Goal: Task Accomplishment & Management: Use online tool/utility

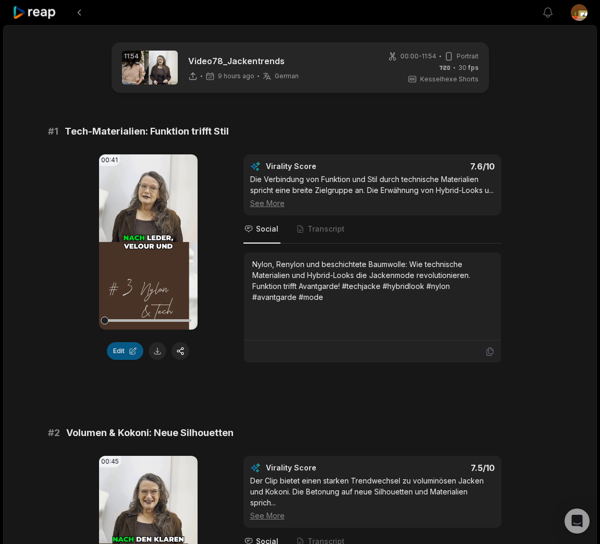
click at [121, 351] on button "Edit" at bounding box center [125, 351] width 36 height 18
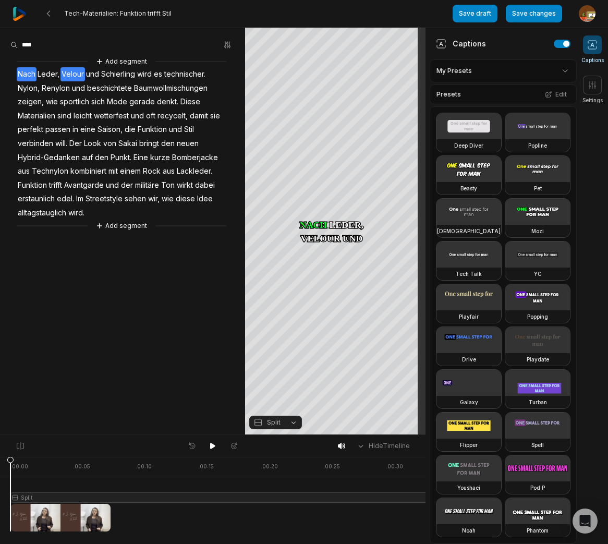
click at [72, 75] on span "Velour" at bounding box center [72, 74] width 24 height 14
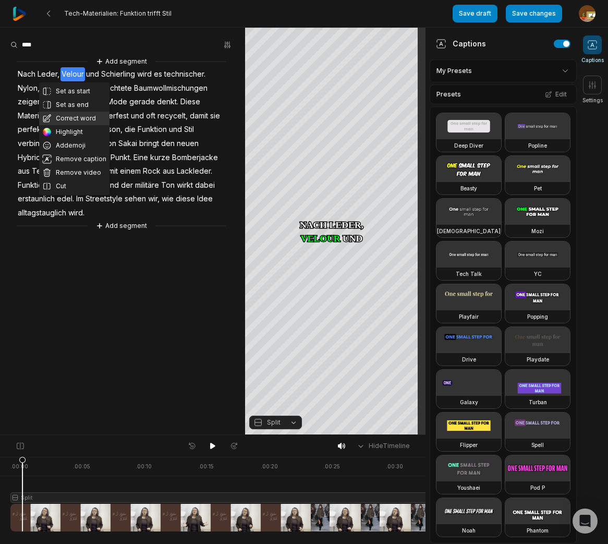
click at [70, 120] on button "Correct word" at bounding box center [74, 119] width 70 height 14
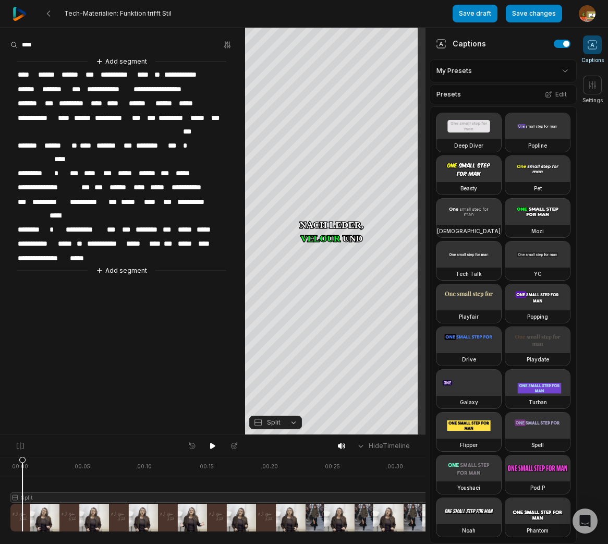
click at [83, 72] on span "******" at bounding box center [72, 75] width 24 height 14
click at [120, 73] on span "**********" at bounding box center [122, 75] width 36 height 14
click at [129, 75] on span "**********" at bounding box center [122, 75] width 36 height 14
click at [114, 74] on span "**********" at bounding box center [122, 75] width 36 height 14
click at [52, 87] on span "*******" at bounding box center [56, 89] width 30 height 14
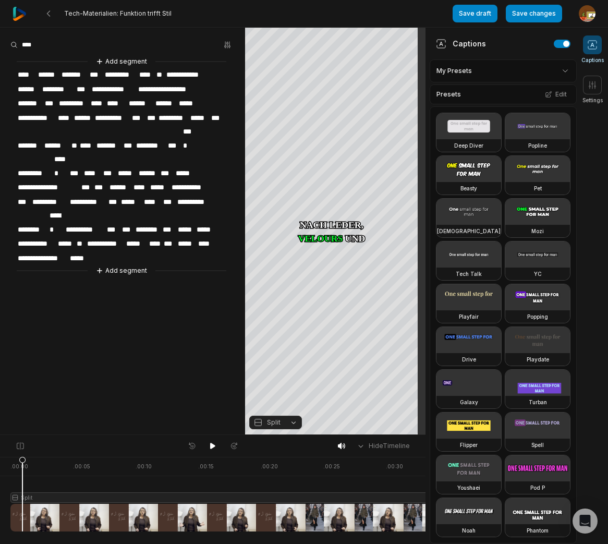
click at [69, 139] on span "******" at bounding box center [56, 146] width 27 height 14
click at [190, 117] on span "*****" at bounding box center [199, 118] width 21 height 14
click at [172, 114] on span "*********" at bounding box center [173, 118] width 32 height 14
click at [189, 117] on span "*****" at bounding box center [197, 118] width 21 height 14
click at [212, 117] on span "*******" at bounding box center [200, 118] width 27 height 14
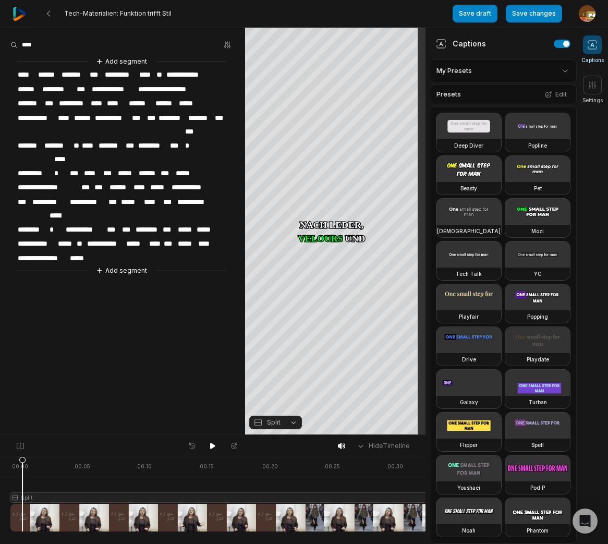
click at [217, 115] on span "***" at bounding box center [220, 118] width 12 height 14
click at [129, 166] on span "*****" at bounding box center [127, 173] width 21 height 14
click at [54, 180] on span "**********" at bounding box center [49, 187] width 64 height 14
click at [48, 195] on span "*********" at bounding box center [50, 202] width 38 height 14
click at [50, 180] on span "**********" at bounding box center [49, 187] width 64 height 14
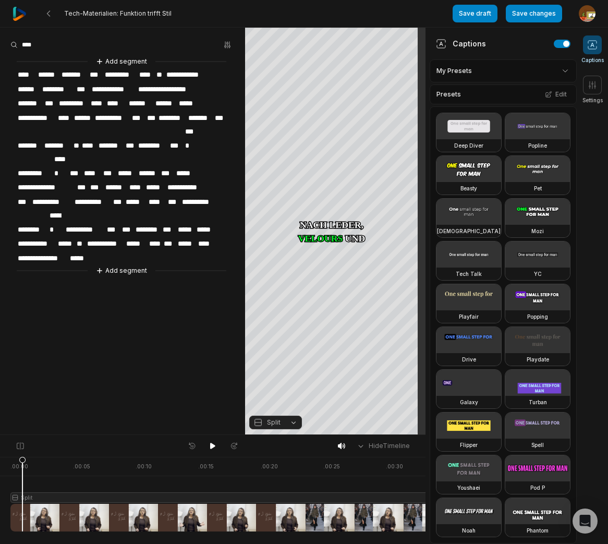
click at [139, 223] on span "********" at bounding box center [147, 230] width 27 height 14
drag, startPoint x: 160, startPoint y: 184, endPoint x: 170, endPoint y: 181, distance: 10.7
click at [160, 223] on span "********" at bounding box center [148, 230] width 28 height 14
click at [193, 177] on div "**********" at bounding box center [122, 166] width 245 height 220
click at [154, 223] on span "********" at bounding box center [148, 230] width 28 height 14
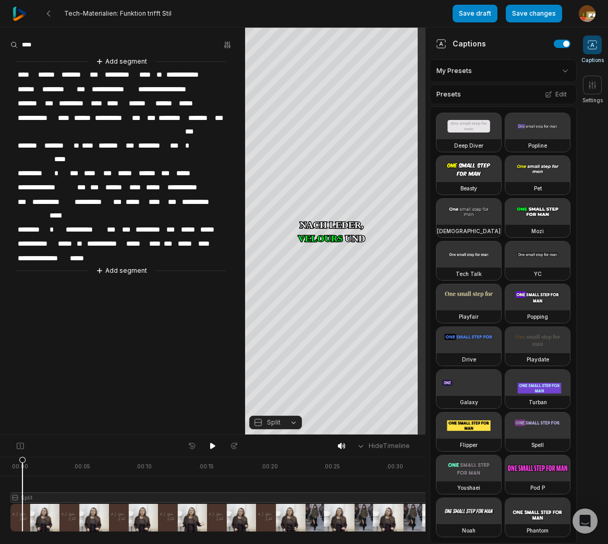
click at [168, 223] on span "***" at bounding box center [172, 230] width 15 height 14
click at [164, 223] on span "*********" at bounding box center [149, 230] width 31 height 14
click at [192, 223] on span "*****" at bounding box center [201, 230] width 19 height 14
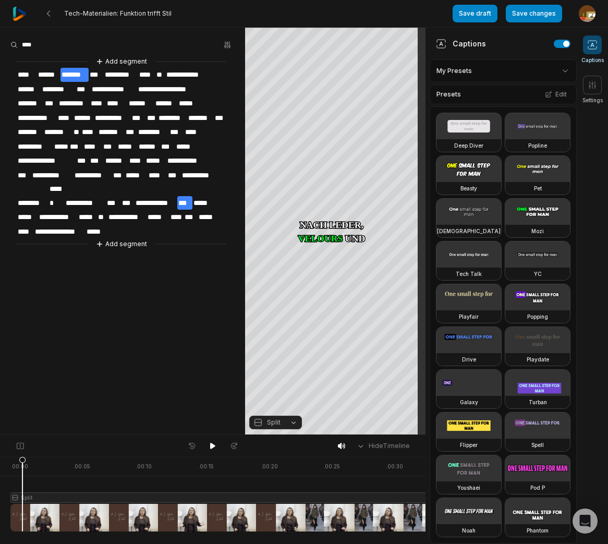
drag, startPoint x: 188, startPoint y: 185, endPoint x: 198, endPoint y: 185, distance: 9.9
click at [188, 196] on span "***" at bounding box center [184, 203] width 15 height 14
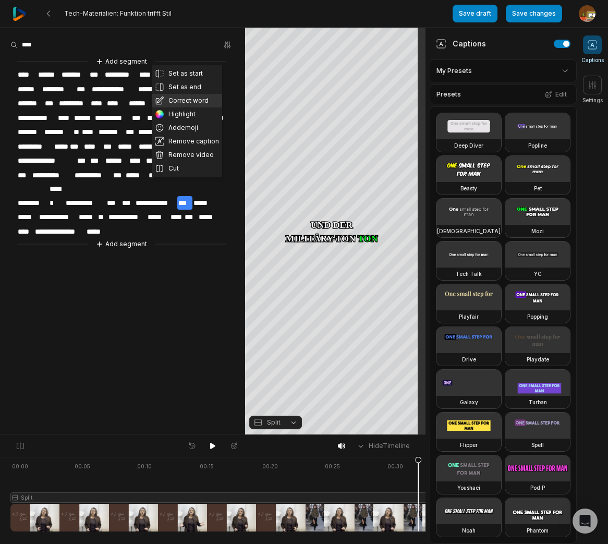
click at [197, 101] on button "Correct word" at bounding box center [187, 101] width 70 height 14
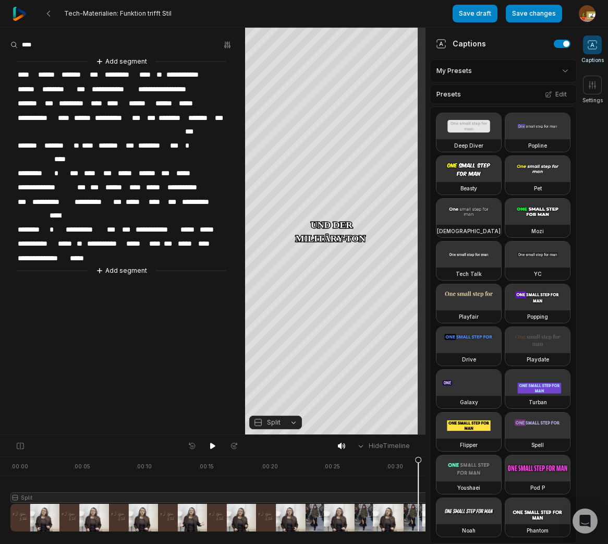
click at [153, 223] on span "**********" at bounding box center [155, 230] width 43 height 14
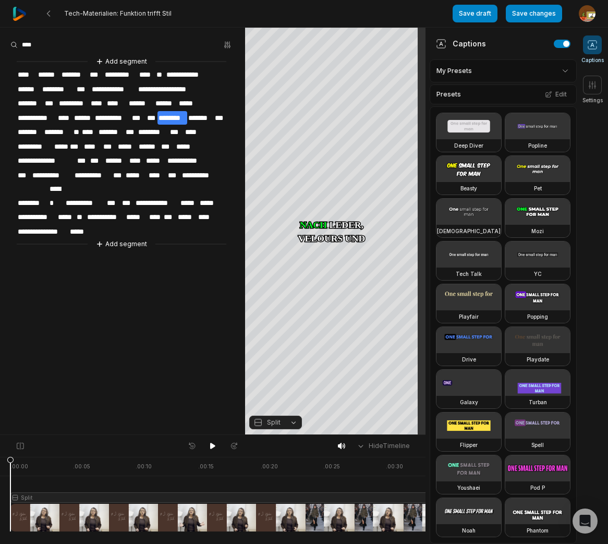
drag, startPoint x: 420, startPoint y: 458, endPoint x: -39, endPoint y: 480, distance: 459.2
click at [0, 480] on html "Tech-Materialien: Funktion trifft Stil Save draft Save changes Open user menu C…" at bounding box center [304, 272] width 608 height 544
drag, startPoint x: 213, startPoint y: 447, endPoint x: 148, endPoint y: 377, distance: 95.9
click at [213, 446] on icon at bounding box center [213, 446] width 8 height 8
click at [214, 447] on icon at bounding box center [213, 446] width 3 height 5
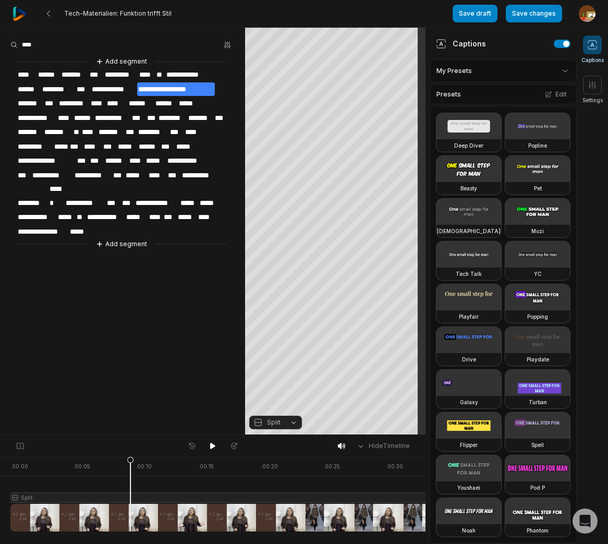
click at [171, 87] on span "**********" at bounding box center [176, 89] width 78 height 14
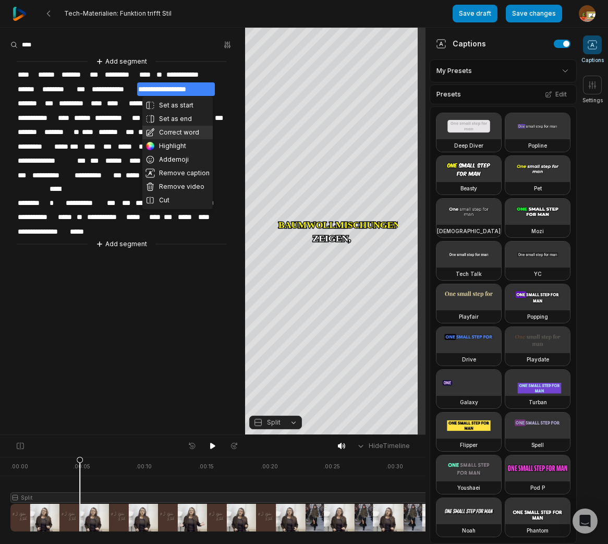
click at [174, 132] on button "Correct word" at bounding box center [177, 133] width 70 height 14
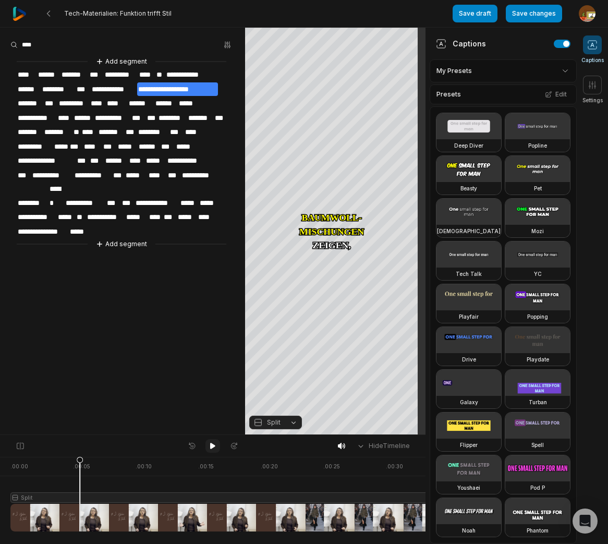
click at [210, 446] on icon at bounding box center [212, 446] width 5 height 6
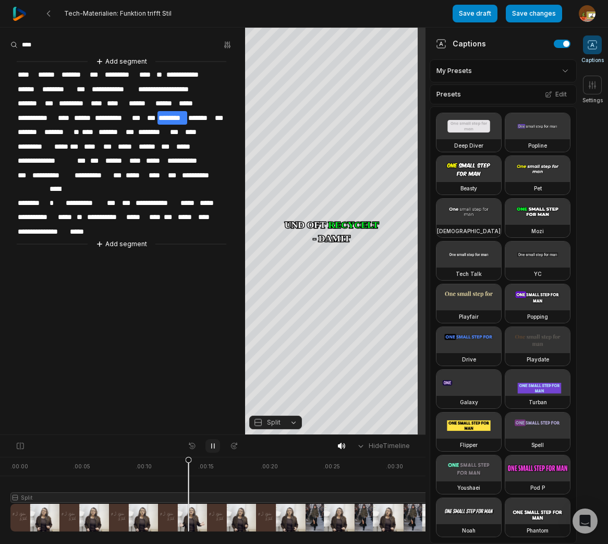
click at [212, 446] on icon at bounding box center [213, 446] width 8 height 8
click at [88, 116] on span "******" at bounding box center [83, 118] width 21 height 14
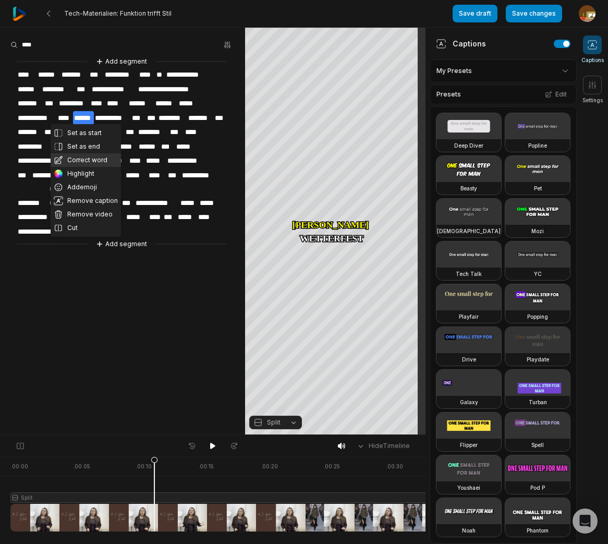
click at [85, 154] on button "Correct word" at bounding box center [86, 160] width 70 height 14
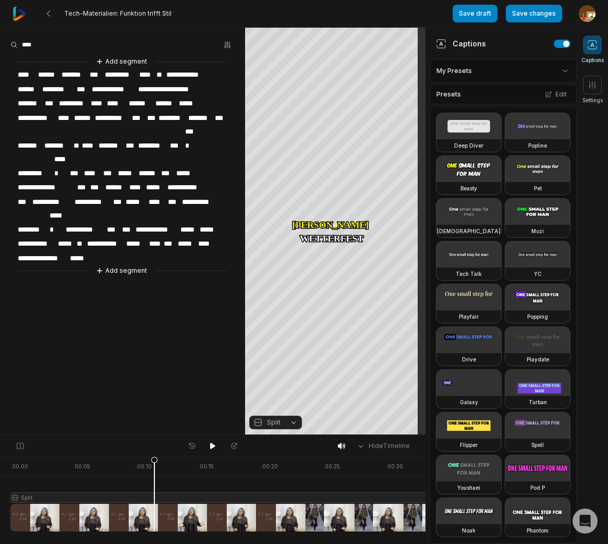
click at [93, 115] on span "******" at bounding box center [83, 118] width 21 height 14
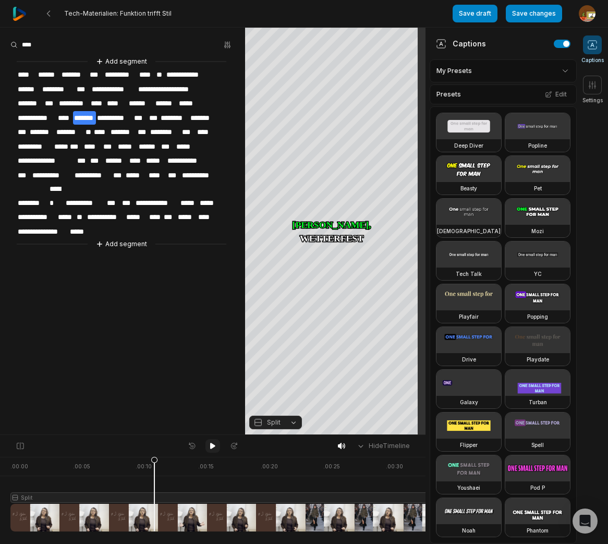
click at [213, 445] on icon at bounding box center [212, 446] width 5 height 6
click at [52, 499] on div at bounding box center [266, 494] width 513 height 75
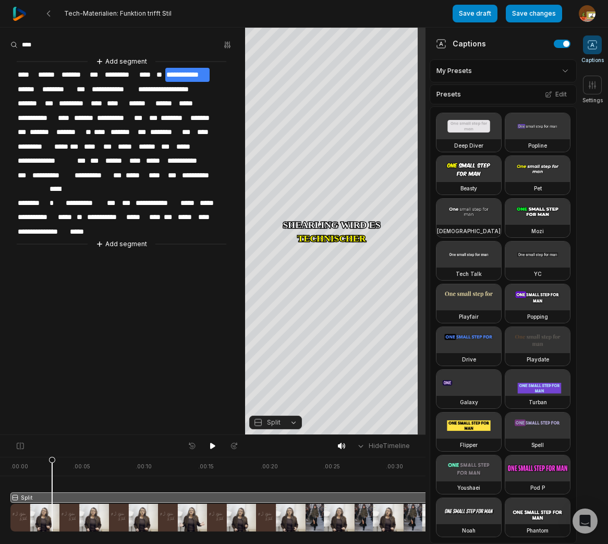
click at [293, 425] on button "Split" at bounding box center [275, 422] width 53 height 14
click at [273, 366] on div "Fit" at bounding box center [275, 365] width 53 height 14
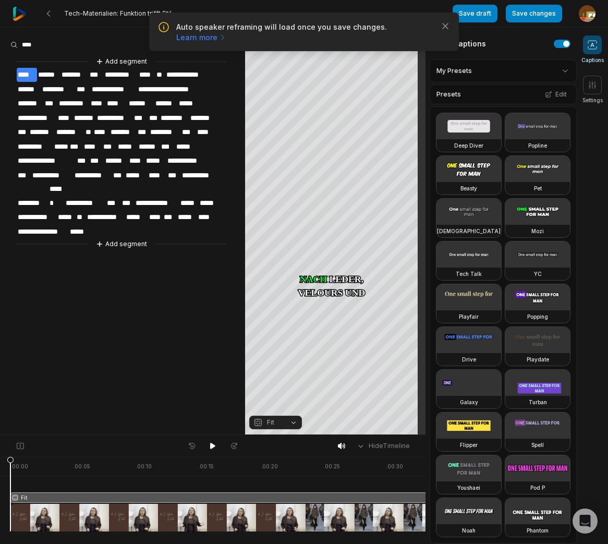
click at [0, 462] on html "Auto speaker reframing will load once you save changes. Learn more Close Tech-M…" at bounding box center [304, 272] width 608 height 544
click at [338, 102] on div "Crop" at bounding box center [335, 100] width 28 height 9
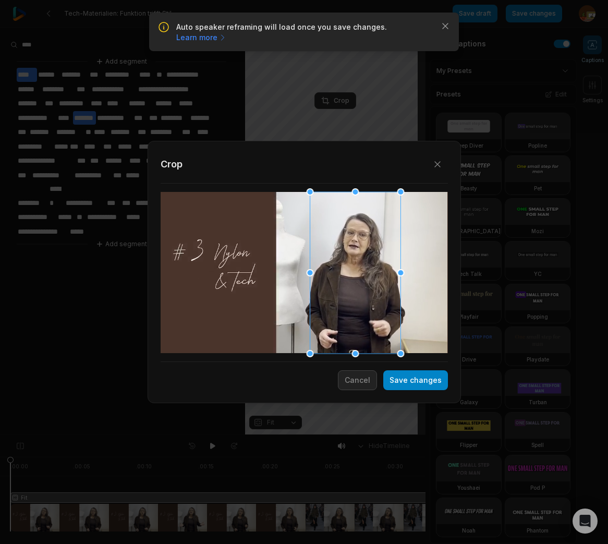
drag, startPoint x: 324, startPoint y: 288, endPoint x: 374, endPoint y: 285, distance: 50.6
click at [374, 285] on div at bounding box center [355, 273] width 91 height 162
click at [402, 348] on div at bounding box center [398, 350] width 7 height 7
click at [426, 382] on button "Save changes" at bounding box center [415, 380] width 65 height 20
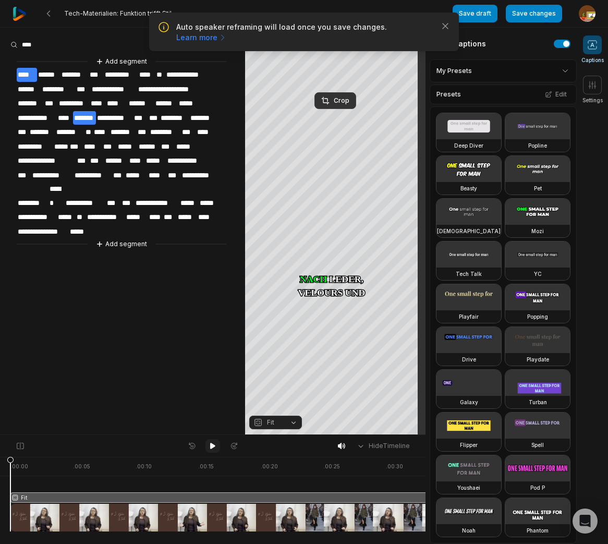
click at [212, 445] on icon at bounding box center [212, 446] width 5 height 6
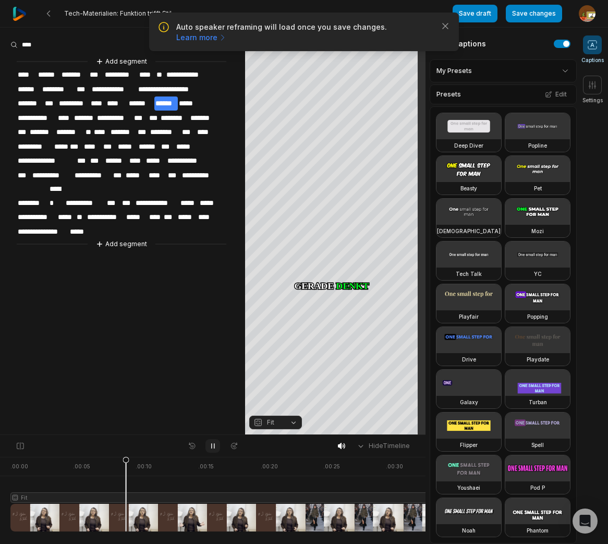
click at [213, 447] on icon at bounding box center [213, 446] width 8 height 8
click at [195, 73] on span "**********" at bounding box center [187, 75] width 44 height 14
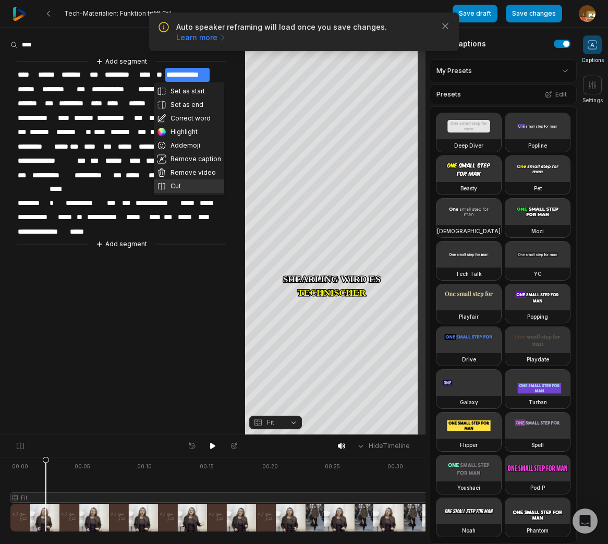
click at [179, 185] on button "Cut" at bounding box center [189, 186] width 70 height 14
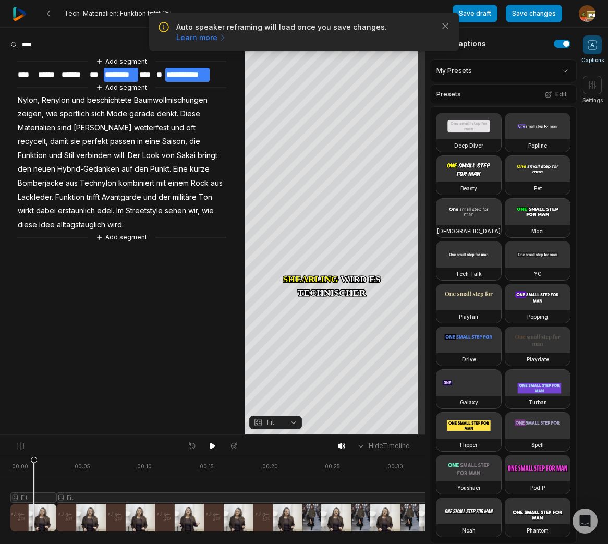
click at [34, 500] on div at bounding box center [266, 494] width 513 height 75
click at [343, 98] on div "Crop" at bounding box center [335, 100] width 28 height 9
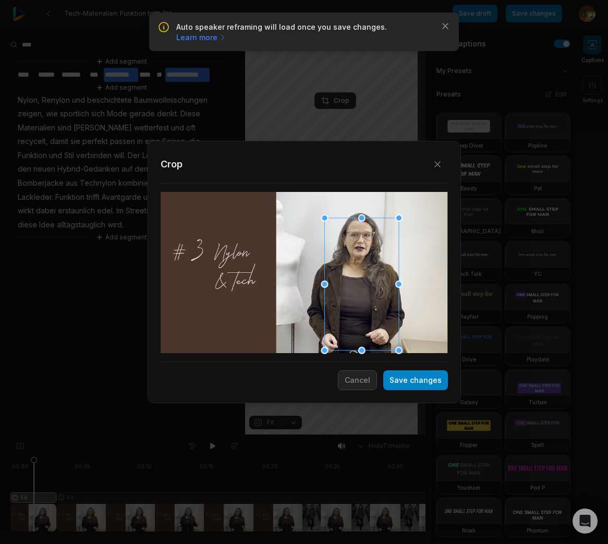
drag, startPoint x: 310, startPoint y: 191, endPoint x: 322, endPoint y: 219, distance: 30.6
click at [321, 435] on div "Close Crop Save changes Cancel" at bounding box center [304, 435] width 608 height 0
drag, startPoint x: 356, startPoint y: 308, endPoint x: 355, endPoint y: 292, distance: 15.6
click at [355, 292] on div at bounding box center [359, 259] width 74 height 132
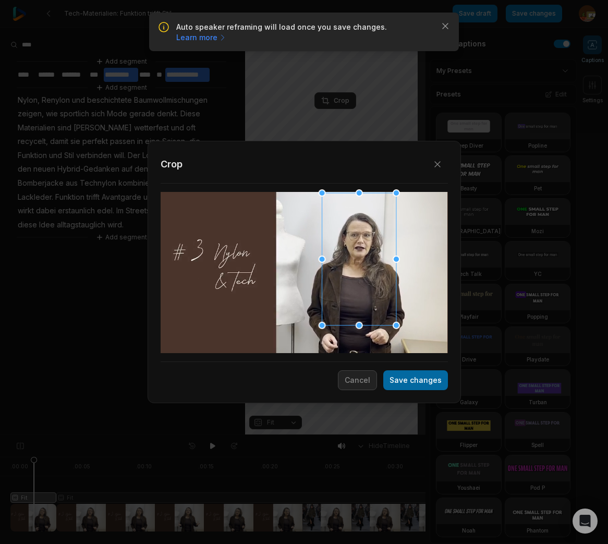
click at [425, 382] on button "Save changes" at bounding box center [415, 380] width 65 height 20
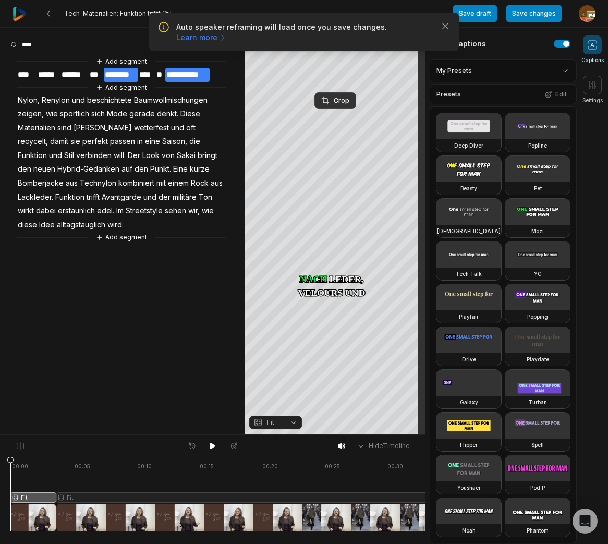
drag, startPoint x: 34, startPoint y: 460, endPoint x: 101, endPoint y: 456, distance: 66.9
click at [0, 459] on html "Auto speaker reframing will load once you save changes. Learn more Close Tech-M…" at bounding box center [304, 272] width 608 height 544
drag, startPoint x: 214, startPoint y: 446, endPoint x: 214, endPoint y: 440, distance: 5.8
click at [214, 445] on icon at bounding box center [213, 446] width 8 height 8
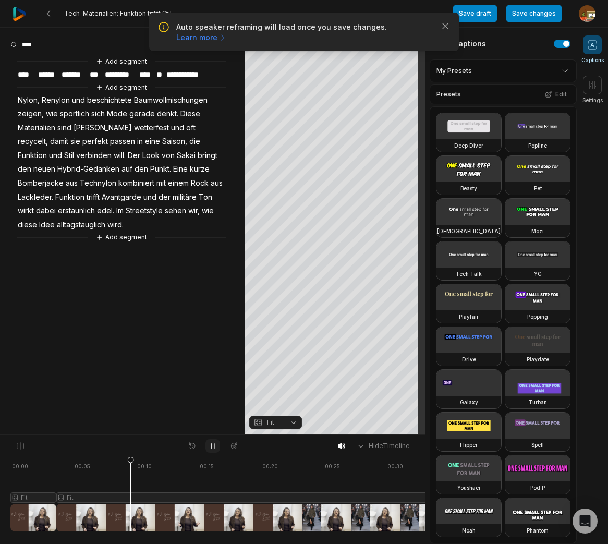
click at [213, 445] on icon at bounding box center [213, 446] width 8 height 8
drag, startPoint x: 211, startPoint y: 445, endPoint x: 194, endPoint y: 422, distance: 28.7
click at [211, 444] on icon at bounding box center [212, 446] width 5 height 6
drag, startPoint x: 213, startPoint y: 447, endPoint x: 214, endPoint y: 430, distance: 16.7
click at [214, 446] on icon at bounding box center [213, 446] width 8 height 8
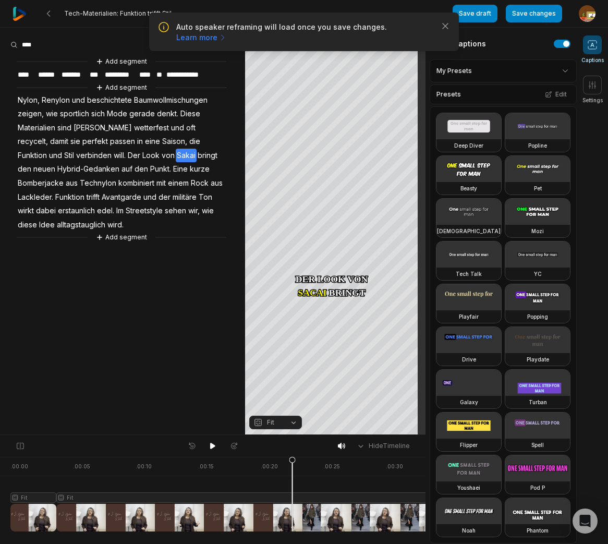
click at [113, 154] on span "will." at bounding box center [120, 156] width 14 height 14
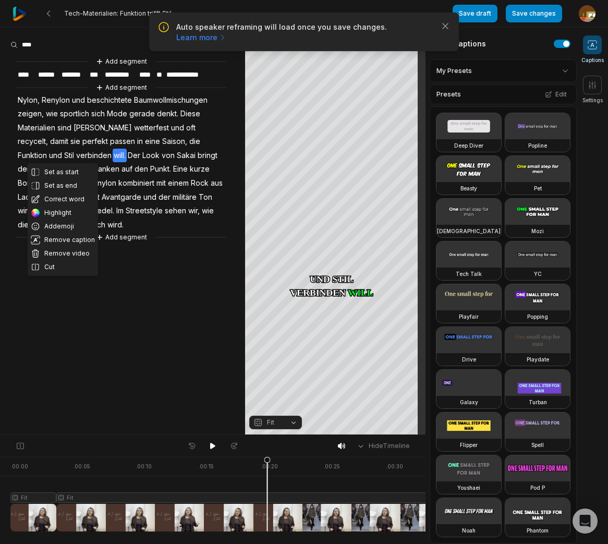
click at [50, 266] on button "Cut" at bounding box center [63, 267] width 70 height 14
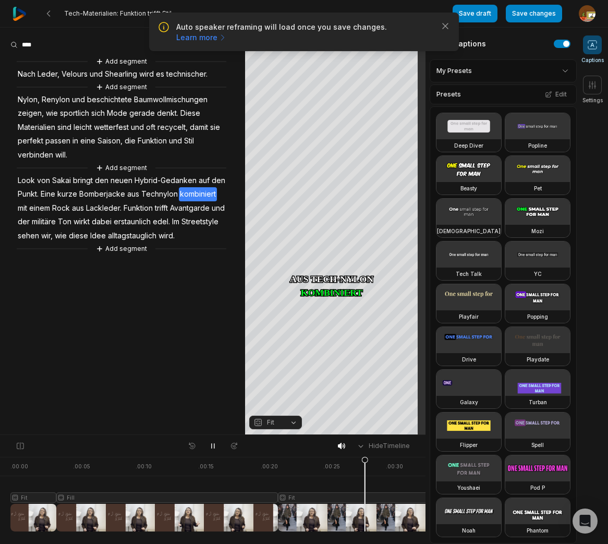
drag, startPoint x: 213, startPoint y: 448, endPoint x: 179, endPoint y: 321, distance: 131.0
click at [214, 446] on icon at bounding box center [213, 446] width 8 height 8
click at [157, 195] on span "Technylon" at bounding box center [159, 194] width 39 height 14
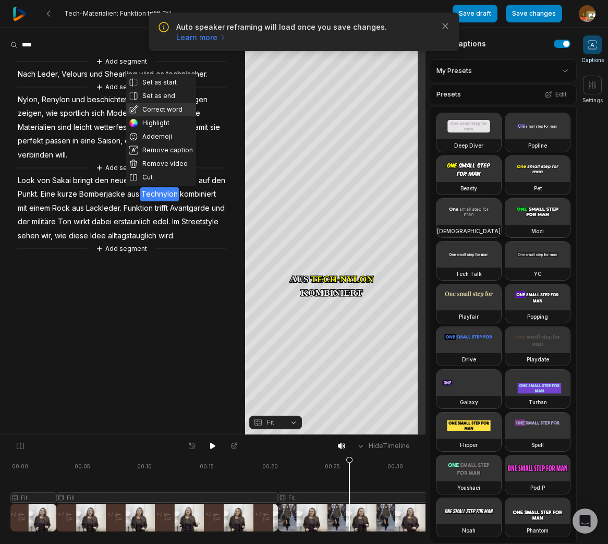
click at [166, 111] on button "Correct word" at bounding box center [161, 110] width 70 height 14
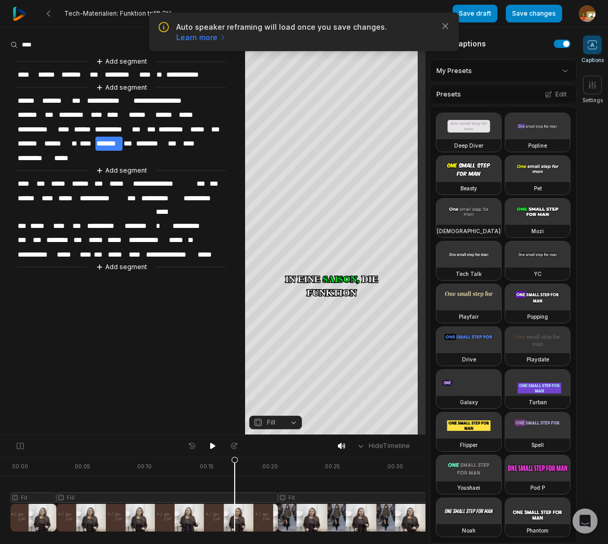
drag, startPoint x: 350, startPoint y: 460, endPoint x: 229, endPoint y: 453, distance: 121.1
click at [235, 463] on icon at bounding box center [234, 496] width 6 height 79
drag, startPoint x: 210, startPoint y: 446, endPoint x: 162, endPoint y: 390, distance: 73.5
click at [210, 444] on icon at bounding box center [212, 446] width 5 height 6
click at [212, 445] on icon at bounding box center [213, 446] width 3 height 5
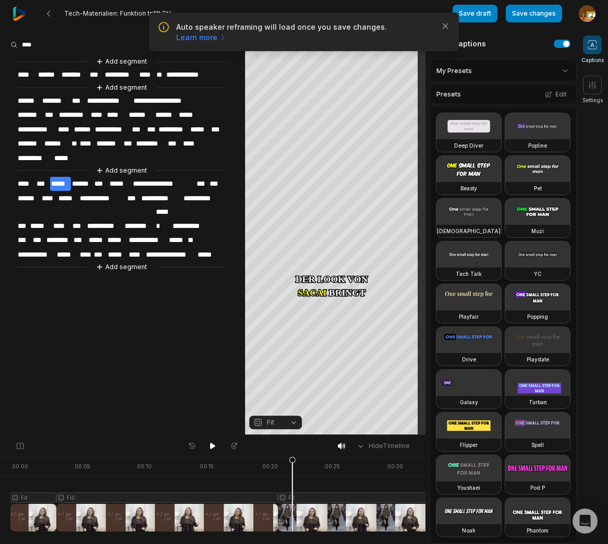
click at [28, 155] on span "*********" at bounding box center [35, 158] width 36 height 14
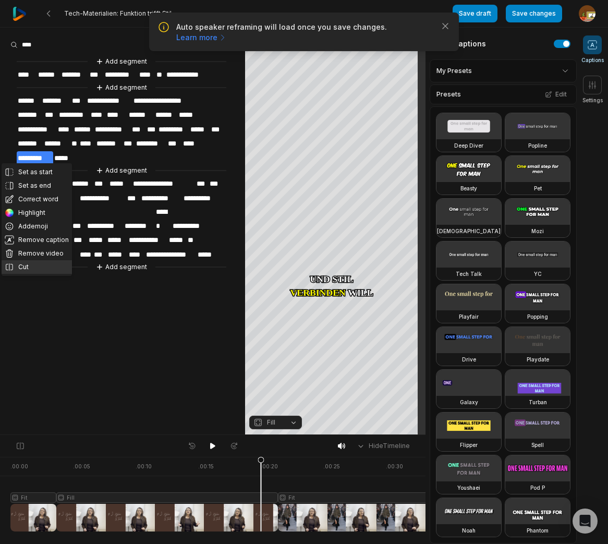
click at [23, 266] on button "Cut" at bounding box center [37, 267] width 70 height 14
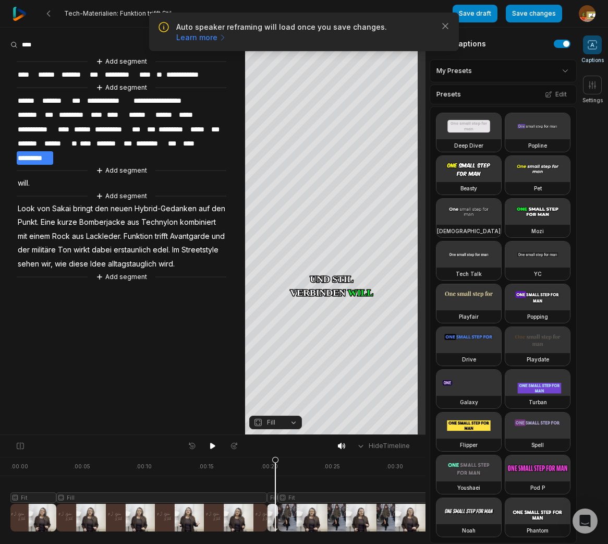
click at [275, 496] on div at bounding box center [266, 494] width 513 height 75
drag, startPoint x: 293, startPoint y: 423, endPoint x: 263, endPoint y: 316, distance: 110.6
click at [293, 423] on button "Fill" at bounding box center [275, 422] width 53 height 14
click at [272, 364] on div "Fit" at bounding box center [275, 365] width 53 height 14
click at [338, 100] on div "Crop" at bounding box center [335, 100] width 28 height 9
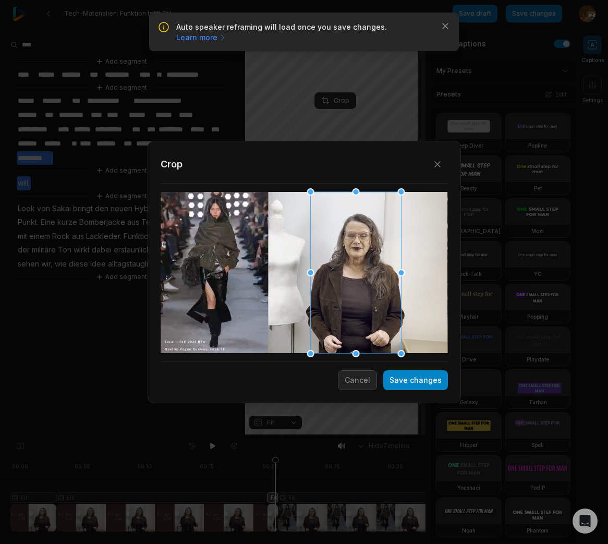
drag, startPoint x: 284, startPoint y: 286, endPoint x: 334, endPoint y: 281, distance: 50.7
click at [334, 281] on div at bounding box center [355, 273] width 91 height 162
drag, startPoint x: 402, startPoint y: 353, endPoint x: 400, endPoint y: 347, distance: 6.6
click at [400, 347] on div at bounding box center [397, 347] width 7 height 7
click at [373, 282] on div at bounding box center [357, 270] width 88 height 156
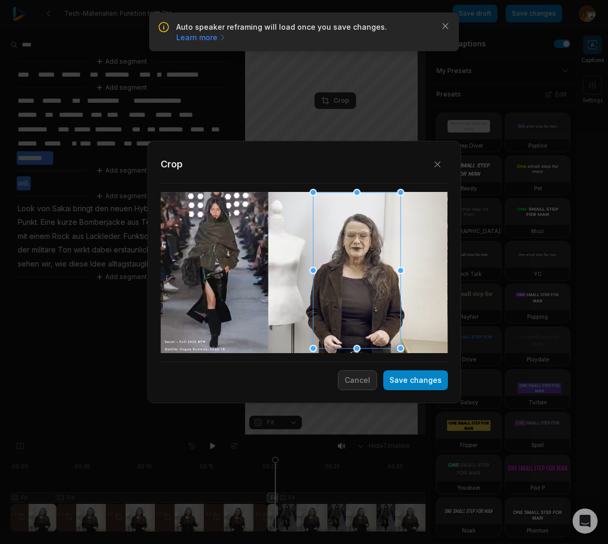
drag, startPoint x: 437, startPoint y: 382, endPoint x: 291, endPoint y: 483, distance: 177.1
click at [437, 382] on button "Save changes" at bounding box center [415, 380] width 65 height 20
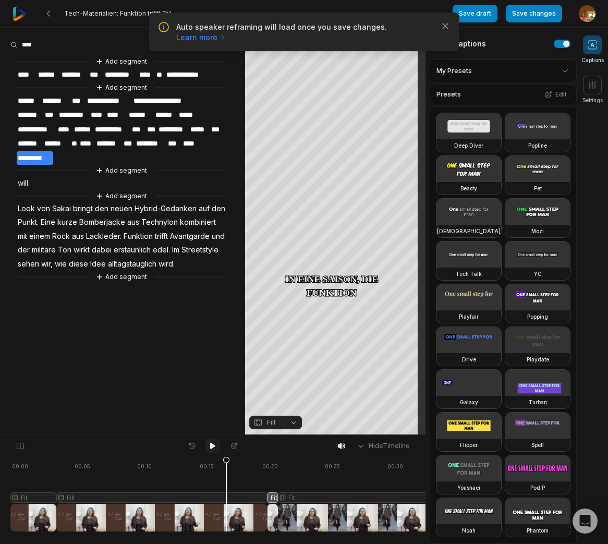
drag, startPoint x: 273, startPoint y: 461, endPoint x: 213, endPoint y: 451, distance: 61.4
click at [226, 468] on icon at bounding box center [226, 496] width 6 height 79
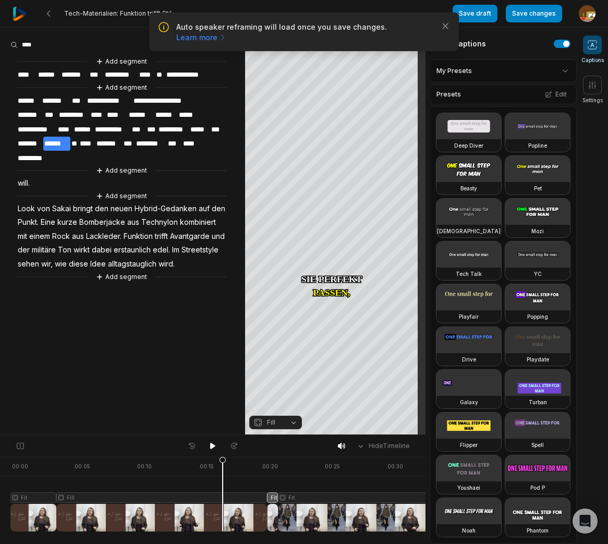
drag, startPoint x: 209, startPoint y: 442, endPoint x: 144, endPoint y: 385, distance: 86.5
click at [206, 439] on div at bounding box center [212, 446] width 57 height 14
drag, startPoint x: 208, startPoint y: 445, endPoint x: 193, endPoint y: 432, distance: 19.2
click at [209, 445] on button at bounding box center [212, 446] width 15 height 14
drag, startPoint x: 213, startPoint y: 446, endPoint x: 191, endPoint y: 433, distance: 25.2
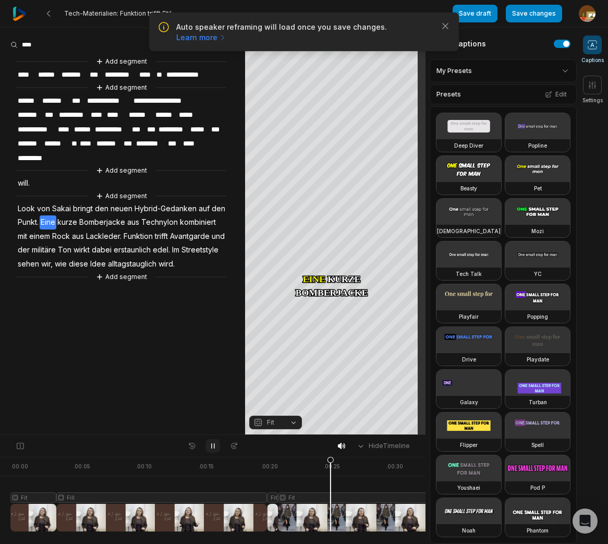
click at [213, 445] on icon at bounding box center [213, 446] width 8 height 8
click at [30, 156] on span "*********" at bounding box center [35, 158] width 36 height 14
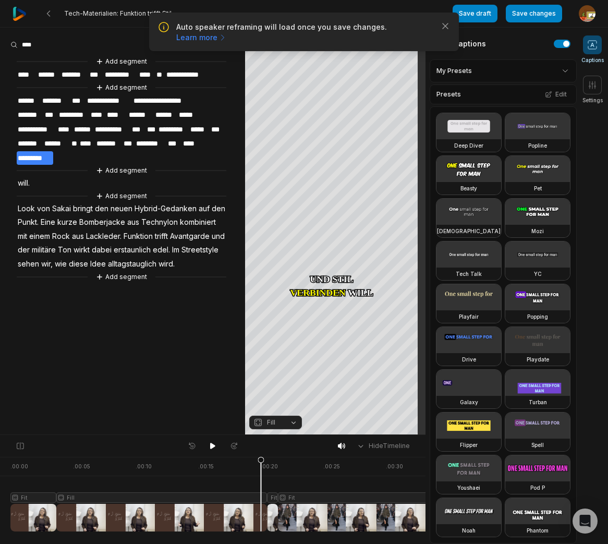
click at [190, 141] on span "****" at bounding box center [188, 144] width 13 height 14
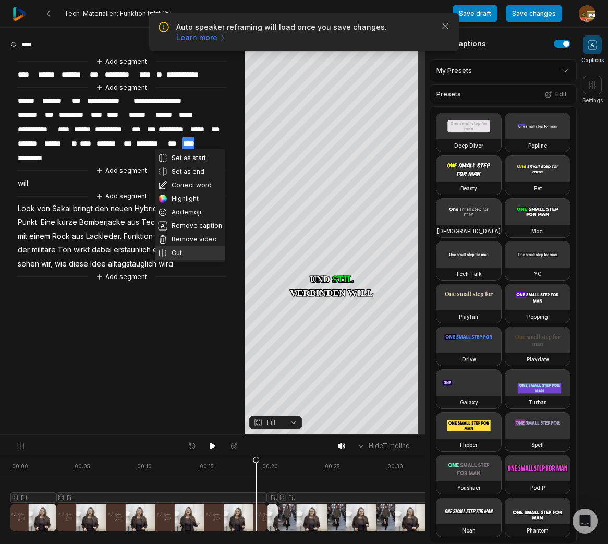
click at [175, 253] on button "Cut" at bounding box center [190, 253] width 70 height 14
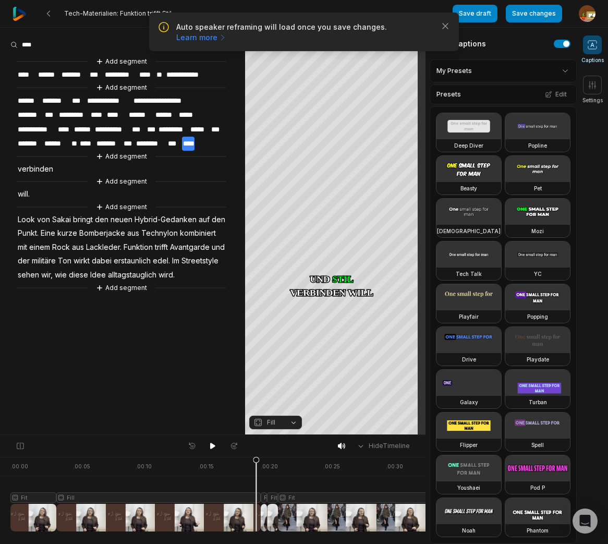
click at [265, 498] on div at bounding box center [266, 494] width 513 height 75
click at [289, 422] on button "Fill" at bounding box center [275, 422] width 53 height 14
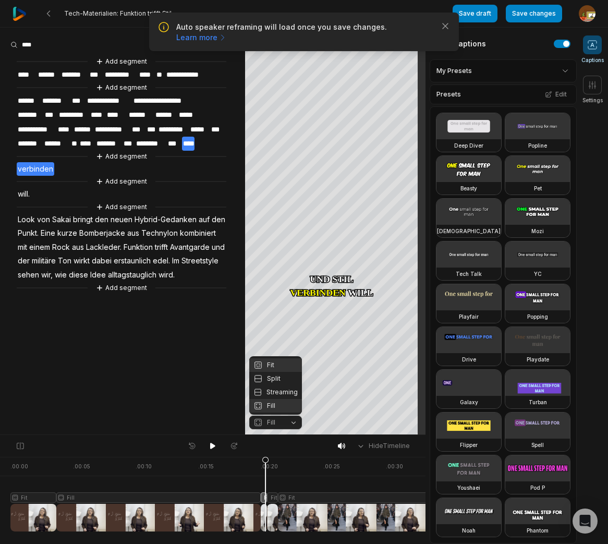
click at [280, 363] on div "Fit" at bounding box center [275, 365] width 53 height 14
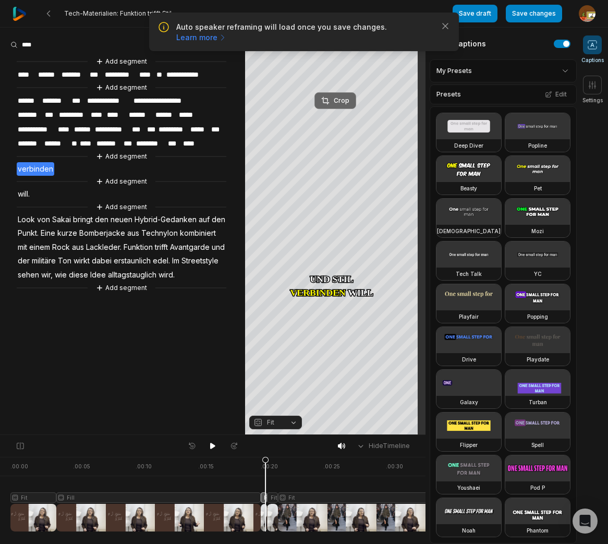
click at [336, 99] on div "Crop" at bounding box center [335, 100] width 28 height 9
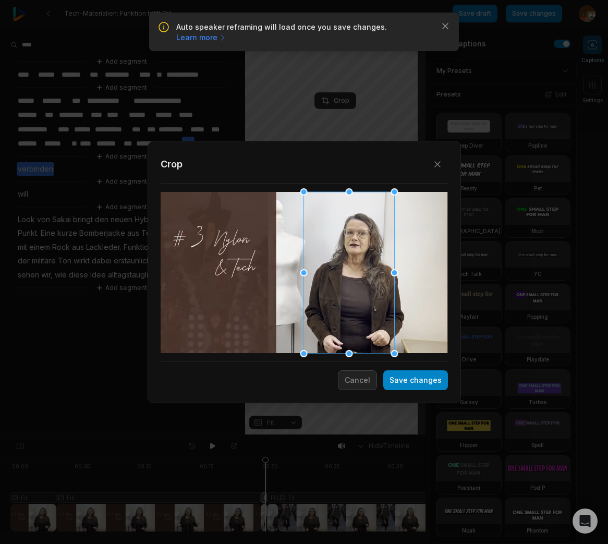
drag, startPoint x: 320, startPoint y: 289, endPoint x: 365, endPoint y: 285, distance: 45.0
click at [365, 285] on div at bounding box center [348, 273] width 91 height 162
click at [438, 165] on icon "button" at bounding box center [437, 164] width 5 height 5
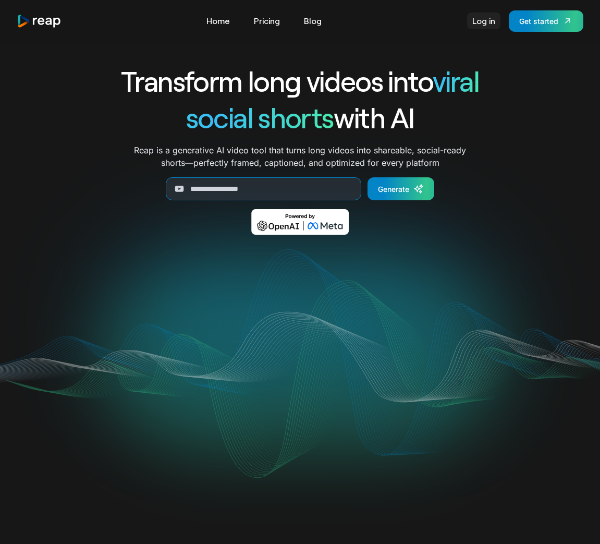
click at [484, 22] on link "Log in" at bounding box center [483, 21] width 33 height 17
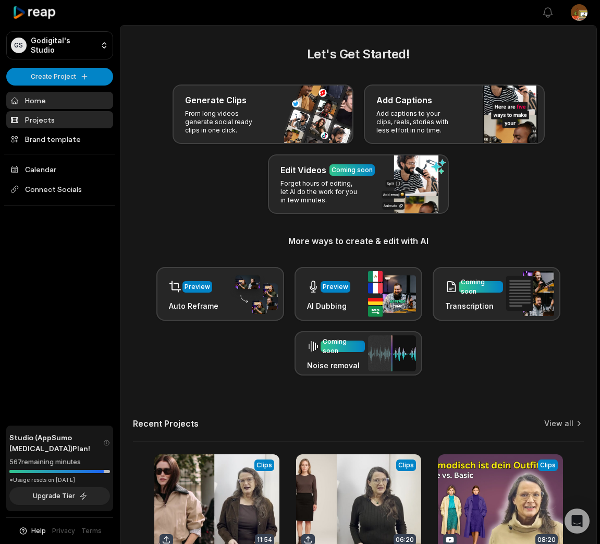
click at [42, 120] on link "Projects" at bounding box center [59, 119] width 107 height 17
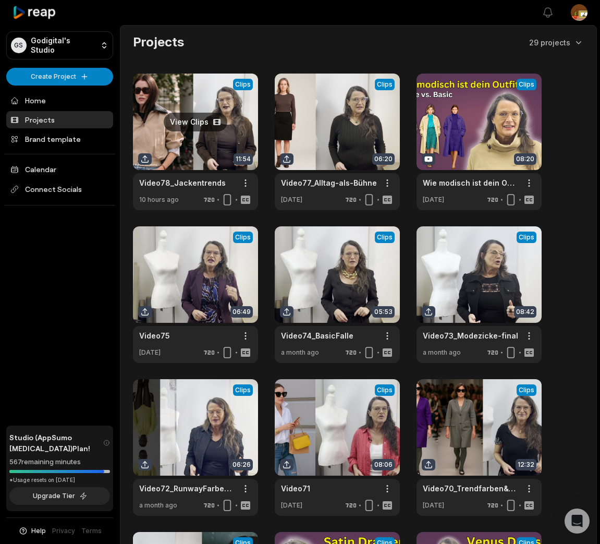
click at [191, 147] on link at bounding box center [195, 141] width 125 height 137
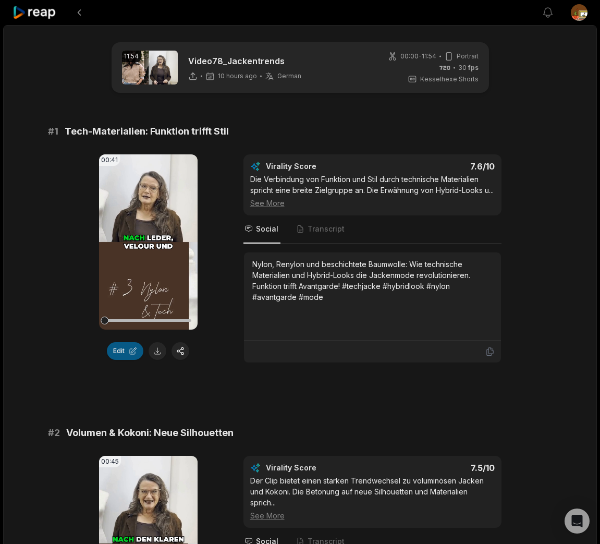
click at [119, 349] on button "Edit" at bounding box center [125, 351] width 36 height 18
click at [120, 352] on button "Edit" at bounding box center [125, 351] width 36 height 18
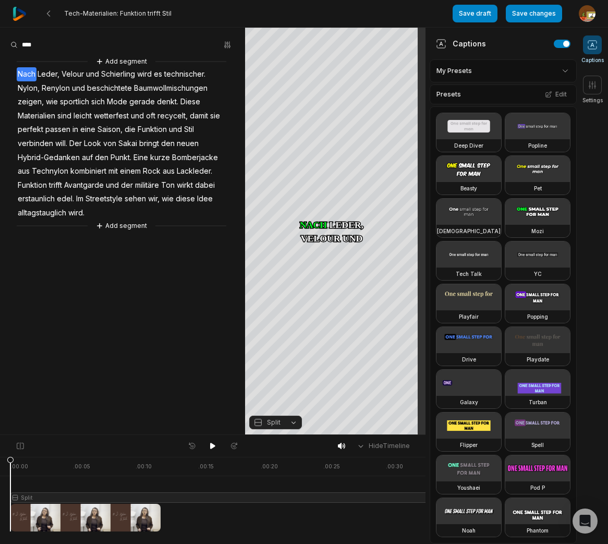
click at [76, 73] on span "Velour" at bounding box center [72, 74] width 24 height 14
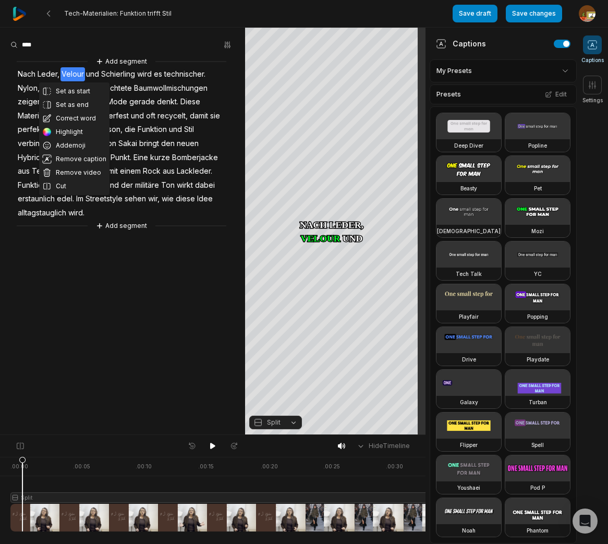
click at [67, 117] on button "Correct word" at bounding box center [74, 119] width 70 height 14
click at [69, 116] on span "sind" at bounding box center [64, 116] width 16 height 14
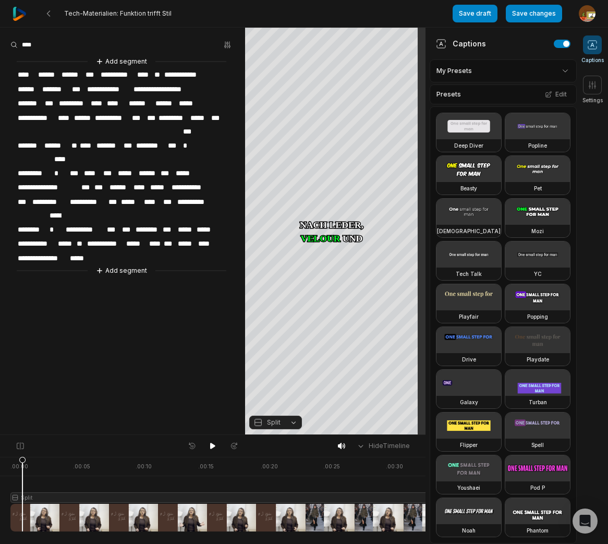
click at [83, 73] on span "******" at bounding box center [72, 75] width 24 height 14
click at [113, 76] on span "**********" at bounding box center [122, 75] width 36 height 14
click at [54, 89] on span "*******" at bounding box center [56, 89] width 30 height 14
click at [52, 89] on span "*******" at bounding box center [56, 89] width 30 height 14
click at [83, 113] on span "******" at bounding box center [83, 118] width 21 height 14
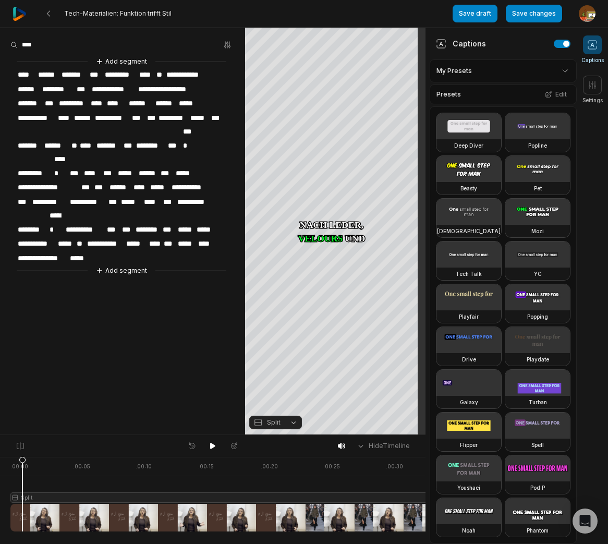
click at [91, 117] on span "******" at bounding box center [83, 118] width 21 height 14
click at [93, 117] on span "******" at bounding box center [83, 118] width 21 height 14
click at [129, 166] on span "*****" at bounding box center [127, 173] width 21 height 14
click at [47, 180] on span "**********" at bounding box center [49, 187] width 64 height 14
click at [47, 195] on span "*********" at bounding box center [50, 202] width 38 height 14
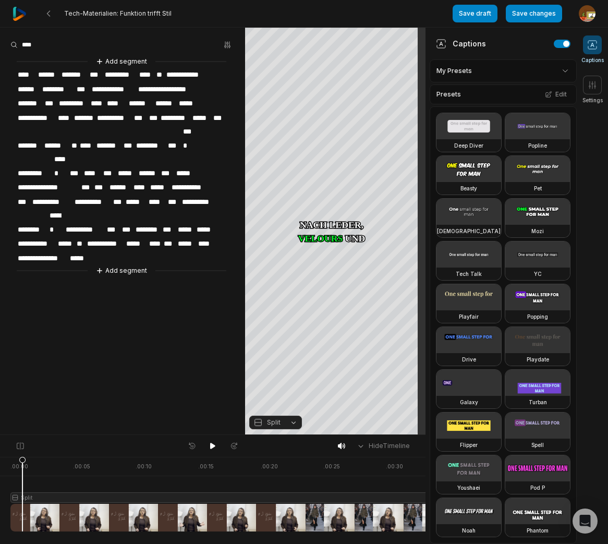
click at [140, 223] on span "********" at bounding box center [147, 230] width 27 height 14
click at [187, 223] on span "***" at bounding box center [184, 230] width 15 height 14
click at [190, 223] on span "***" at bounding box center [184, 230] width 15 height 14
click at [187, 223] on span "*****" at bounding box center [188, 230] width 19 height 14
click at [92, 497] on div at bounding box center [266, 494] width 513 height 75
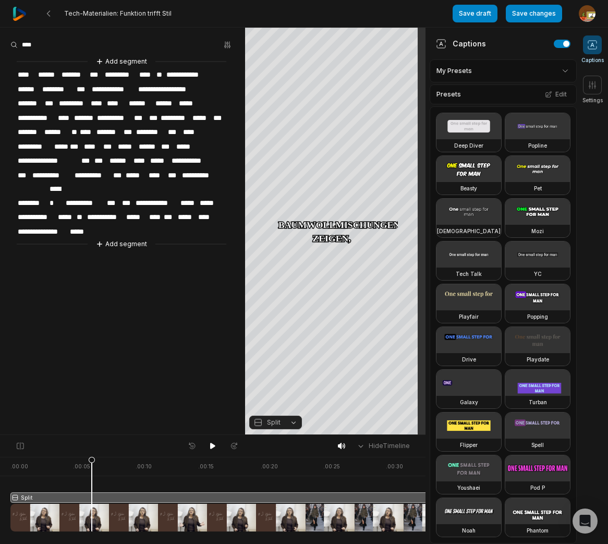
click at [292, 422] on button "Split" at bounding box center [275, 422] width 53 height 14
click at [271, 363] on div "Fit" at bounding box center [275, 365] width 53 height 14
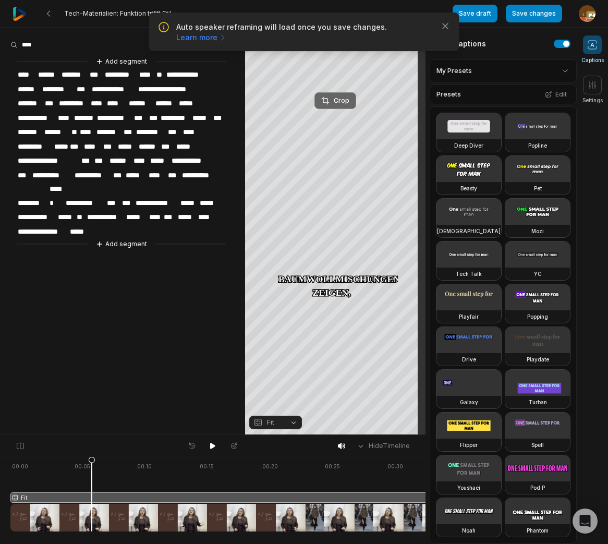
click at [344, 104] on div "Crop" at bounding box center [335, 100] width 28 height 9
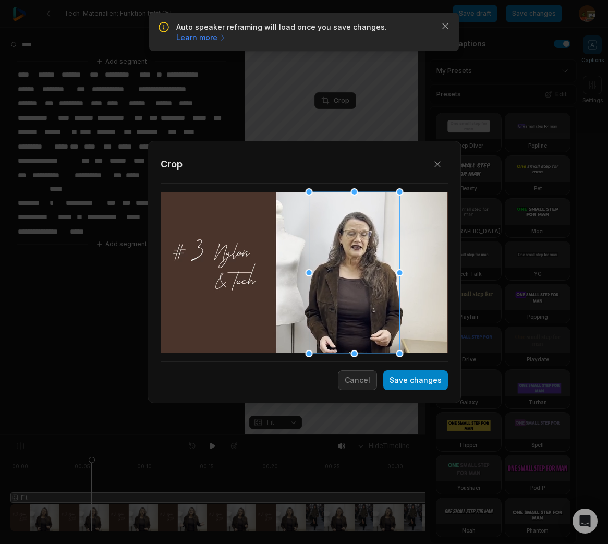
drag, startPoint x: 315, startPoint y: 299, endPoint x: 365, endPoint y: 300, distance: 50.1
click at [365, 300] on div at bounding box center [354, 273] width 91 height 162
drag, startPoint x: 400, startPoint y: 352, endPoint x: 363, endPoint y: 311, distance: 54.6
click at [395, 435] on div "Close Crop Save changes Cancel" at bounding box center [304, 435] width 608 height 0
click at [362, 313] on div at bounding box center [353, 273] width 88 height 156
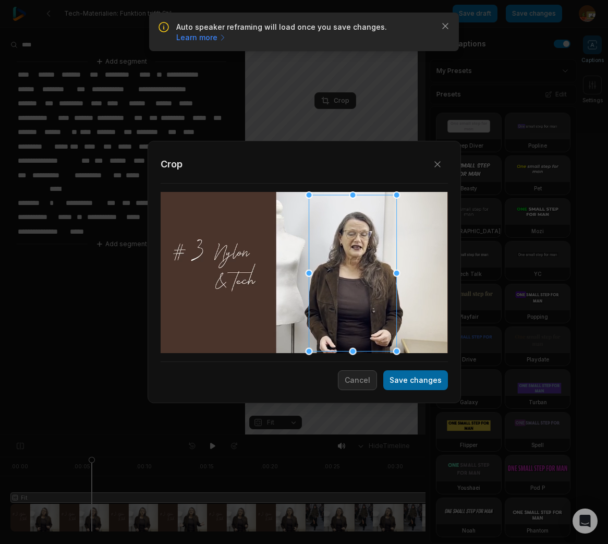
click at [416, 384] on button "Save changes" at bounding box center [415, 380] width 65 height 20
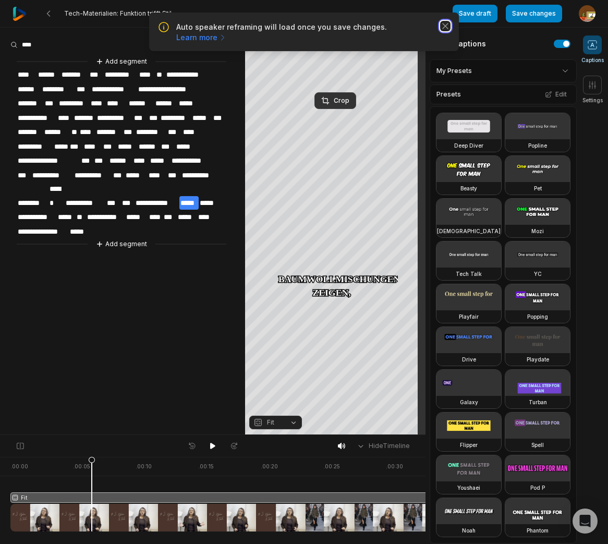
drag, startPoint x: 442, startPoint y: 28, endPoint x: 511, endPoint y: 23, distance: 70.0
click at [443, 28] on icon "button" at bounding box center [445, 26] width 10 height 10
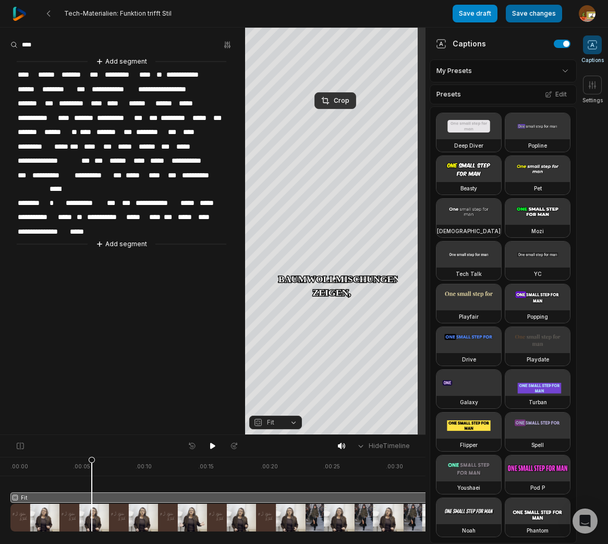
click at [535, 17] on button "Save changes" at bounding box center [534, 14] width 56 height 18
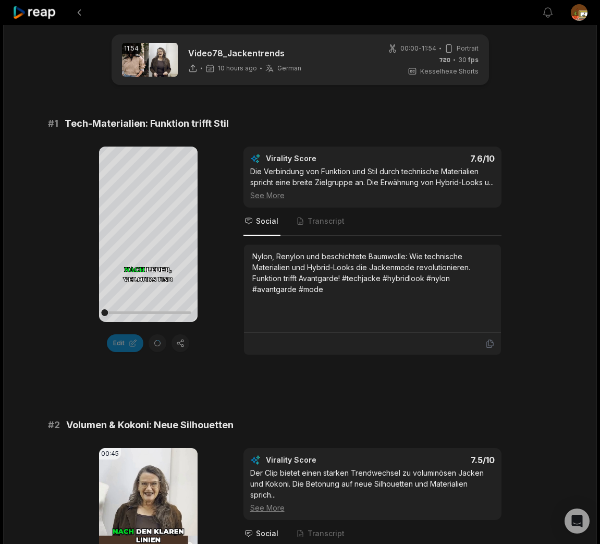
click at [341, 130] on div "# 1 Tech-Materialien: Funktion trifft Stil Your browser does not support mp4 fo…" at bounding box center [300, 235] width 505 height 239
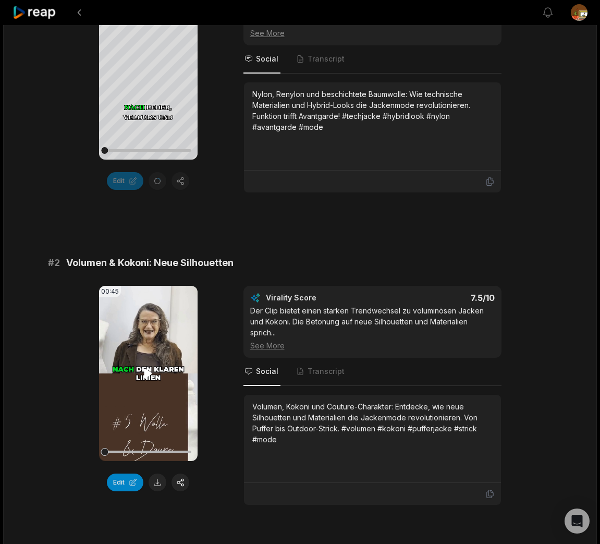
scroll to position [171, 0]
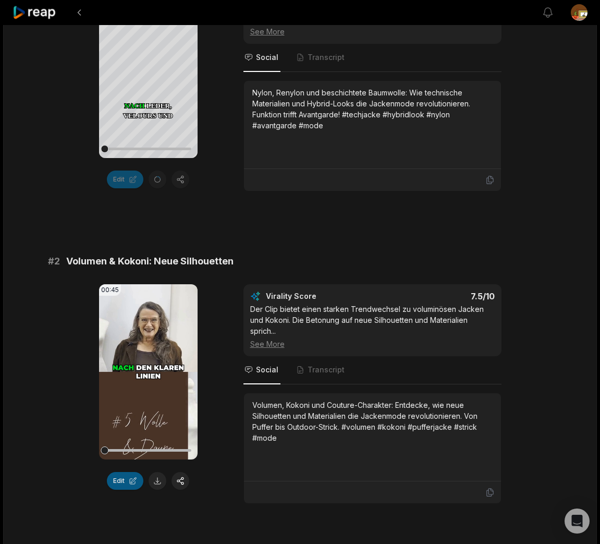
drag, startPoint x: 126, startPoint y: 493, endPoint x: 135, endPoint y: 483, distance: 13.3
click at [126, 489] on button "Edit" at bounding box center [125, 481] width 36 height 18
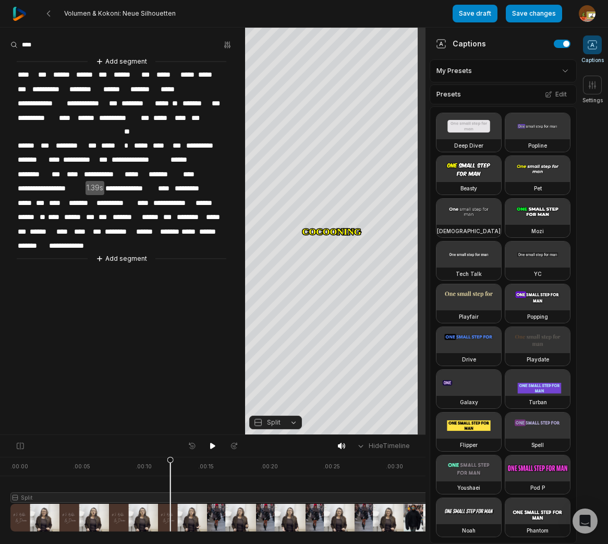
click at [41, 225] on span "******" at bounding box center [42, 232] width 27 height 14
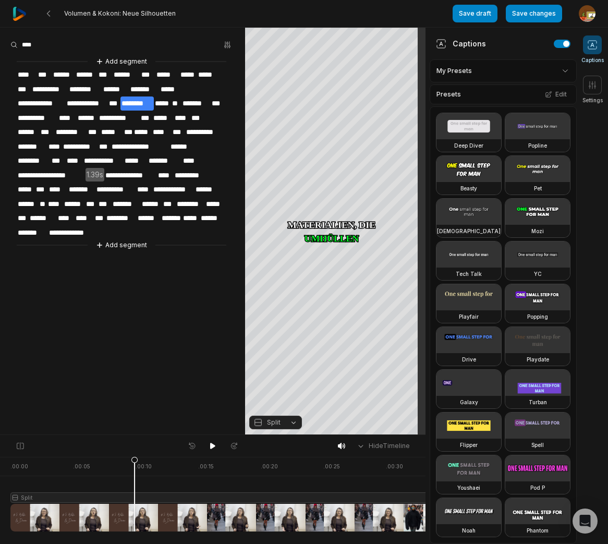
click at [134, 496] on div at bounding box center [292, 494] width 565 height 75
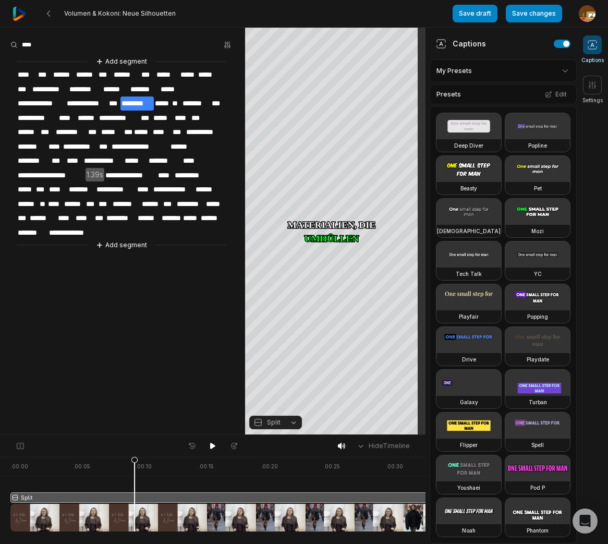
click at [293, 420] on button "Split" at bounding box center [275, 422] width 53 height 14
click at [276, 363] on div "Fit" at bounding box center [275, 365] width 53 height 14
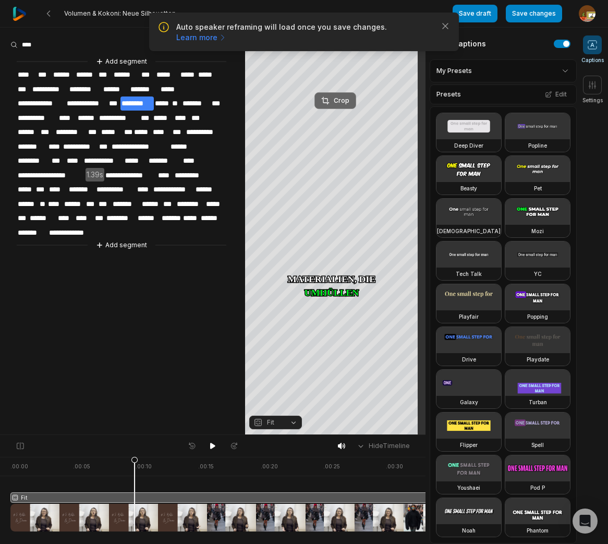
click at [344, 100] on div "Crop" at bounding box center [335, 100] width 28 height 9
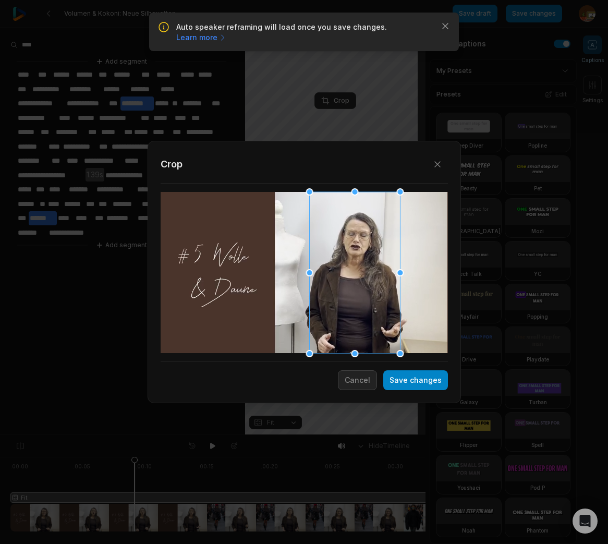
drag, startPoint x: 293, startPoint y: 289, endPoint x: 339, endPoint y: 283, distance: 46.4
click at [339, 283] on div at bounding box center [354, 273] width 91 height 162
click at [398, 435] on div "Close Crop Save changes Cancel" at bounding box center [304, 435] width 608 height 0
drag, startPoint x: 310, startPoint y: 192, endPoint x: 320, endPoint y: 207, distance: 18.5
click at [313, 202] on div at bounding box center [314, 201] width 7 height 7
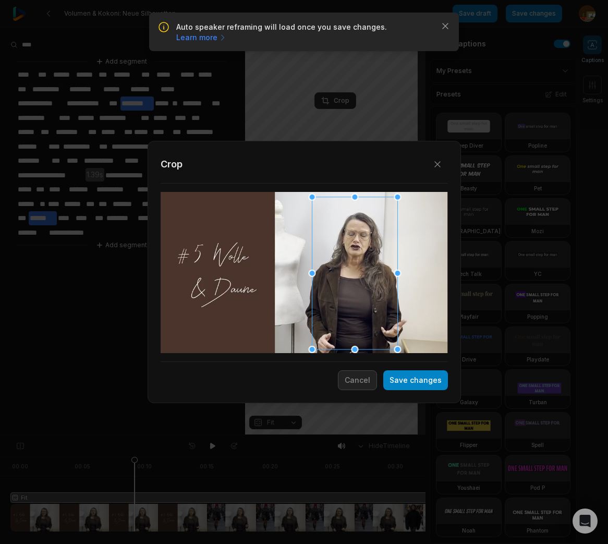
click at [363, 330] on div at bounding box center [354, 273] width 85 height 152
click at [429, 383] on button "Save changes" at bounding box center [415, 380] width 65 height 20
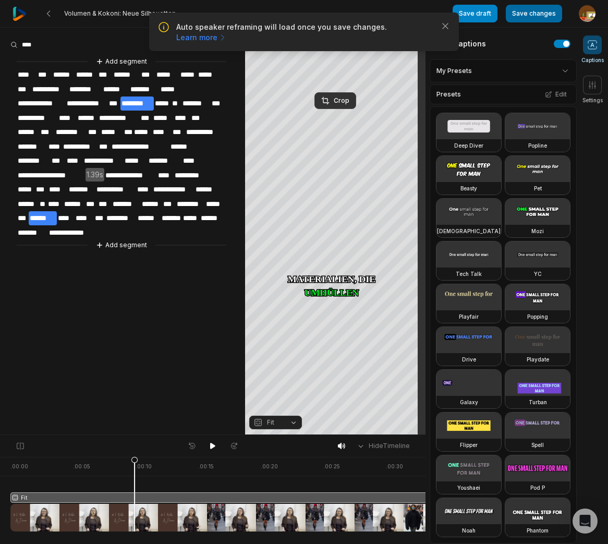
drag, startPoint x: 531, startPoint y: 10, endPoint x: 546, endPoint y: 21, distance: 17.9
click at [531, 10] on button "Save changes" at bounding box center [534, 14] width 56 height 18
click at [445, 29] on icon "button" at bounding box center [445, 26] width 10 height 10
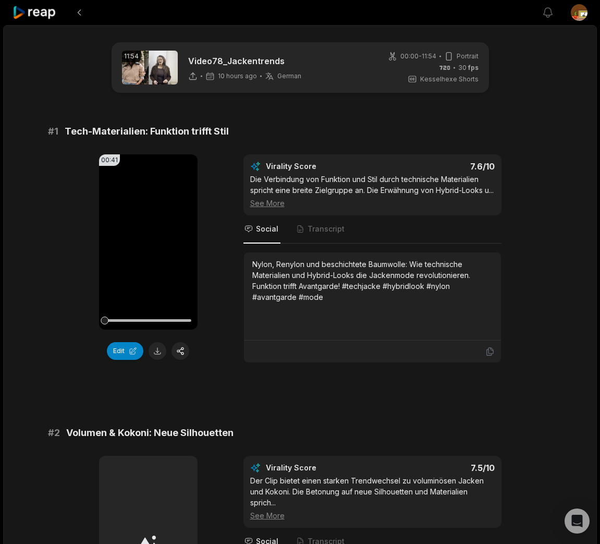
scroll to position [47, 0]
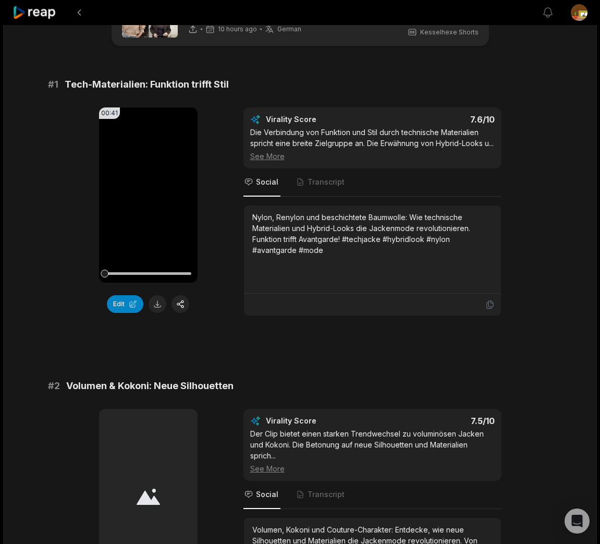
click at [151, 393] on span "Volumen & Kokoni: Neue Silhouetten" at bounding box center [149, 385] width 167 height 15
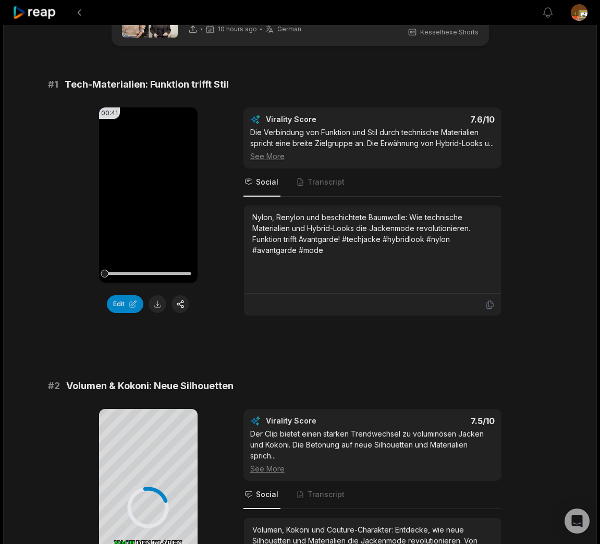
click at [127, 393] on span "Volumen & Kokoni: Neue Silhouetten" at bounding box center [149, 385] width 167 height 15
drag, startPoint x: 127, startPoint y: 397, endPoint x: 205, endPoint y: 386, distance: 78.9
click at [127, 393] on span "Volumen & Kokoni: Neue Silhouetten" at bounding box center [149, 385] width 167 height 15
click at [125, 393] on span "Volumen & Kokoni: Neue Silhouetten" at bounding box center [149, 385] width 167 height 15
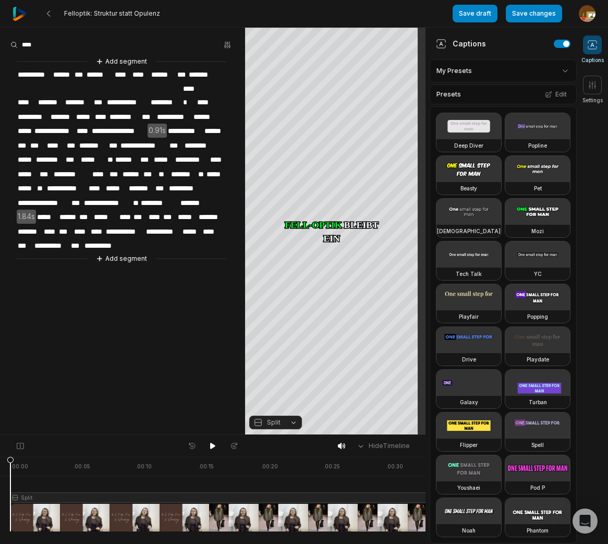
click at [166, 110] on span "**********" at bounding box center [174, 117] width 36 height 14
click at [178, 124] on span "**********" at bounding box center [185, 131] width 36 height 14
click at [112, 167] on span "***" at bounding box center [114, 174] width 13 height 14
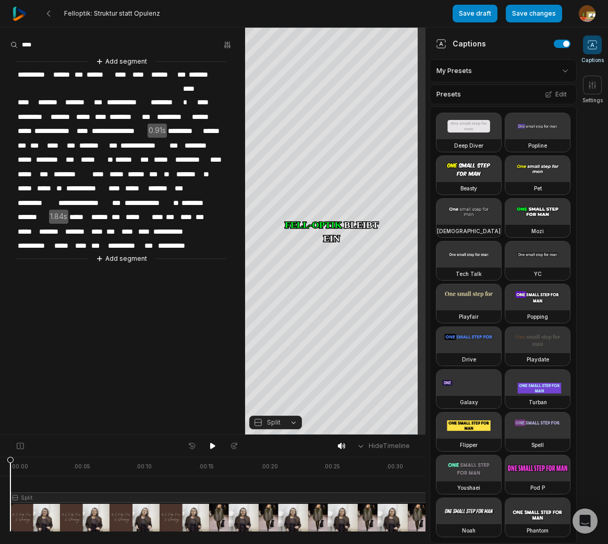
click at [109, 167] on span "*****" at bounding box center [117, 174] width 19 height 14
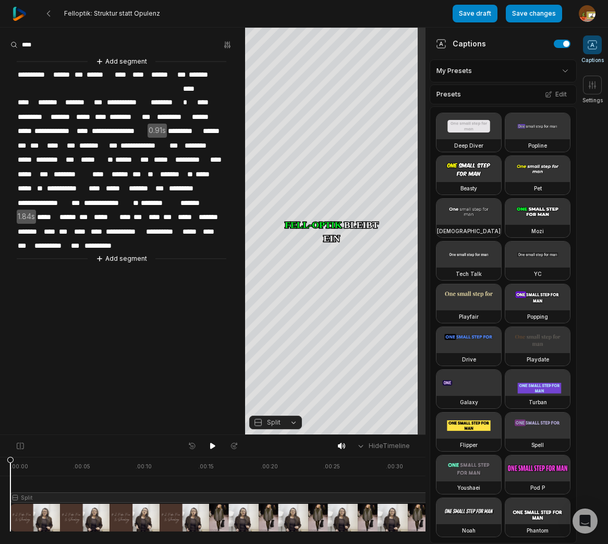
click at [106, 167] on span "****" at bounding box center [99, 174] width 17 height 14
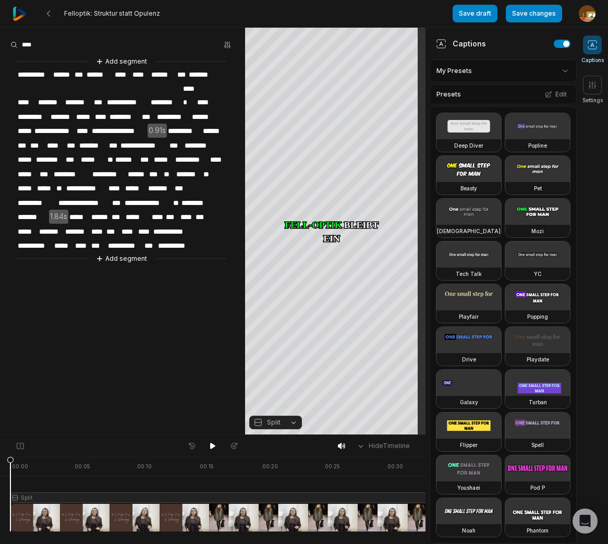
click at [129, 167] on span "******" at bounding box center [137, 174] width 21 height 14
click at [56, 167] on span "********" at bounding box center [72, 174] width 39 height 14
click at [22, 76] on span "**********" at bounding box center [34, 75] width 35 height 14
drag, startPoint x: 212, startPoint y: 448, endPoint x: 198, endPoint y: 439, distance: 17.4
click at [212, 448] on icon at bounding box center [213, 446] width 8 height 8
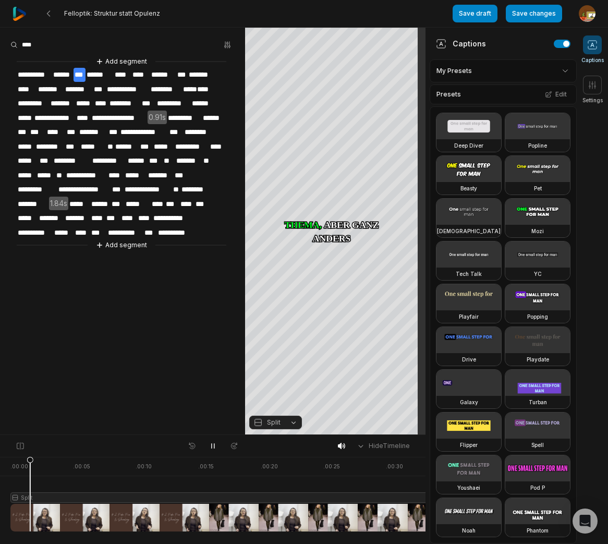
drag, startPoint x: 213, startPoint y: 448, endPoint x: 125, endPoint y: 472, distance: 91.4
click at [213, 448] on icon at bounding box center [213, 446] width 8 height 8
drag, startPoint x: 2, startPoint y: 465, endPoint x: 22, endPoint y: 485, distance: 28.8
click at [0, 468] on html "Felloptik: Struktur statt Opulenz Save draft Save changes Open user menu Captio…" at bounding box center [304, 272] width 608 height 544
click at [73, 496] on div at bounding box center [307, 494] width 595 height 75
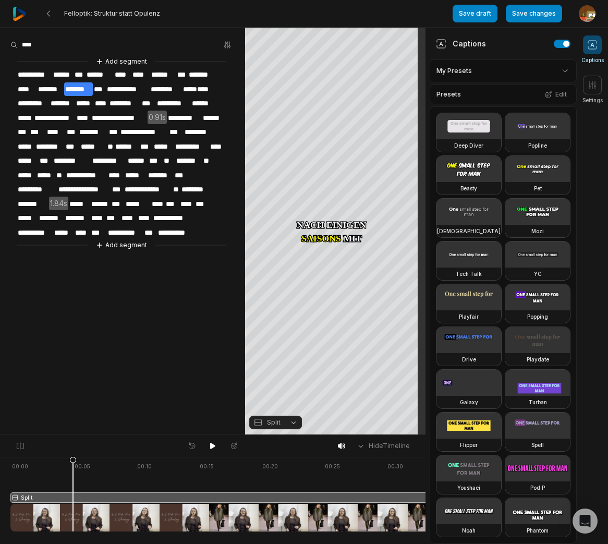
click at [293, 422] on button "Split" at bounding box center [275, 422] width 53 height 14
click at [270, 365] on div "Fit" at bounding box center [275, 365] width 53 height 14
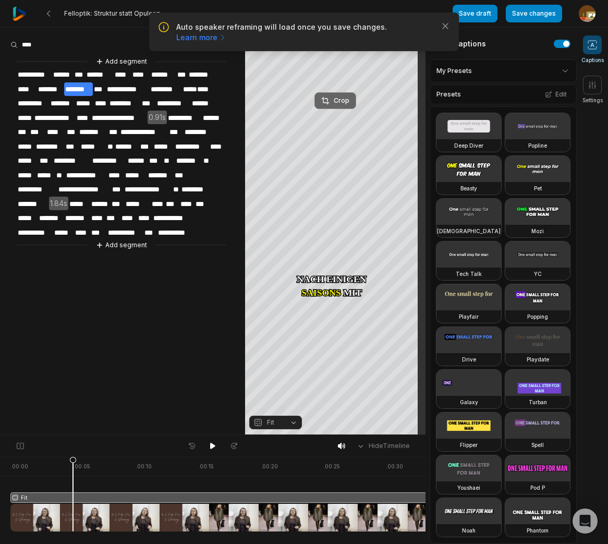
click at [343, 99] on div "Crop" at bounding box center [335, 100] width 28 height 9
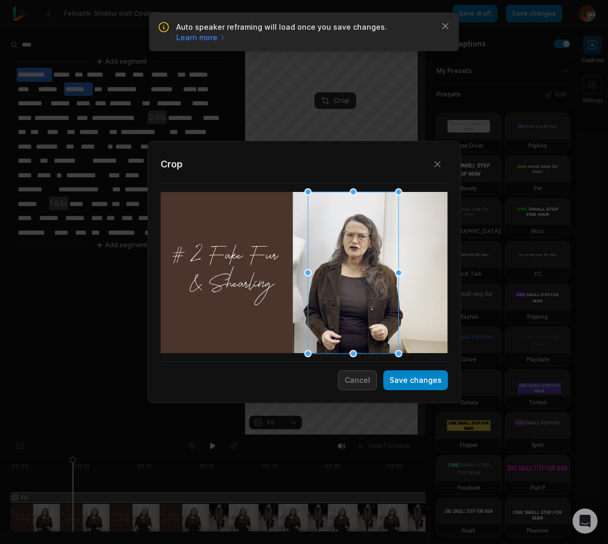
drag, startPoint x: 313, startPoint y: 285, endPoint x: 362, endPoint y: 283, distance: 49.0
click at [362, 283] on div at bounding box center [353, 273] width 91 height 162
click at [396, 349] on div at bounding box center [394, 347] width 7 height 7
click at [372, 305] on div at bounding box center [354, 273] width 88 height 156
click at [339, 295] on div at bounding box center [355, 273] width 88 height 156
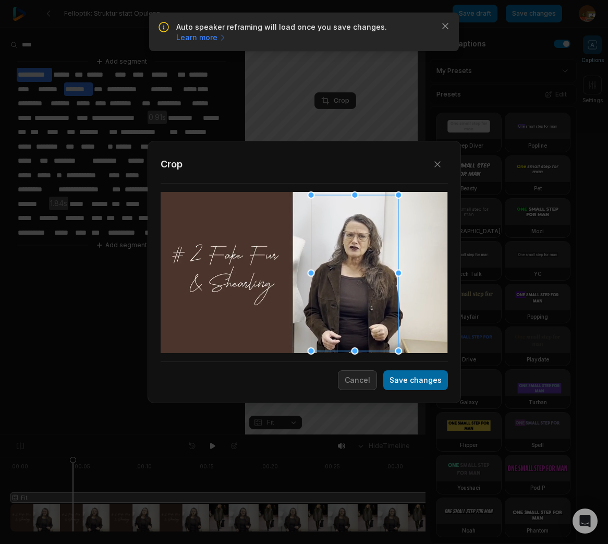
click at [418, 381] on button "Save changes" at bounding box center [415, 380] width 65 height 20
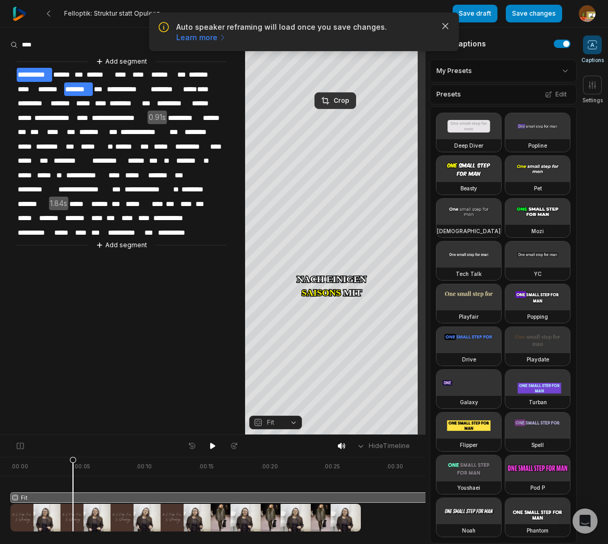
click at [543, 13] on button "Save changes" at bounding box center [534, 14] width 56 height 18
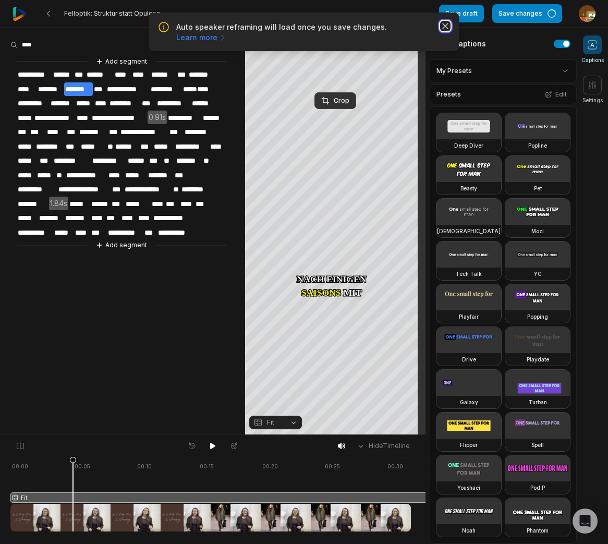
click at [445, 28] on icon "button" at bounding box center [445, 26] width 10 height 10
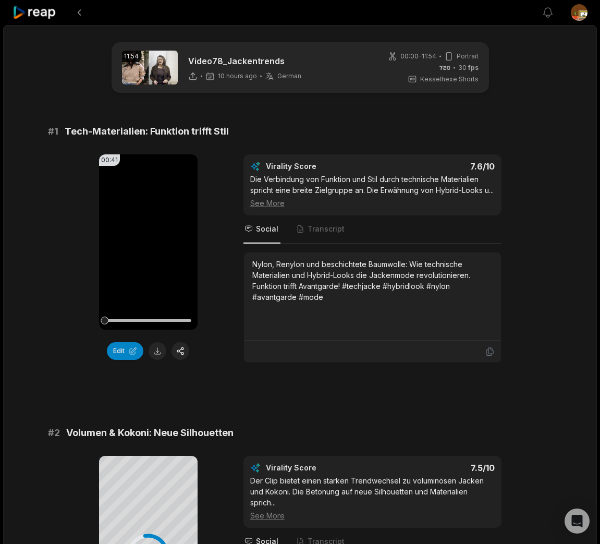
click at [470, 13] on div at bounding box center [277, 12] width 529 height 25
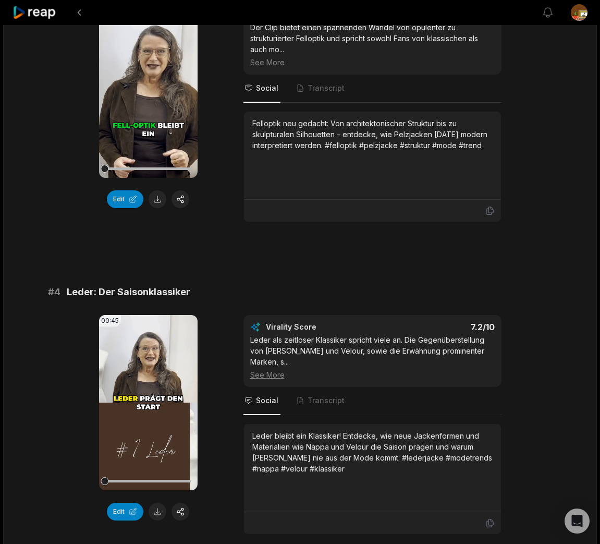
scroll to position [774, 0]
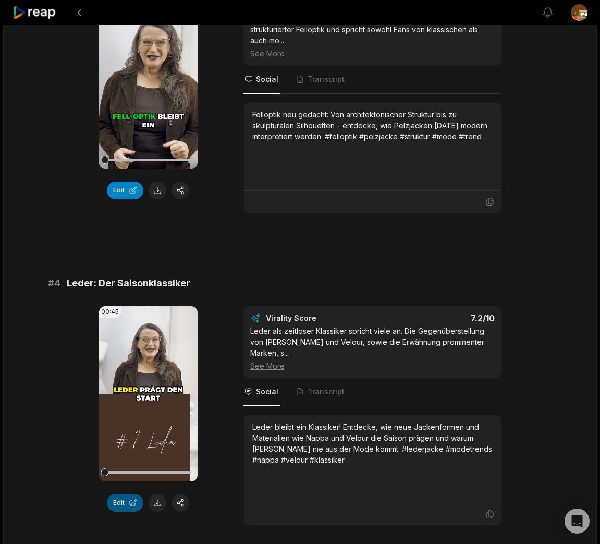
click at [125, 511] on button "Edit" at bounding box center [125, 503] width 36 height 18
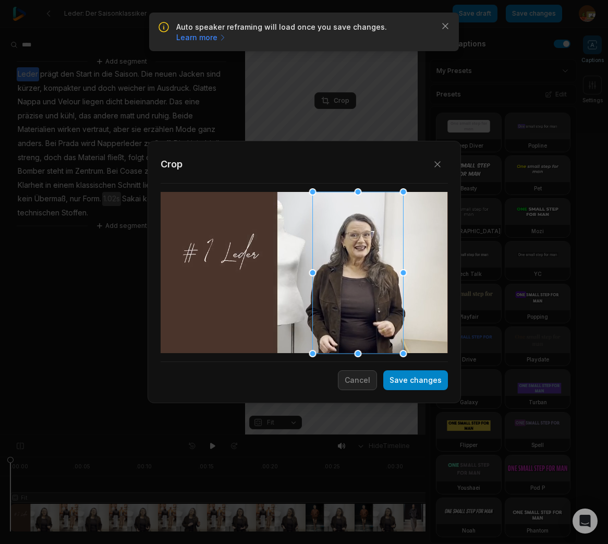
click at [351, 275] on div at bounding box center [357, 273] width 91 height 162
drag, startPoint x: 402, startPoint y: 353, endPoint x: 335, endPoint y: 273, distance: 104.8
click at [409, 435] on div "Close Crop Save changes Cancel" at bounding box center [304, 435] width 608 height 0
click at [338, 274] on div at bounding box center [350, 258] width 75 height 133
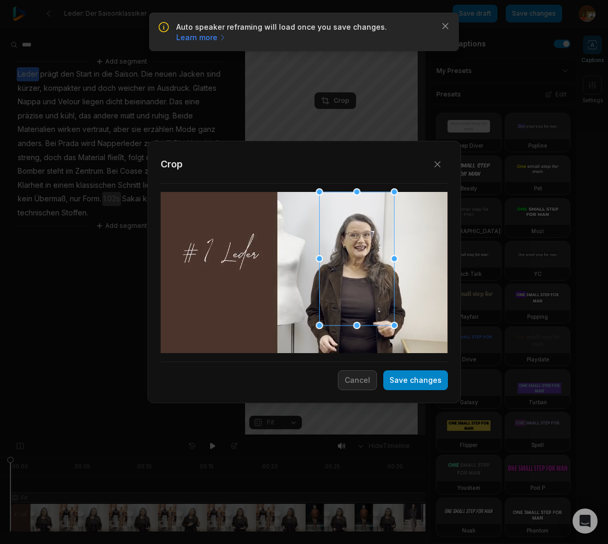
drag, startPoint x: 343, startPoint y: 273, endPoint x: 349, endPoint y: 270, distance: 6.3
click at [349, 270] on div at bounding box center [356, 258] width 75 height 133
click at [423, 383] on button "Save changes" at bounding box center [415, 380] width 65 height 20
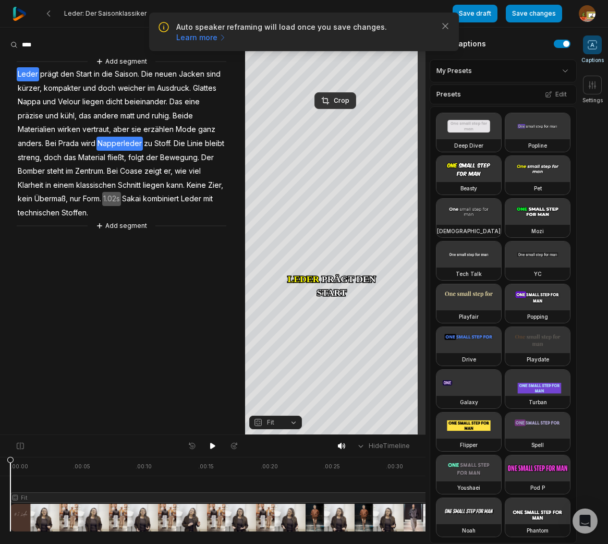
click at [114, 144] on span "Napperleder" at bounding box center [119, 144] width 46 height 14
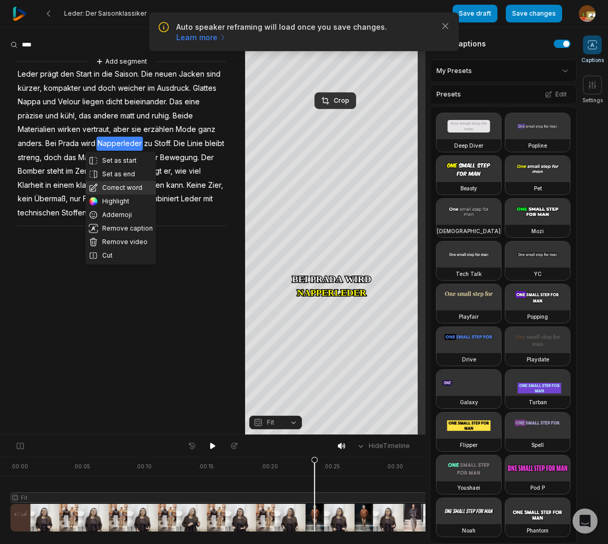
click at [120, 190] on button "Correct word" at bounding box center [120, 188] width 70 height 14
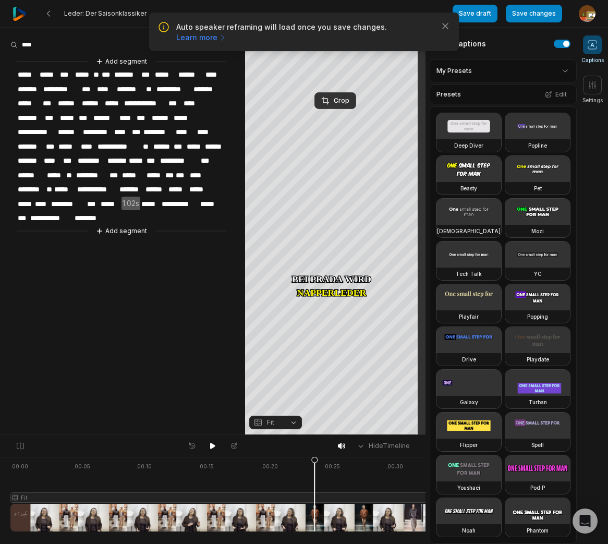
click at [122, 144] on span "**********" at bounding box center [118, 147] width 45 height 14
click at [72, 102] on span "******" at bounding box center [69, 103] width 24 height 14
click at [79, 102] on span "******" at bounding box center [69, 103] width 24 height 14
click at [121, 145] on span "**********" at bounding box center [117, 147] width 42 height 14
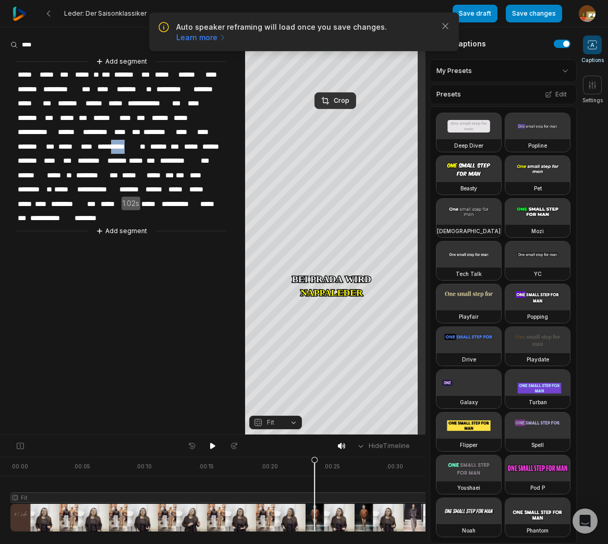
click at [119, 145] on span "**********" at bounding box center [117, 147] width 42 height 14
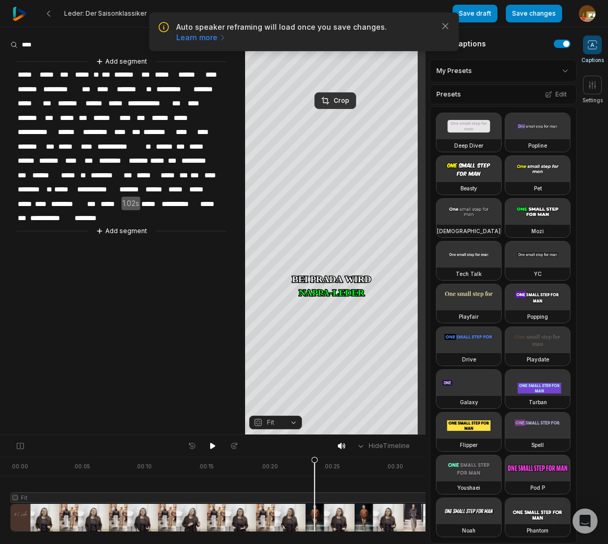
click at [150, 173] on span "*****" at bounding box center [148, 175] width 24 height 14
click at [153, 199] on span "*****" at bounding box center [150, 204] width 21 height 14
click at [538, 16] on button "Save changes" at bounding box center [534, 14] width 56 height 18
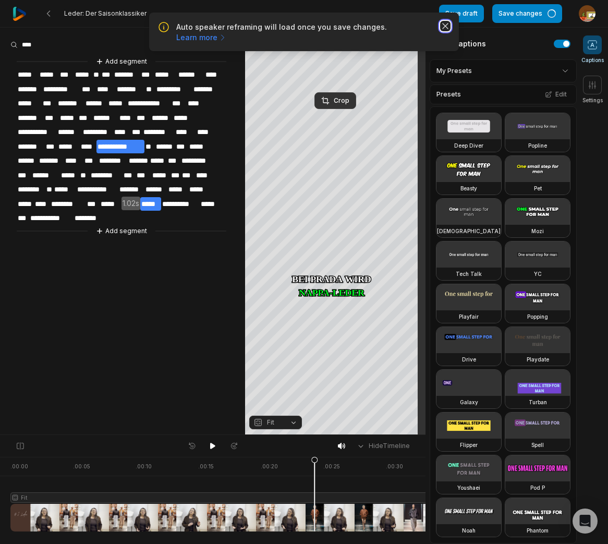
click at [445, 29] on icon "button" at bounding box center [445, 26] width 10 height 10
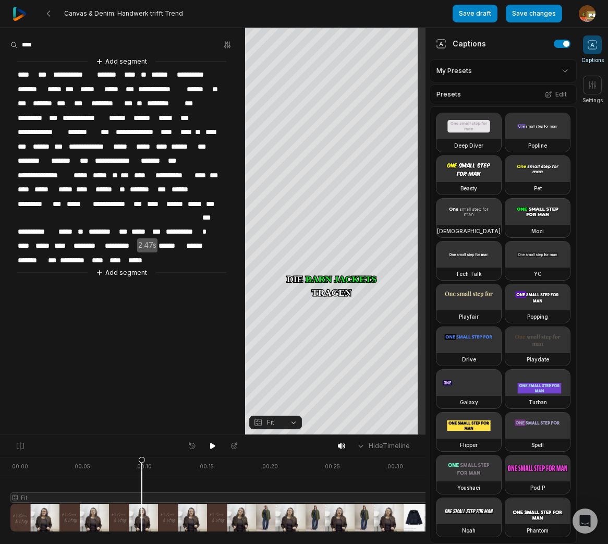
click at [203, 171] on span "****" at bounding box center [200, 175] width 15 height 14
click at [206, 172] on span "****" at bounding box center [200, 175] width 15 height 14
click at [38, 186] on span "****" at bounding box center [40, 189] width 17 height 14
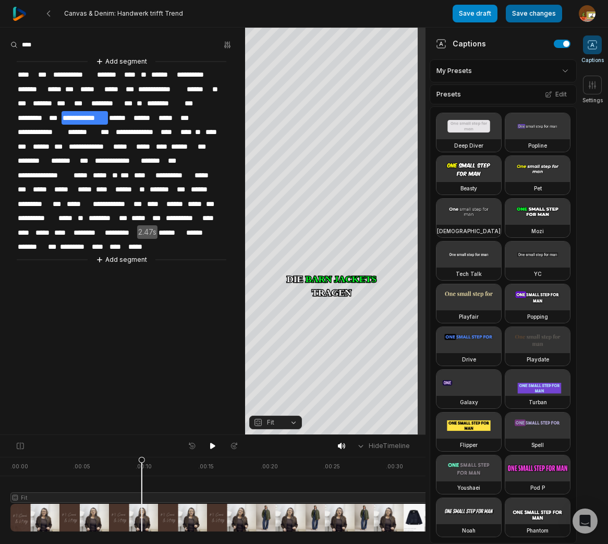
click at [543, 16] on button "Save changes" at bounding box center [534, 14] width 56 height 18
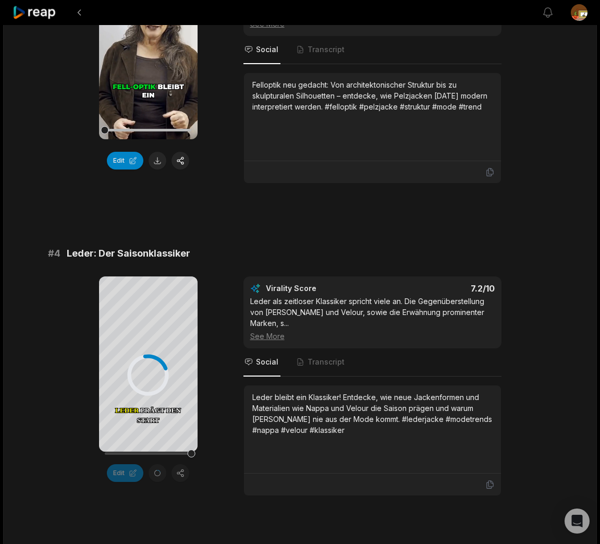
scroll to position [821, 0]
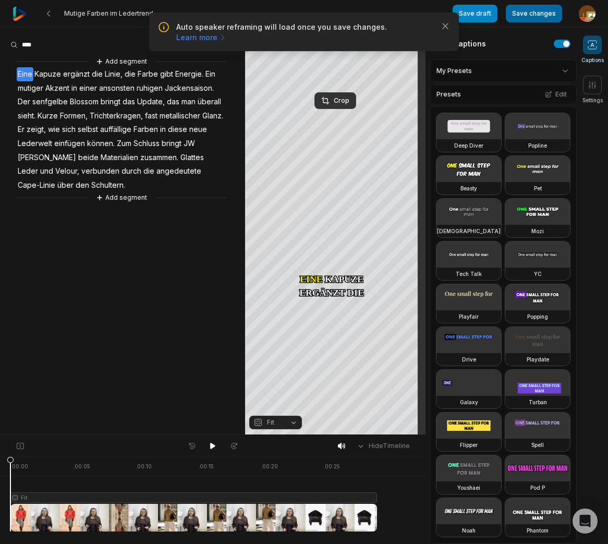
click at [533, 15] on button "Save changes" at bounding box center [534, 14] width 56 height 18
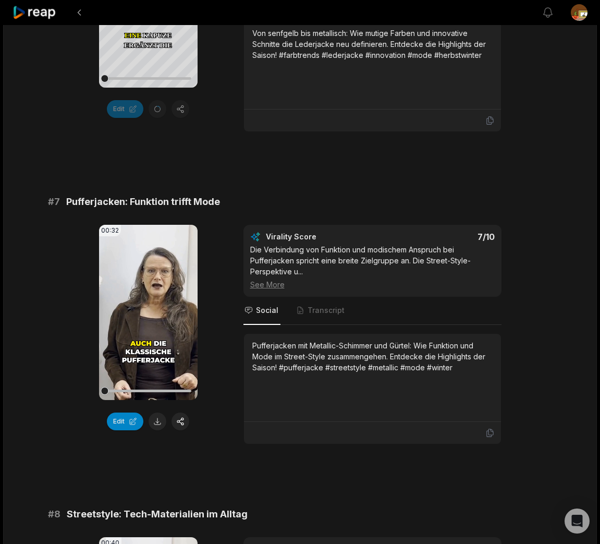
scroll to position [1778, 0]
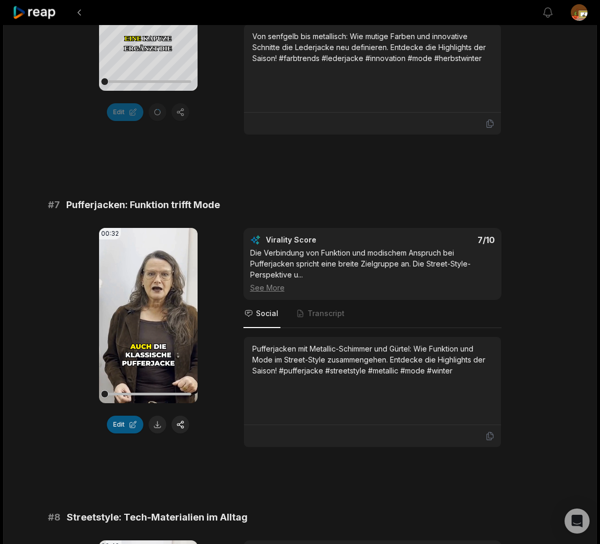
click at [125, 426] on button "Edit" at bounding box center [125, 424] width 36 height 18
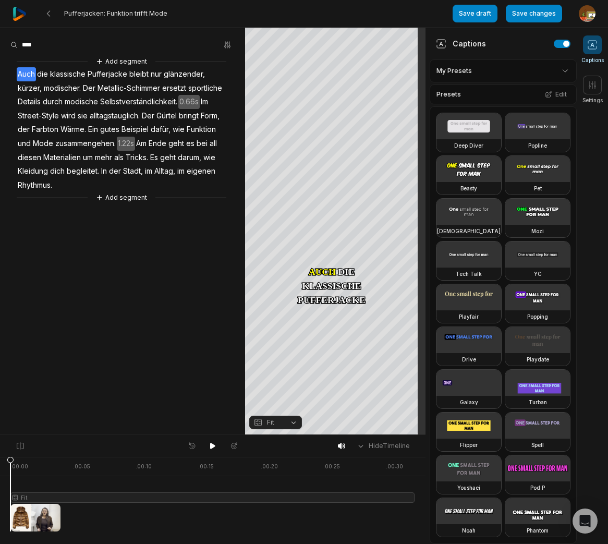
click at [109, 73] on span "Pufferjacke" at bounding box center [108, 74] width 42 height 14
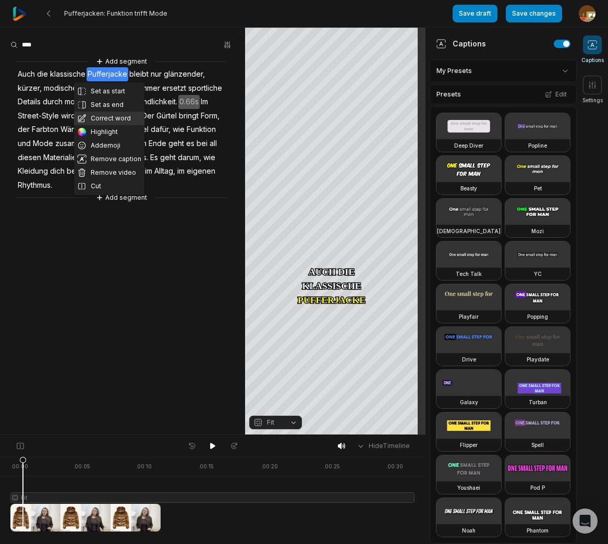
click at [109, 117] on button "Correct word" at bounding box center [109, 119] width 70 height 14
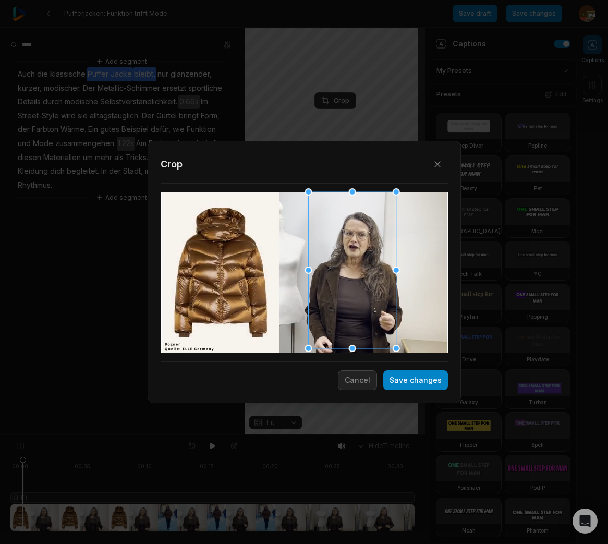
click at [396, 348] on div at bounding box center [396, 348] width 7 height 7
click at [348, 312] on div at bounding box center [353, 273] width 88 height 156
click at [422, 382] on button "Save changes" at bounding box center [415, 380] width 65 height 20
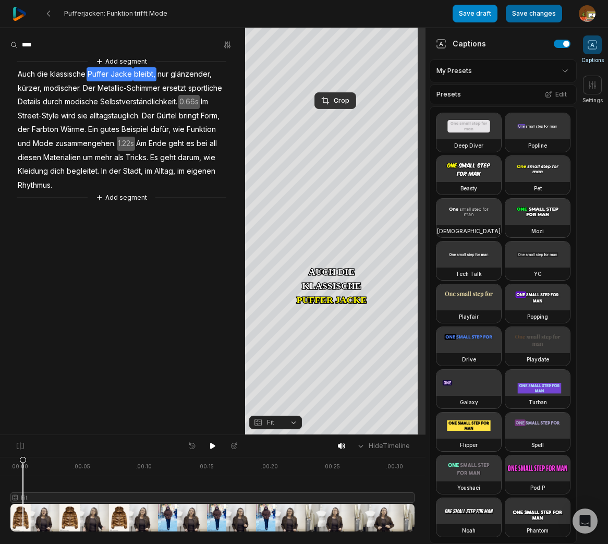
click at [538, 17] on button "Save changes" at bounding box center [534, 14] width 56 height 18
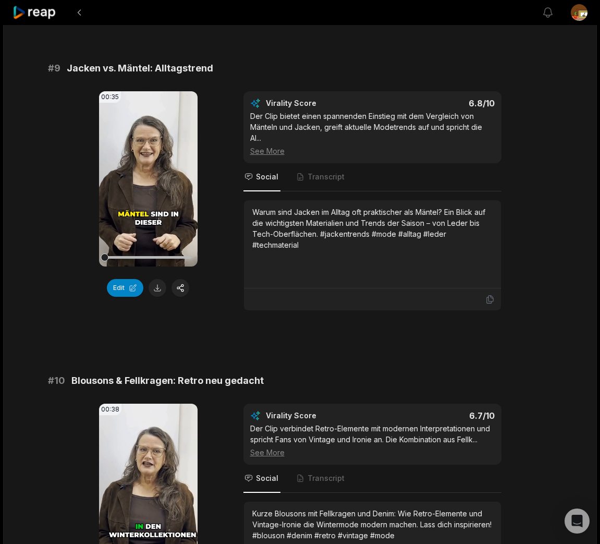
scroll to position [2711, 0]
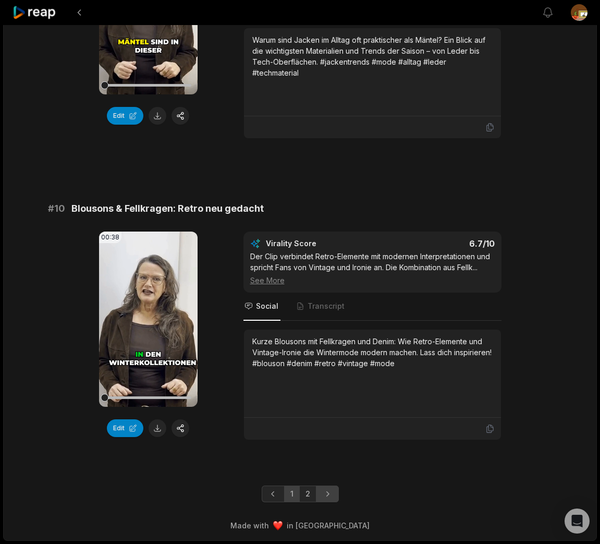
click at [327, 496] on icon "Next page" at bounding box center [327, 493] width 10 height 10
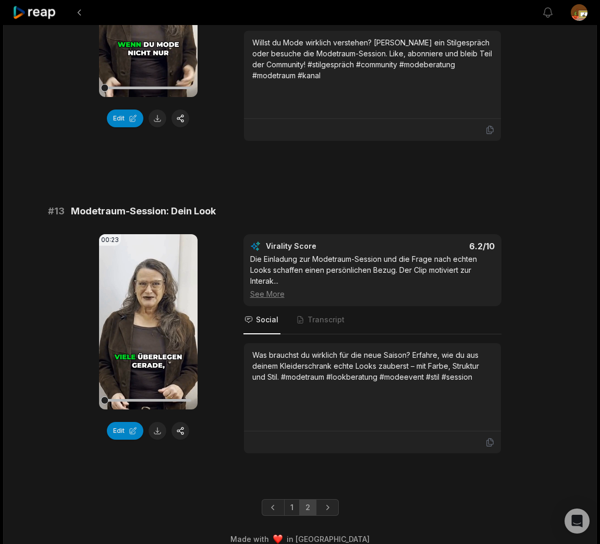
scroll to position [547, 0]
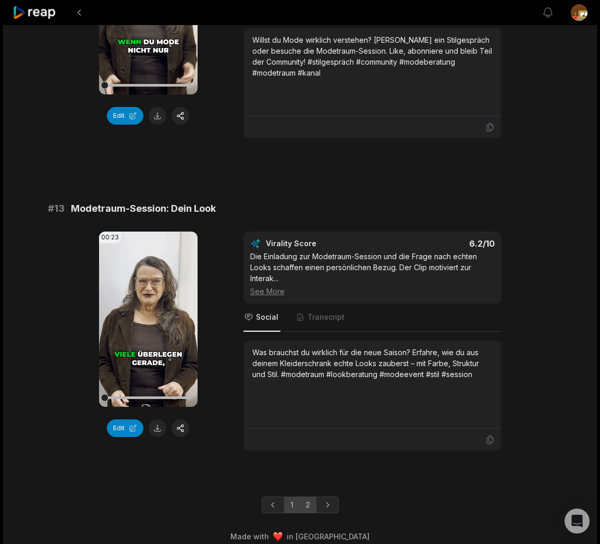
click at [291, 497] on link "1" at bounding box center [292, 504] width 16 height 17
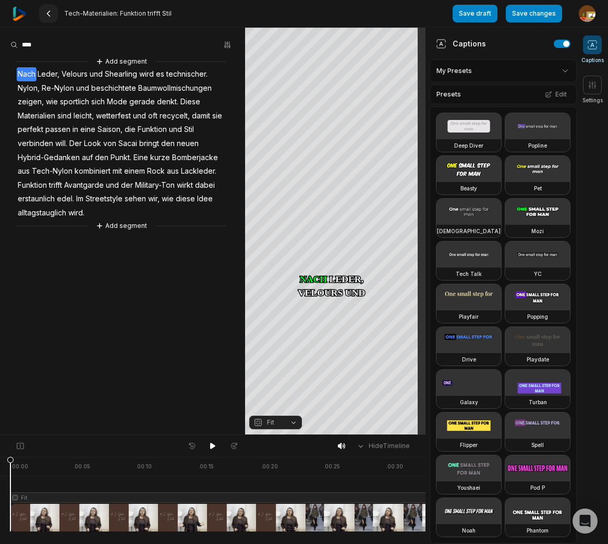
click at [48, 14] on icon at bounding box center [48, 13] width 8 height 8
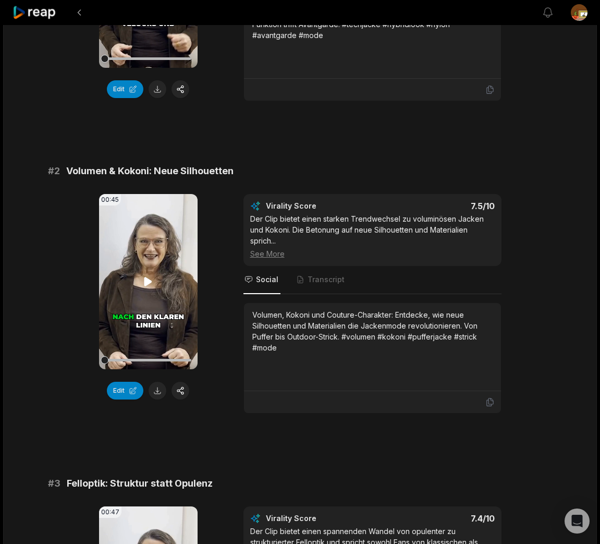
scroll to position [266, 0]
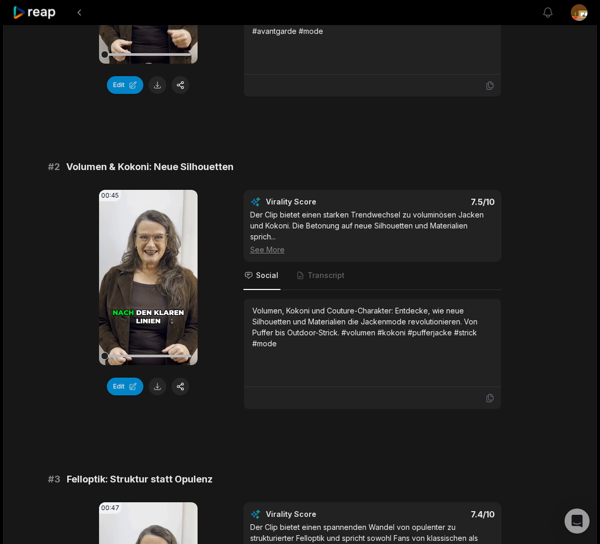
click at [126, 395] on button "Edit" at bounding box center [125, 386] width 36 height 18
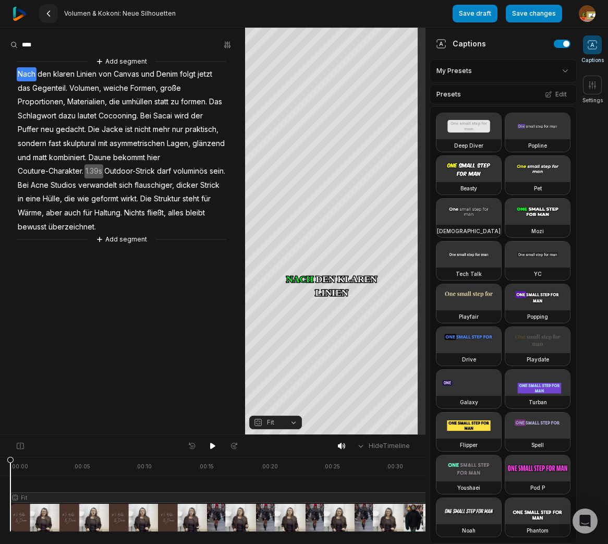
click at [50, 13] on icon at bounding box center [48, 13] width 8 height 8
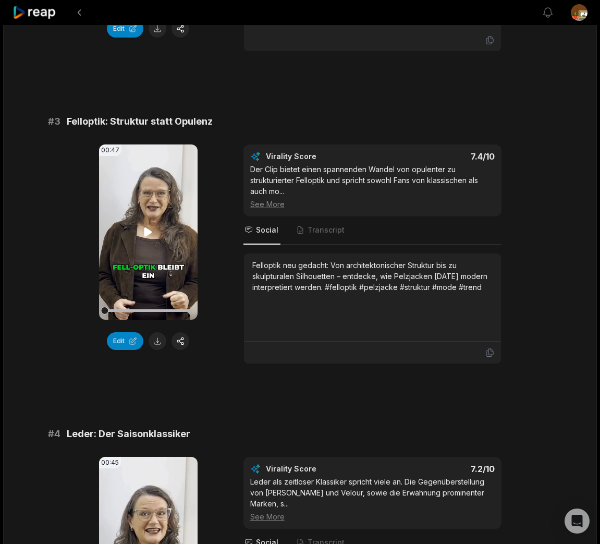
scroll to position [627, 0]
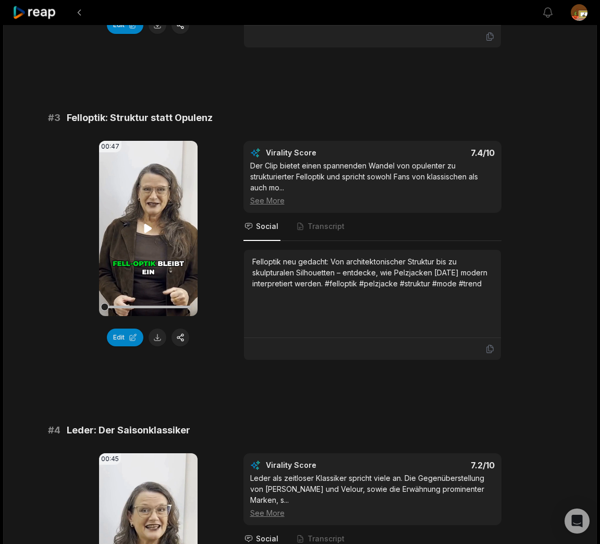
click at [158, 234] on video "Your browser does not support mp4 format." at bounding box center [148, 228] width 99 height 175
click at [121, 346] on button "Edit" at bounding box center [125, 337] width 36 height 18
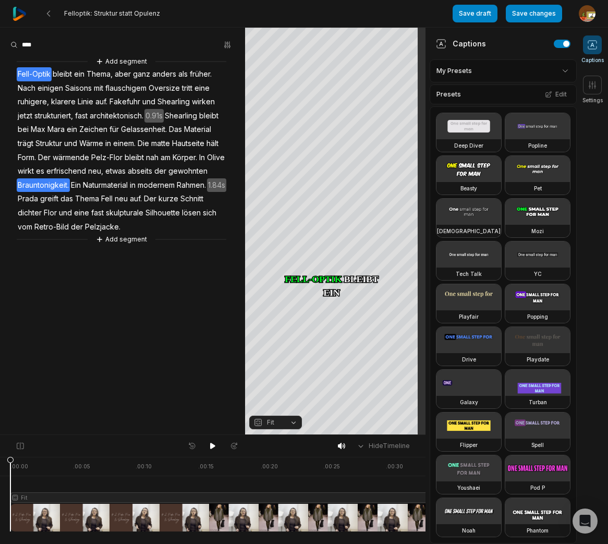
click at [70, 187] on span "Brauntonigkeit." at bounding box center [43, 185] width 53 height 14
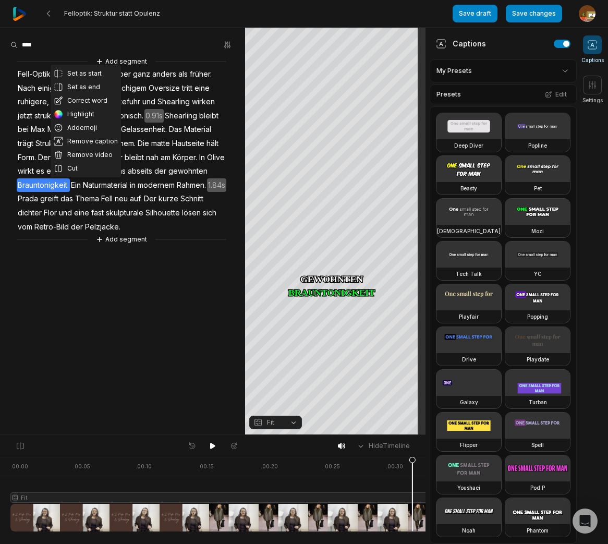
drag, startPoint x: 98, startPoint y: 100, endPoint x: 77, endPoint y: 185, distance: 88.0
click at [99, 100] on button "Correct word" at bounding box center [86, 101] width 70 height 14
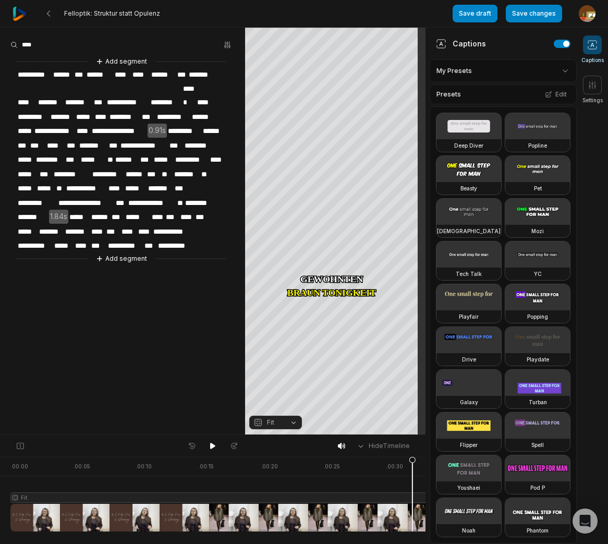
click at [68, 285] on aside "**********" at bounding box center [122, 231] width 245 height 407
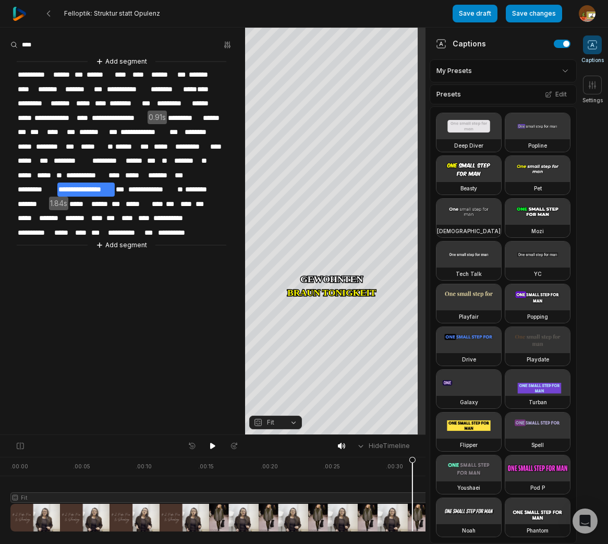
click at [225, 23] on div "Felloptik: Struktur statt Opulenz" at bounding box center [233, 13] width 440 height 27
click at [544, 15] on button "Save changes" at bounding box center [534, 14] width 56 height 18
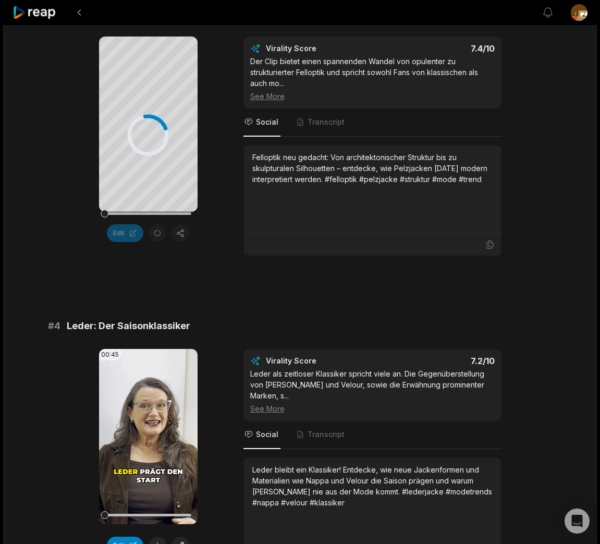
scroll to position [752, 0]
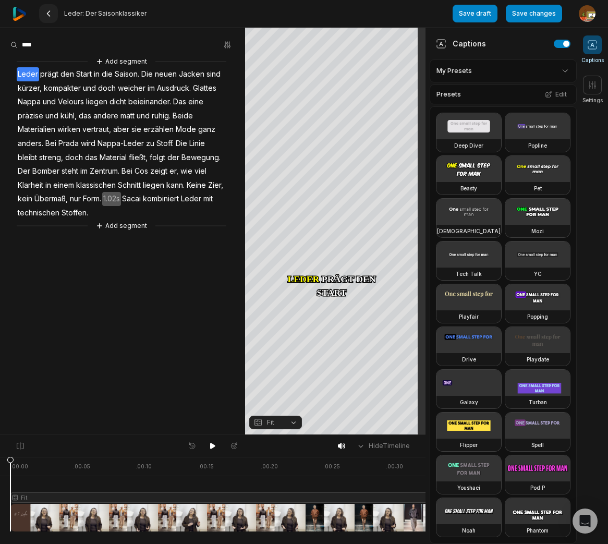
drag, startPoint x: 49, startPoint y: 13, endPoint x: 55, endPoint y: 12, distance: 5.8
click at [49, 13] on icon at bounding box center [48, 13] width 8 height 8
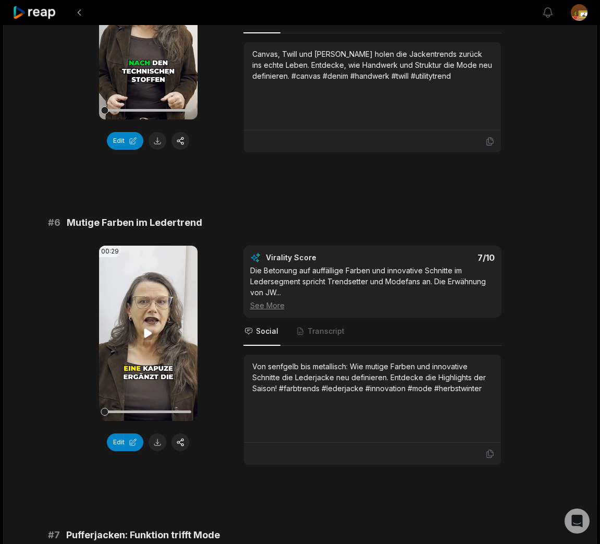
scroll to position [1463, 0]
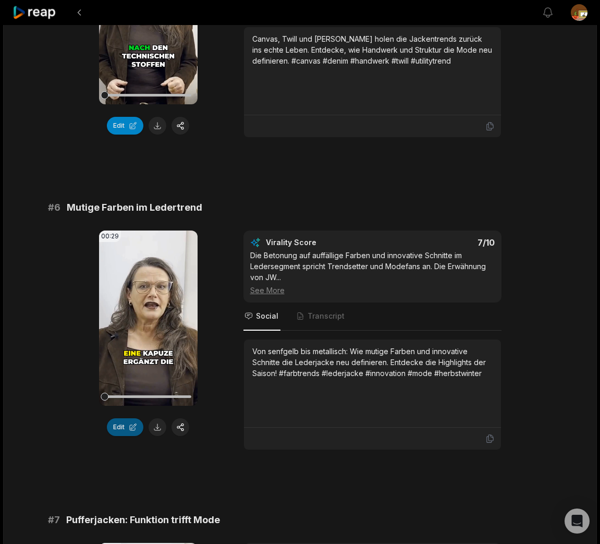
drag, startPoint x: 122, startPoint y: 429, endPoint x: 128, endPoint y: 424, distance: 7.4
click at [122, 429] on button "Edit" at bounding box center [125, 427] width 36 height 18
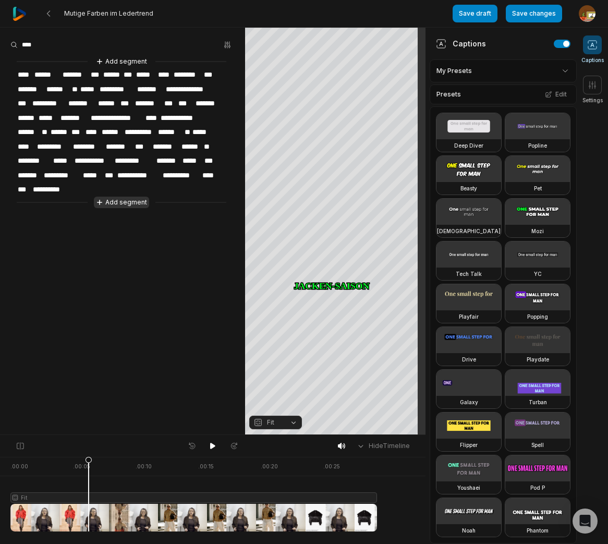
click at [129, 199] on button "Add segment" at bounding box center [121, 202] width 55 height 11
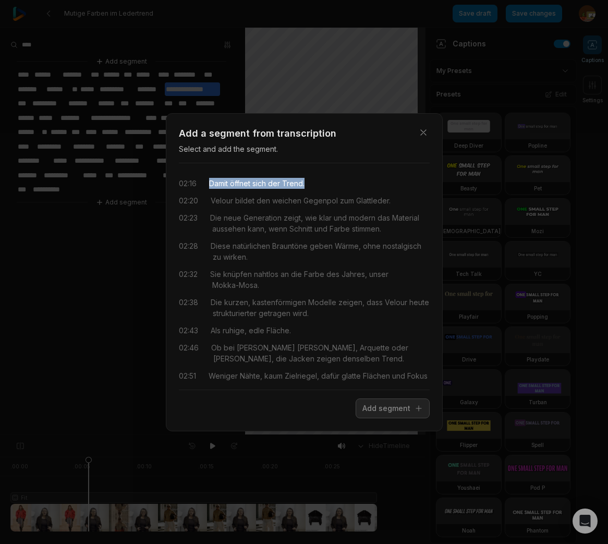
drag, startPoint x: 287, startPoint y: 184, endPoint x: 331, endPoint y: 185, distance: 44.3
click at [331, 185] on div "02:16 Damit öffnet sich der Trend." at bounding box center [304, 183] width 251 height 11
drag, startPoint x: 383, startPoint y: 412, endPoint x: 4, endPoint y: 283, distance: 400.2
click at [383, 412] on button "Add segment" at bounding box center [392, 408] width 74 height 20
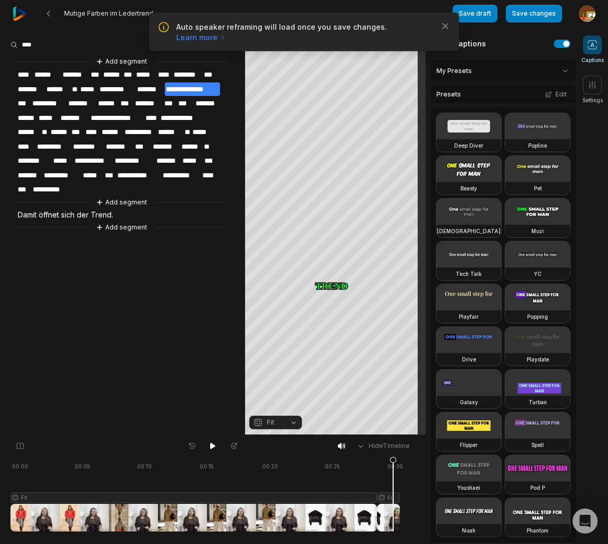
click at [393, 498] on div at bounding box center [204, 494] width 389 height 75
click at [347, 104] on div "Crop" at bounding box center [335, 100] width 28 height 9
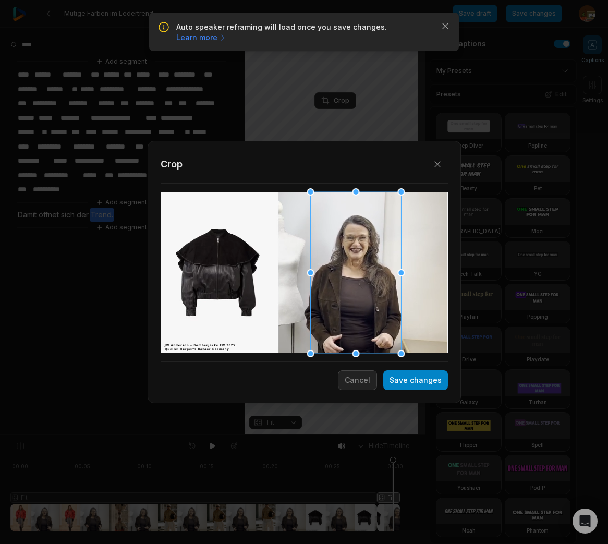
drag, startPoint x: 327, startPoint y: 290, endPoint x: 378, endPoint y: 289, distance: 51.1
click at [378, 289] on div at bounding box center [355, 273] width 91 height 162
drag, startPoint x: 398, startPoint y: 340, endPoint x: 390, endPoint y: 297, distance: 43.5
click at [390, 435] on div "Close Crop Save changes Cancel" at bounding box center [304, 435] width 608 height 0
drag, startPoint x: 363, startPoint y: 275, endPoint x: 358, endPoint y: 272, distance: 6.1
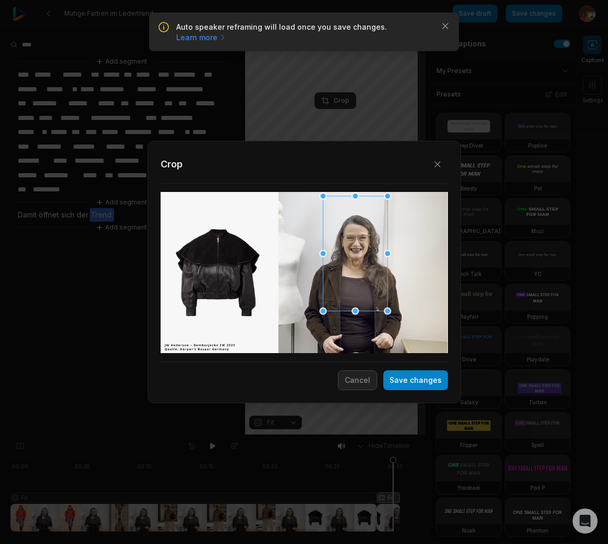
click at [358, 272] on div at bounding box center [355, 253] width 65 height 115
click at [428, 379] on button "Save changes" at bounding box center [415, 380] width 65 height 20
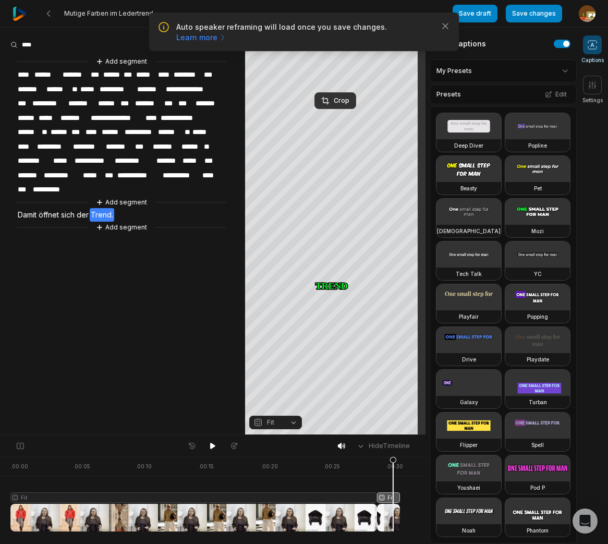
click at [146, 352] on aside "**********" at bounding box center [122, 231] width 245 height 407
click at [533, 18] on button "Save changes" at bounding box center [534, 14] width 56 height 18
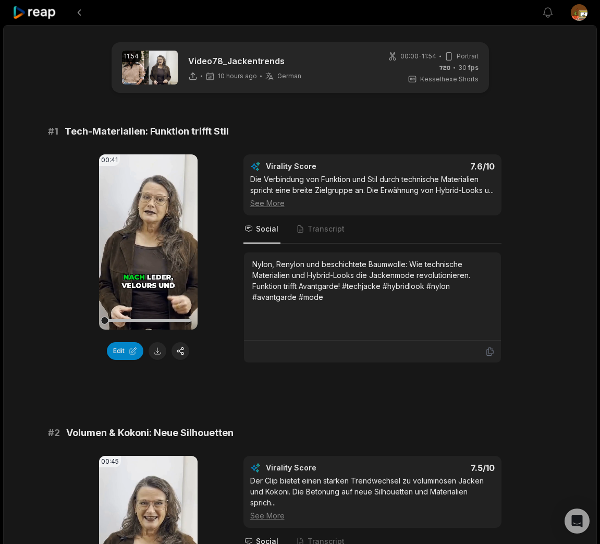
scroll to position [1231, 0]
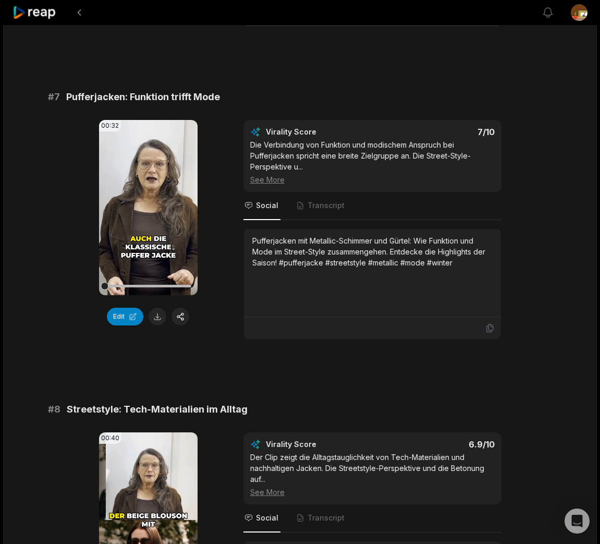
scroll to position [1896, 0]
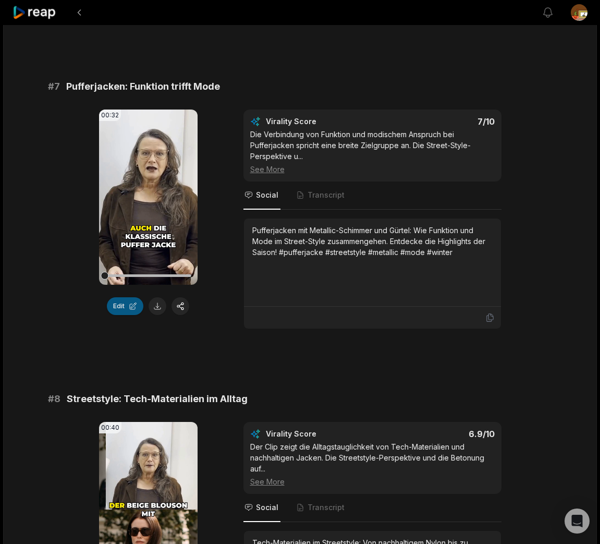
click at [124, 307] on button "Edit" at bounding box center [125, 306] width 36 height 18
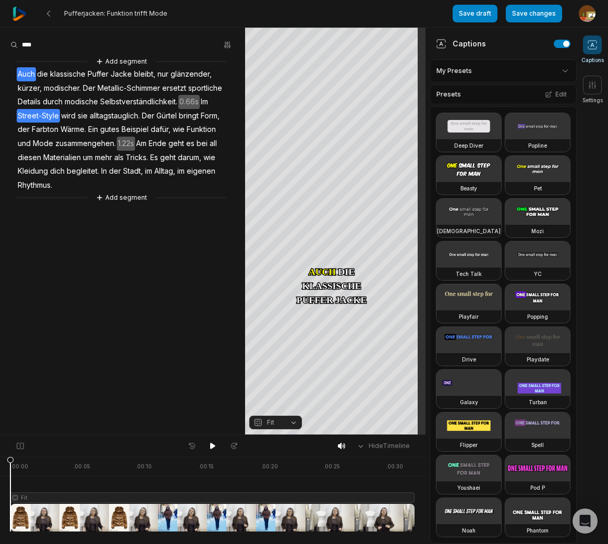
click at [42, 116] on span "Street-Style" at bounding box center [38, 116] width 43 height 14
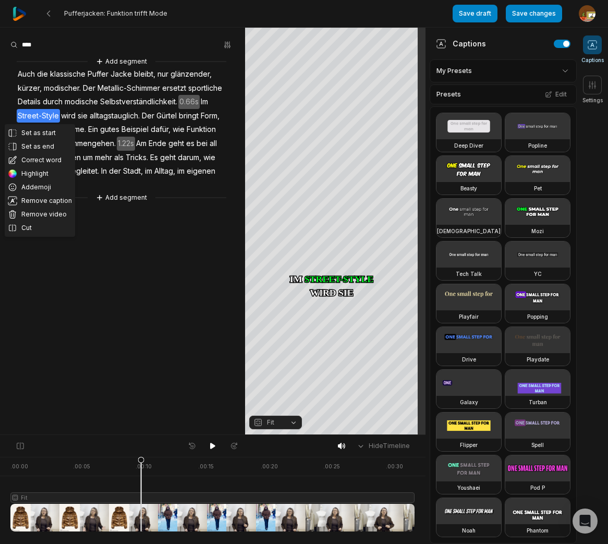
drag, startPoint x: 40, startPoint y: 158, endPoint x: 41, endPoint y: 117, distance: 41.2
click at [41, 158] on button "Correct word" at bounding box center [40, 160] width 70 height 14
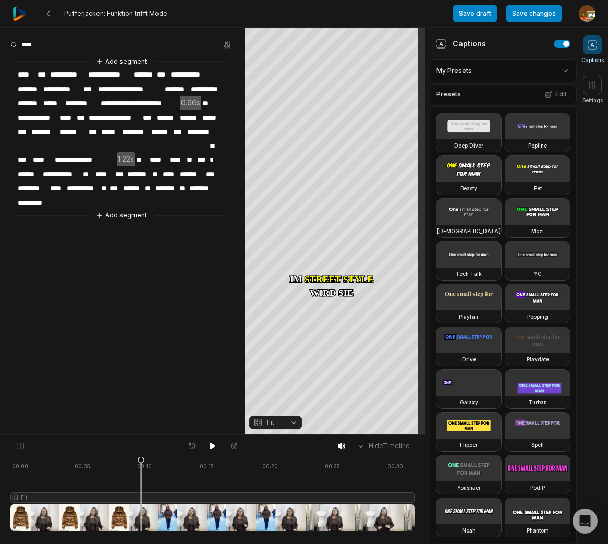
click at [106, 303] on aside "**********" at bounding box center [122, 231] width 245 height 407
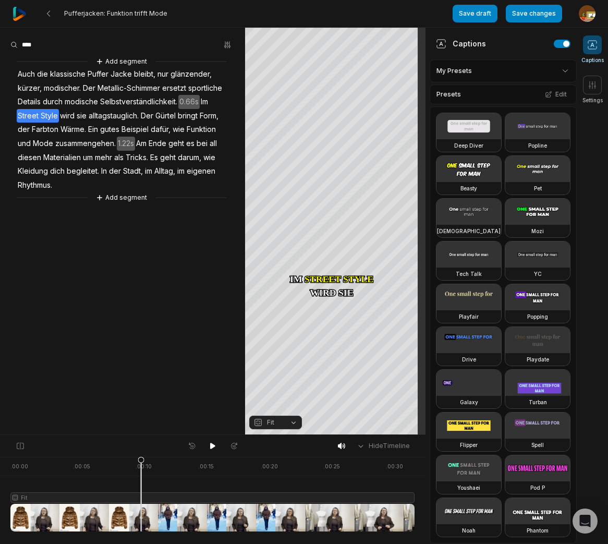
click at [106, 158] on span "mehr" at bounding box center [103, 158] width 19 height 14
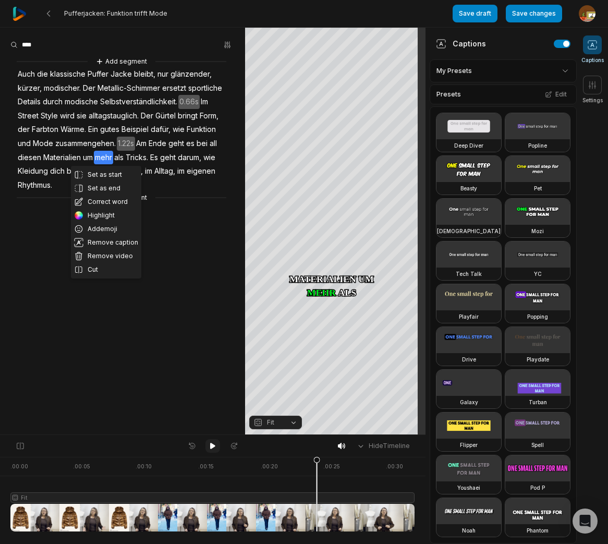
click at [209, 444] on icon at bounding box center [213, 446] width 8 height 8
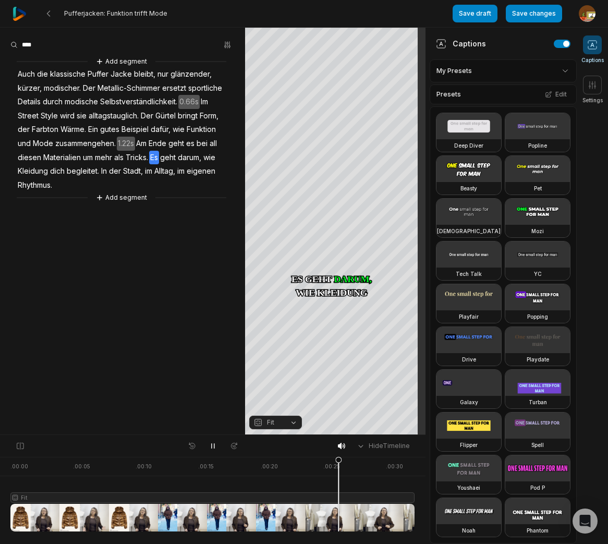
click at [212, 442] on icon at bounding box center [213, 446] width 8 height 8
click at [138, 158] on span "Tricks." at bounding box center [137, 158] width 24 height 14
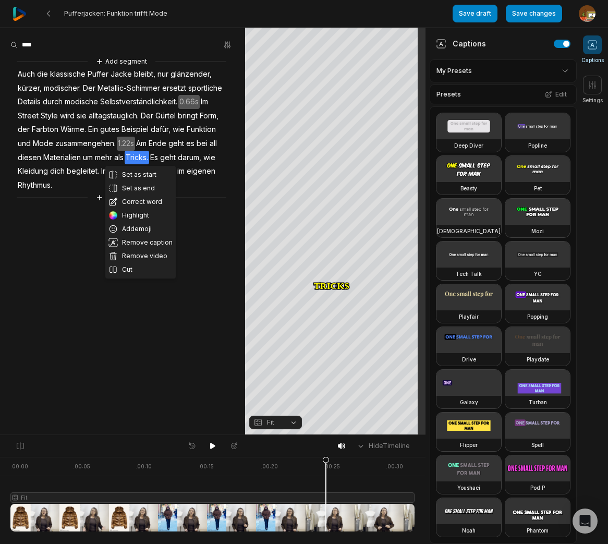
drag, startPoint x: 137, startPoint y: 200, endPoint x: 145, endPoint y: 154, distance: 46.2
click at [137, 200] on button "Correct word" at bounding box center [140, 202] width 70 height 14
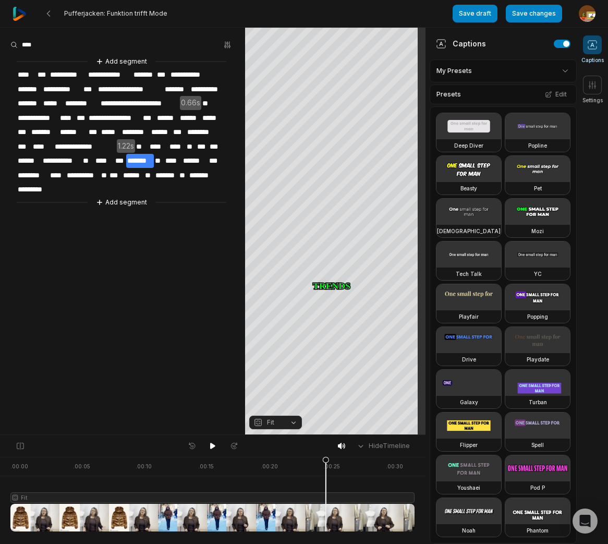
click at [137, 262] on aside "**********" at bounding box center [122, 231] width 245 height 407
click at [526, 18] on button "Save changes" at bounding box center [534, 14] width 56 height 18
click at [460, 19] on button "Save draft" at bounding box center [474, 14] width 45 height 18
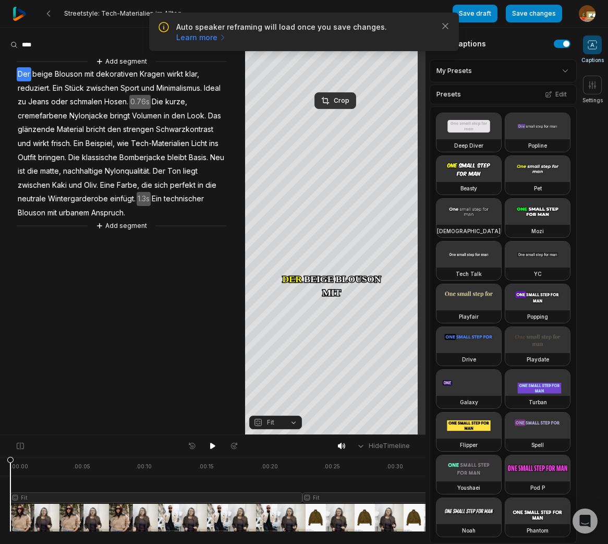
click at [95, 185] on span "Oliv." at bounding box center [91, 185] width 16 height 14
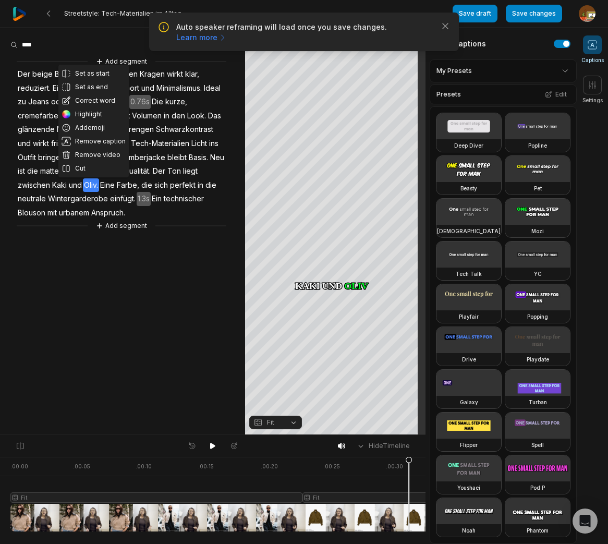
drag, startPoint x: 100, startPoint y: 99, endPoint x: 99, endPoint y: 193, distance: 94.9
click at [101, 99] on button "Correct word" at bounding box center [93, 101] width 70 height 14
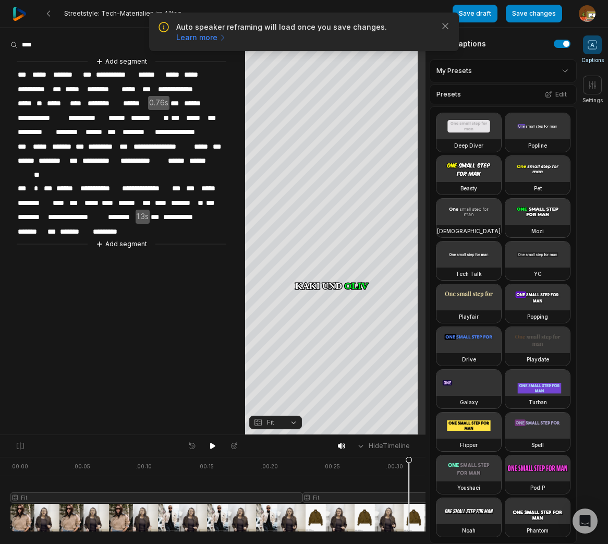
click at [96, 196] on span "*****" at bounding box center [91, 203] width 17 height 14
click at [189, 213] on div "**********" at bounding box center [122, 153] width 245 height 194
click at [28, 75] on span "***" at bounding box center [24, 75] width 15 height 14
click at [23, 75] on span "***" at bounding box center [24, 75] width 15 height 14
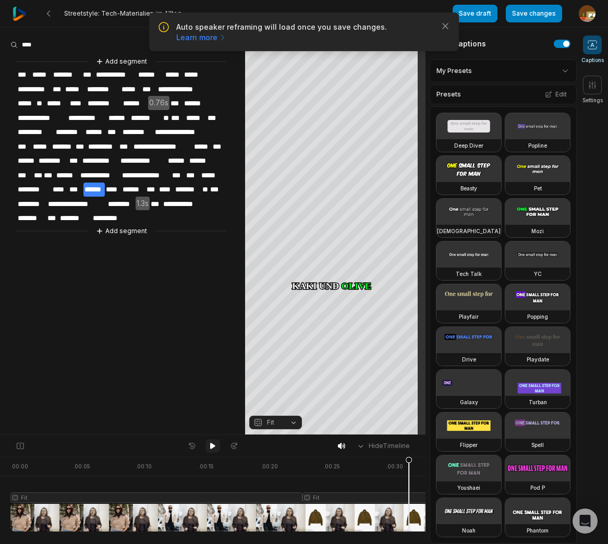
drag, startPoint x: 211, startPoint y: 445, endPoint x: 156, endPoint y: 360, distance: 100.6
click at [211, 444] on icon at bounding box center [212, 446] width 5 height 6
drag, startPoint x: 212, startPoint y: 447, endPoint x: 124, endPoint y: 361, distance: 122.4
click at [207, 442] on button at bounding box center [212, 446] width 15 height 14
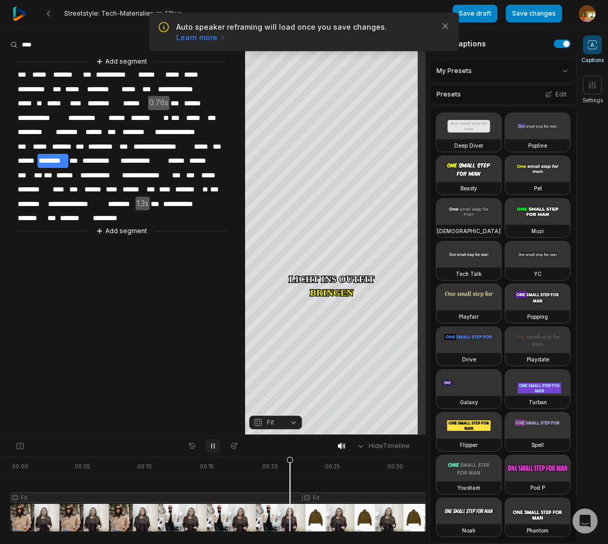
click at [214, 444] on icon at bounding box center [213, 446] width 3 height 5
click at [86, 115] on span "**********" at bounding box center [87, 118] width 40 height 14
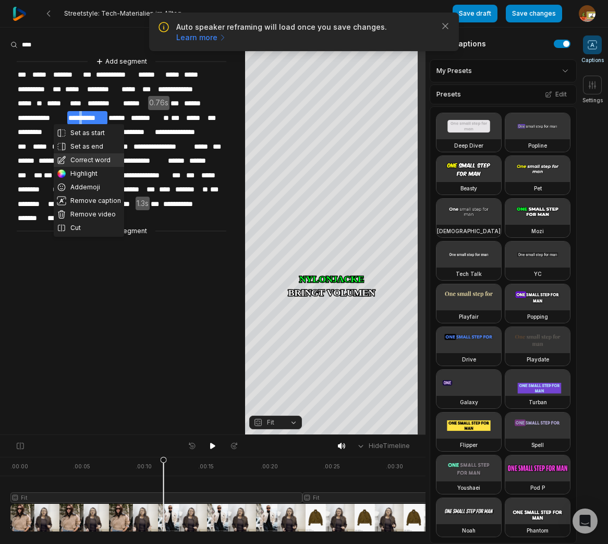
click at [88, 159] on button "Correct word" at bounding box center [89, 160] width 70 height 14
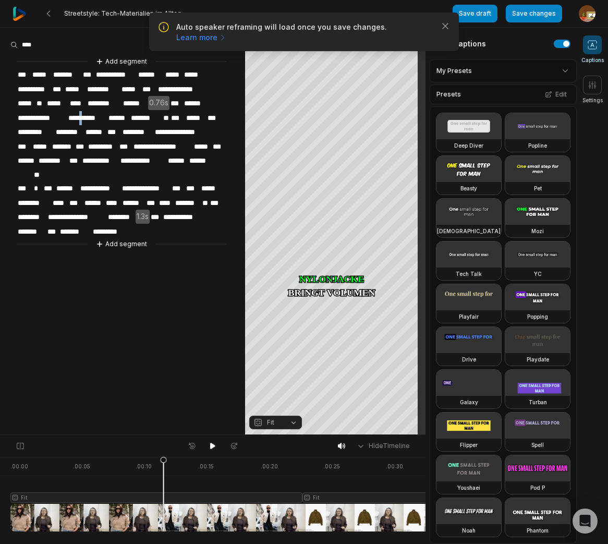
click at [88, 115] on span "**********" at bounding box center [87, 118] width 40 height 14
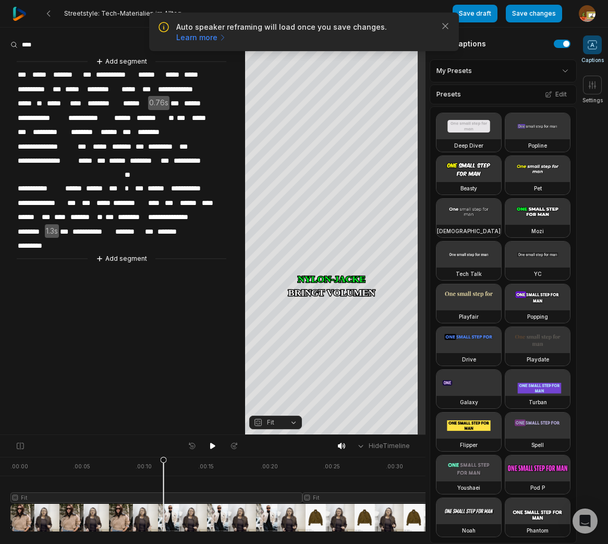
click at [48, 144] on span "**********" at bounding box center [47, 147] width 60 height 14
click at [47, 143] on span "**********" at bounding box center [47, 147] width 60 height 14
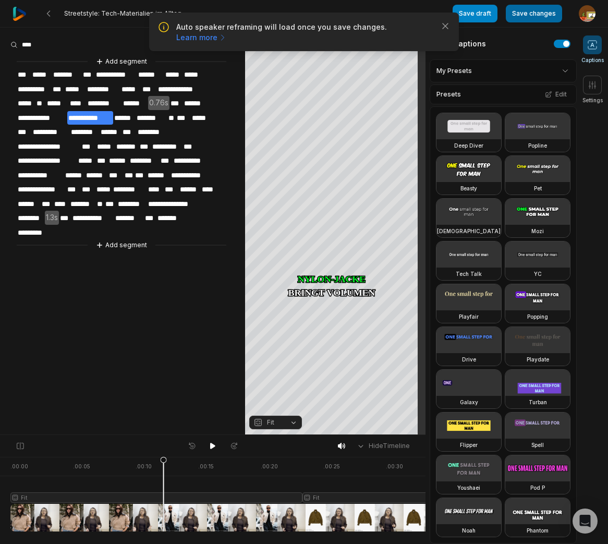
click at [541, 15] on button "Save changes" at bounding box center [534, 14] width 56 height 18
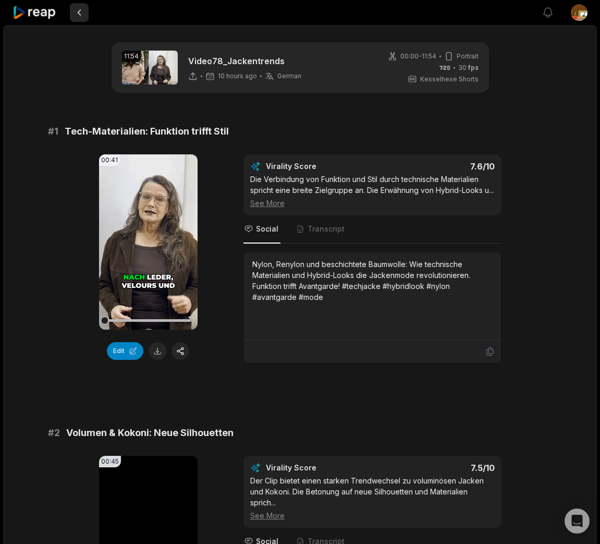
click at [79, 13] on button at bounding box center [79, 12] width 19 height 19
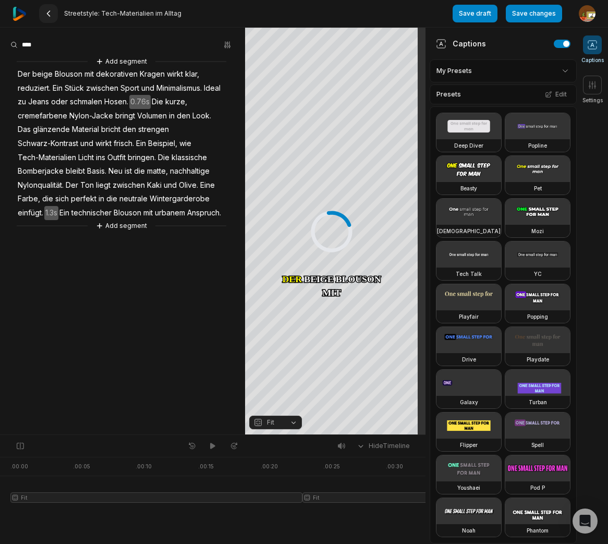
click at [50, 15] on icon at bounding box center [48, 13] width 8 height 8
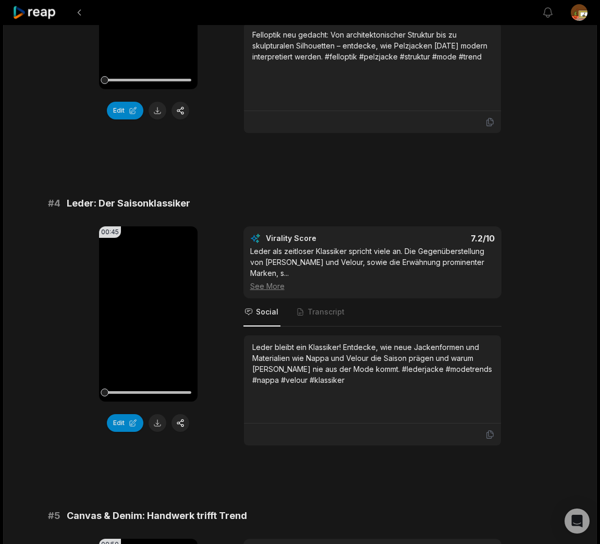
scroll to position [1476, 0]
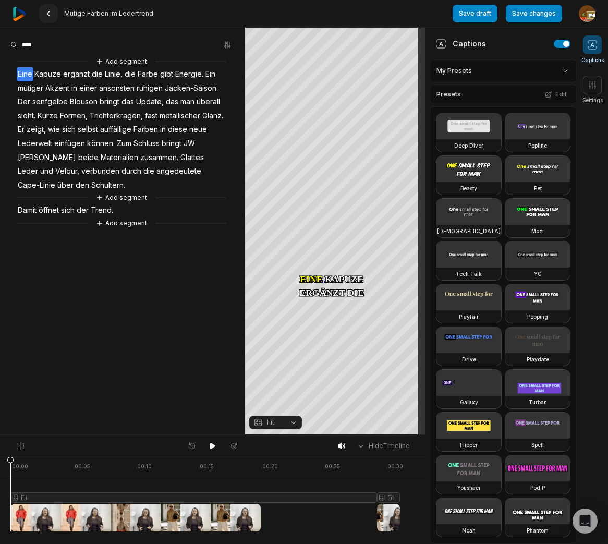
click at [51, 15] on icon at bounding box center [48, 13] width 8 height 8
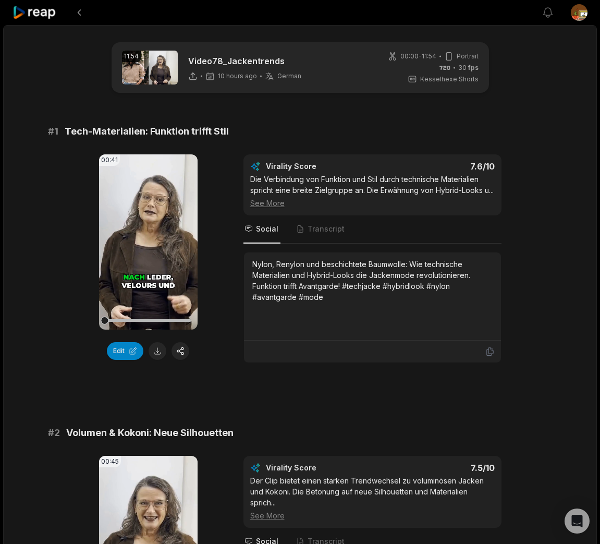
scroll to position [259, 0]
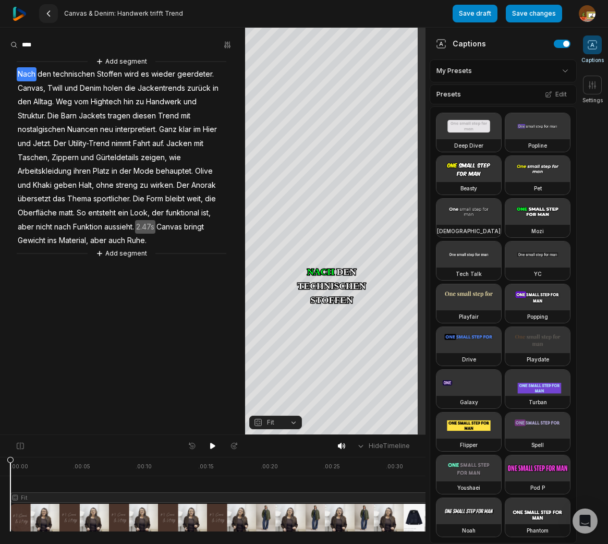
click at [51, 16] on icon at bounding box center [48, 13] width 8 height 8
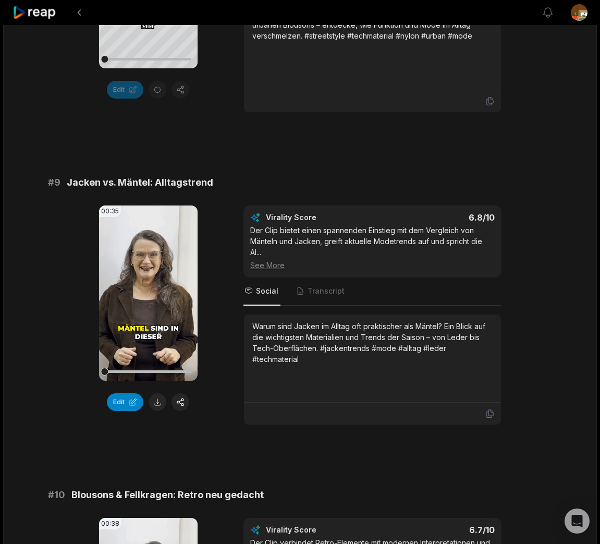
scroll to position [2447, 0]
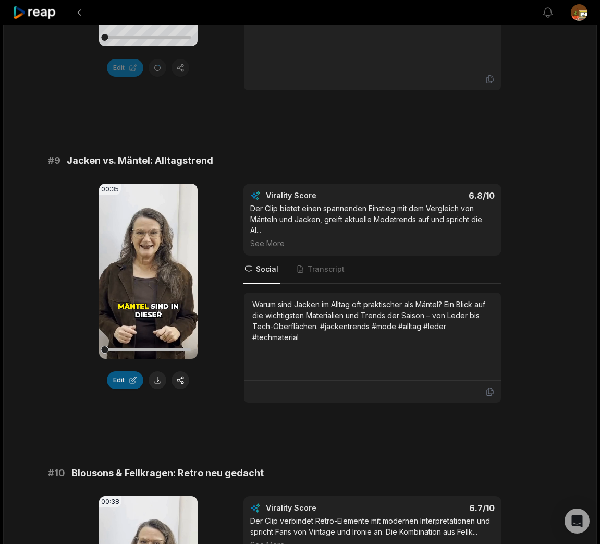
click at [125, 381] on button "Edit" at bounding box center [125, 380] width 36 height 18
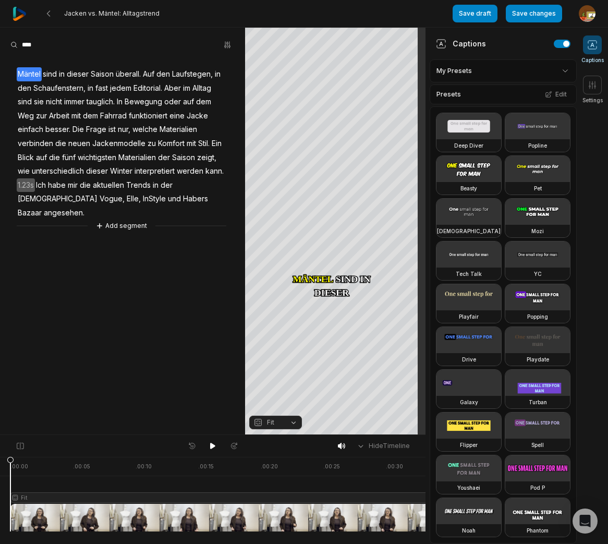
click at [204, 144] on span "Stil." at bounding box center [204, 144] width 14 height 14
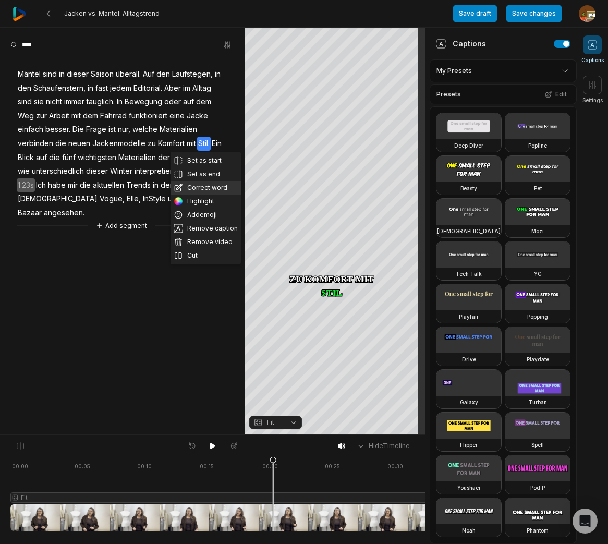
click at [204, 189] on button "Correct word" at bounding box center [205, 188] width 70 height 14
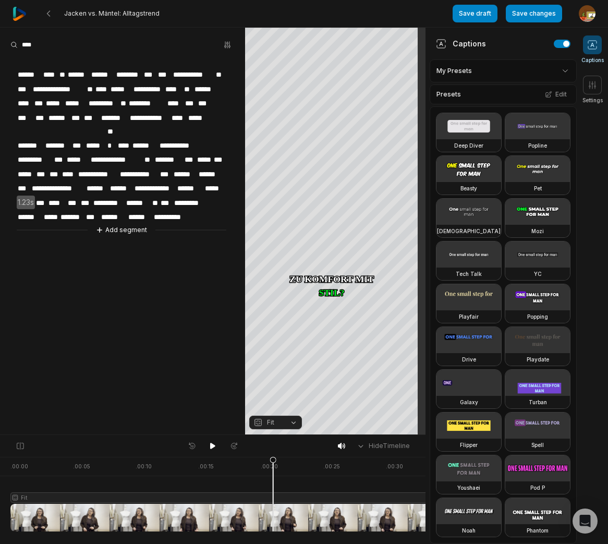
click at [115, 210] on span "******" at bounding box center [113, 217] width 27 height 14
click at [110, 210] on span "*******" at bounding box center [114, 217] width 29 height 14
click at [533, 17] on button "Save changes" at bounding box center [534, 14] width 56 height 18
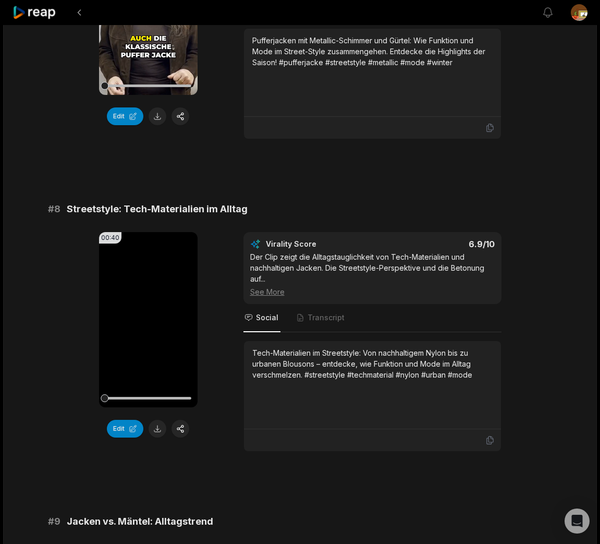
scroll to position [2357, 0]
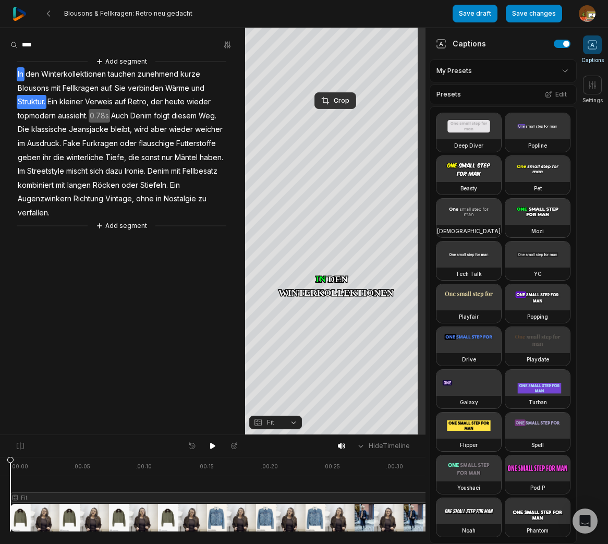
click at [46, 101] on span "Struktur." at bounding box center [32, 102] width 30 height 14
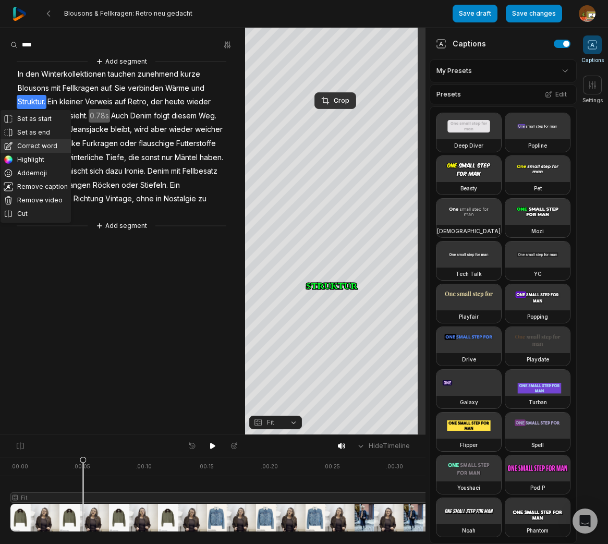
click at [34, 145] on button "Correct word" at bounding box center [36, 146] width 70 height 14
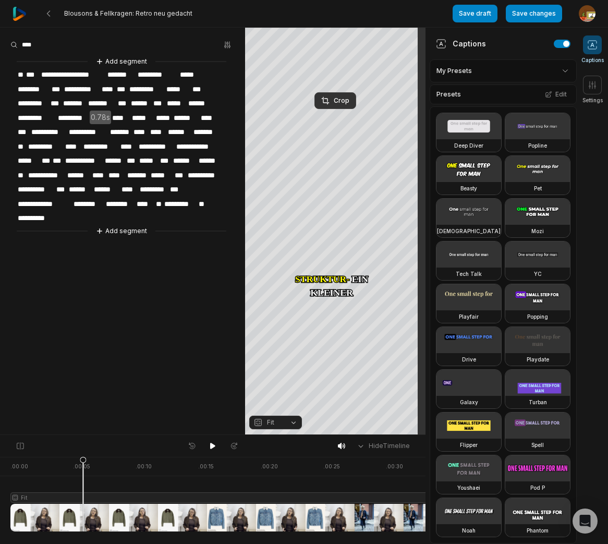
click at [53, 102] on span "***" at bounding box center [56, 103] width 13 height 14
click at [76, 116] on span "*********" at bounding box center [73, 118] width 33 height 14
click at [83, 116] on span "*********" at bounding box center [73, 118] width 33 height 14
click at [99, 143] on span "*********" at bounding box center [100, 147] width 37 height 14
click at [95, 143] on span "*********" at bounding box center [100, 147] width 37 height 14
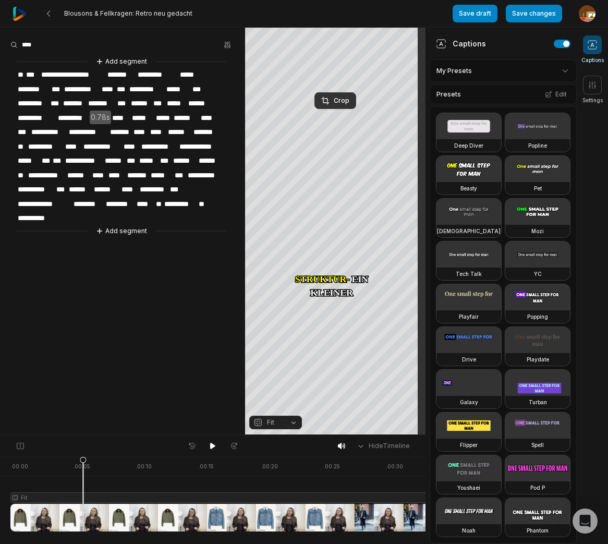
click at [42, 102] on span "*********" at bounding box center [33, 103] width 33 height 14
click at [48, 171] on span "**********" at bounding box center [46, 175] width 39 height 14
click at [49, 171] on span "**********" at bounding box center [46, 175] width 39 height 14
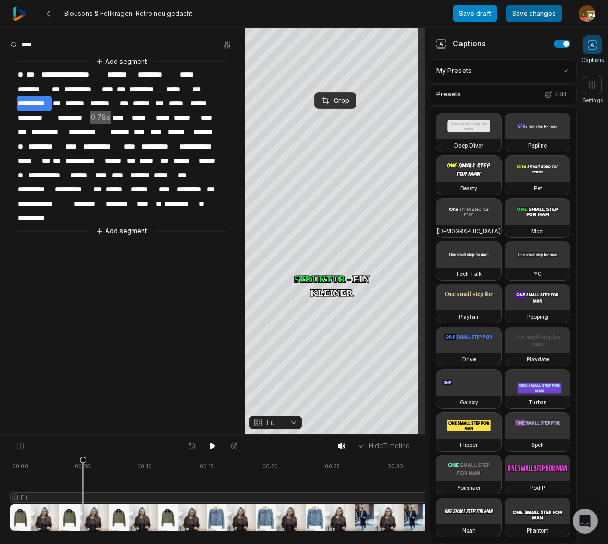
click at [534, 16] on button "Save changes" at bounding box center [534, 14] width 56 height 18
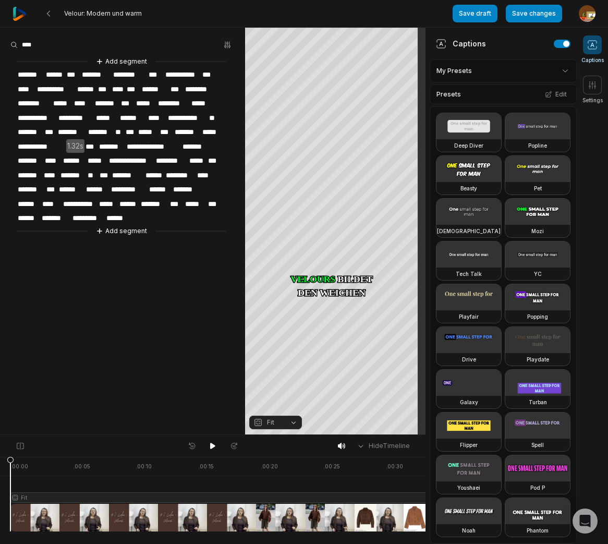
click at [32, 144] on span "**********" at bounding box center [42, 147] width 50 height 14
click at [174, 173] on span "********" at bounding box center [181, 175] width 32 height 14
click at [202, 159] on span "*****" at bounding box center [197, 161] width 19 height 14
click at [215, 158] on span "***" at bounding box center [216, 161] width 13 height 14
click at [39, 187] on span "*******" at bounding box center [31, 189] width 29 height 14
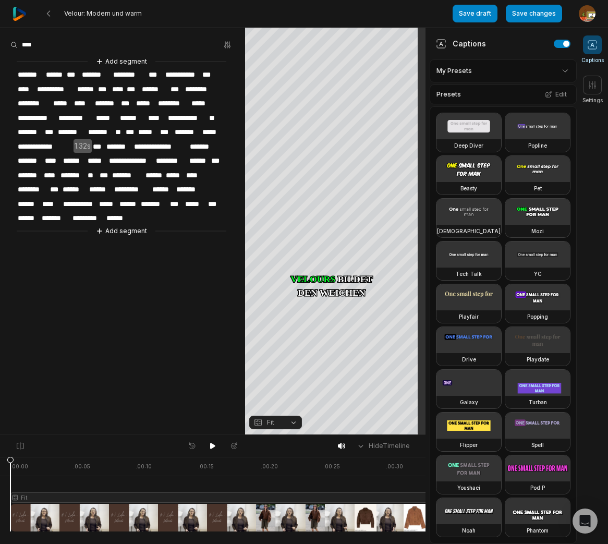
click at [167, 186] on span "******" at bounding box center [163, 189] width 24 height 14
click at [170, 187] on span "******" at bounding box center [163, 189] width 24 height 14
click at [140, 214] on div "**********" at bounding box center [122, 146] width 245 height 181
click at [133, 225] on button "Add segment" at bounding box center [121, 230] width 55 height 11
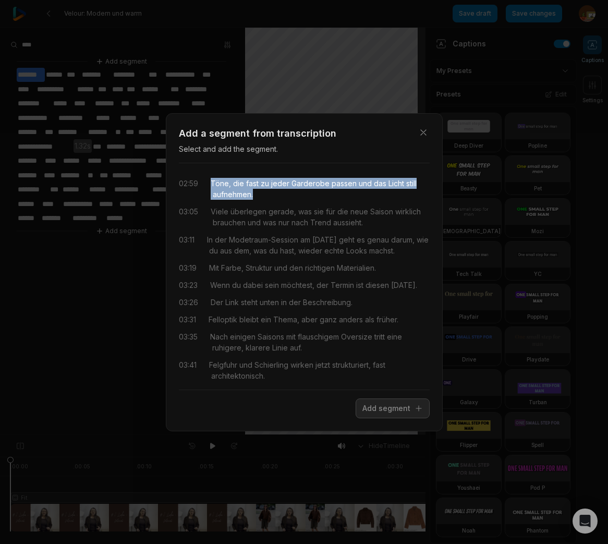
drag, startPoint x: 241, startPoint y: 189, endPoint x: 281, endPoint y: 195, distance: 40.6
click at [281, 195] on div "Töne, die fast zu jeder Garderobe passen und das Licht still aufnehmen." at bounding box center [320, 189] width 219 height 22
click at [390, 408] on button "Add segment" at bounding box center [392, 408] width 74 height 20
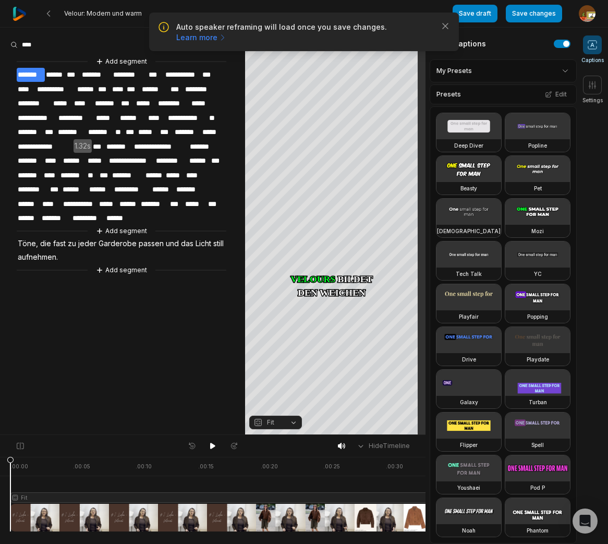
click at [128, 214] on span "******" at bounding box center [119, 218] width 29 height 14
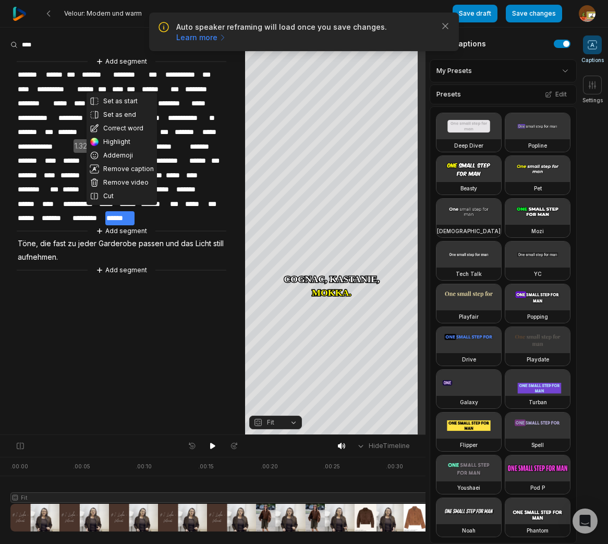
drag, startPoint x: 125, startPoint y: 129, endPoint x: 143, endPoint y: 149, distance: 27.3
click at [126, 129] on button "Correct word" at bounding box center [122, 128] width 70 height 14
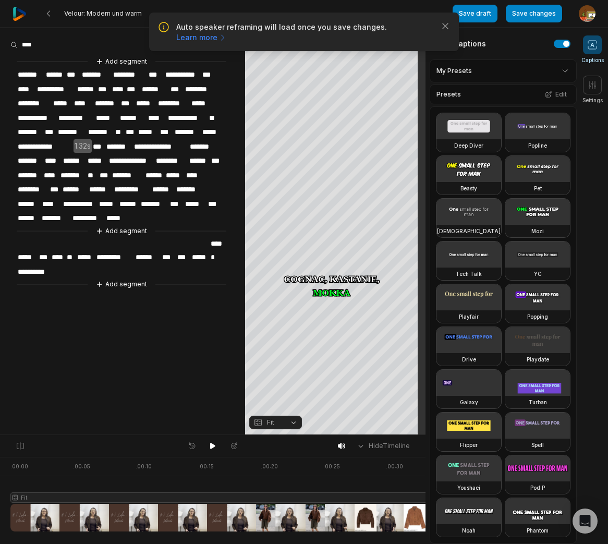
click at [21, 250] on span "*****" at bounding box center [27, 257] width 21 height 14
click at [20, 250] on span "*****" at bounding box center [27, 257] width 21 height 14
click at [18, 250] on span "*****" at bounding box center [27, 257] width 21 height 14
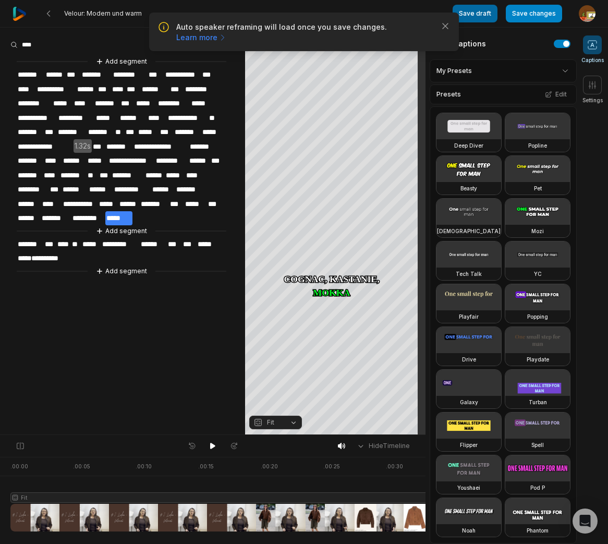
drag, startPoint x: 541, startPoint y: 17, endPoint x: 476, endPoint y: 13, distance: 64.8
click at [542, 16] on button "Save changes" at bounding box center [534, 14] width 56 height 18
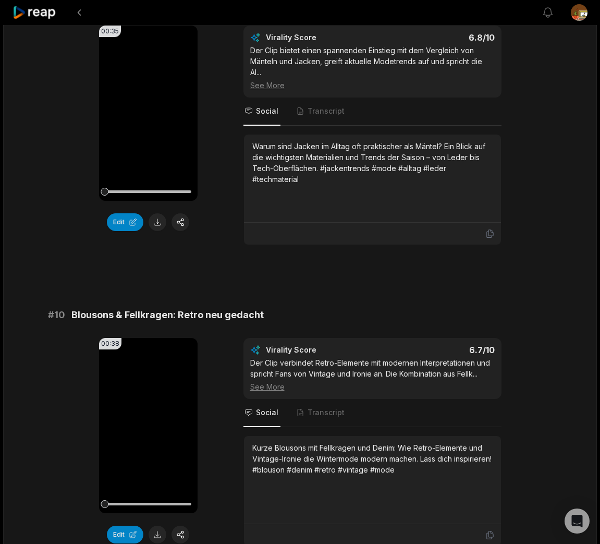
scroll to position [2711, 0]
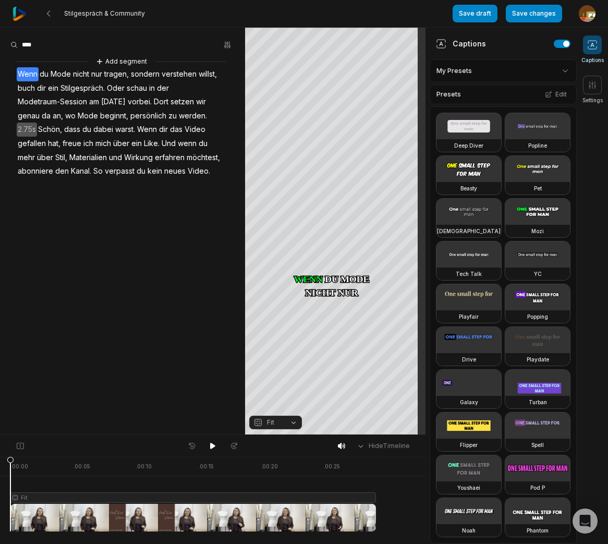
click at [87, 172] on span "Kanal." at bounding box center [81, 171] width 22 height 14
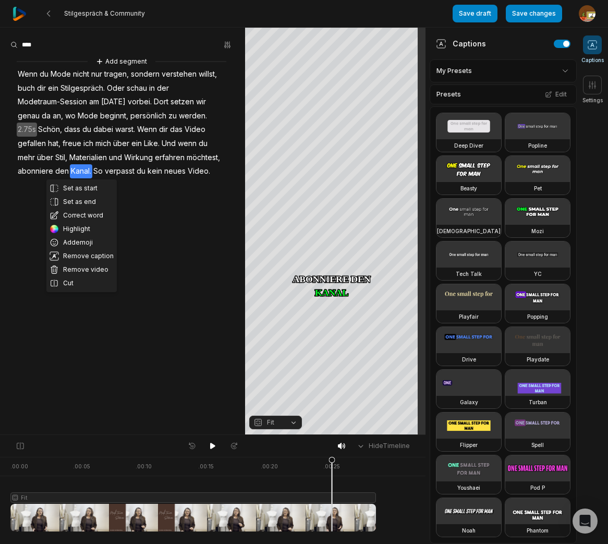
drag, startPoint x: 85, startPoint y: 215, endPoint x: 95, endPoint y: 179, distance: 37.2
click at [85, 214] on button "Correct word" at bounding box center [81, 216] width 70 height 14
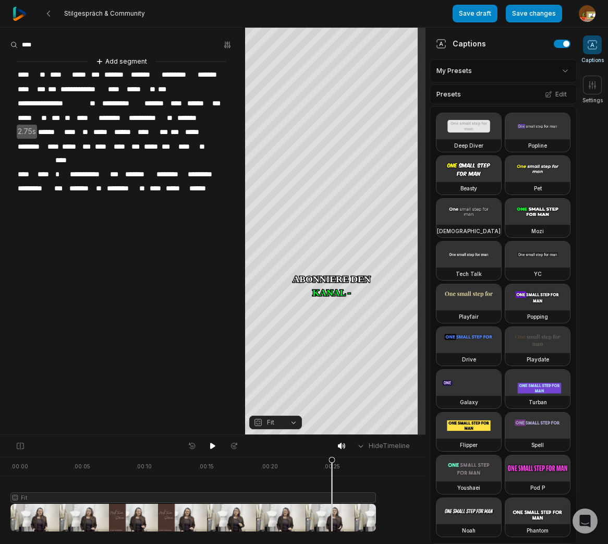
click at [207, 181] on span "******" at bounding box center [200, 188] width 24 height 14
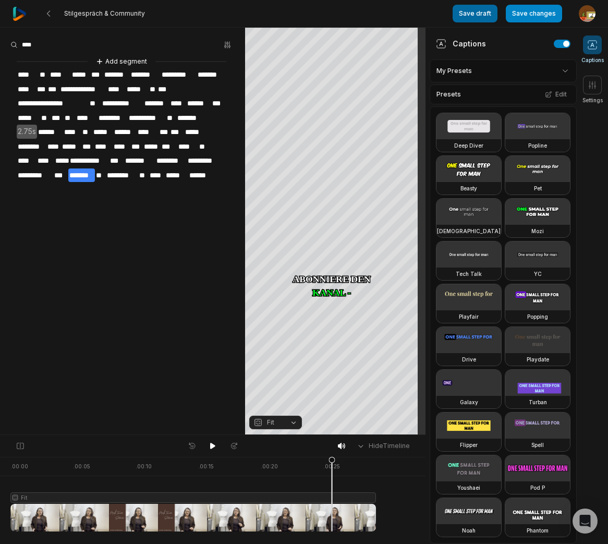
drag, startPoint x: 539, startPoint y: 15, endPoint x: 471, endPoint y: 14, distance: 67.8
click at [536, 14] on button "Save changes" at bounding box center [534, 14] width 56 height 18
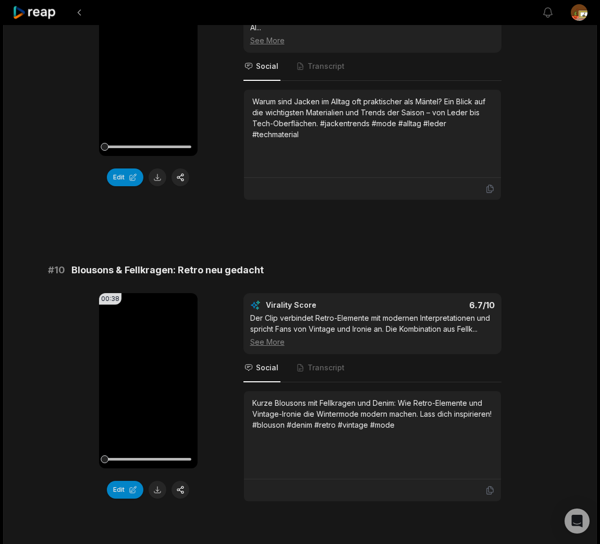
scroll to position [2711, 0]
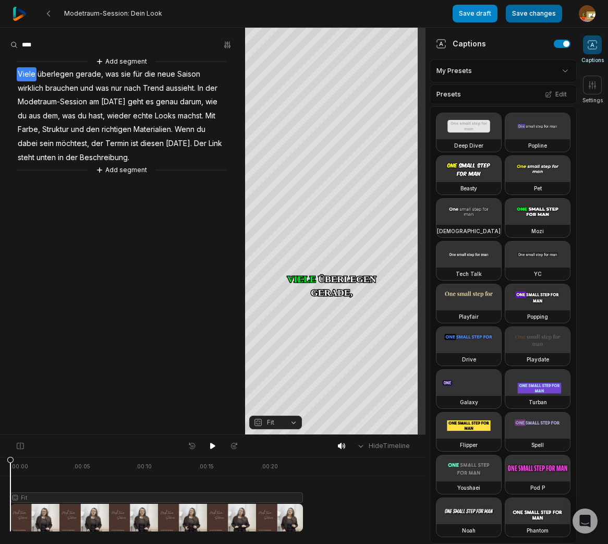
click at [533, 16] on button "Save changes" at bounding box center [534, 14] width 56 height 18
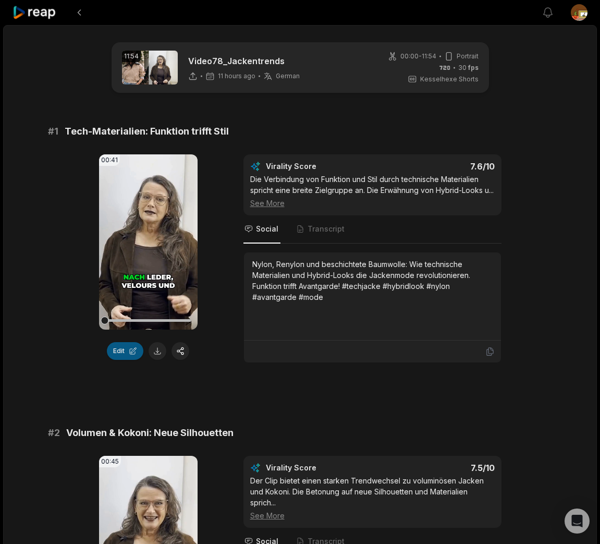
click at [121, 351] on button "Edit" at bounding box center [125, 351] width 36 height 18
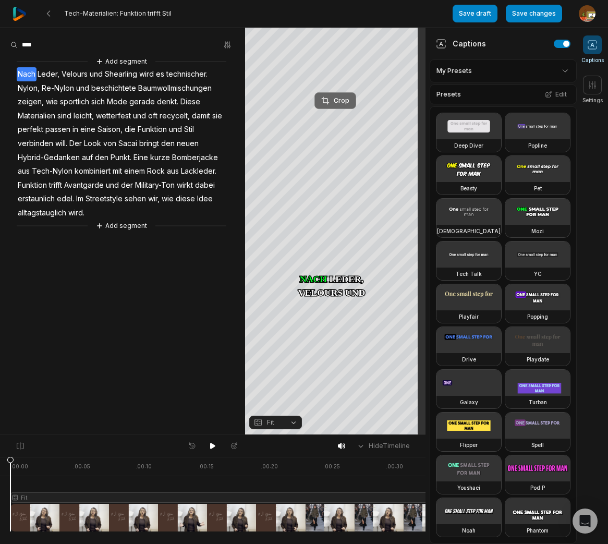
click at [344, 101] on div "Crop" at bounding box center [335, 100] width 28 height 9
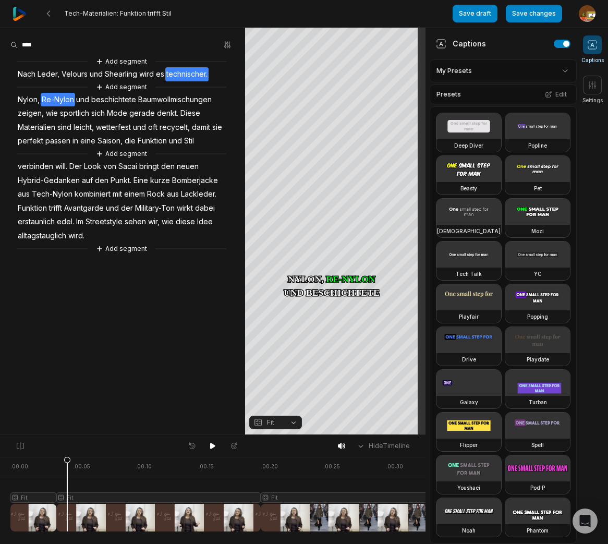
click at [67, 465] on icon at bounding box center [67, 496] width 6 height 79
click at [131, 496] on div at bounding box center [266, 494] width 513 height 75
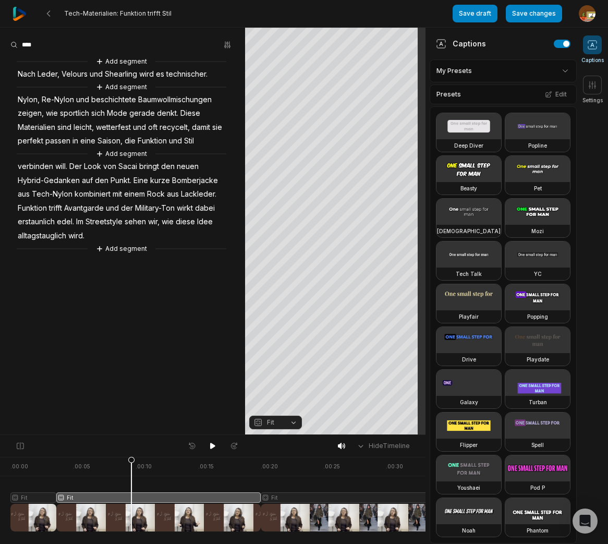
click at [293, 422] on button "Fit" at bounding box center [275, 422] width 53 height 14
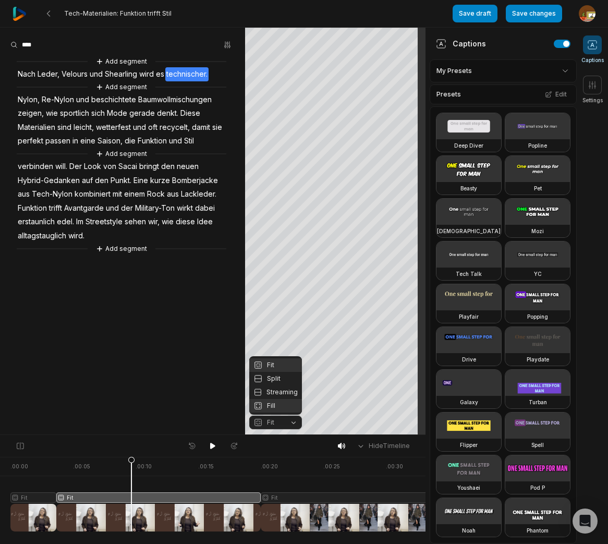
click at [272, 406] on div "Fill" at bounding box center [275, 406] width 53 height 14
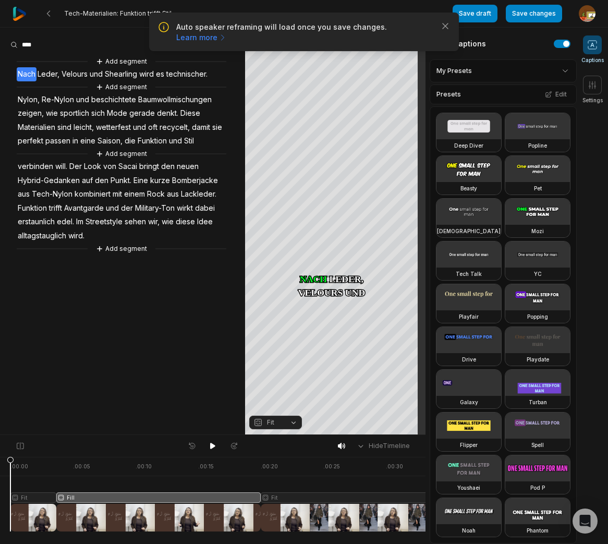
drag, startPoint x: 131, startPoint y: 462, endPoint x: 238, endPoint y: 433, distance: 110.9
click at [0, 462] on html "Auto speaker reframing will load once you save changes. Learn more Close Tech-M…" at bounding box center [304, 272] width 608 height 544
click at [213, 444] on icon at bounding box center [212, 446] width 5 height 6
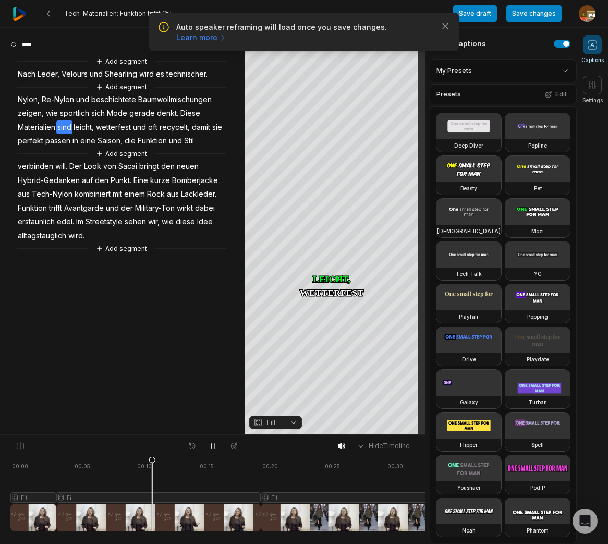
drag, startPoint x: 212, startPoint y: 444, endPoint x: 214, endPoint y: 419, distance: 25.2
click at [212, 444] on icon at bounding box center [213, 446] width 8 height 8
click at [168, 99] on span "Baumwollmischungen" at bounding box center [175, 100] width 76 height 14
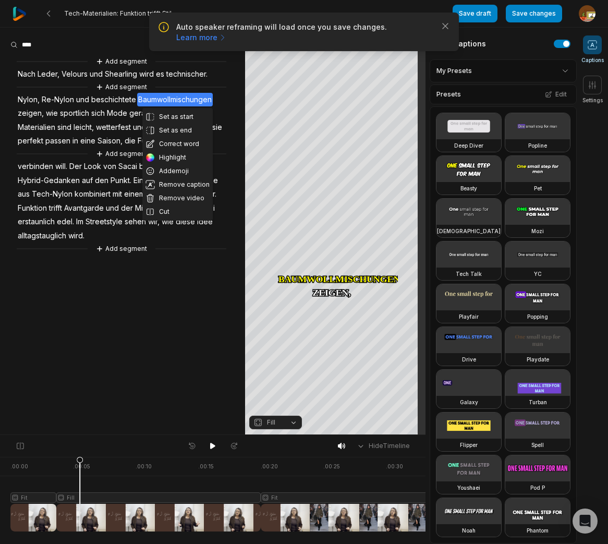
drag, startPoint x: 172, startPoint y: 142, endPoint x: 179, endPoint y: 93, distance: 48.9
click at [172, 141] on button "Correct word" at bounding box center [177, 144] width 70 height 14
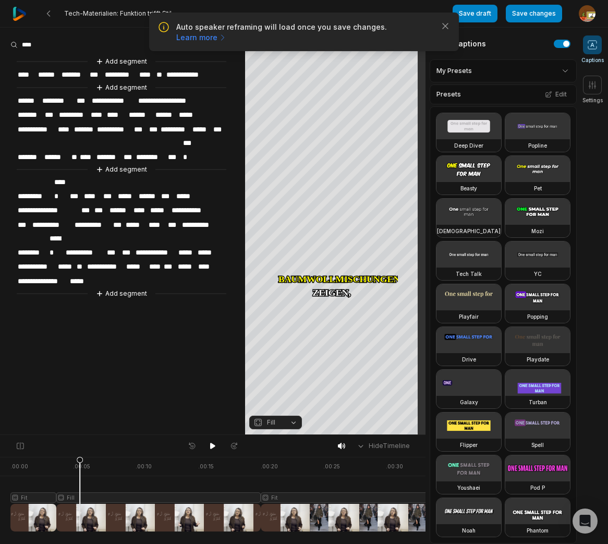
click at [171, 100] on span "**********" at bounding box center [176, 101] width 78 height 14
click at [71, 99] on span "********" at bounding box center [58, 101] width 34 height 14
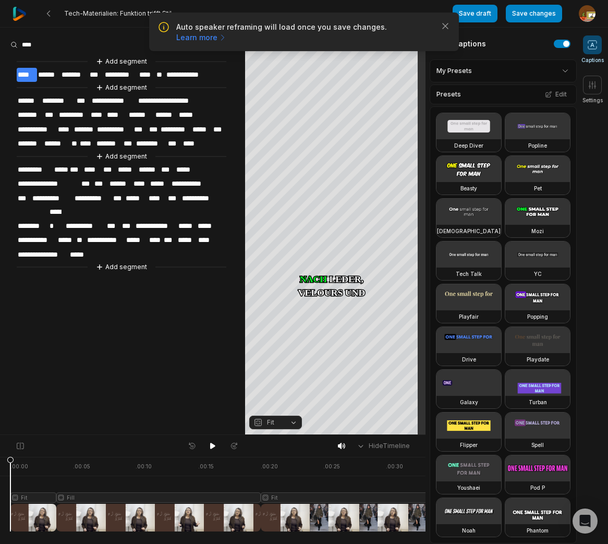
drag, startPoint x: 79, startPoint y: 462, endPoint x: 117, endPoint y: 455, distance: 39.2
click at [0, 462] on html "Auto speaker reframing will load once you save changes. Learn more Close Tech-M…" at bounding box center [304, 272] width 608 height 544
drag, startPoint x: 212, startPoint y: 445, endPoint x: 120, endPoint y: 354, distance: 129.7
click at [209, 442] on icon at bounding box center [213, 446] width 8 height 8
drag, startPoint x: 212, startPoint y: 445, endPoint x: 132, endPoint y: 272, distance: 190.3
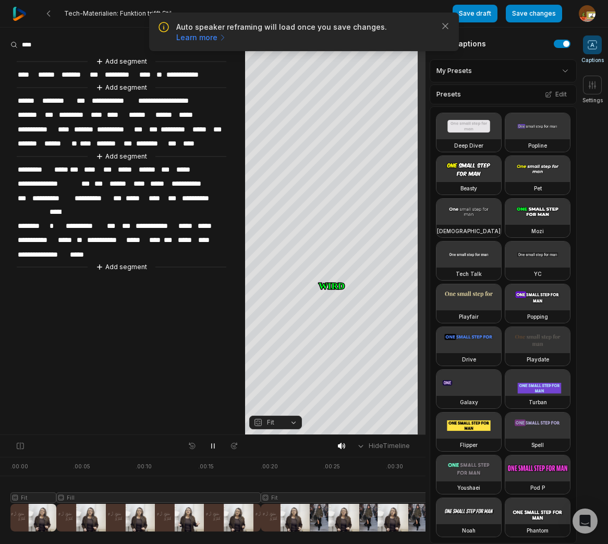
click at [212, 445] on icon at bounding box center [213, 446] width 8 height 8
click at [101, 233] on span "**********" at bounding box center [105, 240] width 39 height 14
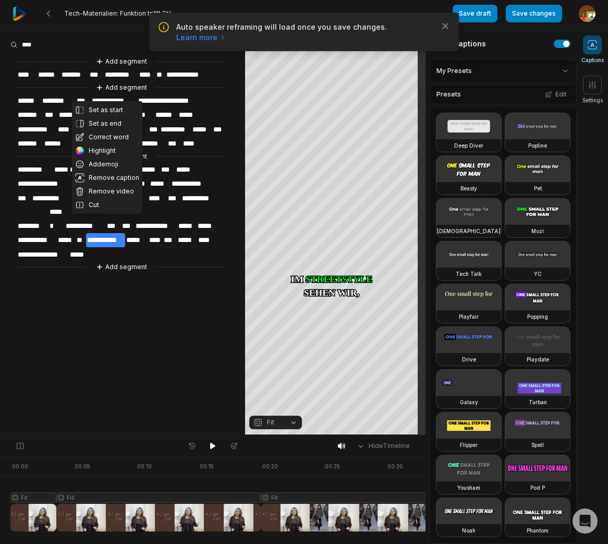
drag, startPoint x: 101, startPoint y: 136, endPoint x: 108, endPoint y: 225, distance: 89.4
click at [101, 136] on button "Correct word" at bounding box center [107, 137] width 70 height 14
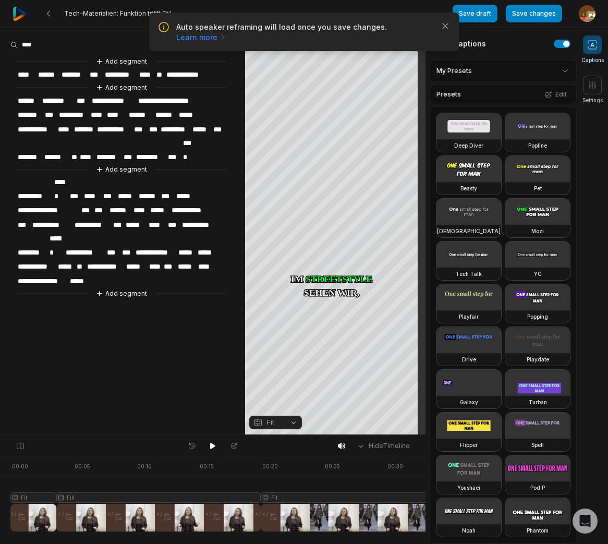
click at [108, 260] on span "**********" at bounding box center [105, 267] width 39 height 14
drag, startPoint x: 211, startPoint y: 445, endPoint x: 195, endPoint y: 428, distance: 22.9
click at [211, 445] on icon at bounding box center [212, 446] width 5 height 6
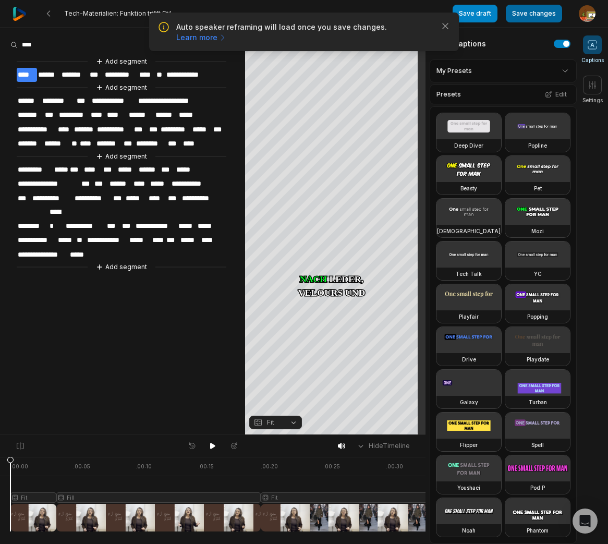
click at [532, 16] on button "Save changes" at bounding box center [534, 14] width 56 height 18
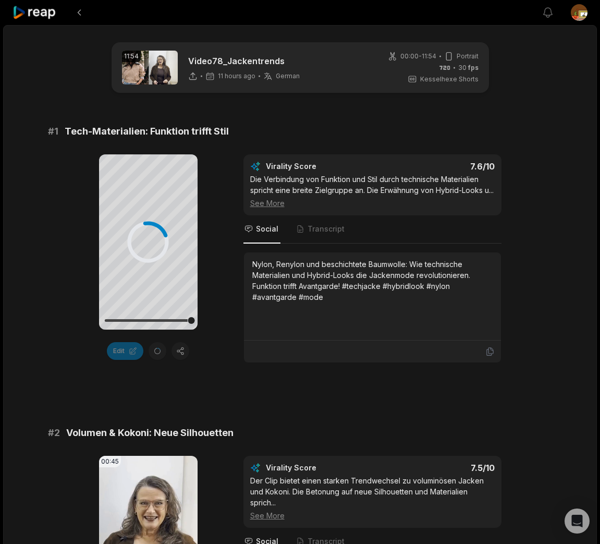
scroll to position [300, 0]
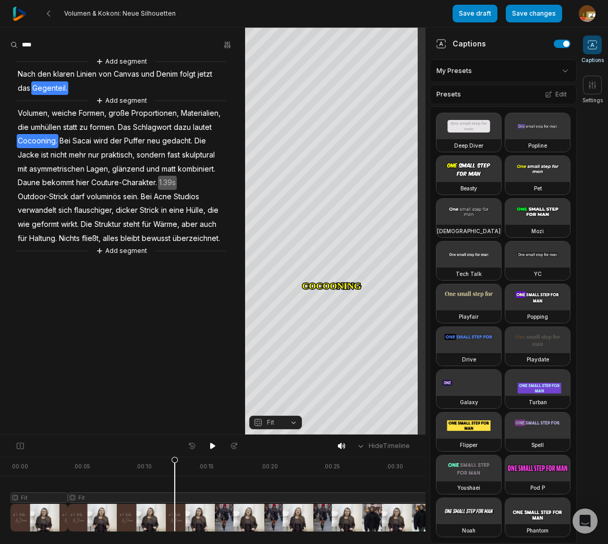
click at [175, 461] on icon at bounding box center [174, 496] width 6 height 79
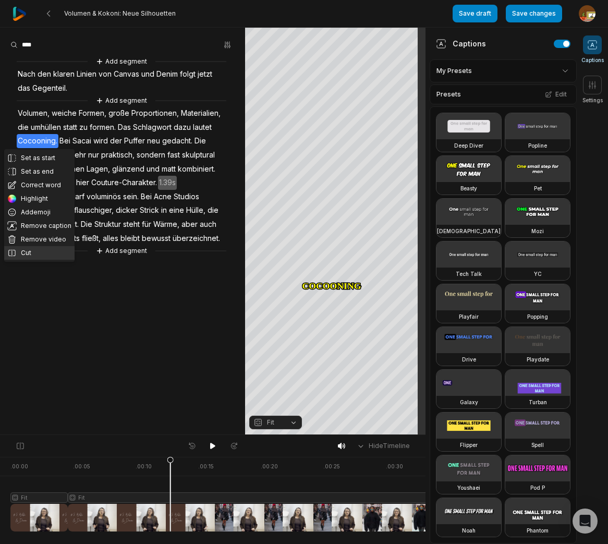
click at [38, 249] on button "Cut" at bounding box center [39, 253] width 70 height 14
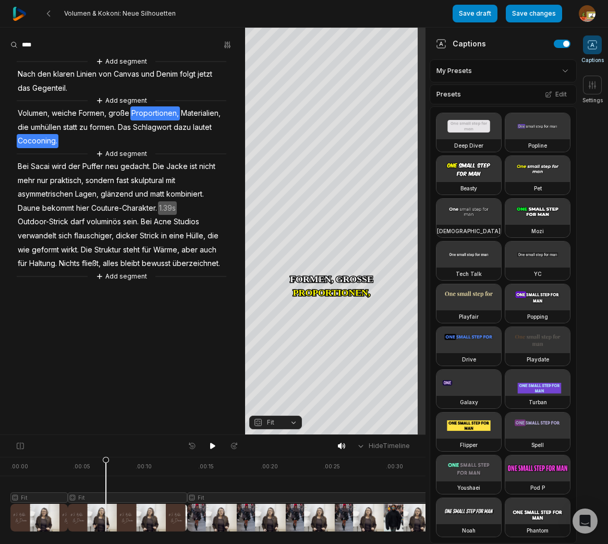
click at [106, 497] on div at bounding box center [292, 494] width 565 height 75
click at [292, 420] on button "Fit" at bounding box center [275, 422] width 53 height 14
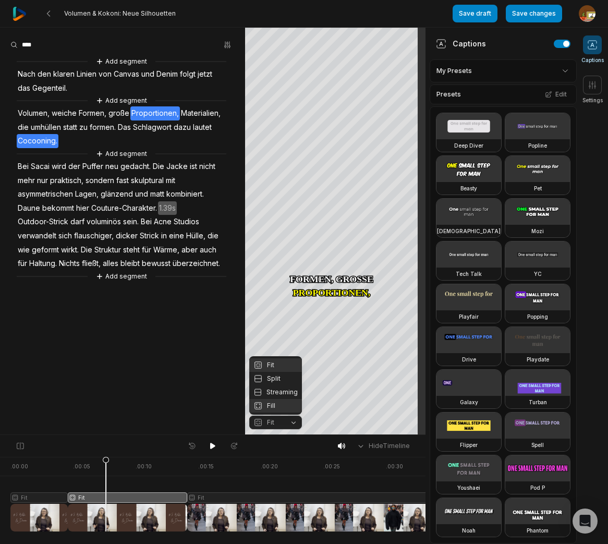
click at [276, 406] on div "Fill" at bounding box center [275, 406] width 53 height 14
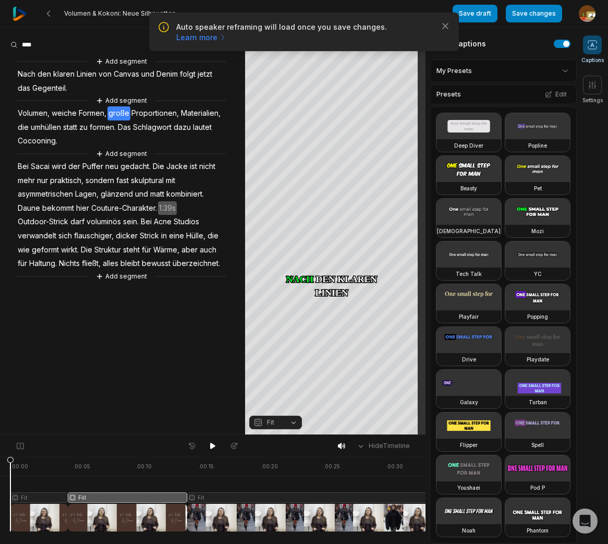
drag, startPoint x: -6, startPoint y: 470, endPoint x: -34, endPoint y: 471, distance: 28.7
click at [0, 471] on html "Auto speaker reframing will load once you save changes. Learn more Close Volume…" at bounding box center [304, 272] width 608 height 544
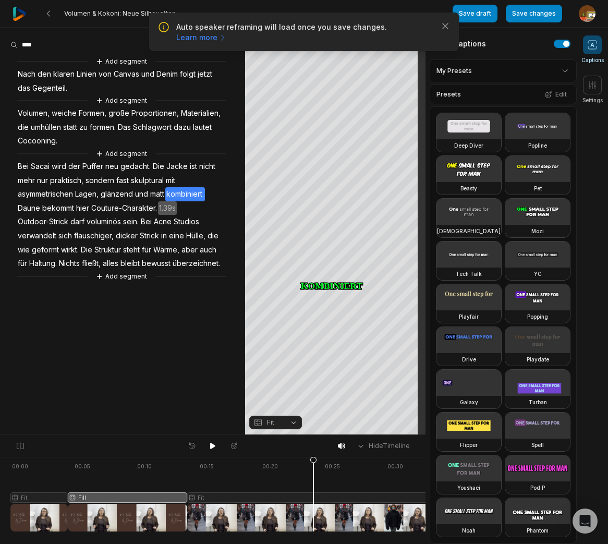
drag, startPoint x: 211, startPoint y: 445, endPoint x: 135, endPoint y: 398, distance: 89.4
click at [205, 439] on div at bounding box center [212, 446] width 57 height 14
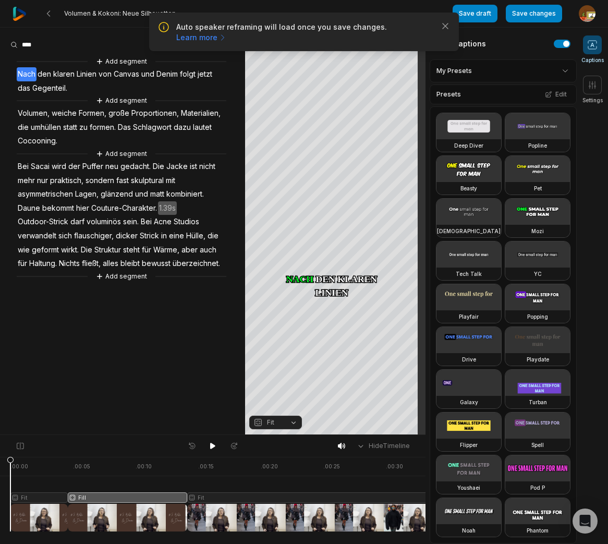
drag, startPoint x: 299, startPoint y: 460, endPoint x: -65, endPoint y: 477, distance: 364.2
click at [0, 477] on html "Auto speaker reframing will load once you save changes. Learn more Close Volume…" at bounding box center [304, 272] width 608 height 544
click at [215, 445] on icon at bounding box center [213, 446] width 8 height 8
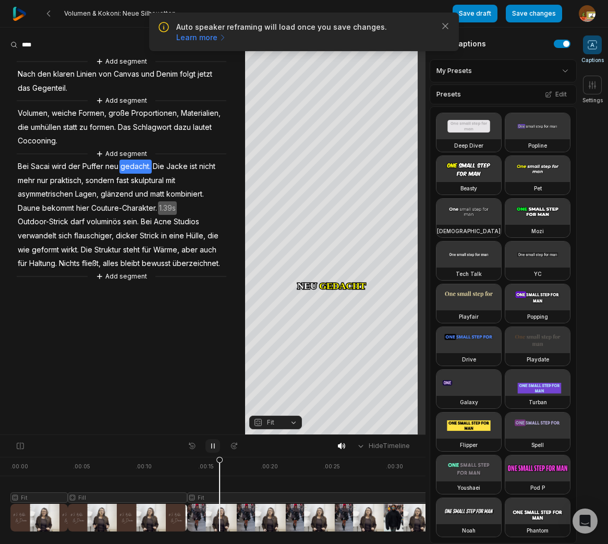
click at [215, 446] on icon at bounding box center [213, 446] width 8 height 8
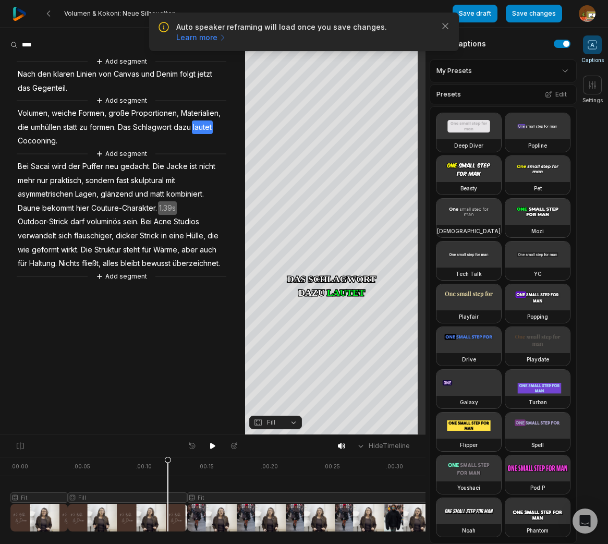
drag, startPoint x: 221, startPoint y: 461, endPoint x: 168, endPoint y: 467, distance: 53.5
click at [168, 467] on icon at bounding box center [168, 496] width 6 height 79
click at [50, 16] on icon at bounding box center [48, 13] width 8 height 8
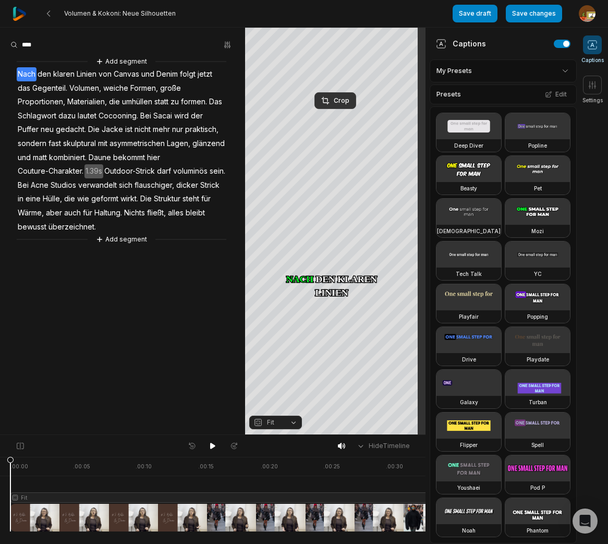
click at [48, 90] on span "Gegenteil." at bounding box center [49, 88] width 37 height 14
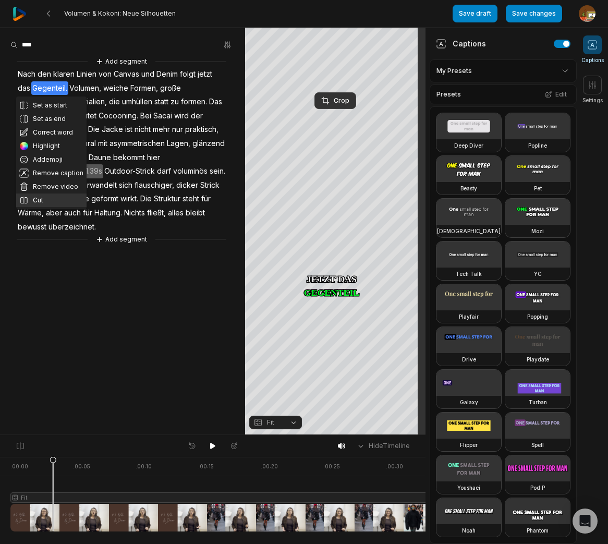
click at [40, 202] on button "Cut" at bounding box center [51, 200] width 70 height 14
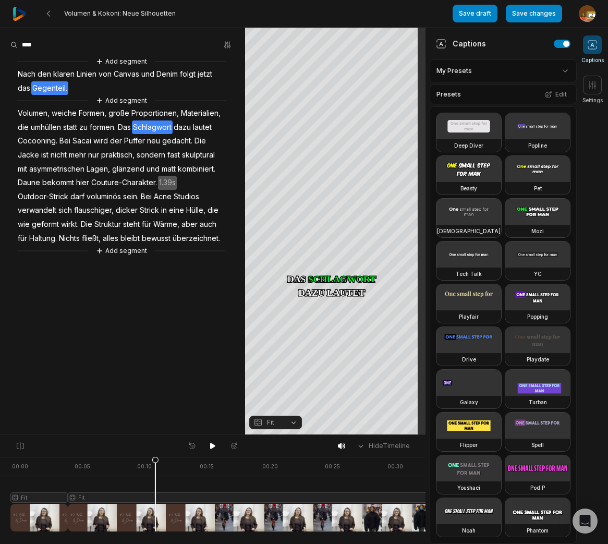
drag, startPoint x: 52, startPoint y: 461, endPoint x: 155, endPoint y: 459, distance: 103.8
click at [155, 459] on icon at bounding box center [155, 496] width 6 height 79
click at [203, 127] on span "lautet" at bounding box center [202, 127] width 21 height 14
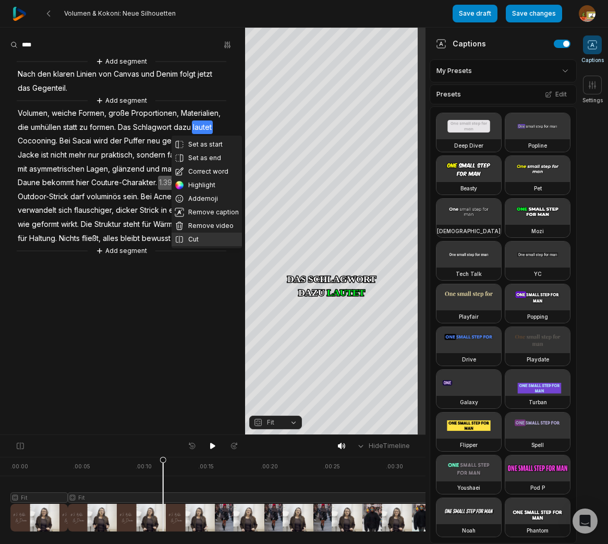
click at [192, 238] on button "Cut" at bounding box center [206, 239] width 70 height 14
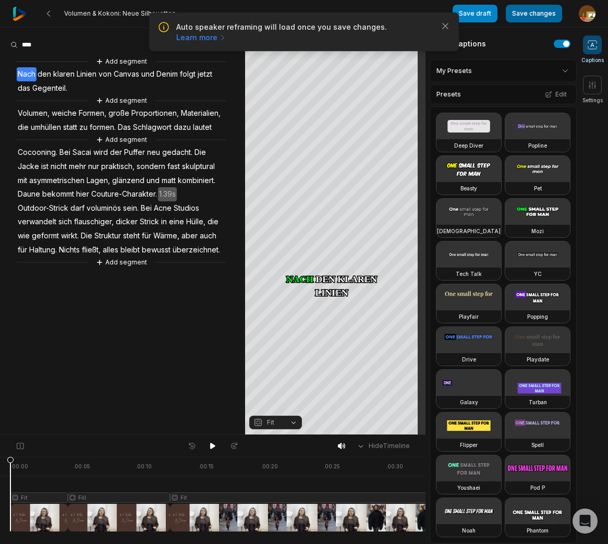
click at [542, 14] on button "Save changes" at bounding box center [534, 14] width 56 height 18
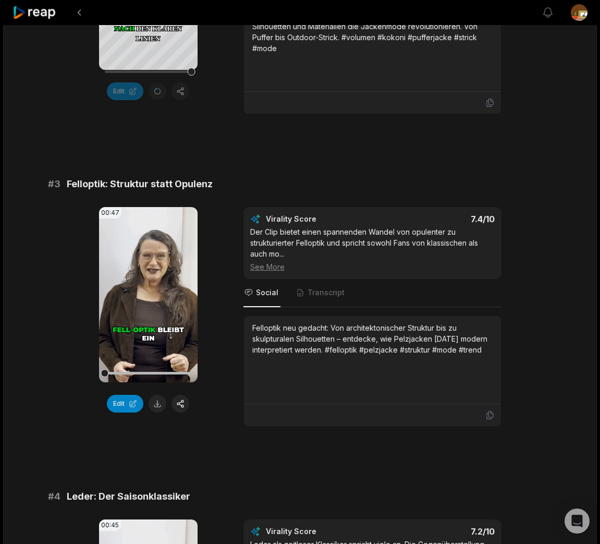
scroll to position [592, 0]
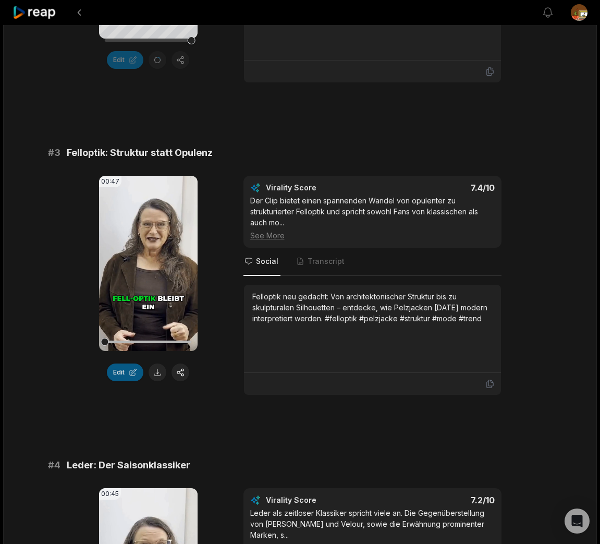
click at [122, 381] on button "Edit" at bounding box center [125, 372] width 36 height 18
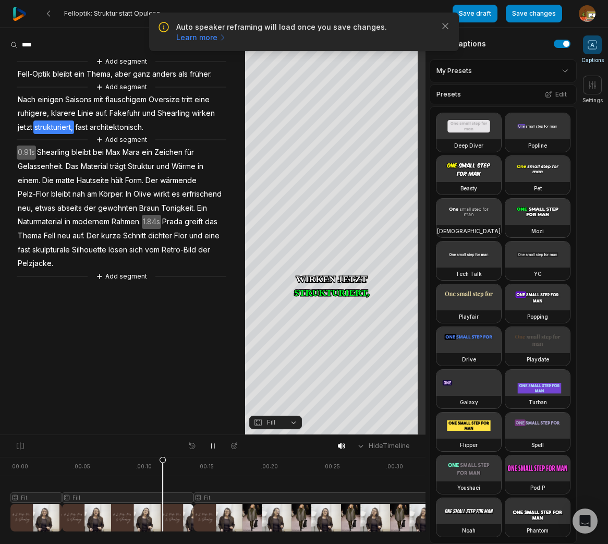
drag, startPoint x: 211, startPoint y: 444, endPoint x: 216, endPoint y: 420, distance: 24.5
click at [213, 444] on icon at bounding box center [213, 446] width 8 height 8
click at [128, 112] on span "Fakefuhr" at bounding box center [124, 113] width 33 height 14
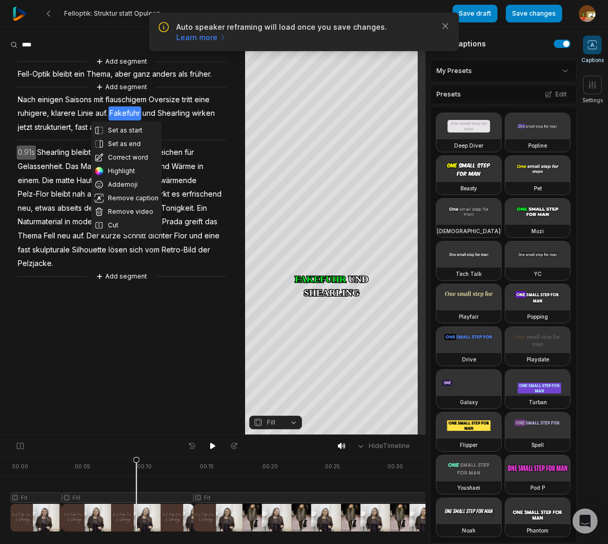
drag, startPoint x: 126, startPoint y: 155, endPoint x: 127, endPoint y: 112, distance: 43.3
click at [126, 155] on button "Correct word" at bounding box center [126, 158] width 70 height 14
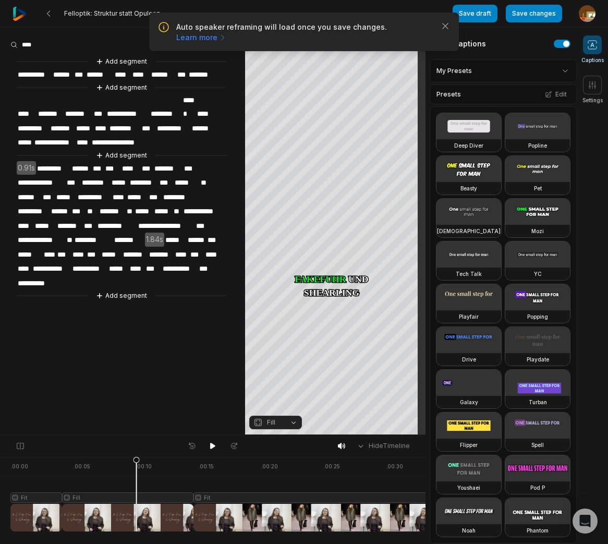
click at [126, 121] on span "********" at bounding box center [124, 128] width 32 height 14
drag, startPoint x: 213, startPoint y: 446, endPoint x: 163, endPoint y: 409, distance: 62.2
click at [212, 445] on icon at bounding box center [212, 446] width 5 height 6
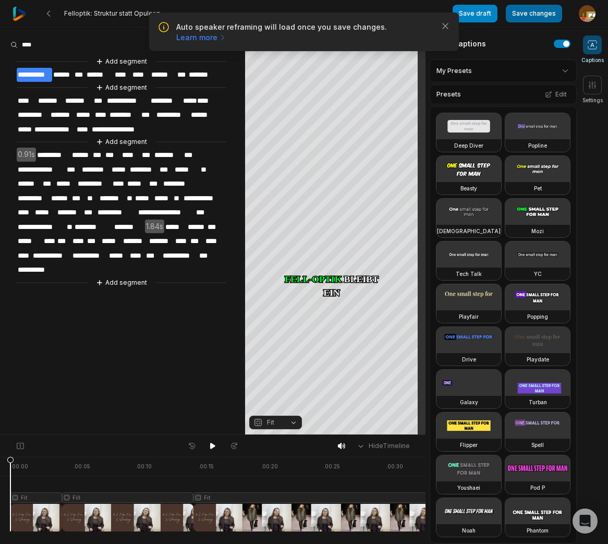
click at [532, 18] on button "Save changes" at bounding box center [534, 14] width 56 height 18
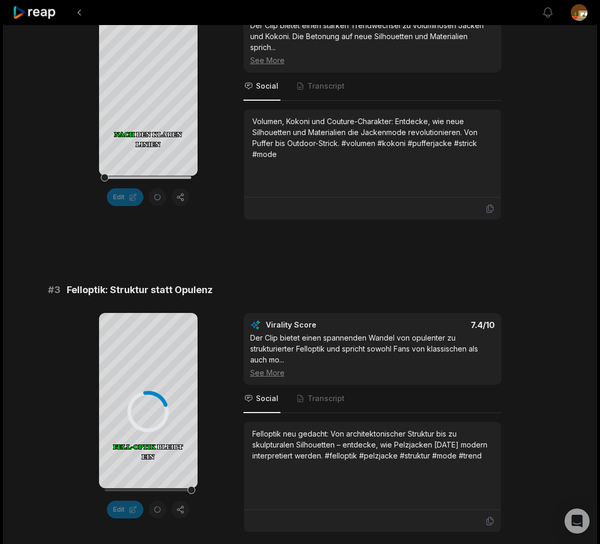
scroll to position [988, 0]
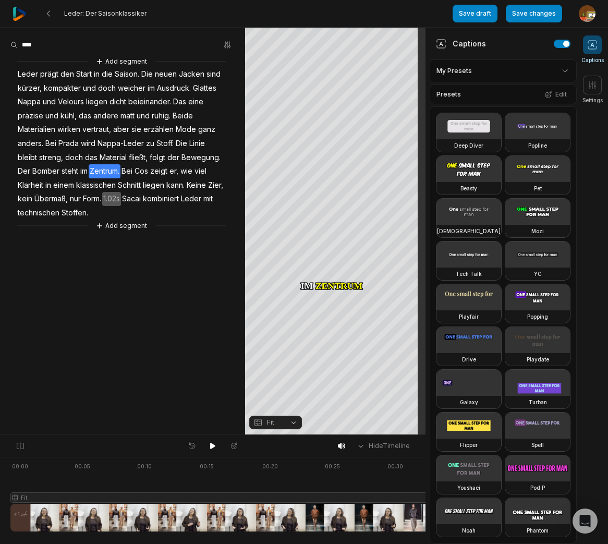
drag, startPoint x: 11, startPoint y: 464, endPoint x: 435, endPoint y: 512, distance: 426.0
click at [435, 435] on div "Leder: Der Saisonklassiker Save draft Save changes Open user menu Captions Sett…" at bounding box center [304, 217] width 608 height 435
click at [333, 496] on div at bounding box center [292, 494] width 564 height 75
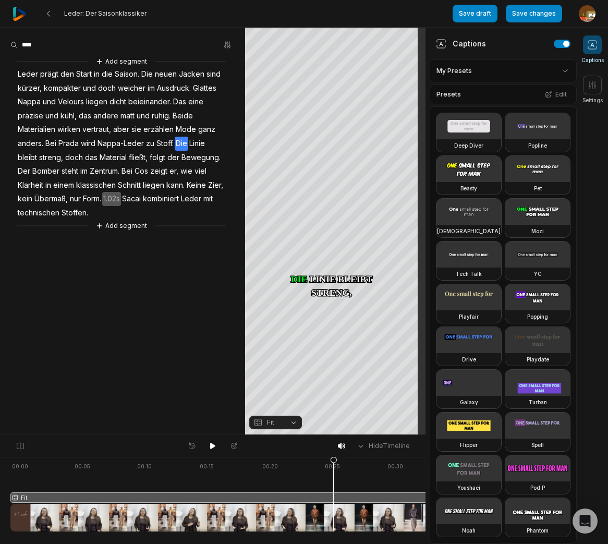
drag, startPoint x: 213, startPoint y: 446, endPoint x: 97, endPoint y: 390, distance: 128.9
click at [211, 446] on icon at bounding box center [212, 446] width 5 height 6
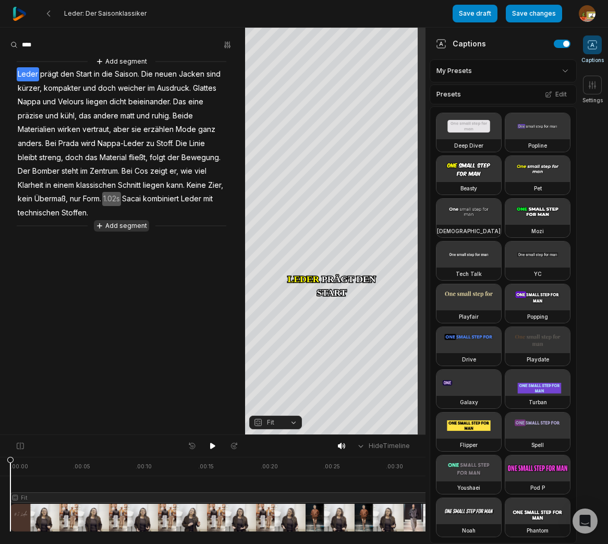
click at [124, 227] on button "Add segment" at bounding box center [121, 225] width 55 height 11
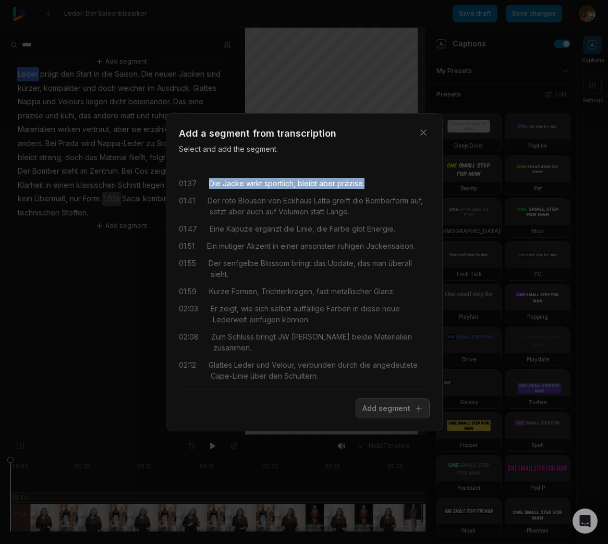
drag, startPoint x: 215, startPoint y: 184, endPoint x: 393, endPoint y: 185, distance: 177.2
click at [394, 185] on div "01:37 Die Jacke wirkt sportlich, bleibt aber präzise." at bounding box center [304, 183] width 251 height 11
drag, startPoint x: 387, startPoint y: 410, endPoint x: 143, endPoint y: 339, distance: 254.5
click at [387, 410] on button "Add segment" at bounding box center [392, 408] width 74 height 20
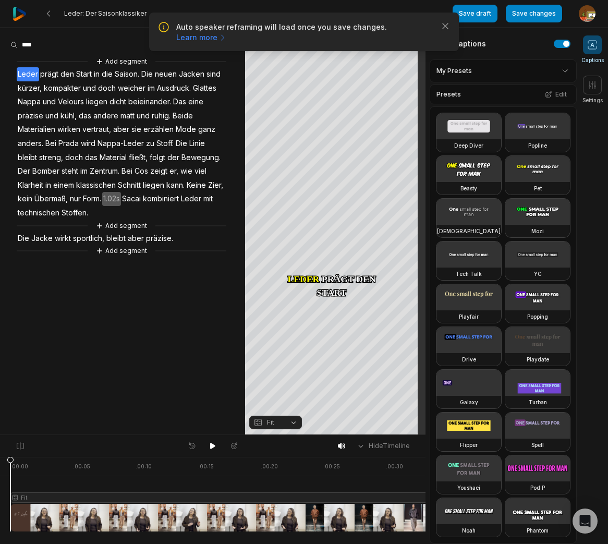
click at [142, 199] on span "Sacai" at bounding box center [131, 199] width 21 height 14
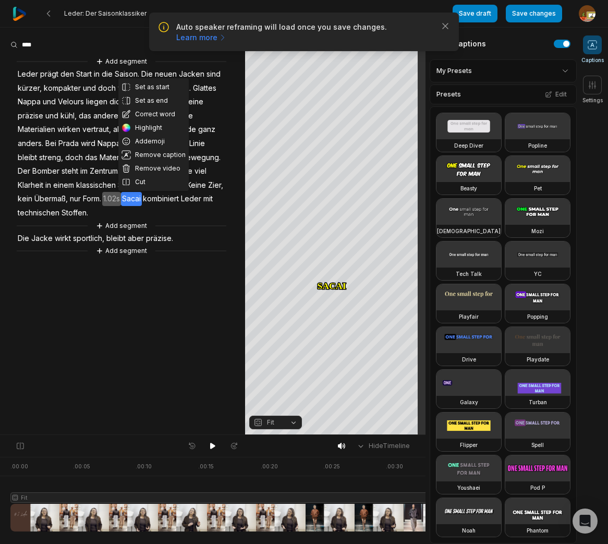
drag, startPoint x: 209, startPoint y: 445, endPoint x: 42, endPoint y: 335, distance: 200.5
click at [207, 443] on button at bounding box center [212, 446] width 15 height 14
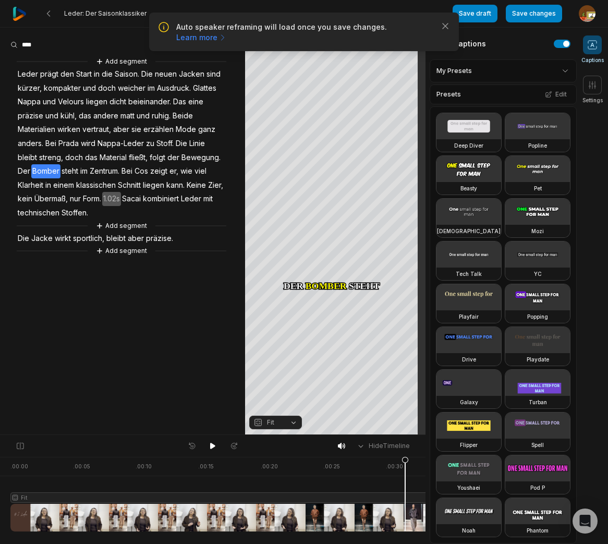
click at [405, 495] on div at bounding box center [313, 494] width 607 height 75
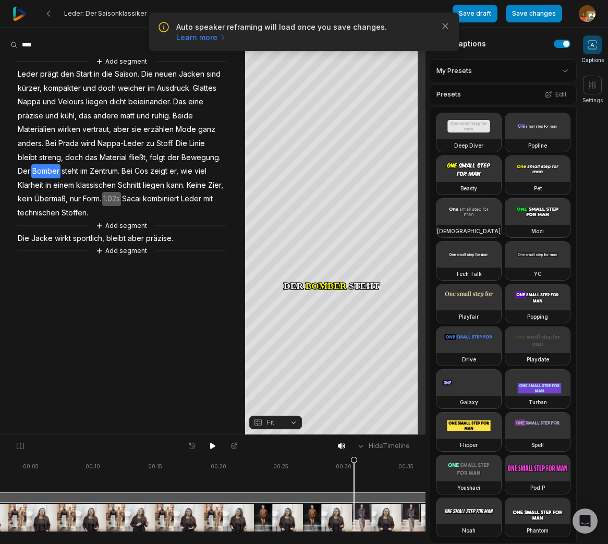
scroll to position [0, 192]
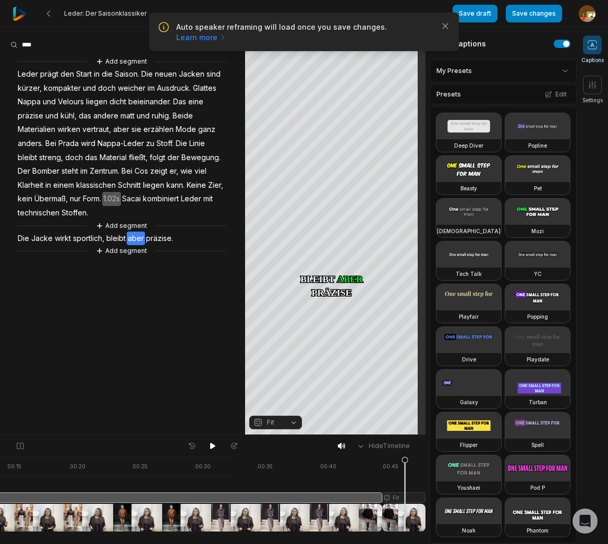
drag, startPoint x: 213, startPoint y: 461, endPoint x: 404, endPoint y: 471, distance: 191.6
click at [404, 471] on icon at bounding box center [405, 496] width 6 height 79
click at [411, 496] on div at bounding box center [121, 494] width 607 height 75
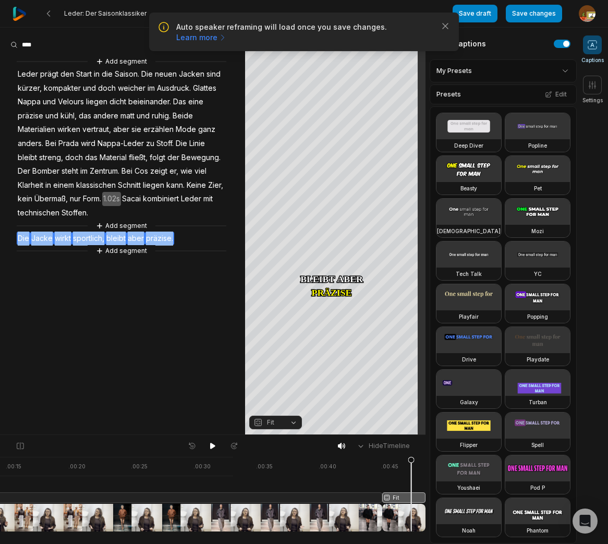
drag, startPoint x: 12, startPoint y: 240, endPoint x: 163, endPoint y: 241, distance: 151.2
click at [183, 243] on div "Add segment Leder prägt den Start in die Saison. Die neuen Jacken sind kürzer, …" at bounding box center [122, 156] width 245 height 201
click at [173, 222] on button "Remove video" at bounding box center [161, 222] width 70 height 14
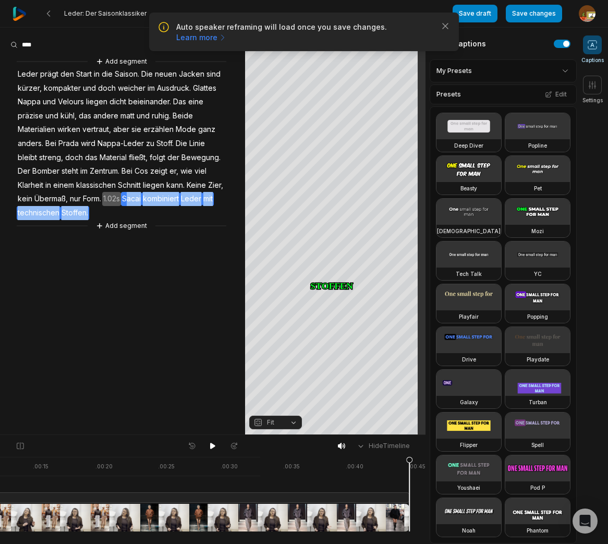
drag, startPoint x: 146, startPoint y: 204, endPoint x: 223, endPoint y: 207, distance: 77.2
click at [224, 207] on div "Add segment Leder prägt den Start in die Saison. Die neuen Jacken sind kürzer, …" at bounding box center [122, 144] width 245 height 176
click at [103, 195] on button "Remove video" at bounding box center [90, 196] width 70 height 14
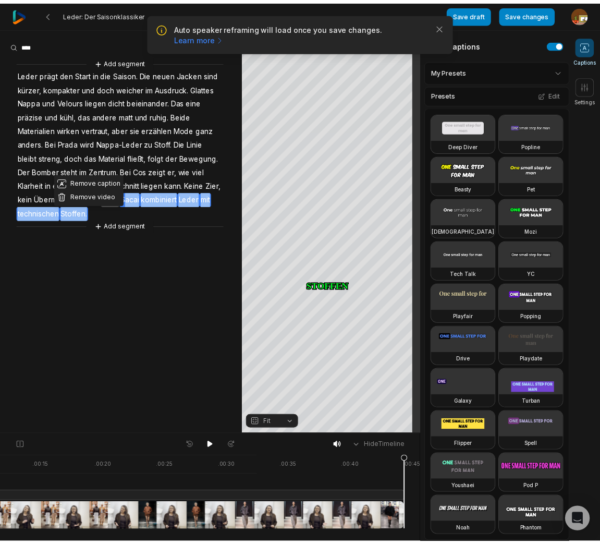
scroll to position [0, 103]
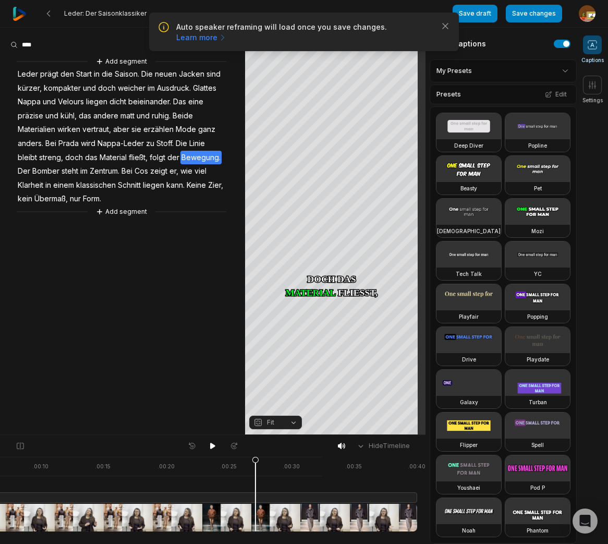
drag, startPoint x: 416, startPoint y: 462, endPoint x: 247, endPoint y: 471, distance: 169.1
click at [255, 482] on icon at bounding box center [255, 496] width 6 height 79
click at [210, 446] on icon at bounding box center [212, 446] width 5 height 6
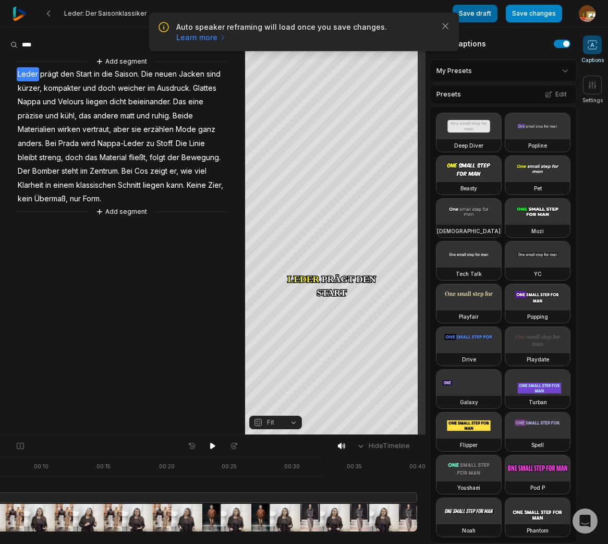
drag, startPoint x: 540, startPoint y: 13, endPoint x: 474, endPoint y: 13, distance: 65.7
click at [540, 13] on button "Save changes" at bounding box center [534, 14] width 56 height 18
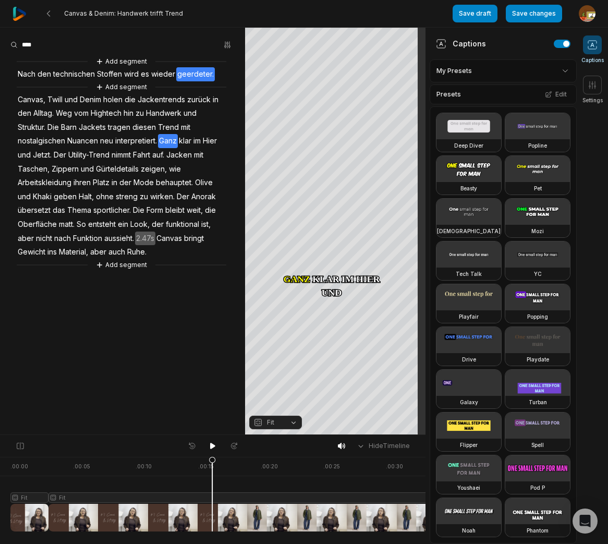
click at [212, 464] on icon at bounding box center [212, 493] width 7 height 75
click at [144, 143] on span "interpretiert." at bounding box center [136, 141] width 44 height 14
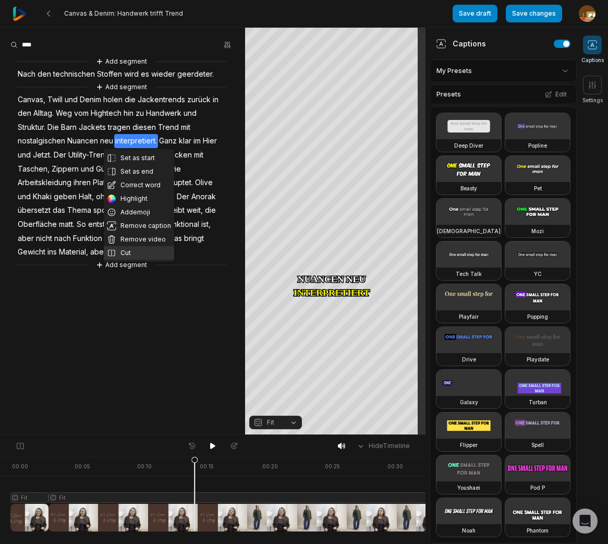
click at [132, 252] on button "Cut" at bounding box center [139, 253] width 70 height 14
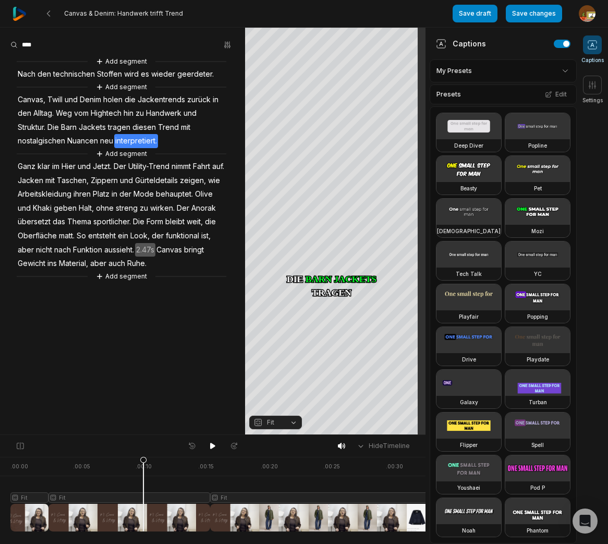
click at [143, 497] on div at bounding box center [327, 494] width 634 height 75
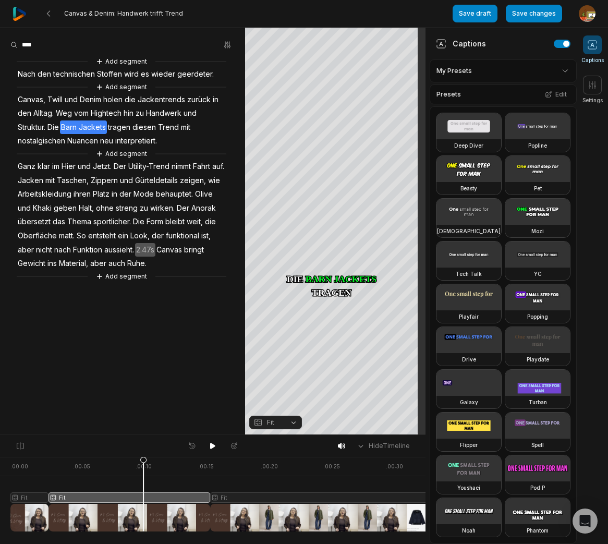
click at [294, 422] on button "Fit" at bounding box center [275, 422] width 53 height 14
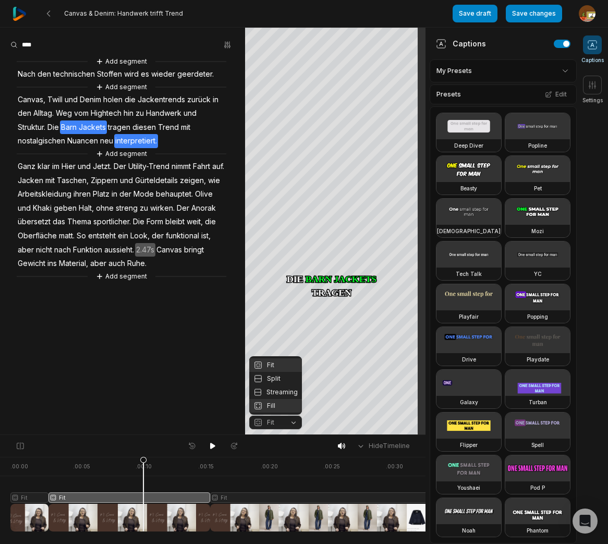
click at [275, 405] on div "Fill" at bounding box center [275, 406] width 53 height 14
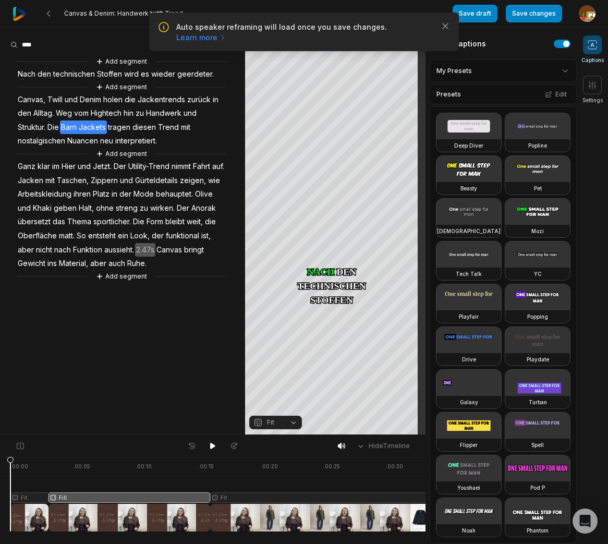
drag, startPoint x: 145, startPoint y: 461, endPoint x: 156, endPoint y: 437, distance: 26.1
click at [0, 474] on html "Auto speaker reframing will load once you save changes. Learn more Close Canvas…" at bounding box center [304, 272] width 608 height 544
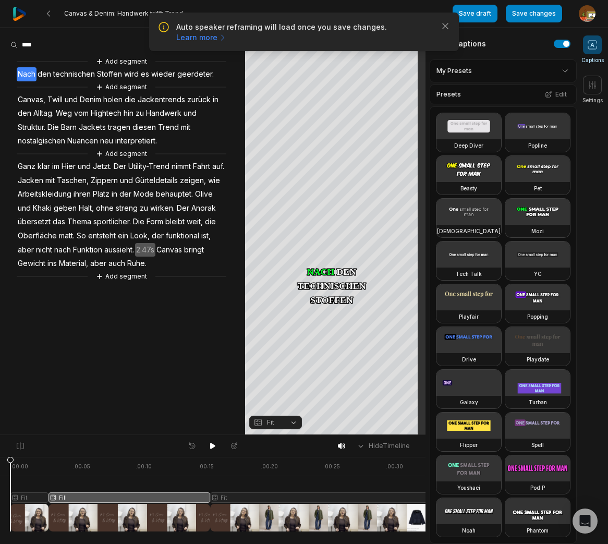
drag, startPoint x: 213, startPoint y: 446, endPoint x: 90, endPoint y: 323, distance: 174.0
click at [213, 444] on icon at bounding box center [212, 446] width 5 height 6
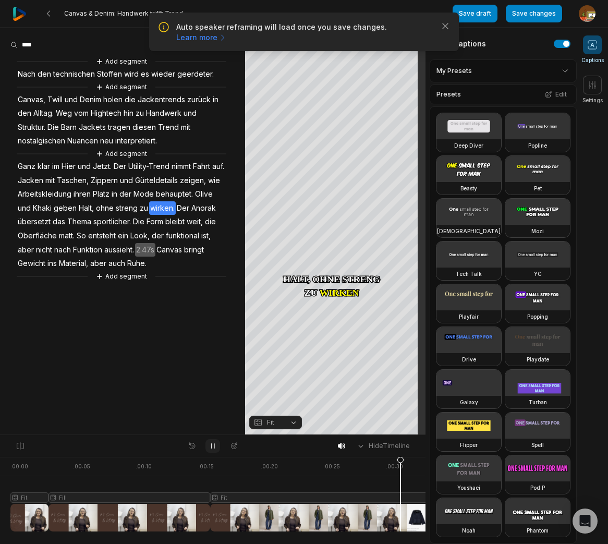
click at [214, 446] on icon at bounding box center [213, 446] width 3 height 5
click at [106, 166] on span "Jetzt." at bounding box center [102, 167] width 21 height 14
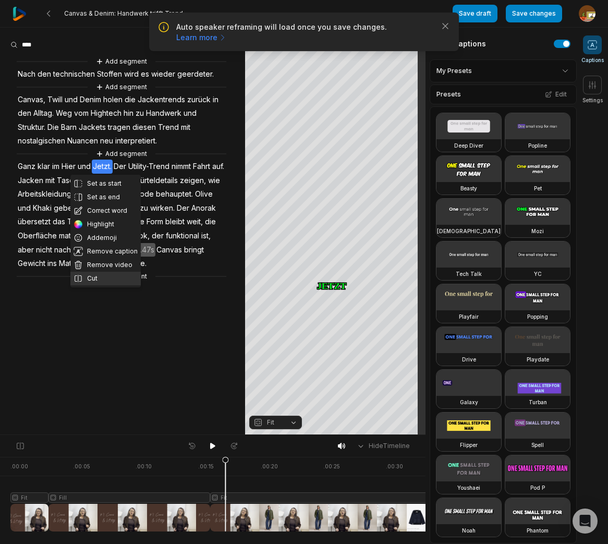
click at [101, 276] on button "Cut" at bounding box center [105, 279] width 70 height 14
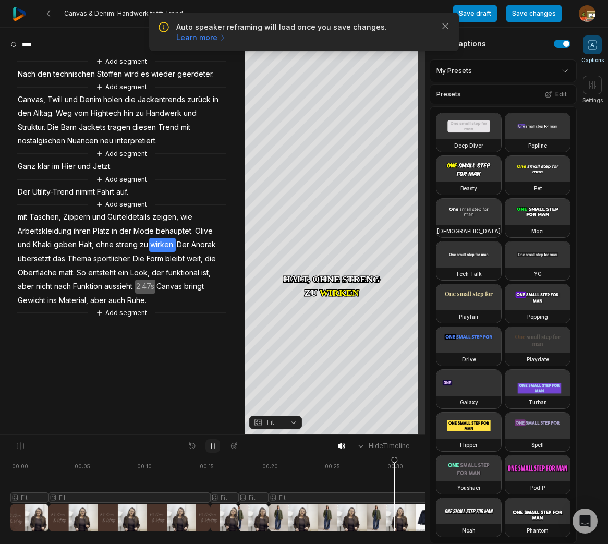
click at [214, 445] on icon at bounding box center [213, 446] width 8 height 8
click at [182, 229] on span "behauptet." at bounding box center [174, 231] width 39 height 14
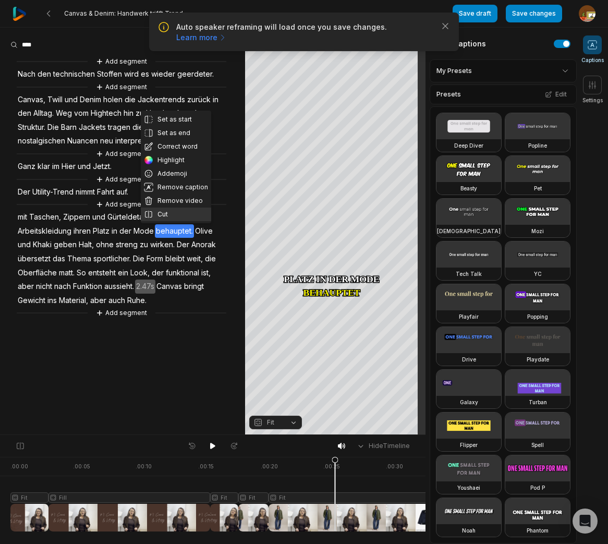
click at [169, 213] on button "Cut" at bounding box center [176, 214] width 70 height 14
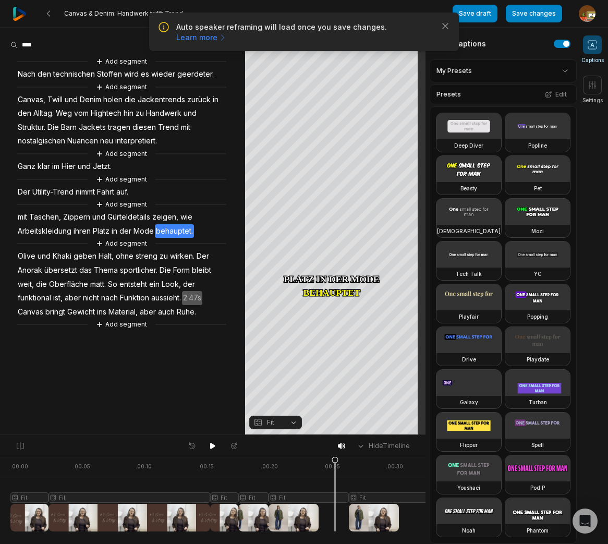
click at [184, 254] on span "wirken." at bounding box center [182, 256] width 27 height 14
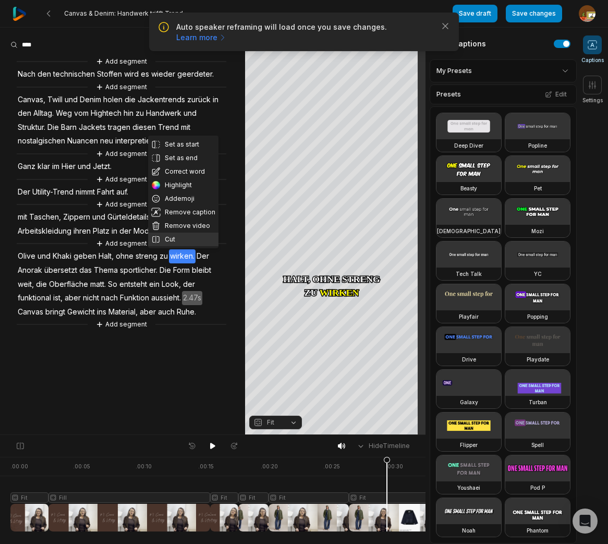
click at [173, 239] on button "Cut" at bounding box center [183, 239] width 70 height 14
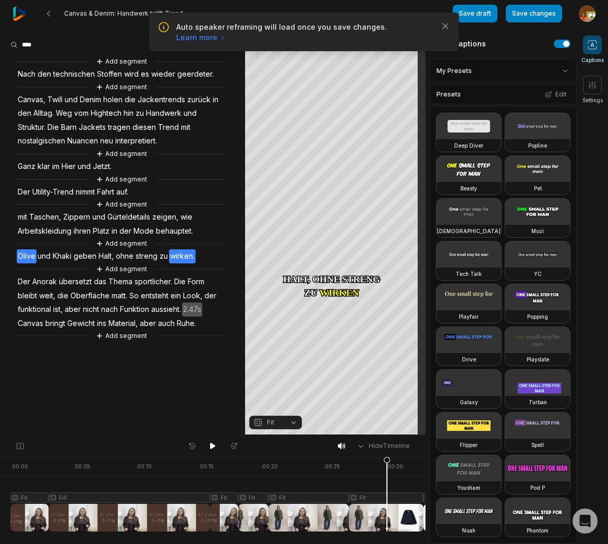
click at [33, 255] on span "Olive" at bounding box center [27, 256] width 20 height 14
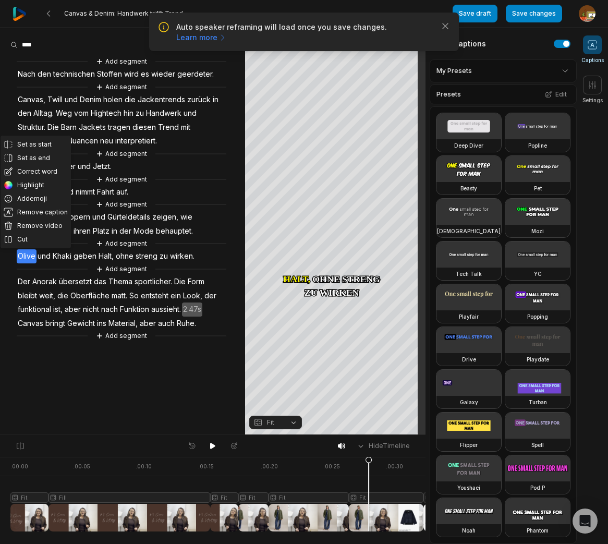
click at [369, 496] on div at bounding box center [327, 494] width 634 height 75
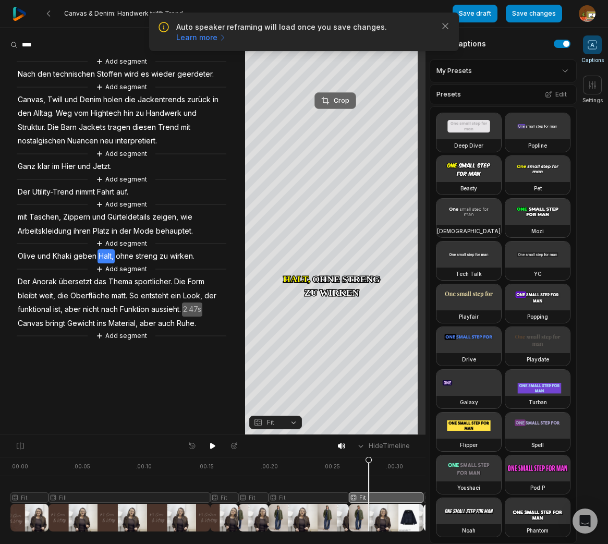
click at [344, 103] on div "Crop" at bounding box center [335, 100] width 28 height 9
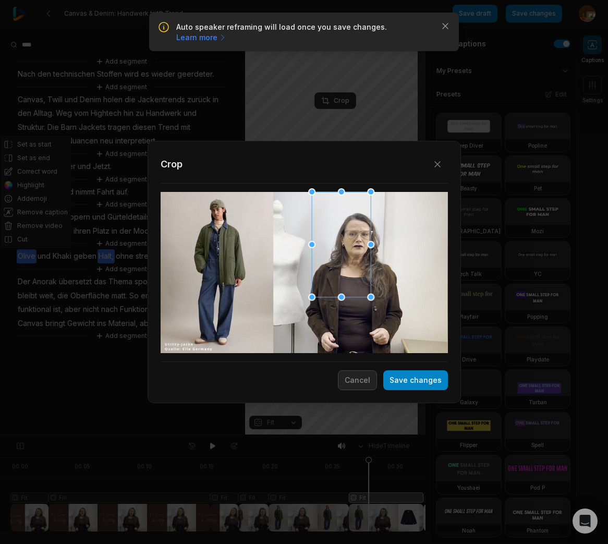
drag, startPoint x: 401, startPoint y: 354, endPoint x: 377, endPoint y: 294, distance: 64.4
click at [377, 435] on div "Close Crop Save changes Cancel" at bounding box center [304, 435] width 608 height 0
drag, startPoint x: 335, startPoint y: 274, endPoint x: 349, endPoint y: 274, distance: 14.6
click at [349, 274] on div at bounding box center [355, 244] width 59 height 105
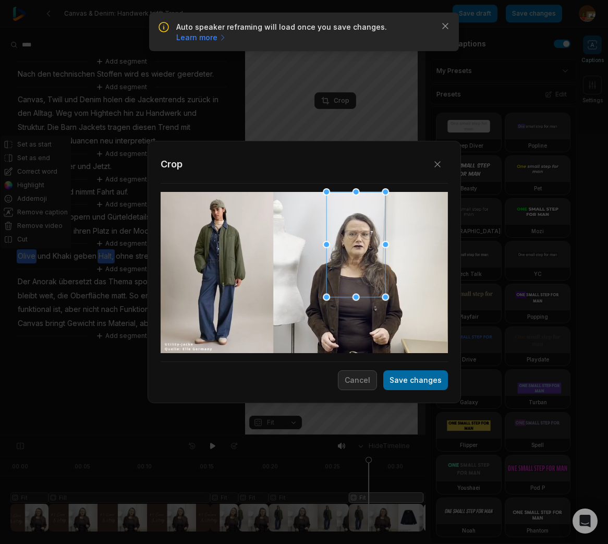
click at [435, 382] on button "Save changes" at bounding box center [415, 380] width 65 height 20
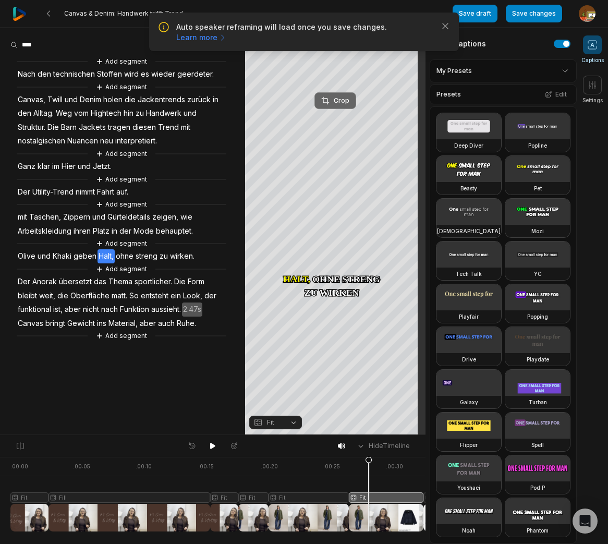
click at [339, 102] on div "Crop" at bounding box center [335, 100] width 28 height 9
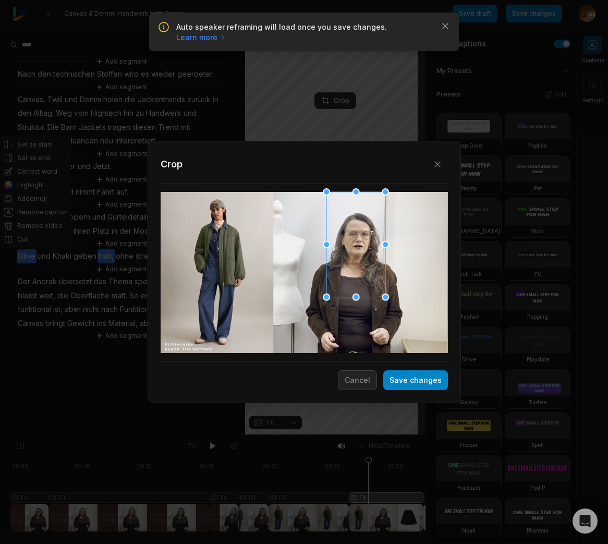
drag, startPoint x: 324, startPoint y: 299, endPoint x: 328, endPoint y: 297, distance: 5.4
click at [320, 435] on div "Close Crop Save changes Cancel" at bounding box center [304, 435] width 608 height 0
drag, startPoint x: 326, startPoint y: 298, endPoint x: 343, endPoint y: 252, distance: 49.0
click at [314, 435] on div "Close Crop Save changes Cancel" at bounding box center [304, 435] width 608 height 0
drag, startPoint x: 385, startPoint y: 297, endPoint x: 400, endPoint y: 302, distance: 15.5
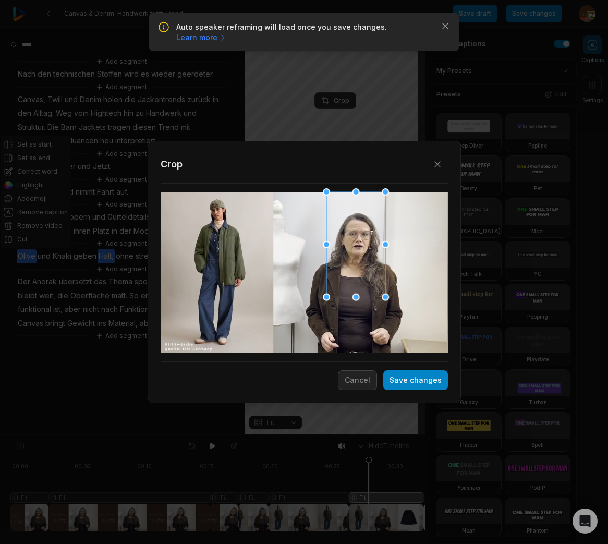
click at [400, 435] on div "Close Crop Save changes Cancel" at bounding box center [304, 435] width 608 height 0
drag, startPoint x: 386, startPoint y: 297, endPoint x: 367, endPoint y: 297, distance: 18.8
click at [399, 435] on div "Close Crop Save changes Cancel" at bounding box center [304, 435] width 608 height 0
drag, startPoint x: 357, startPoint y: 297, endPoint x: 338, endPoint y: 263, distance: 39.2
click at [360, 435] on div "Close Crop Save changes Cancel" at bounding box center [304, 435] width 608 height 0
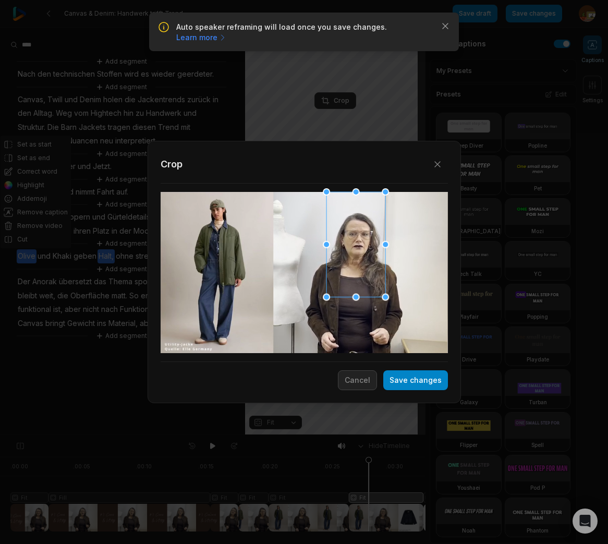
drag, startPoint x: 344, startPoint y: 249, endPoint x: 361, endPoint y: 250, distance: 17.7
click at [349, 250] on div at bounding box center [355, 244] width 59 height 105
click at [363, 250] on div at bounding box center [361, 244] width 59 height 105
drag, startPoint x: 323, startPoint y: 253, endPoint x: 348, endPoint y: 249, distance: 25.3
click at [348, 249] on div at bounding box center [354, 245] width 59 height 105
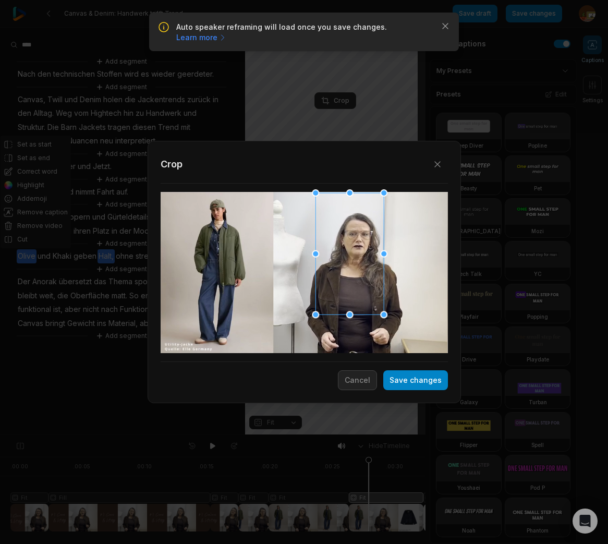
drag, startPoint x: 325, startPoint y: 297, endPoint x: 352, endPoint y: 285, distance: 29.4
click at [303, 435] on div "Close Crop Save changes Cancel" at bounding box center [304, 435] width 608 height 0
drag, startPoint x: 354, startPoint y: 280, endPoint x: 361, endPoint y: 279, distance: 7.4
click at [361, 279] on div at bounding box center [357, 252] width 68 height 121
drag, startPoint x: 432, startPoint y: 381, endPoint x: 264, endPoint y: 399, distance: 169.3
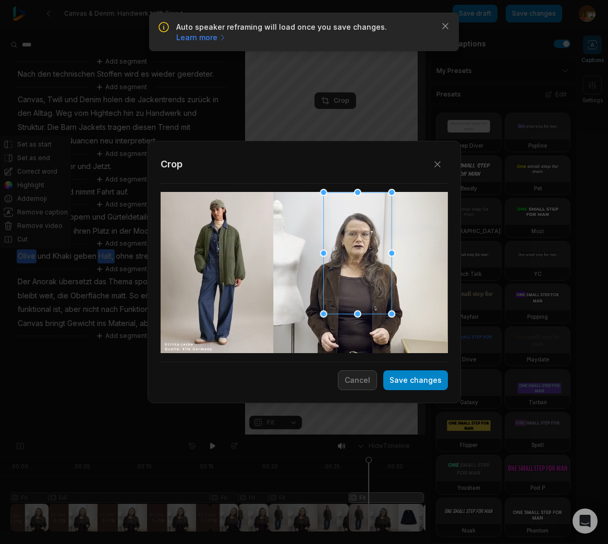
click at [432, 381] on button "Save changes" at bounding box center [415, 380] width 65 height 20
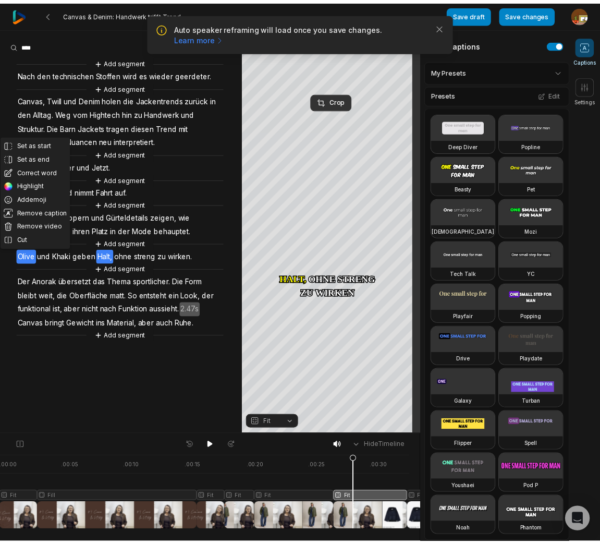
scroll to position [0, 11]
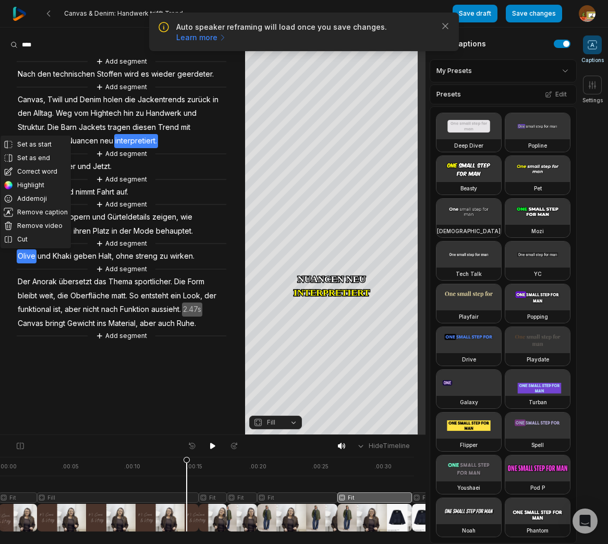
drag, startPoint x: 346, startPoint y: 460, endPoint x: 190, endPoint y: 486, distance: 158.1
click at [187, 491] on icon at bounding box center [186, 496] width 6 height 79
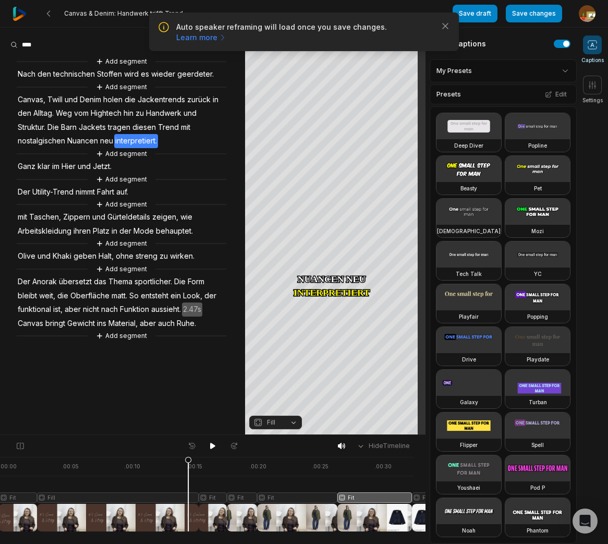
drag, startPoint x: 210, startPoint y: 446, endPoint x: 171, endPoint y: 393, distance: 66.0
click at [207, 442] on button at bounding box center [212, 446] width 15 height 14
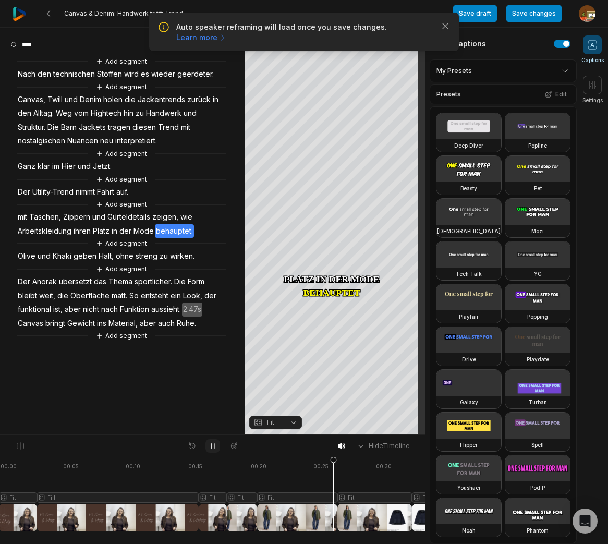
click at [214, 448] on icon at bounding box center [213, 446] width 8 height 8
click at [26, 219] on span "mit" at bounding box center [22, 217] width 11 height 14
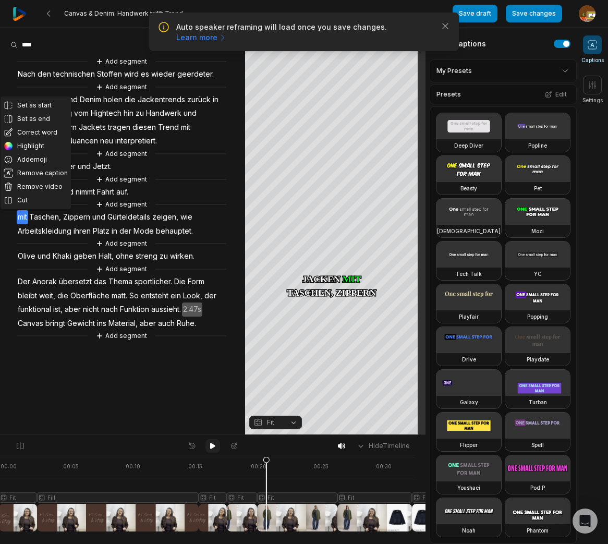
click at [211, 445] on icon at bounding box center [212, 446] width 5 height 6
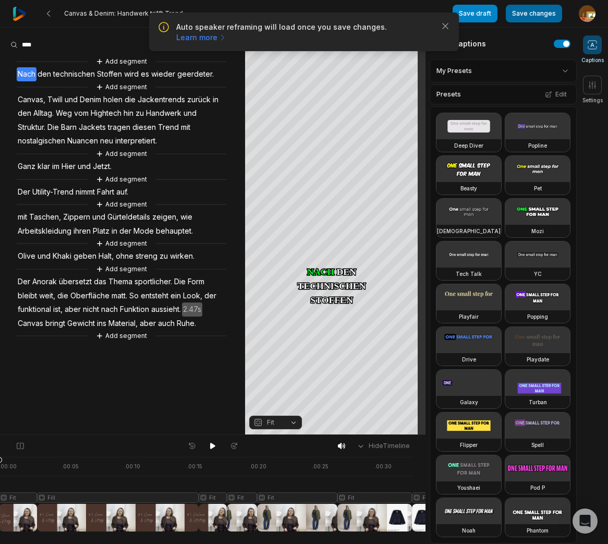
click at [536, 18] on button "Save changes" at bounding box center [534, 14] width 56 height 18
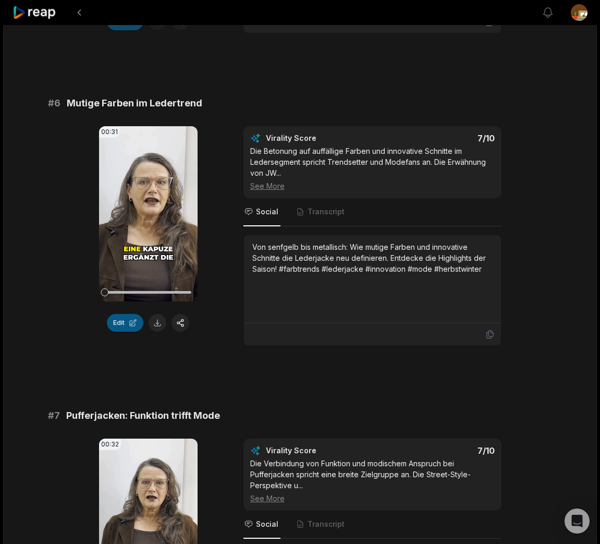
click at [122, 324] on button "Edit" at bounding box center [125, 323] width 36 height 18
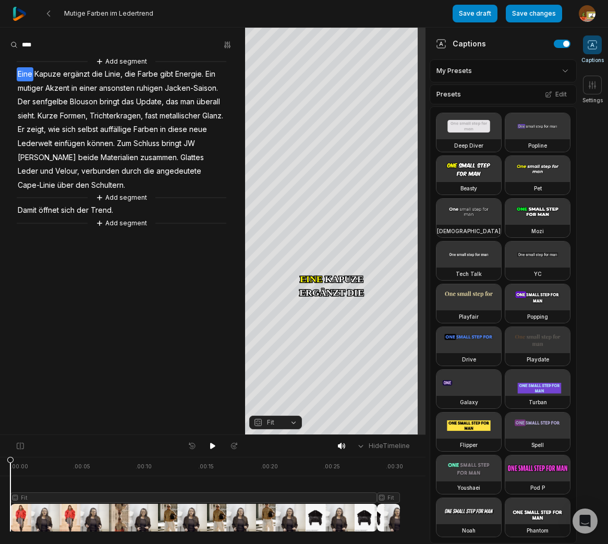
drag, startPoint x: 211, startPoint y: 446, endPoint x: 190, endPoint y: 428, distance: 27.4
click at [212, 444] on icon at bounding box center [212, 446] width 5 height 6
click at [213, 444] on icon at bounding box center [213, 446] width 8 height 8
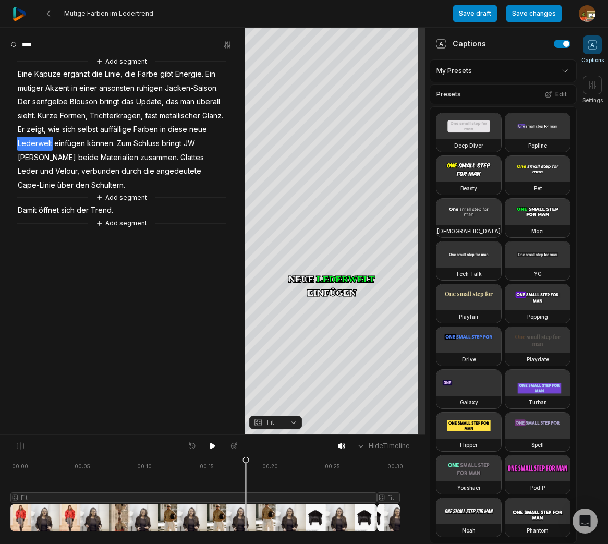
click at [207, 88] on span "Jacken-Saison." at bounding box center [191, 88] width 55 height 14
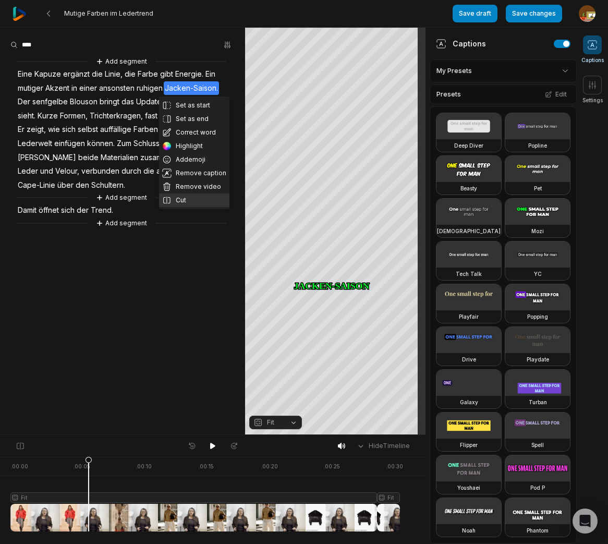
click at [185, 196] on button "Cut" at bounding box center [194, 200] width 70 height 14
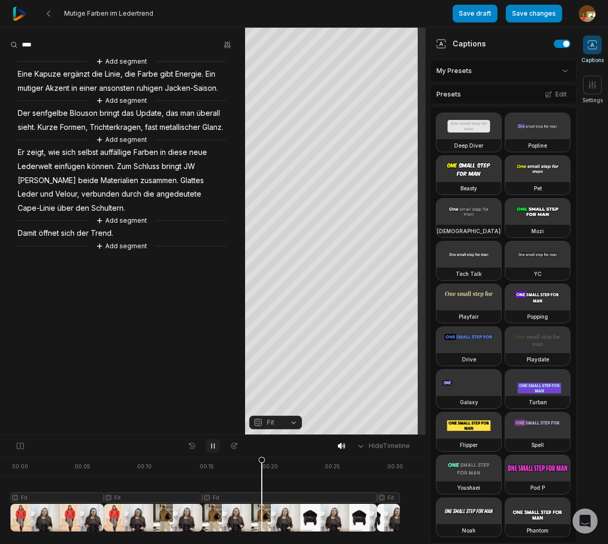
click at [213, 446] on icon at bounding box center [213, 446] width 8 height 8
drag, startPoint x: 262, startPoint y: 462, endPoint x: 159, endPoint y: 472, distance: 103.2
click at [159, 472] on icon at bounding box center [158, 493] width 7 height 75
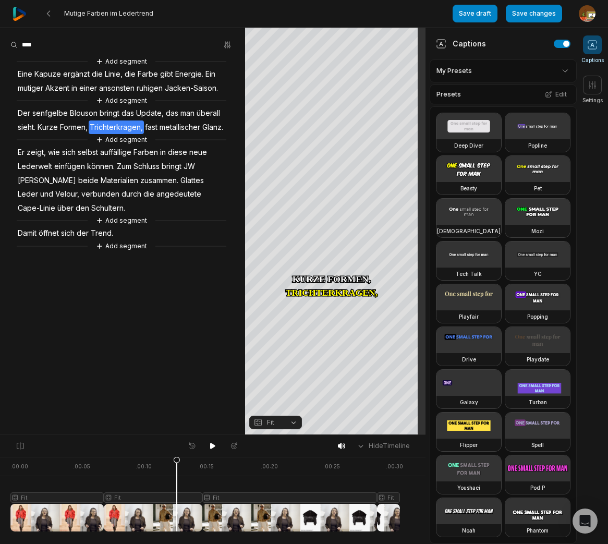
click at [177, 494] on div at bounding box center [204, 494] width 389 height 75
click at [177, 458] on icon at bounding box center [177, 496] width 6 height 79
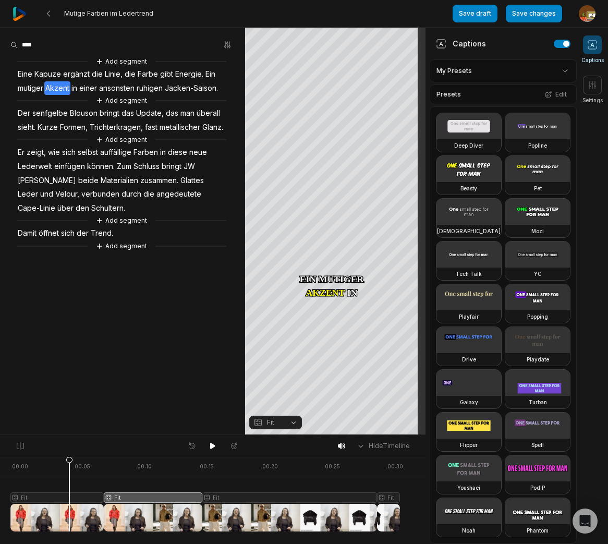
drag, startPoint x: 171, startPoint y: 459, endPoint x: 69, endPoint y: 471, distance: 102.8
click at [69, 471] on div at bounding box center [204, 494] width 389 height 75
drag, startPoint x: 67, startPoint y: 464, endPoint x: -14, endPoint y: 465, distance: 80.8
click at [0, 465] on html "Mutige Farben im Ledertrend Save draft Save changes Open user menu Captions Set…" at bounding box center [304, 272] width 608 height 544
click at [49, 498] on div at bounding box center [204, 494] width 389 height 75
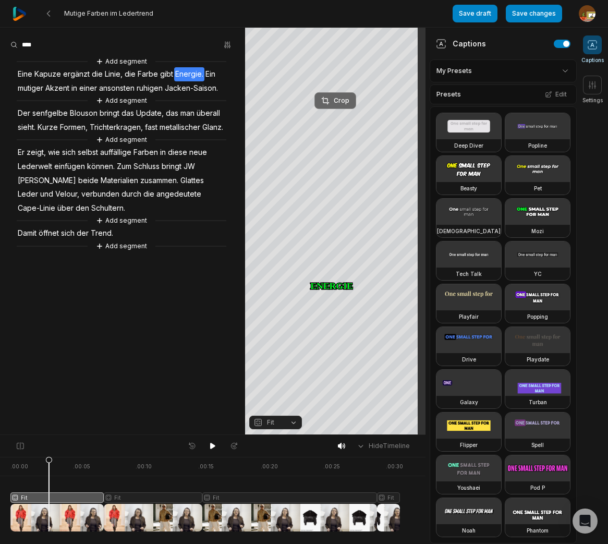
click at [346, 100] on div "Crop" at bounding box center [335, 100] width 28 height 9
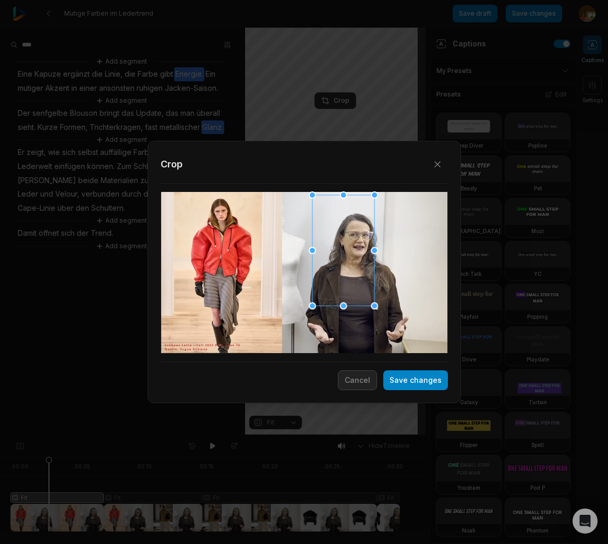
drag, startPoint x: 396, startPoint y: 345, endPoint x: 368, endPoint y: 285, distance: 66.0
click at [386, 435] on div "Close Crop Save changes Cancel" at bounding box center [304, 435] width 608 height 0
drag, startPoint x: 366, startPoint y: 280, endPoint x: 375, endPoint y: 283, distance: 9.7
click at [375, 283] on div at bounding box center [356, 253] width 62 height 111
drag, startPoint x: 326, startPoint y: 308, endPoint x: 320, endPoint y: 309, distance: 5.9
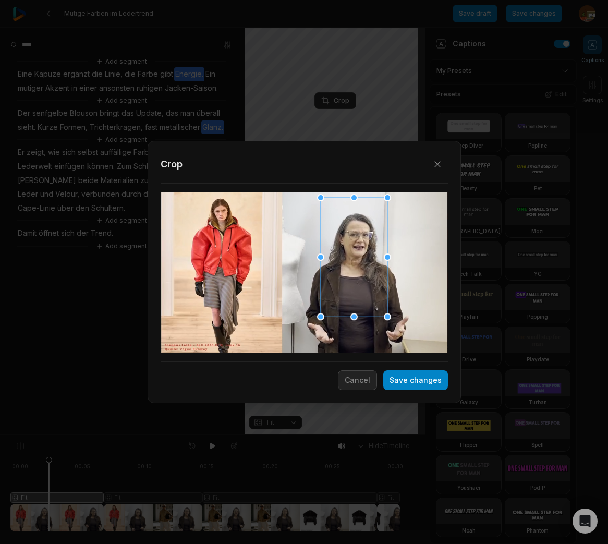
click at [312, 435] on div "Close Crop Save changes Cancel" at bounding box center [304, 435] width 608 height 0
click at [331, 303] on div at bounding box center [354, 253] width 67 height 119
drag, startPoint x: 435, startPoint y: 381, endPoint x: 443, endPoint y: 378, distance: 7.7
click at [435, 381] on button "Save changes" at bounding box center [415, 380] width 65 height 20
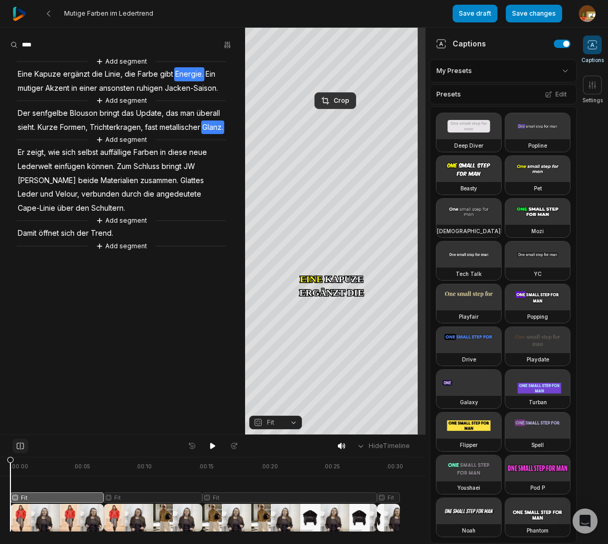
drag, startPoint x: 47, startPoint y: 459, endPoint x: 25, endPoint y: 449, distance: 24.5
click at [0, 457] on html "Mutige Farben im Ledertrend Save draft Save changes Open user menu Captions Set…" at bounding box center [304, 272] width 608 height 544
drag, startPoint x: 213, startPoint y: 445, endPoint x: 91, endPoint y: 344, distance: 158.4
click at [213, 444] on icon at bounding box center [212, 446] width 5 height 6
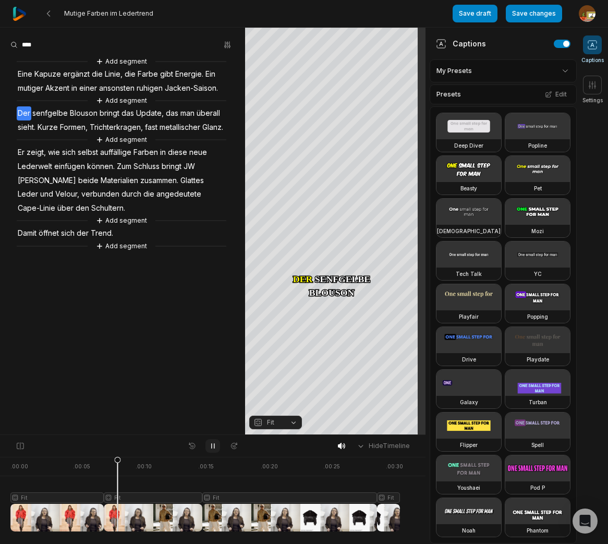
click at [214, 446] on icon at bounding box center [213, 446] width 3 height 5
click at [165, 498] on div at bounding box center [204, 494] width 389 height 75
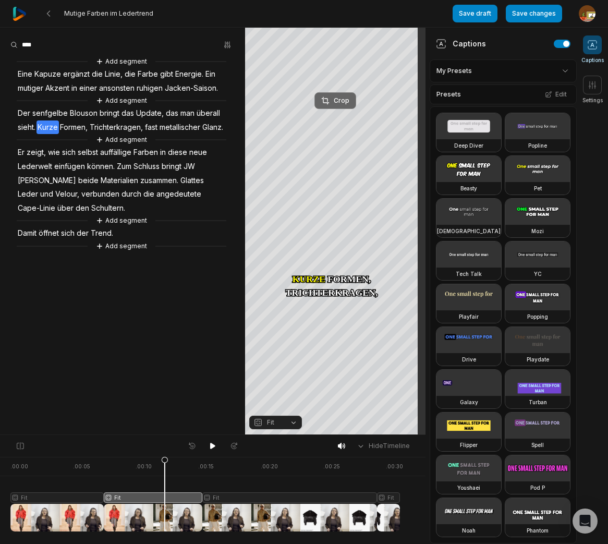
click at [346, 103] on div "Crop" at bounding box center [335, 100] width 28 height 9
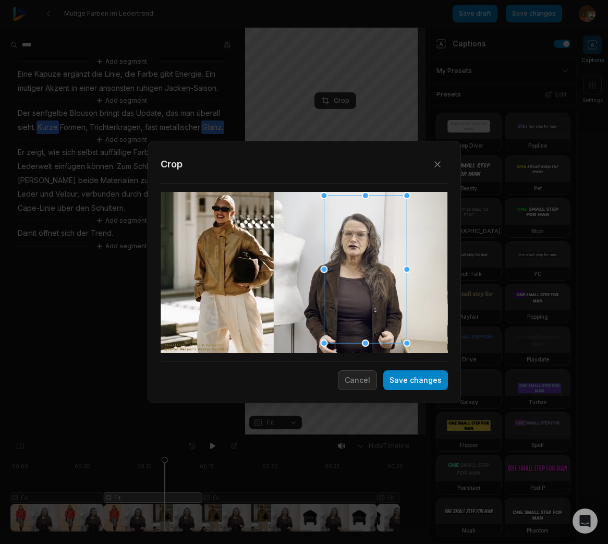
click at [409, 435] on div "Close Crop Save changes Cancel" at bounding box center [304, 435] width 608 height 0
drag, startPoint x: 391, startPoint y: 318, endPoint x: 385, endPoint y: 318, distance: 6.3
click at [385, 318] on div at bounding box center [357, 267] width 82 height 146
click at [432, 382] on button "Save changes" at bounding box center [415, 380] width 65 height 20
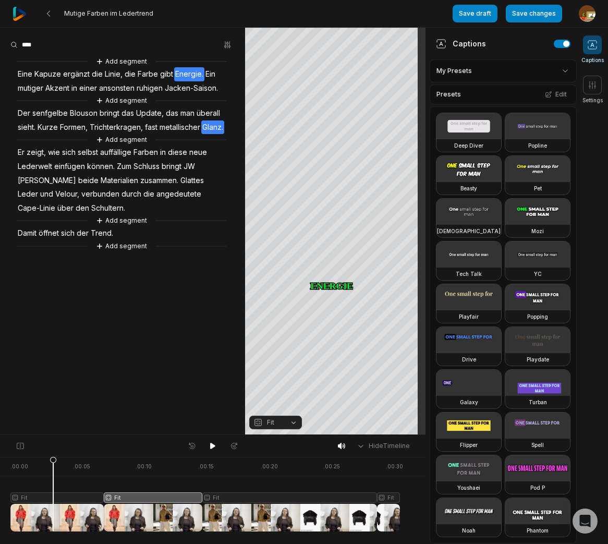
drag, startPoint x: 99, startPoint y: 467, endPoint x: 124, endPoint y: 466, distance: 24.5
click at [54, 473] on icon at bounding box center [53, 496] width 6 height 79
drag, startPoint x: 211, startPoint y: 444, endPoint x: 155, endPoint y: 407, distance: 66.5
click at [207, 439] on div at bounding box center [212, 446] width 57 height 14
drag, startPoint x: 211, startPoint y: 445, endPoint x: 196, endPoint y: 434, distance: 17.9
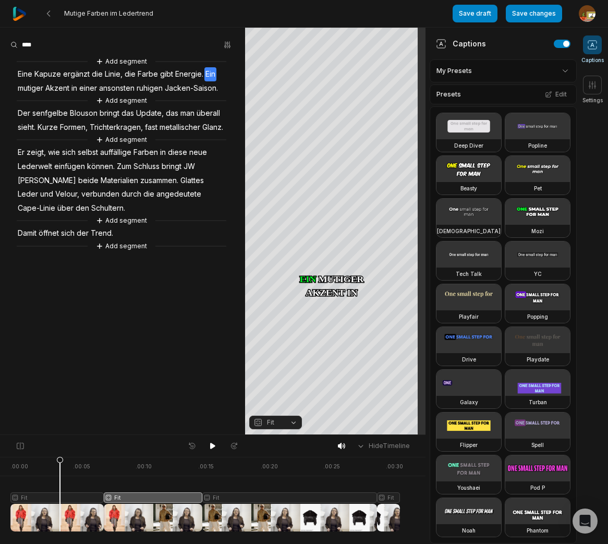
click at [210, 444] on icon at bounding box center [212, 446] width 5 height 6
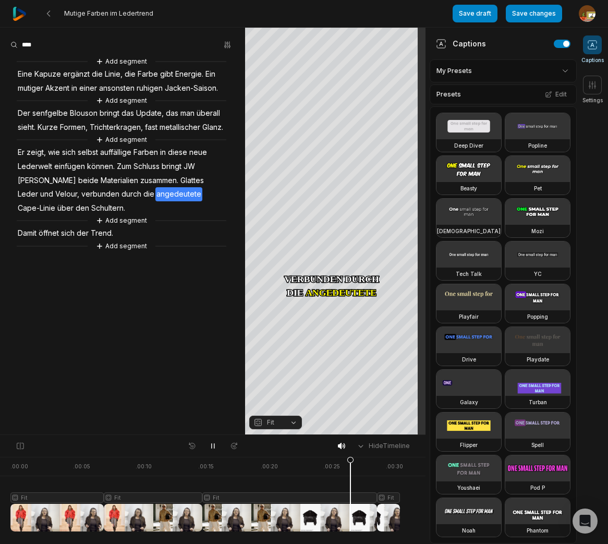
drag, startPoint x: 216, startPoint y: 444, endPoint x: 223, endPoint y: 443, distance: 7.5
click at [216, 444] on icon at bounding box center [213, 446] width 8 height 8
click at [54, 201] on span "Velour," at bounding box center [67, 194] width 26 height 14
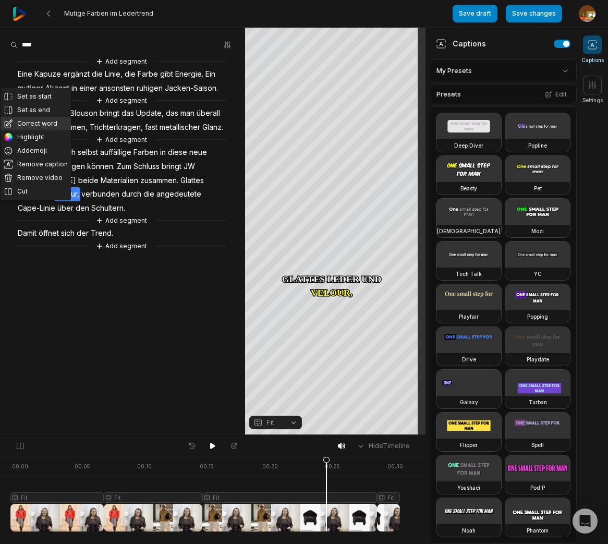
click at [34, 124] on button "Correct word" at bounding box center [36, 124] width 70 height 14
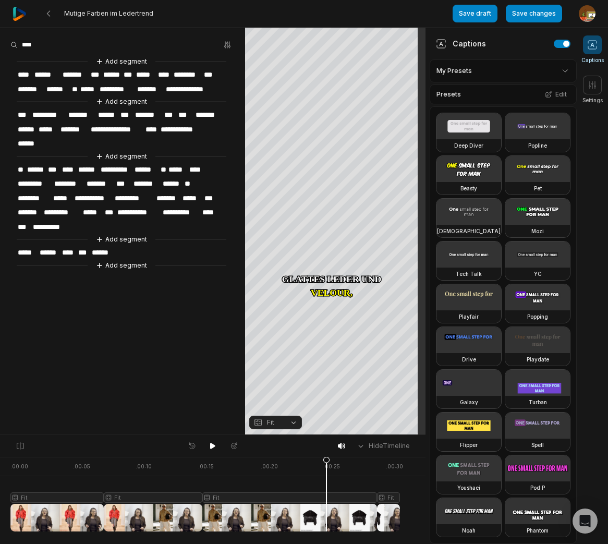
click at [40, 208] on span "*******" at bounding box center [30, 212] width 26 height 14
drag, startPoint x: 212, startPoint y: 445, endPoint x: 192, endPoint y: 408, distance: 42.0
click at [212, 444] on icon at bounding box center [212, 446] width 5 height 6
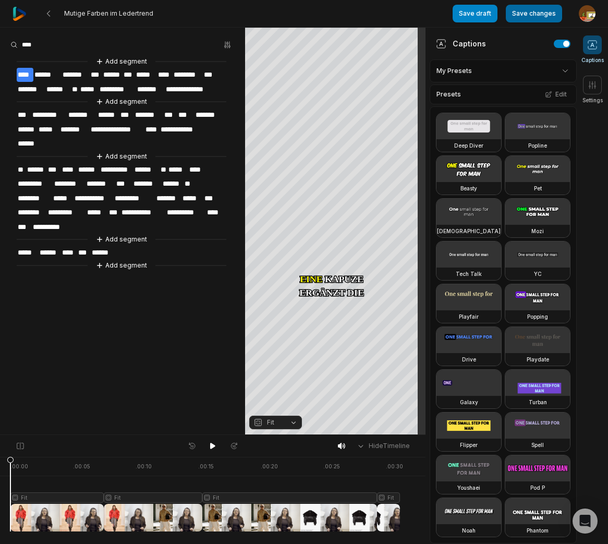
click at [545, 14] on button "Save changes" at bounding box center [534, 14] width 56 height 18
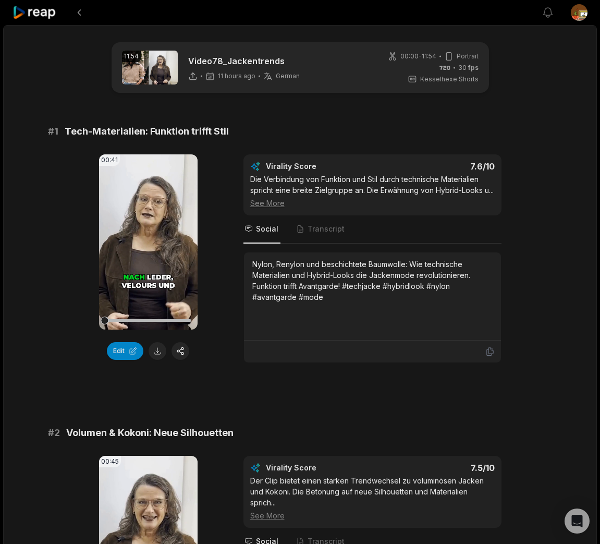
scroll to position [1460, 0]
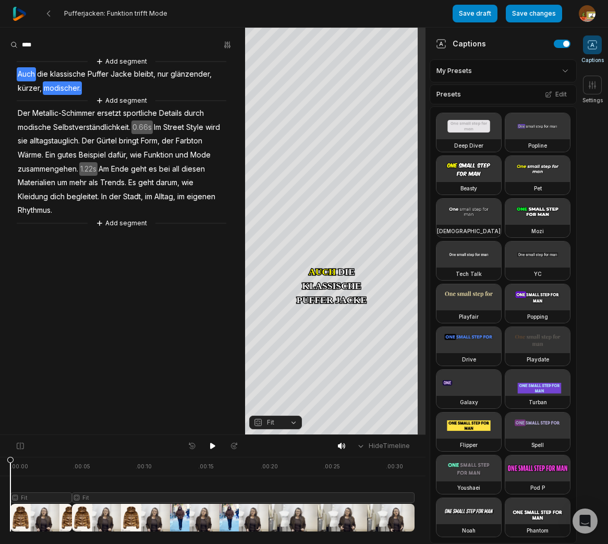
drag, startPoint x: 61, startPoint y: 464, endPoint x: -16, endPoint y: 471, distance: 77.0
click at [0, 471] on html "Pufferjacken: Funktion trifft Mode Save draft Save changes Open user menu Capti…" at bounding box center [304, 272] width 608 height 544
click at [206, 447] on button at bounding box center [212, 446] width 15 height 14
click at [212, 447] on icon at bounding box center [213, 446] width 8 height 8
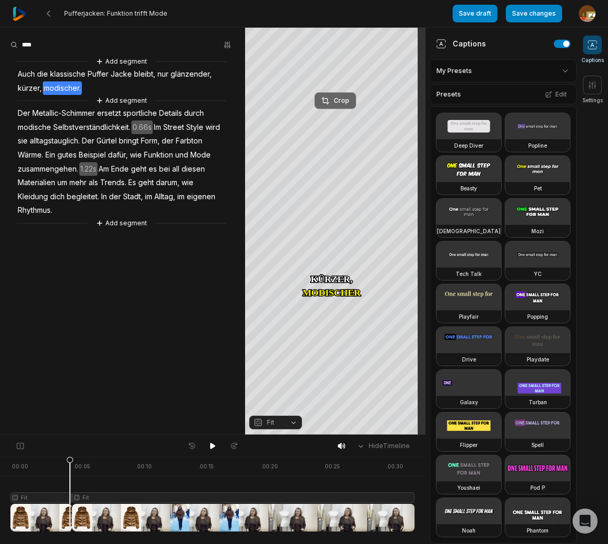
click at [344, 100] on div "Crop" at bounding box center [335, 100] width 28 height 9
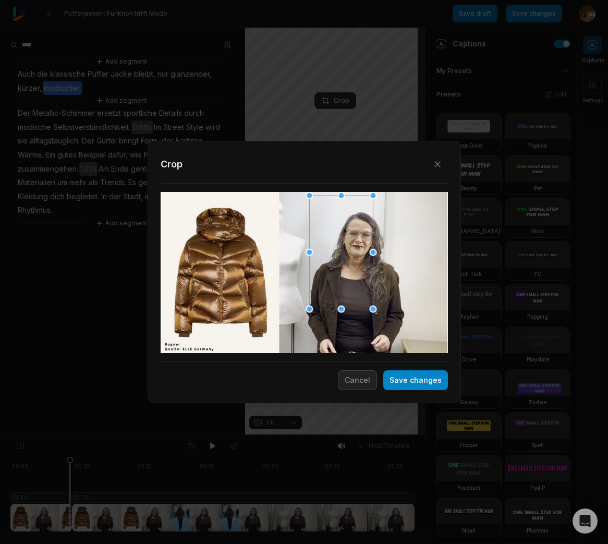
drag, startPoint x: 395, startPoint y: 349, endPoint x: 375, endPoint y: 304, distance: 49.5
click at [375, 435] on div "Close Crop Save changes Cancel" at bounding box center [304, 435] width 608 height 0
drag, startPoint x: 375, startPoint y: 297, endPoint x: 369, endPoint y: 294, distance: 7.0
click at [375, 296] on div at bounding box center [362, 254] width 64 height 114
click at [360, 295] on div at bounding box center [360, 253] width 64 height 114
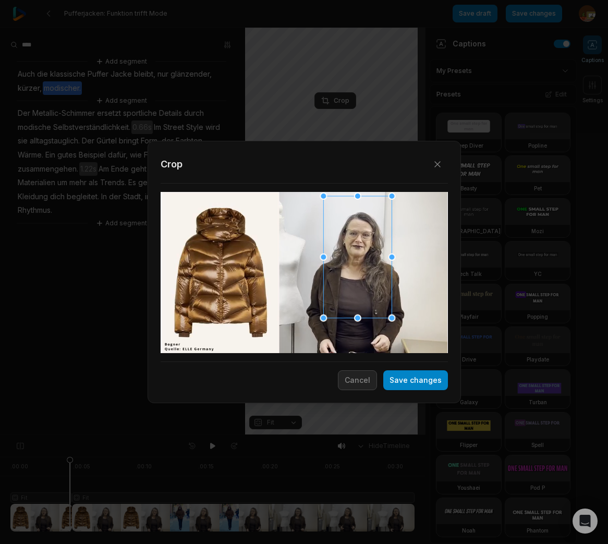
drag, startPoint x: 329, startPoint y: 310, endPoint x: 314, endPoint y: 312, distance: 15.3
click at [314, 435] on div "Close Crop Save changes Cancel" at bounding box center [304, 435] width 608 height 0
click at [434, 384] on button "Save changes" at bounding box center [415, 380] width 65 height 20
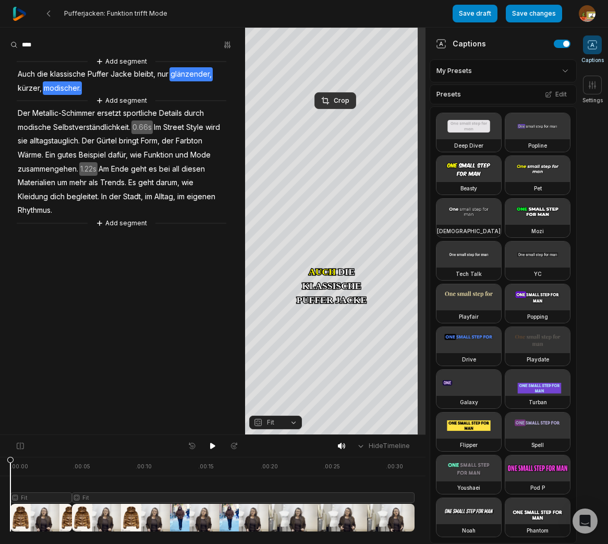
drag, startPoint x: 66, startPoint y: 461, endPoint x: -39, endPoint y: 469, distance: 104.6
click at [0, 469] on html "Pufferjacken: Funktion trifft Mode Save draft Save changes Open user menu Capti…" at bounding box center [304, 272] width 608 height 544
click at [213, 444] on icon at bounding box center [212, 446] width 5 height 6
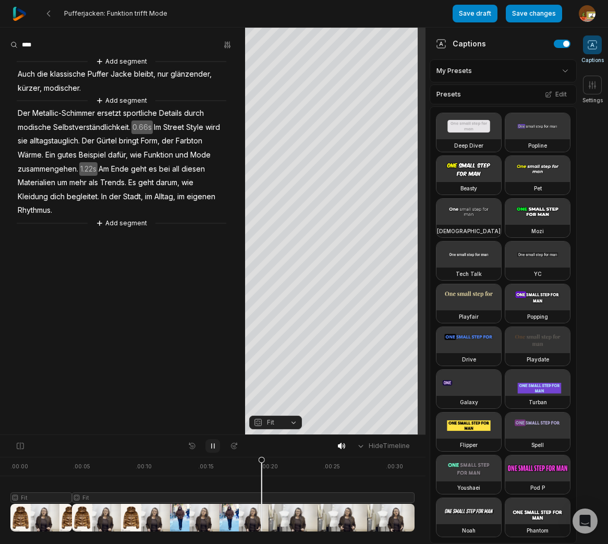
click at [211, 449] on icon at bounding box center [213, 446] width 8 height 8
click at [64, 166] on span "zusammengehen." at bounding box center [48, 169] width 63 height 14
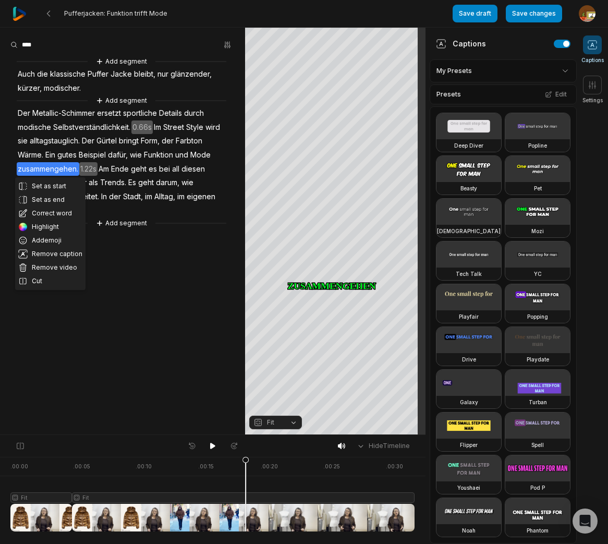
drag, startPoint x: 45, startPoint y: 279, endPoint x: 88, endPoint y: 264, distance: 45.5
click at [45, 279] on button "Cut" at bounding box center [50, 281] width 70 height 14
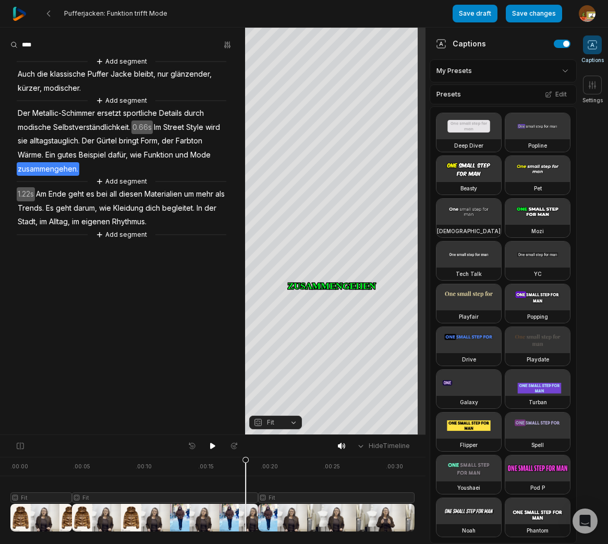
click at [309, 495] on div at bounding box center [212, 494] width 404 height 75
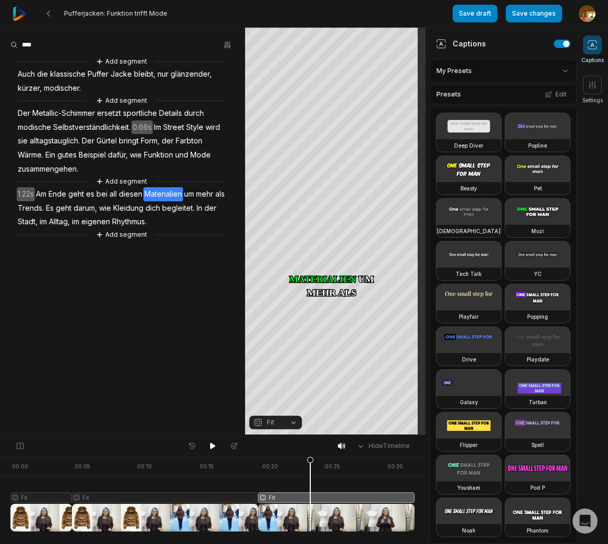
click at [292, 423] on button "Fit" at bounding box center [275, 422] width 53 height 14
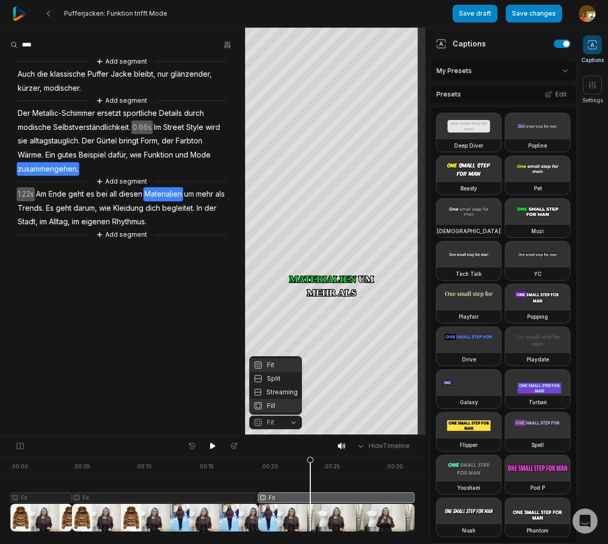
click at [276, 404] on div "Fill" at bounding box center [275, 406] width 53 height 14
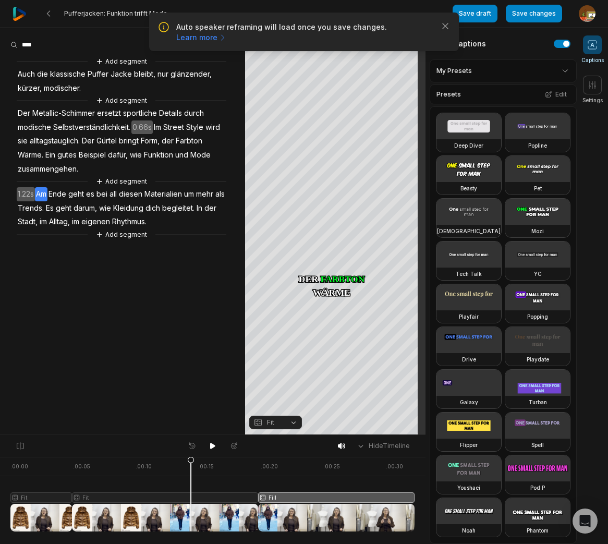
drag, startPoint x: 309, startPoint y: 459, endPoint x: 191, endPoint y: 473, distance: 118.6
click at [190, 475] on icon at bounding box center [191, 496] width 6 height 79
drag, startPoint x: 214, startPoint y: 446, endPoint x: 197, endPoint y: 435, distance: 20.6
click at [212, 444] on icon at bounding box center [212, 446] width 5 height 6
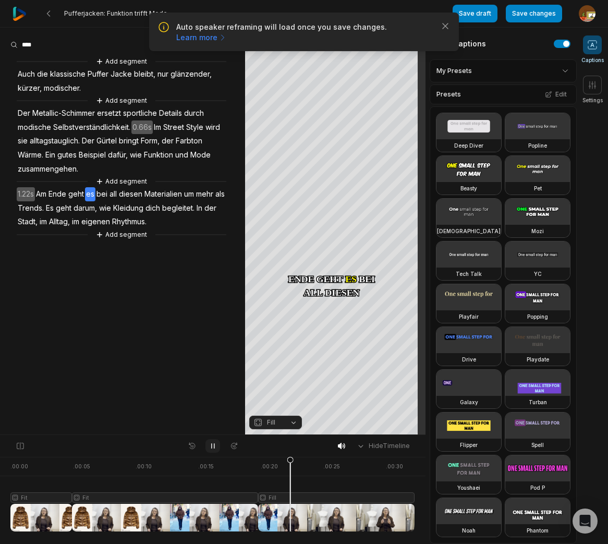
click at [212, 446] on icon at bounding box center [213, 446] width 8 height 8
drag, startPoint x: 293, startPoint y: 460, endPoint x: 220, endPoint y: 449, distance: 73.9
click at [229, 465] on icon at bounding box center [227, 496] width 6 height 79
drag, startPoint x: 211, startPoint y: 445, endPoint x: 146, endPoint y: 411, distance: 73.7
click at [211, 445] on icon at bounding box center [212, 446] width 5 height 6
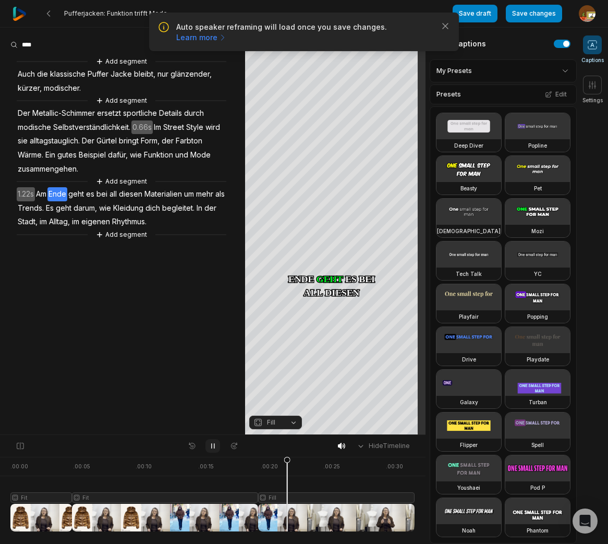
click at [212, 445] on icon at bounding box center [213, 446] width 3 height 5
drag, startPoint x: 290, startPoint y: 463, endPoint x: 258, endPoint y: 464, distance: 31.8
click at [258, 464] on icon at bounding box center [257, 493] width 7 height 75
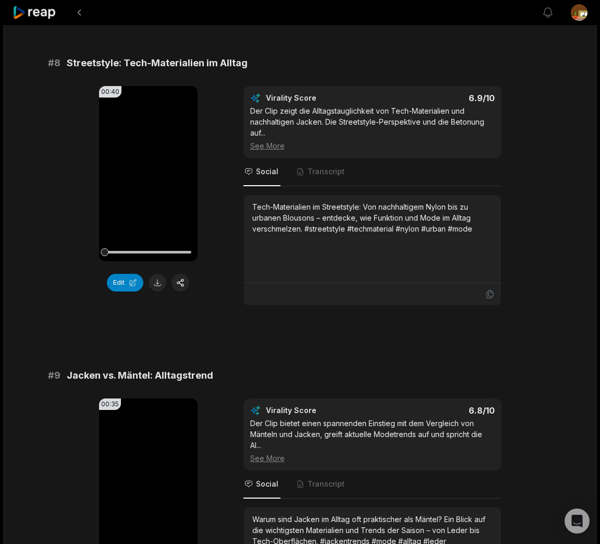
scroll to position [2400, 0]
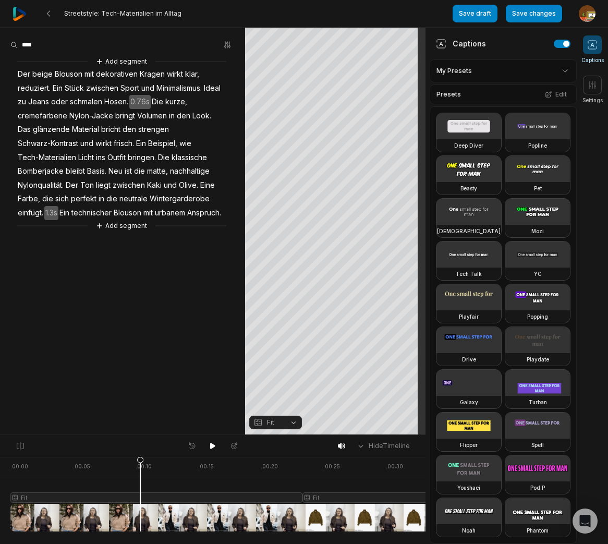
drag, startPoint x: 10, startPoint y: 461, endPoint x: 140, endPoint y: 457, distance: 129.9
click at [140, 457] on icon at bounding box center [140, 496] width 6 height 79
click at [151, 105] on span "0.76s" at bounding box center [139, 102] width 21 height 14
click at [116, 321] on aside "Remove gap Add segment Der beige Blouson mit dekorativen Kragen wirkt klar, red…" at bounding box center [122, 231] width 245 height 407
drag, startPoint x: 134, startPoint y: 460, endPoint x: -25, endPoint y: 453, distance: 159.2
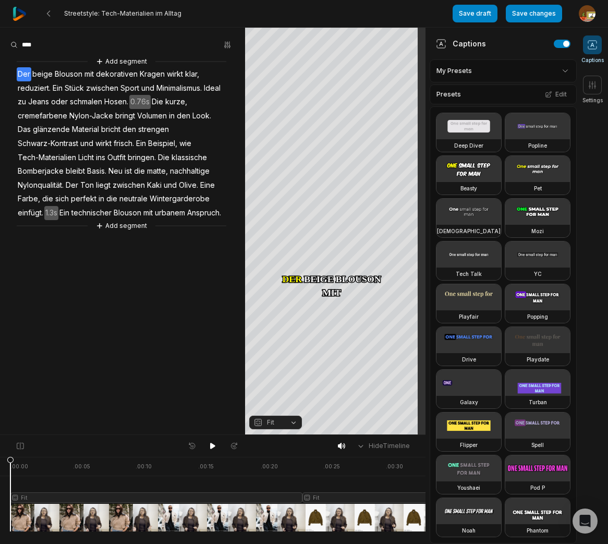
click at [0, 453] on html "Streetstyle: Tech-Materialien im Alltag Save draft Save changes Open user menu …" at bounding box center [304, 272] width 608 height 544
click at [50, 13] on icon at bounding box center [48, 13] width 8 height 8
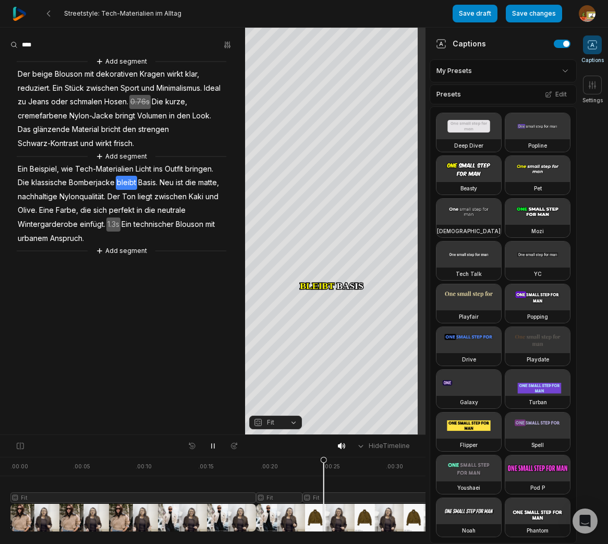
click at [210, 447] on icon at bounding box center [213, 446] width 8 height 8
drag, startPoint x: 326, startPoint y: 458, endPoint x: 279, endPoint y: 469, distance: 48.1
click at [279, 469] on icon at bounding box center [279, 496] width 6 height 79
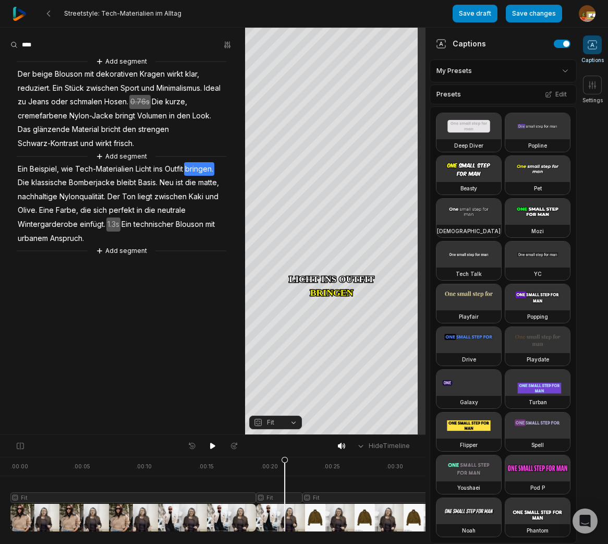
click at [285, 498] on div at bounding box center [261, 494] width 502 height 75
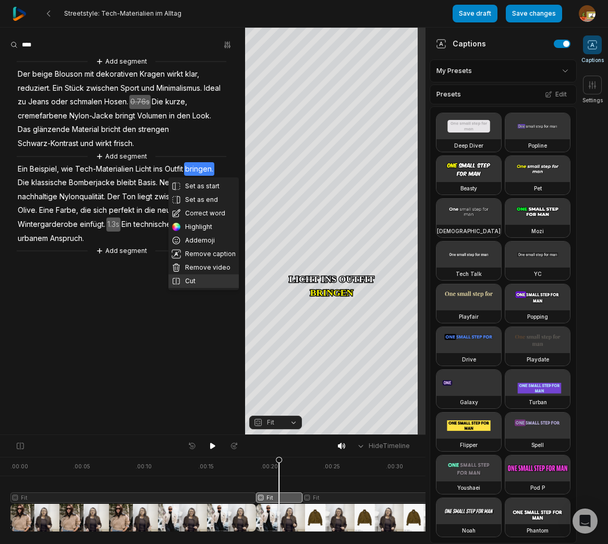
click at [200, 278] on button "Cut" at bounding box center [203, 281] width 70 height 14
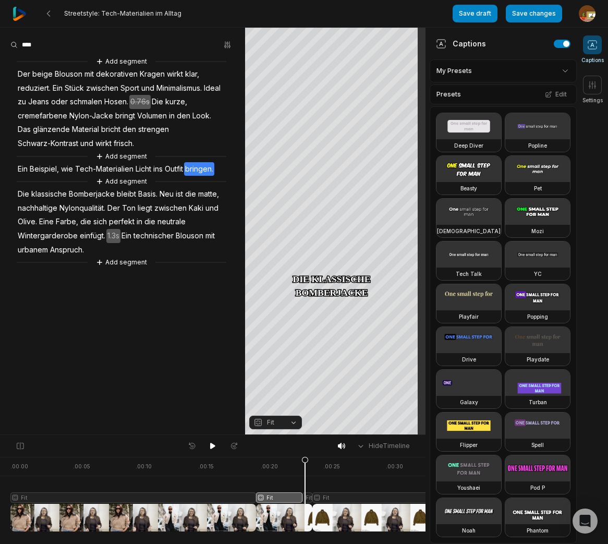
click at [305, 497] on div at bounding box center [261, 494] width 502 height 75
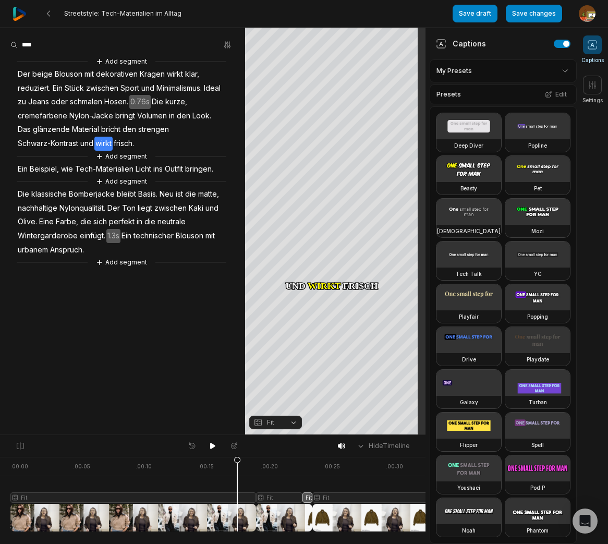
drag, startPoint x: 303, startPoint y: 462, endPoint x: 237, endPoint y: 467, distance: 66.3
click at [237, 473] on icon at bounding box center [237, 493] width 7 height 75
click at [213, 446] on icon at bounding box center [212, 446] width 5 height 6
click at [213, 446] on icon at bounding box center [213, 446] width 8 height 8
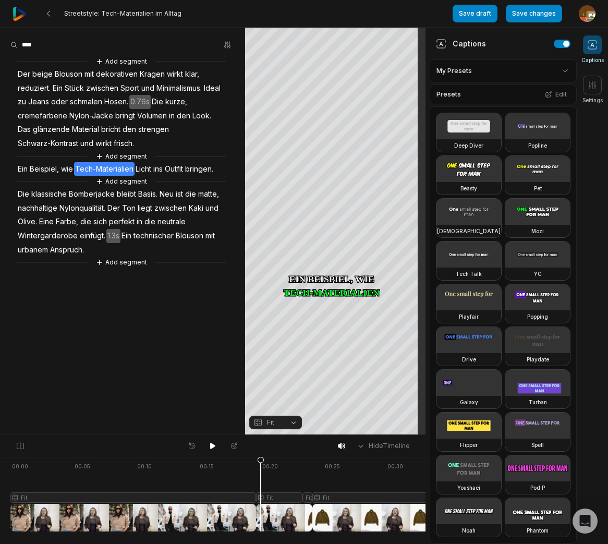
click at [261, 495] on div at bounding box center [261, 494] width 502 height 75
click at [344, 101] on div "Crop" at bounding box center [335, 100] width 28 height 9
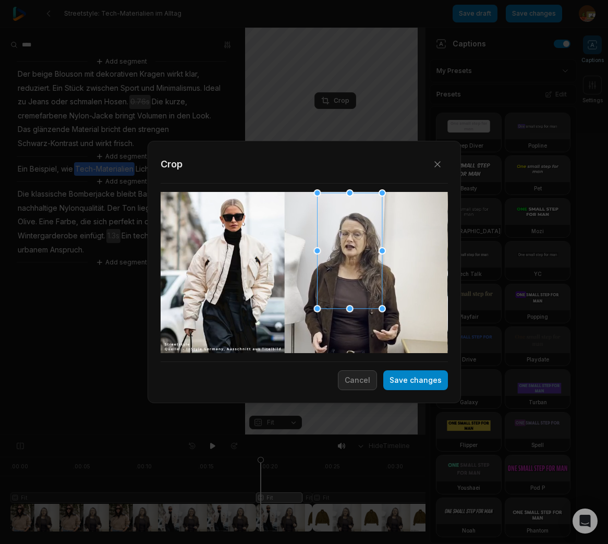
drag, startPoint x: 394, startPoint y: 332, endPoint x: 392, endPoint y: 304, distance: 28.2
click at [392, 435] on div "Close Crop Save changes Cancel" at bounding box center [304, 435] width 608 height 0
click at [386, 298] on div at bounding box center [355, 251] width 65 height 116
click at [436, 378] on button "Save changes" at bounding box center [415, 380] width 65 height 20
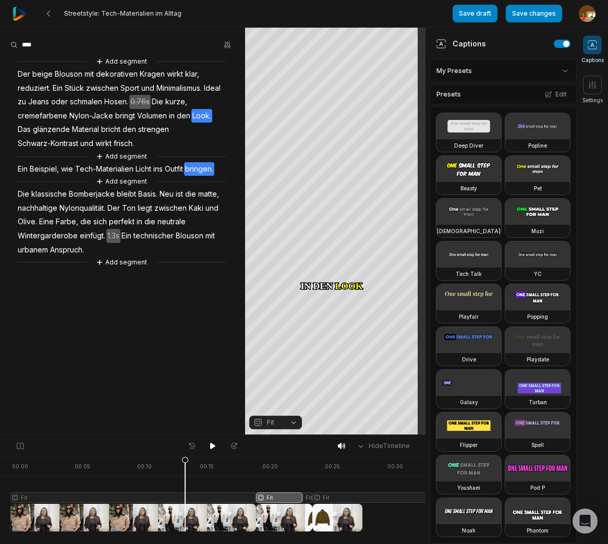
drag, startPoint x: 261, startPoint y: 460, endPoint x: 185, endPoint y: 472, distance: 77.0
click at [185, 472] on icon at bounding box center [185, 496] width 6 height 79
click at [214, 444] on icon at bounding box center [213, 446] width 8 height 8
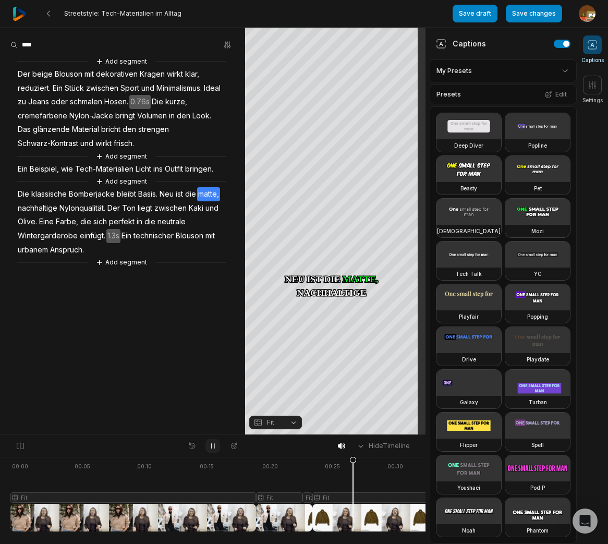
click at [213, 446] on icon at bounding box center [213, 446] width 8 height 8
click at [148, 193] on span "Basis." at bounding box center [147, 194] width 21 height 14
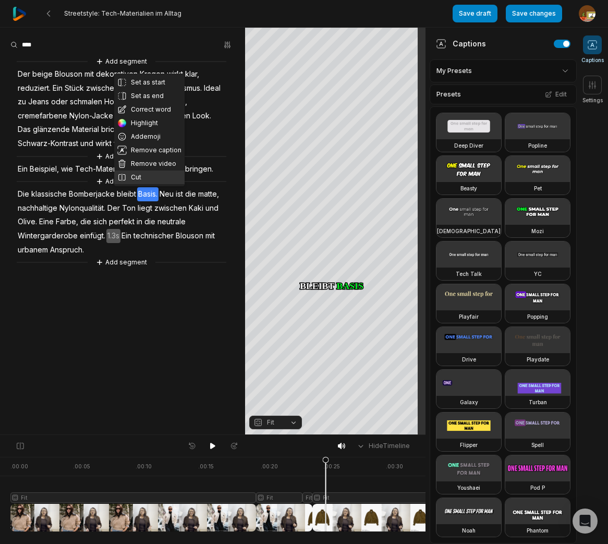
click at [146, 179] on button "Cut" at bounding box center [149, 177] width 70 height 14
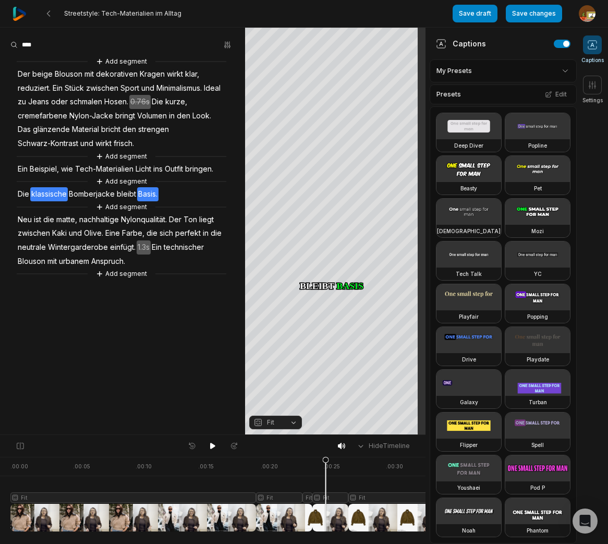
click at [68, 194] on span "klassische" at bounding box center [49, 194] width 38 height 14
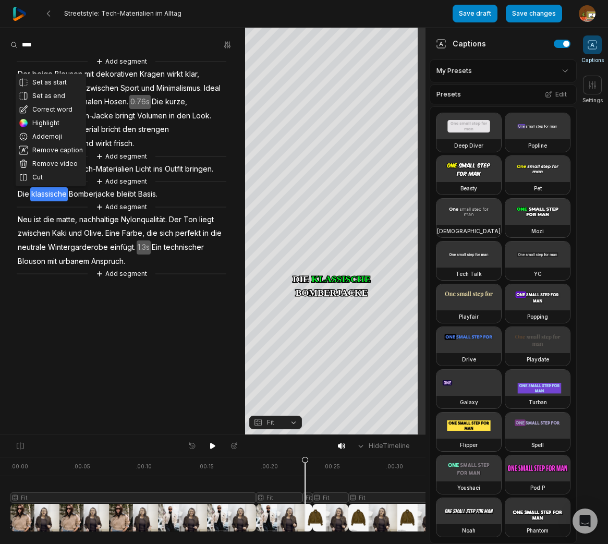
click at [309, 500] on div at bounding box center [261, 494] width 502 height 75
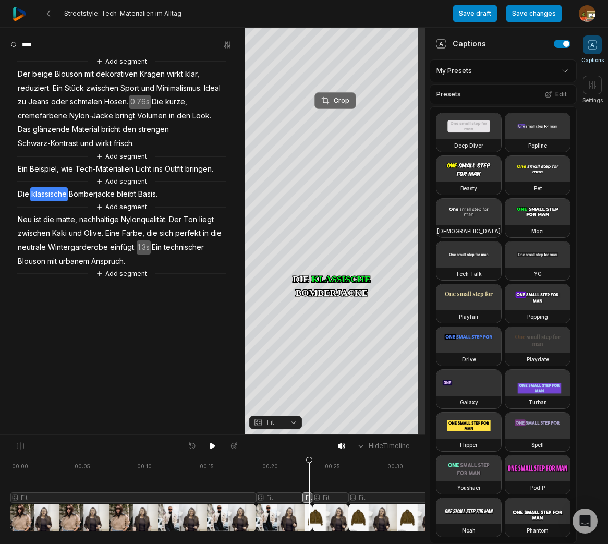
click at [343, 102] on div "Crop" at bounding box center [335, 100] width 28 height 9
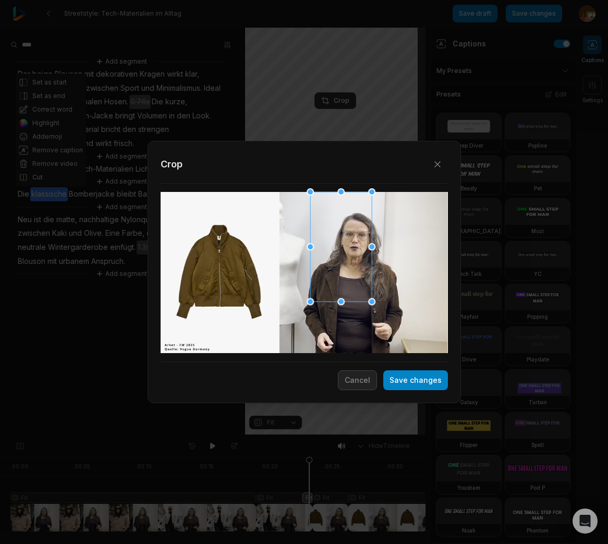
drag, startPoint x: 400, startPoint y: 353, endPoint x: 388, endPoint y: 292, distance: 62.7
click at [388, 435] on div "Close Crop Save changes Cancel" at bounding box center [304, 435] width 608 height 0
drag, startPoint x: 367, startPoint y: 290, endPoint x: 381, endPoint y: 293, distance: 13.9
click at [381, 293] on div at bounding box center [355, 249] width 62 height 109
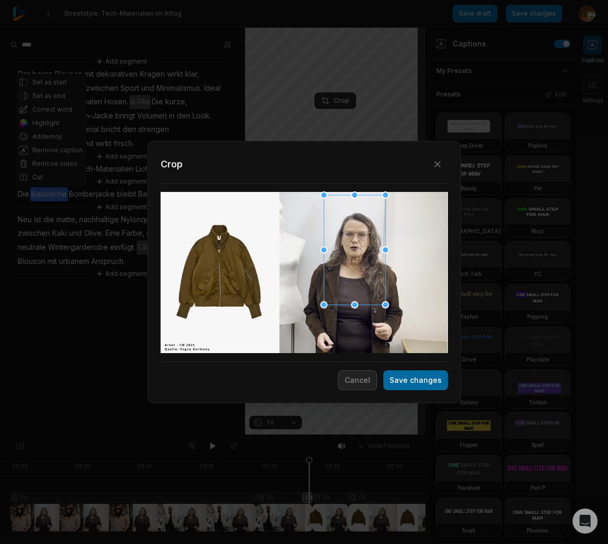
click at [438, 385] on button "Save changes" at bounding box center [415, 380] width 65 height 20
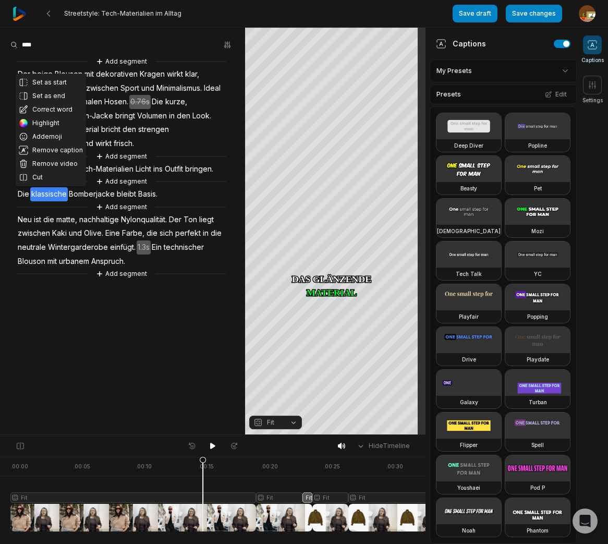
drag, startPoint x: 302, startPoint y: 463, endPoint x: 200, endPoint y: 473, distance: 102.1
click at [200, 476] on icon at bounding box center [202, 493] width 7 height 75
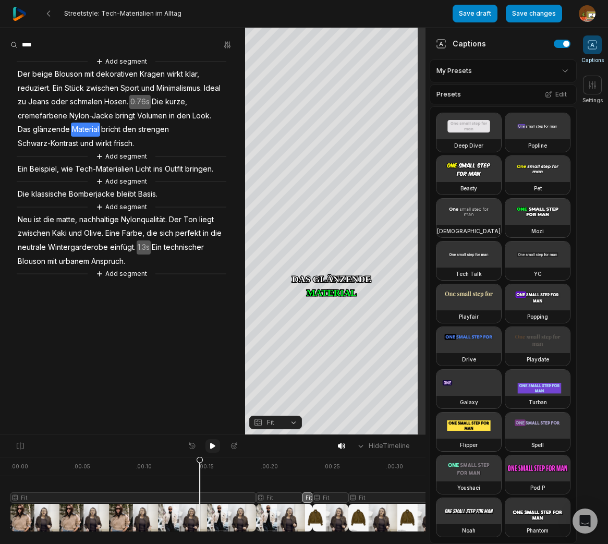
drag, startPoint x: 213, startPoint y: 443, endPoint x: 204, endPoint y: 432, distance: 14.8
click at [213, 442] on icon at bounding box center [213, 446] width 8 height 8
drag, startPoint x: 213, startPoint y: 448, endPoint x: 177, endPoint y: 362, distance: 93.2
click at [213, 447] on icon at bounding box center [213, 446] width 8 height 8
click at [143, 248] on span "1.3s" at bounding box center [144, 247] width 14 height 14
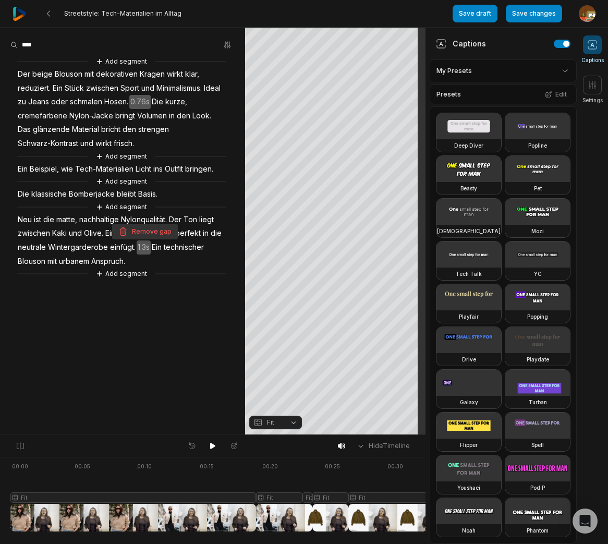
click at [155, 231] on button "Remove gap" at bounding box center [145, 232] width 66 height 16
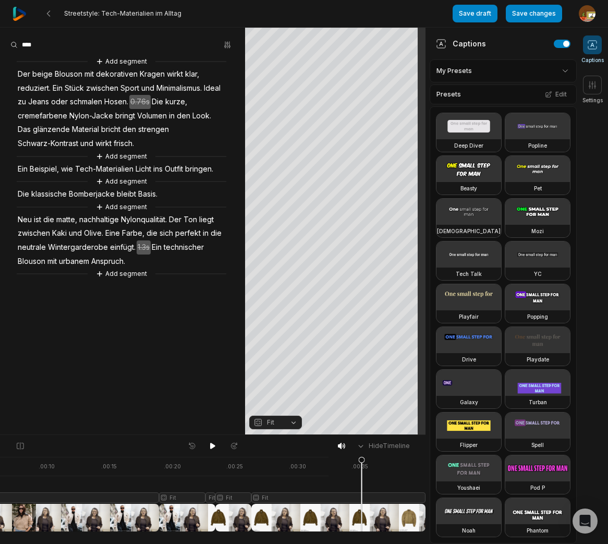
click at [373, 494] on div at bounding box center [156, 494] width 486 height 75
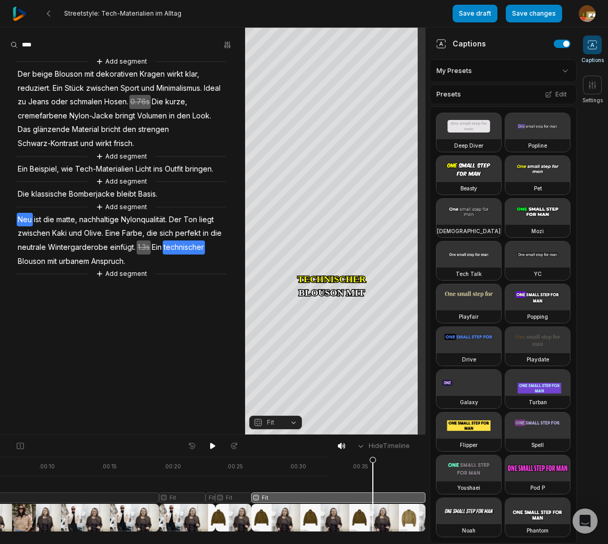
click at [24, 222] on span "Neu" at bounding box center [25, 220] width 16 height 14
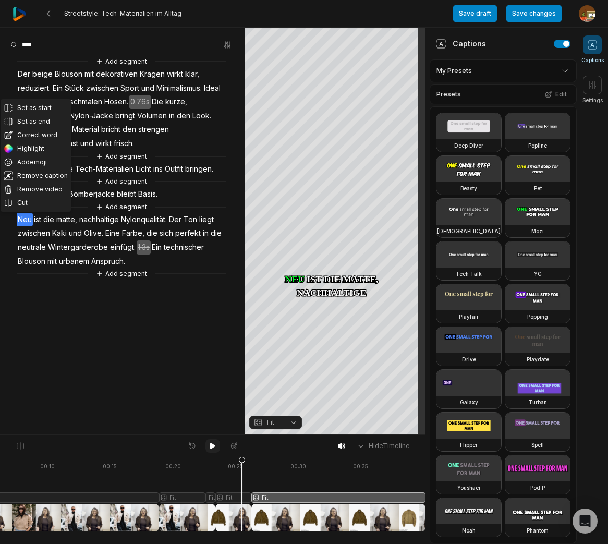
click at [209, 445] on icon at bounding box center [213, 446] width 8 height 8
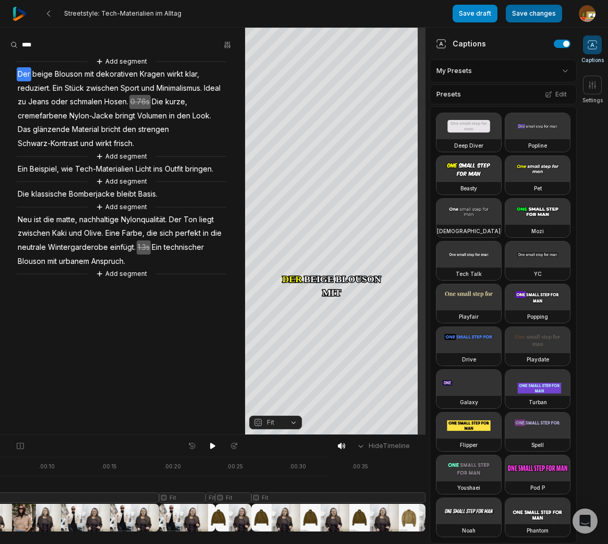
click at [534, 19] on button "Save changes" at bounding box center [534, 14] width 56 height 18
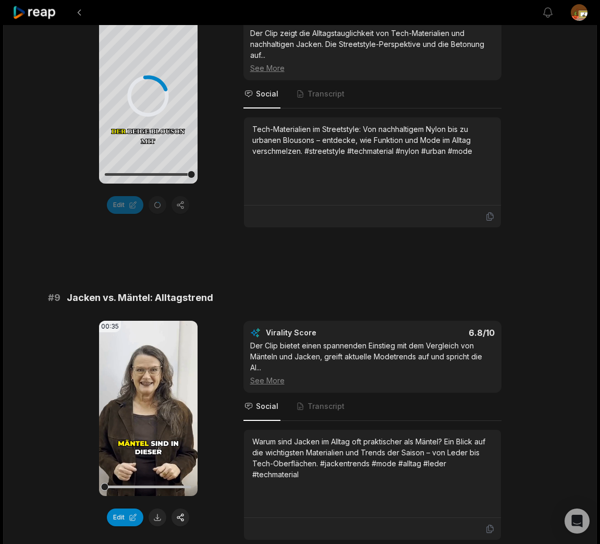
scroll to position [2393, 0]
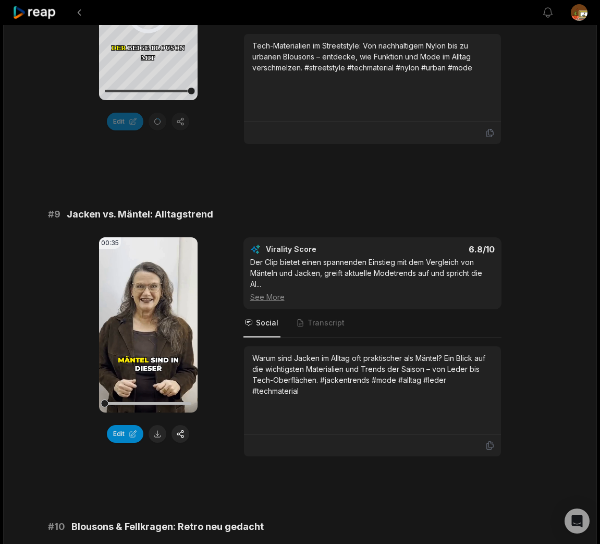
click at [120, 436] on button "Edit" at bounding box center [125, 434] width 36 height 18
click at [122, 438] on button "Edit" at bounding box center [125, 434] width 36 height 18
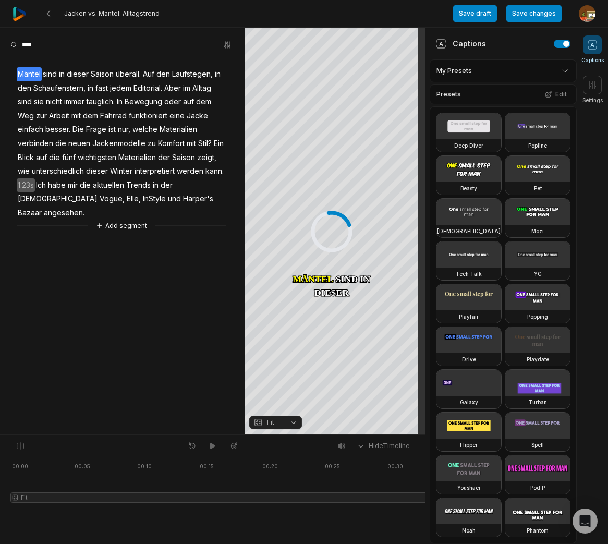
click at [27, 77] on span "Mäntel" at bounding box center [29, 74] width 25 height 14
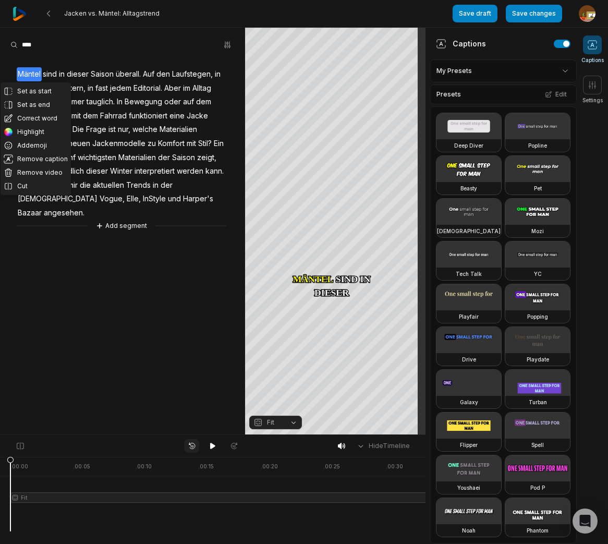
click at [77, 349] on aside "Set as start Set as end Correct word Highlight Add emoji Remove caption Remove …" at bounding box center [122, 231] width 245 height 407
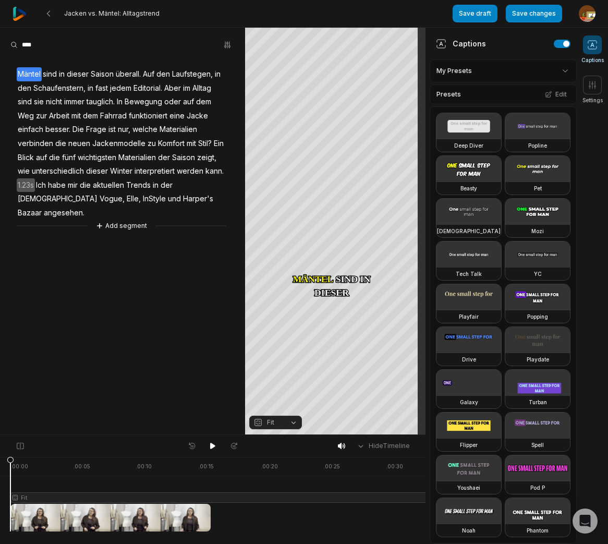
drag, startPoint x: 211, startPoint y: 446, endPoint x: 158, endPoint y: 391, distance: 76.7
click at [211, 445] on icon at bounding box center [212, 446] width 5 height 6
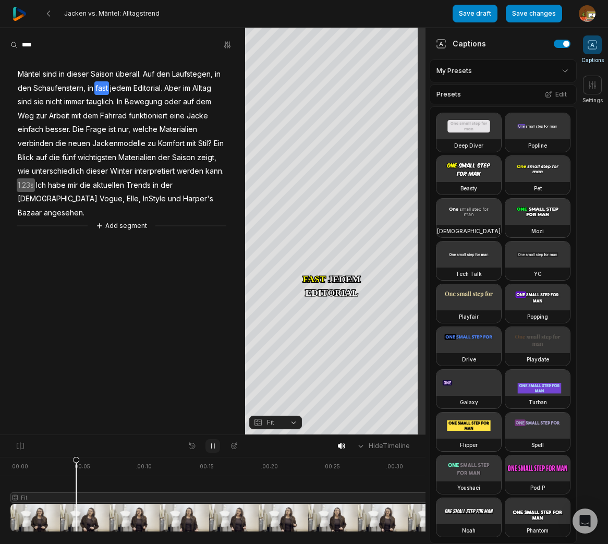
click at [212, 446] on icon at bounding box center [213, 446] width 8 height 8
click at [134, 76] on span "überall." at bounding box center [128, 74] width 27 height 14
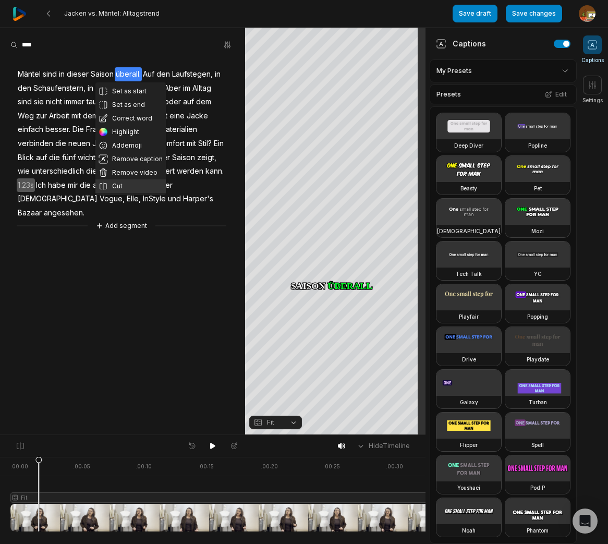
click at [124, 186] on button "Cut" at bounding box center [130, 186] width 70 height 14
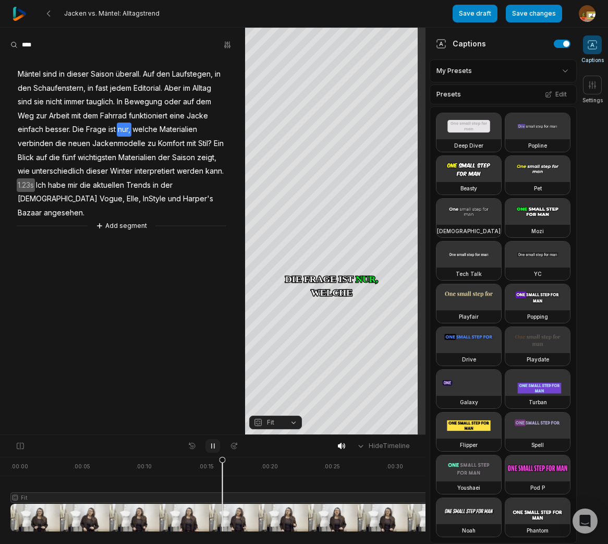
click at [212, 444] on icon at bounding box center [213, 446] width 8 height 8
click at [63, 127] on span "besser." at bounding box center [57, 129] width 27 height 14
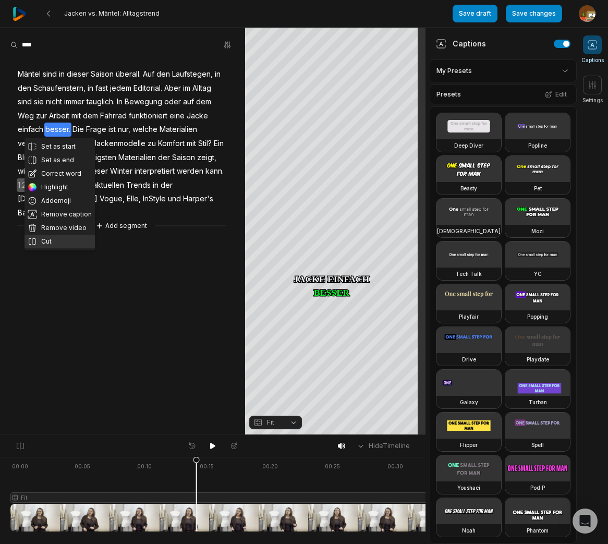
click at [55, 240] on button "Cut" at bounding box center [59, 242] width 70 height 14
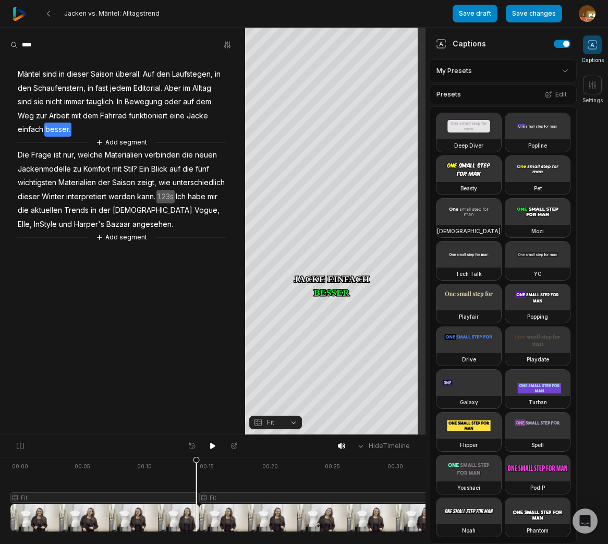
click at [18, 155] on span "Die" at bounding box center [24, 155] width 14 height 14
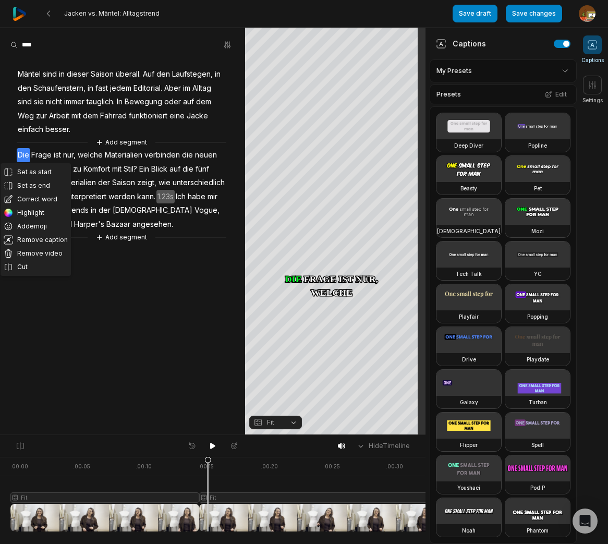
drag, startPoint x: 210, startPoint y: 447, endPoint x: 155, endPoint y: 414, distance: 64.1
click at [209, 446] on icon at bounding box center [213, 446] width 8 height 8
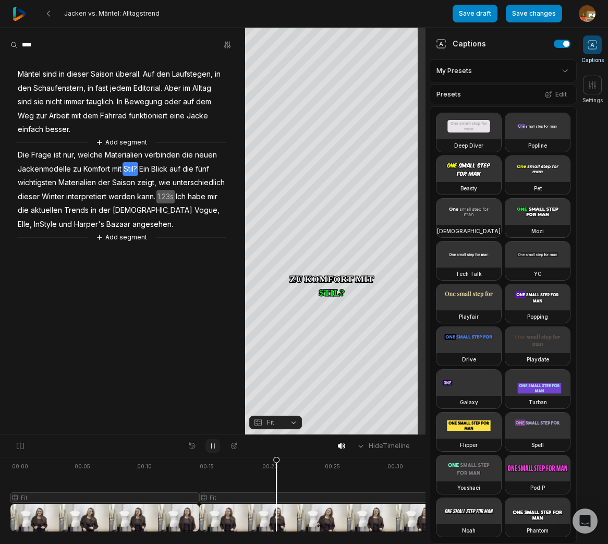
click at [210, 446] on icon at bounding box center [213, 446] width 8 height 8
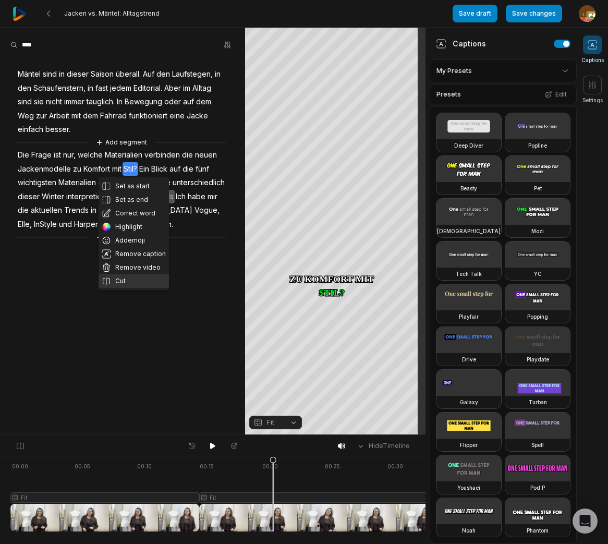
click at [124, 281] on button "Cut" at bounding box center [134, 281] width 70 height 14
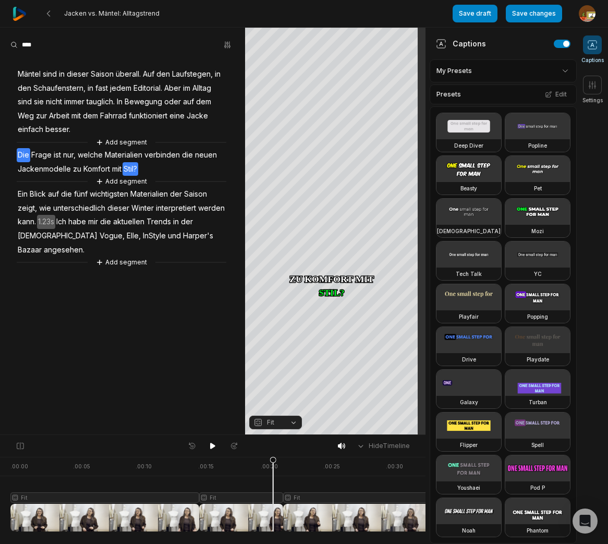
click at [26, 154] on span "Die" at bounding box center [24, 155] width 14 height 14
click at [343, 102] on div "Crop" at bounding box center [335, 100] width 28 height 9
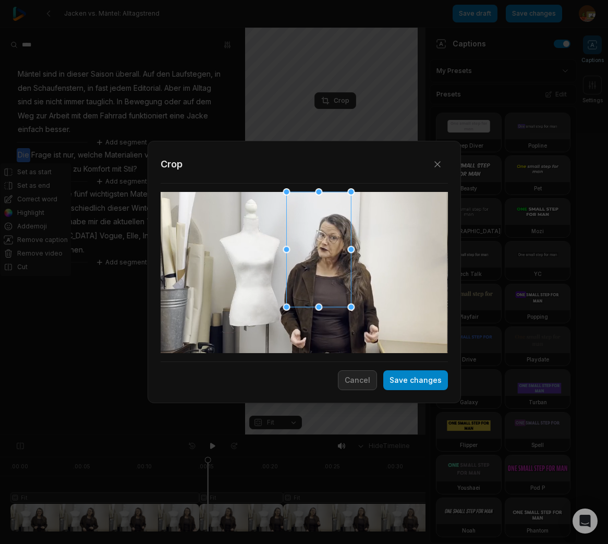
drag, startPoint x: 376, startPoint y: 356, endPoint x: 369, endPoint y: 299, distance: 57.7
click at [369, 435] on div "Close Crop Save changes Cancel" at bounding box center [304, 435] width 608 height 0
drag, startPoint x: 350, startPoint y: 300, endPoint x: 344, endPoint y: 300, distance: 5.7
click at [344, 300] on div at bounding box center [331, 251] width 65 height 115
drag, startPoint x: 299, startPoint y: 309, endPoint x: 281, endPoint y: 310, distance: 17.8
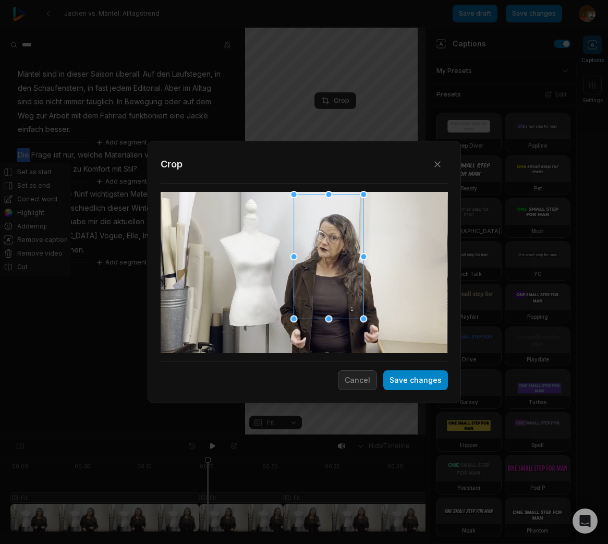
click at [280, 435] on div "Close Crop Save changes Cancel" at bounding box center [304, 435] width 608 height 0
click at [304, 305] on div at bounding box center [331, 256] width 70 height 124
click at [436, 380] on button "Save changes" at bounding box center [415, 380] width 65 height 20
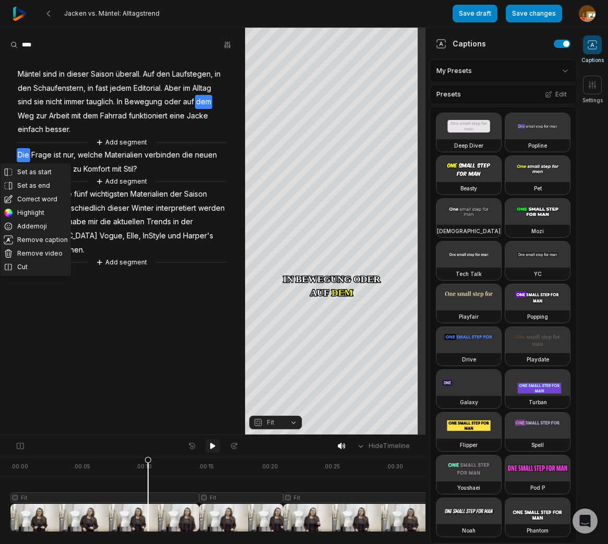
drag, startPoint x: 209, startPoint y: 460, endPoint x: 213, endPoint y: 445, distance: 16.2
click at [153, 467] on div at bounding box center [233, 494] width 447 height 75
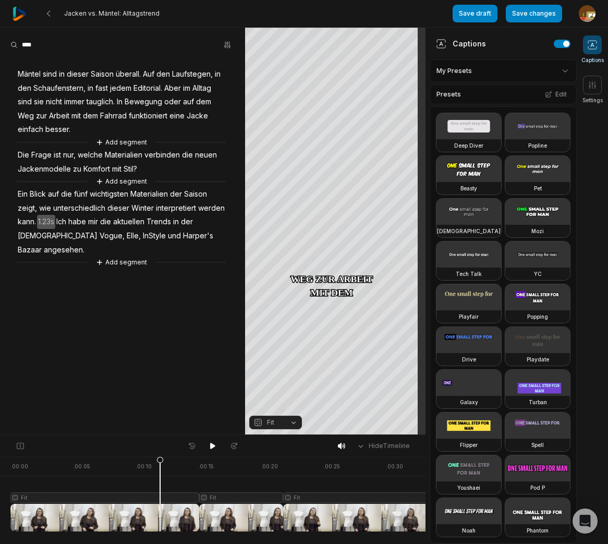
drag, startPoint x: 213, startPoint y: 448, endPoint x: 187, endPoint y: 421, distance: 38.0
click at [213, 446] on icon at bounding box center [213, 446] width 8 height 8
click at [214, 446] on icon at bounding box center [213, 446] width 3 height 5
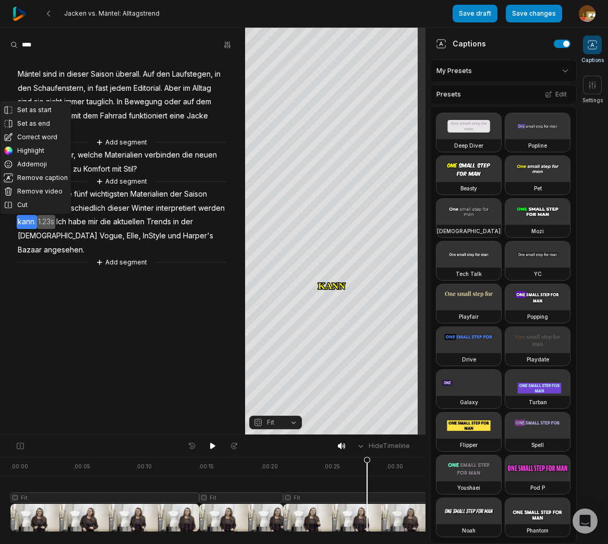
drag, startPoint x: 27, startPoint y: 203, endPoint x: 42, endPoint y: 202, distance: 15.7
click at [27, 203] on button "Cut" at bounding box center [36, 205] width 70 height 14
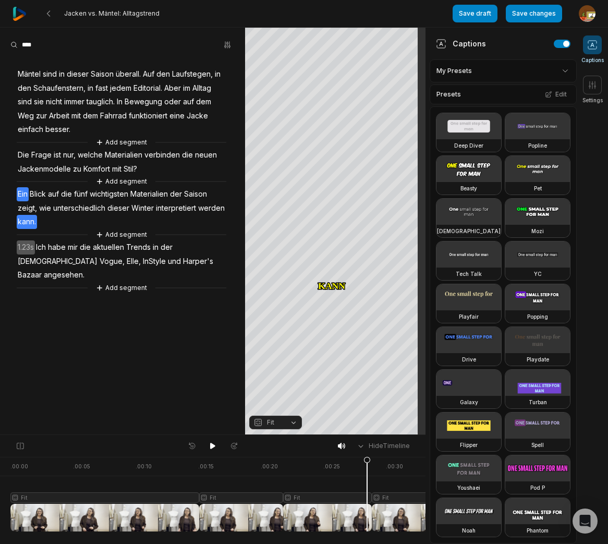
click at [26, 195] on span "Ein" at bounding box center [23, 194] width 12 height 14
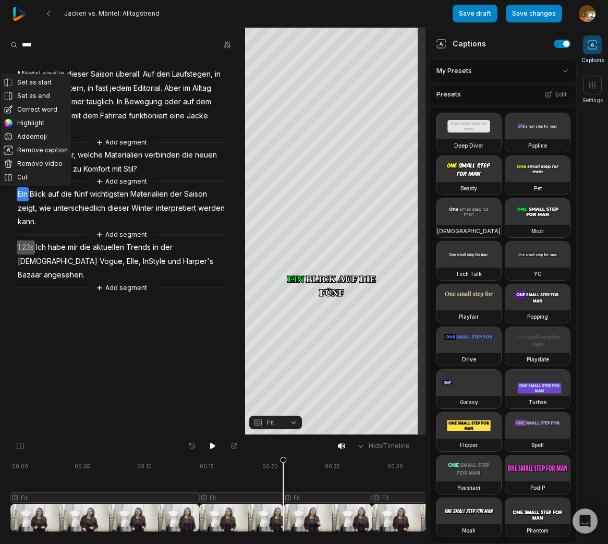
click at [335, 494] on div at bounding box center [233, 494] width 447 height 75
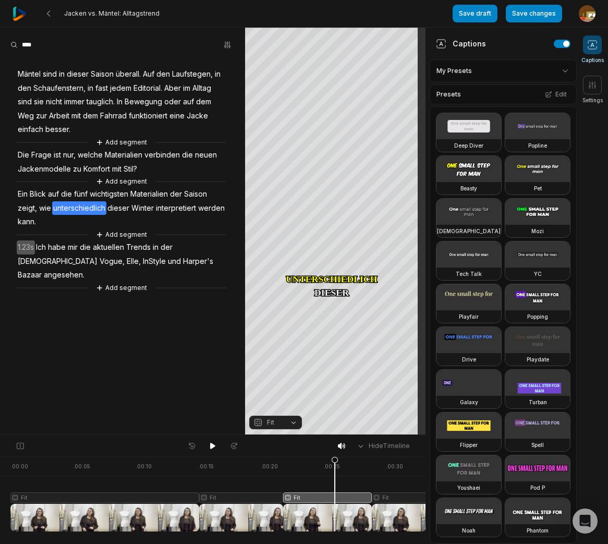
click at [293, 422] on button "Fit" at bounding box center [275, 422] width 53 height 14
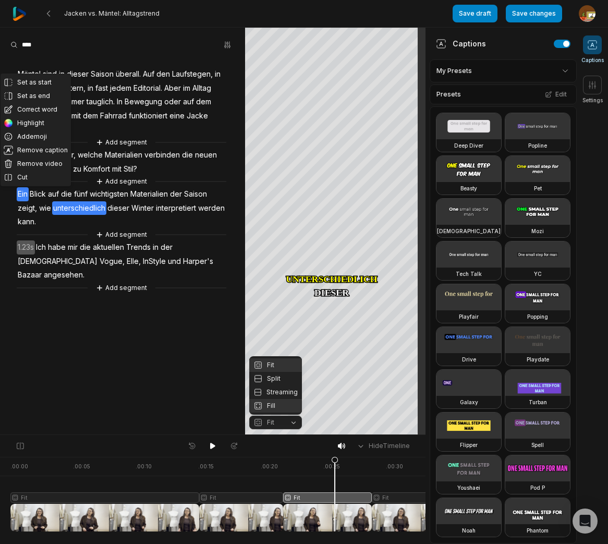
click at [270, 407] on div "Fill" at bounding box center [275, 406] width 53 height 14
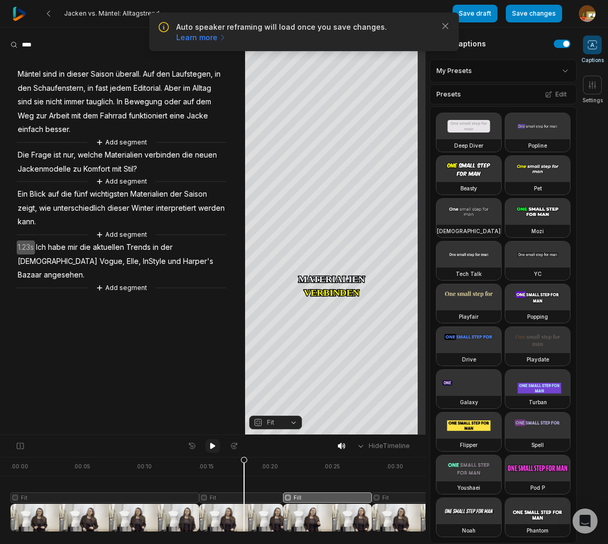
drag, startPoint x: 335, startPoint y: 460, endPoint x: 209, endPoint y: 451, distance: 126.5
click at [243, 474] on icon at bounding box center [244, 496] width 6 height 79
drag, startPoint x: 210, startPoint y: 445, endPoint x: 79, endPoint y: 339, distance: 168.7
click at [210, 444] on icon at bounding box center [212, 446] width 5 height 6
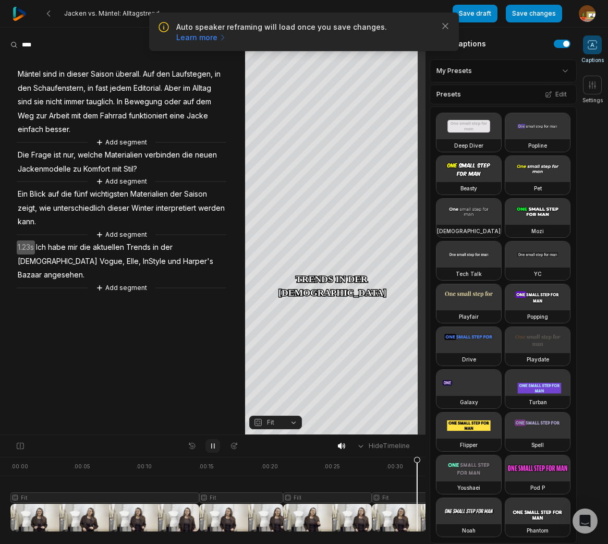
click at [216, 449] on icon at bounding box center [213, 446] width 8 height 8
click at [29, 244] on span "1.23s" at bounding box center [26, 247] width 18 height 14
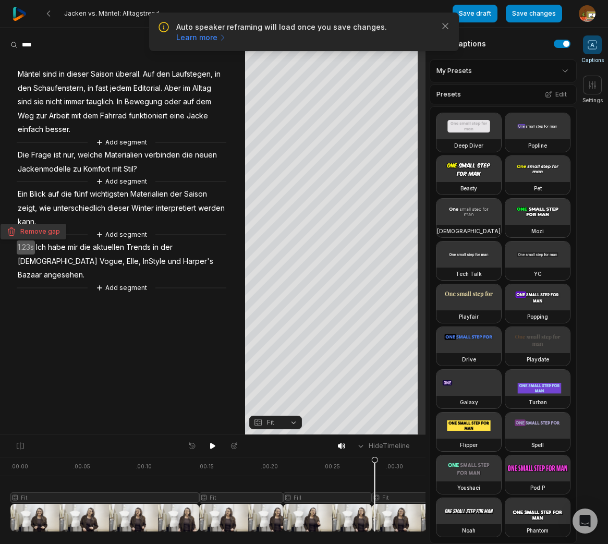
click at [36, 231] on button "Remove gap" at bounding box center [34, 232] width 66 height 16
click at [22, 194] on span "Ein" at bounding box center [23, 194] width 12 height 14
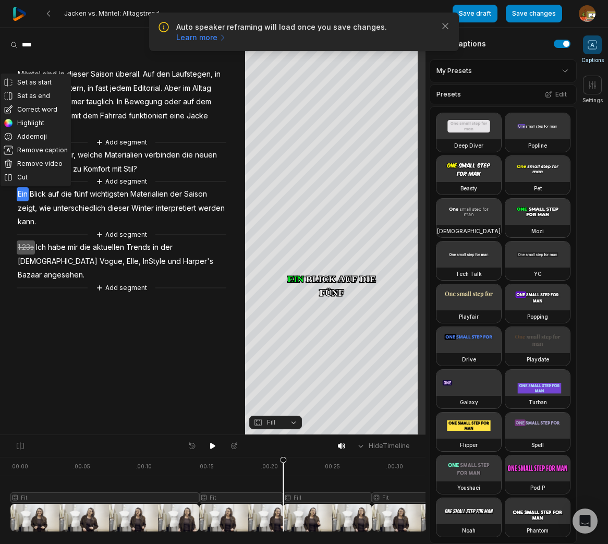
drag, startPoint x: 212, startPoint y: 448, endPoint x: 194, endPoint y: 431, distance: 24.7
click at [212, 447] on icon at bounding box center [213, 446] width 8 height 8
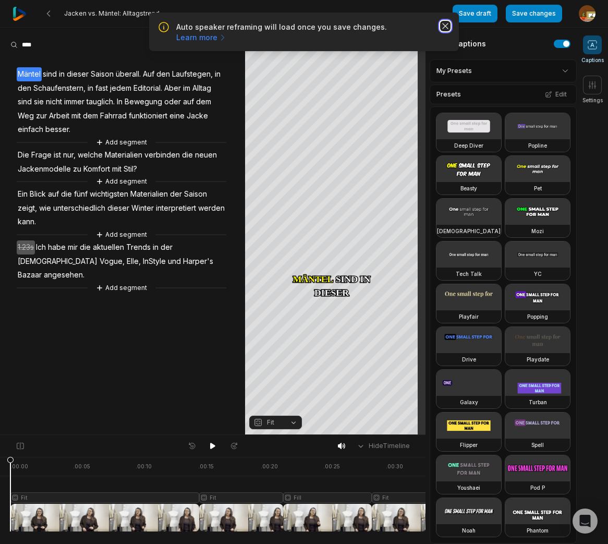
click at [446, 27] on icon "button" at bounding box center [445, 26] width 10 height 10
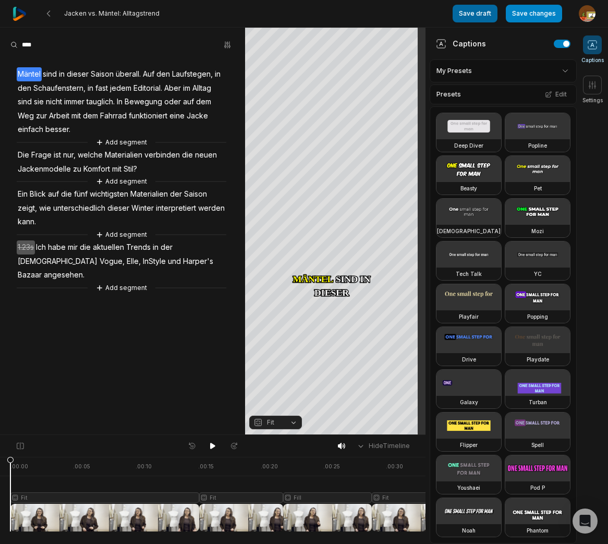
drag, startPoint x: 533, startPoint y: 17, endPoint x: 470, endPoint y: 17, distance: 62.6
click at [533, 17] on button "Save changes" at bounding box center [534, 14] width 56 height 18
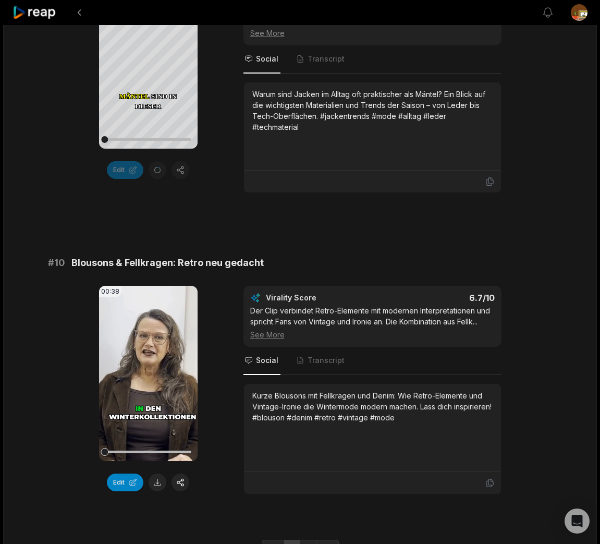
scroll to position [2711, 0]
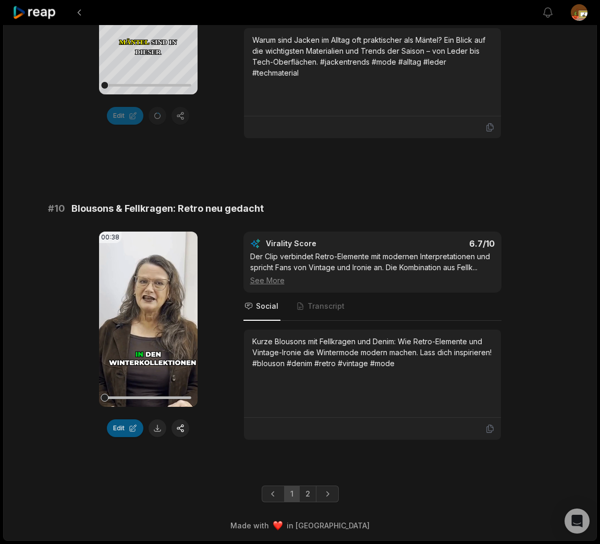
click at [121, 427] on button "Edit" at bounding box center [125, 428] width 36 height 18
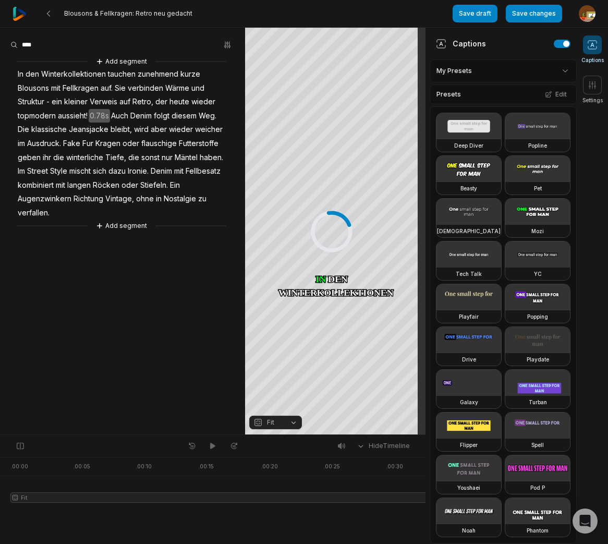
click at [19, 73] on span "In" at bounding box center [21, 74] width 8 height 14
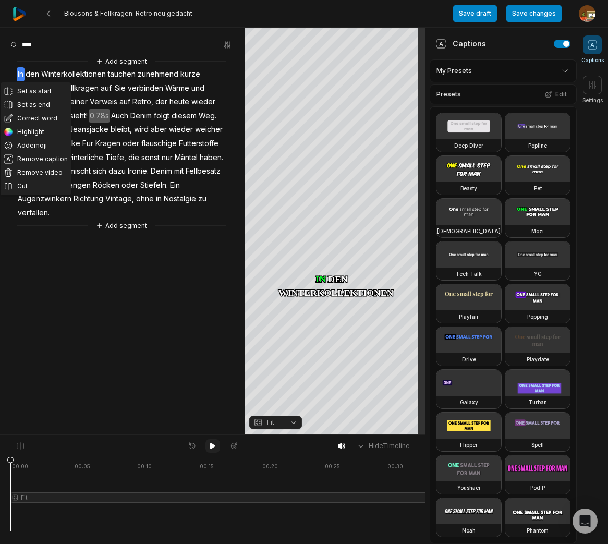
click at [210, 447] on icon at bounding box center [213, 446] width 8 height 8
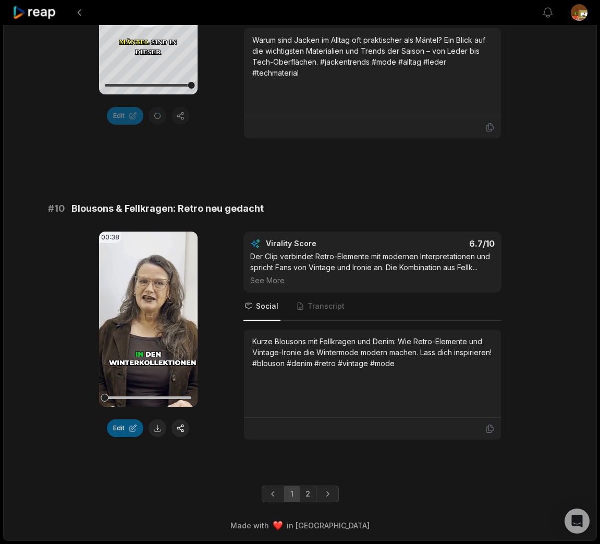
click at [123, 426] on button "Edit" at bounding box center [125, 428] width 36 height 18
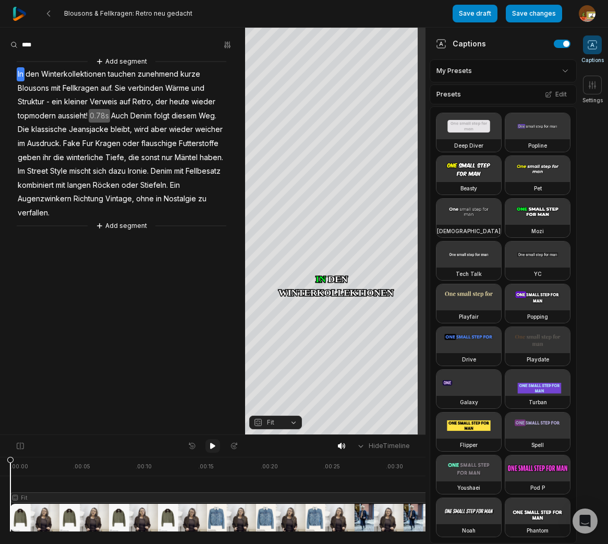
click at [214, 445] on icon at bounding box center [212, 446] width 5 height 6
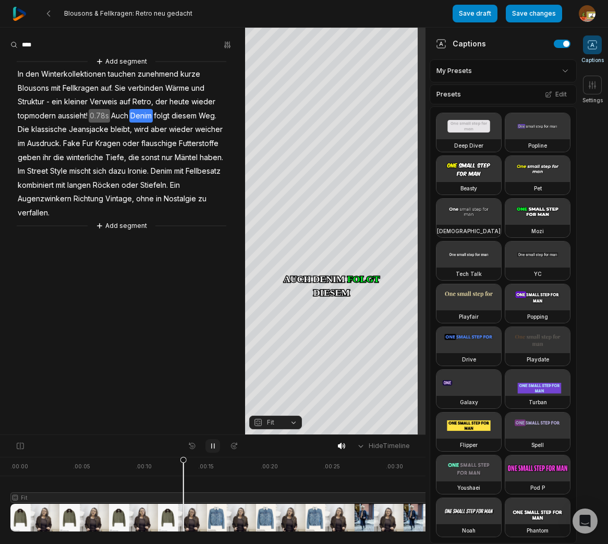
drag, startPoint x: 212, startPoint y: 444, endPoint x: 216, endPoint y: 407, distance: 37.8
click at [213, 444] on icon at bounding box center [213, 446] width 8 height 8
click at [97, 113] on span "0.78s" at bounding box center [99, 116] width 21 height 14
drag, startPoint x: 109, startPoint y: 101, endPoint x: 115, endPoint y: 246, distance: 145.0
click at [109, 101] on button "Remove gap" at bounding box center [102, 100] width 66 height 16
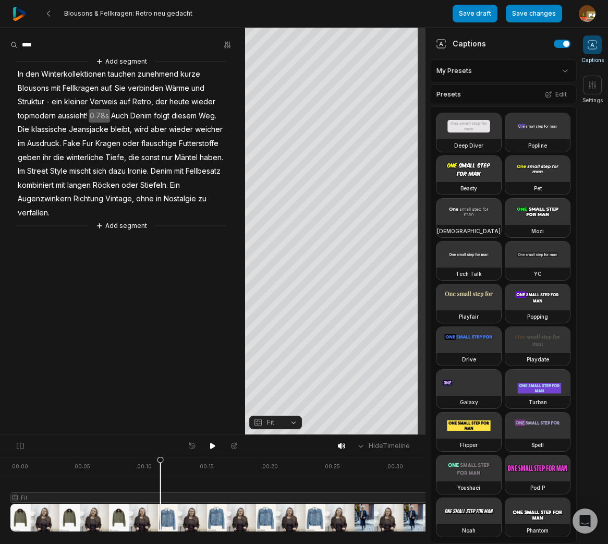
click at [70, 116] on span "aussieht!" at bounding box center [73, 116] width 32 height 14
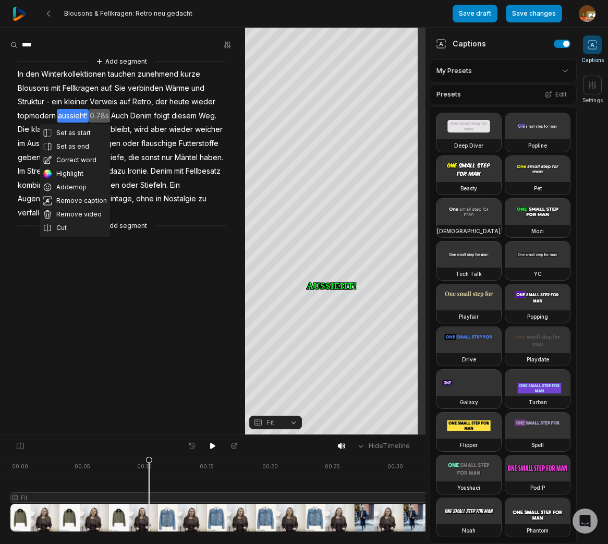
drag, startPoint x: 22, startPoint y: 76, endPoint x: 82, endPoint y: 140, distance: 88.2
click at [23, 76] on span "In" at bounding box center [21, 74] width 8 height 14
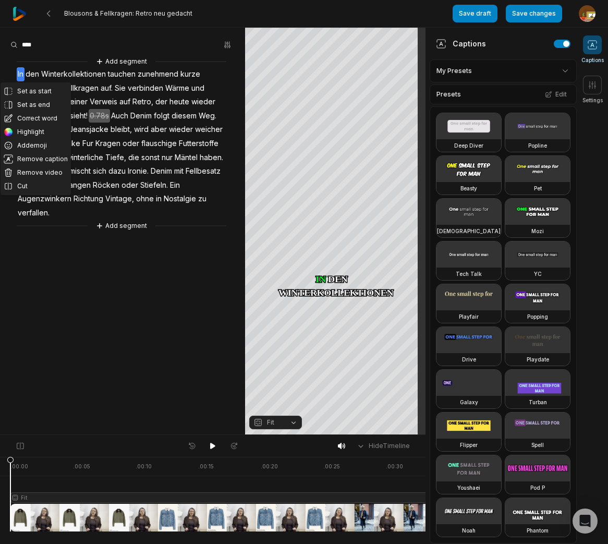
drag, startPoint x: 213, startPoint y: 443, endPoint x: 178, endPoint y: 365, distance: 85.2
click at [214, 442] on icon at bounding box center [213, 446] width 8 height 8
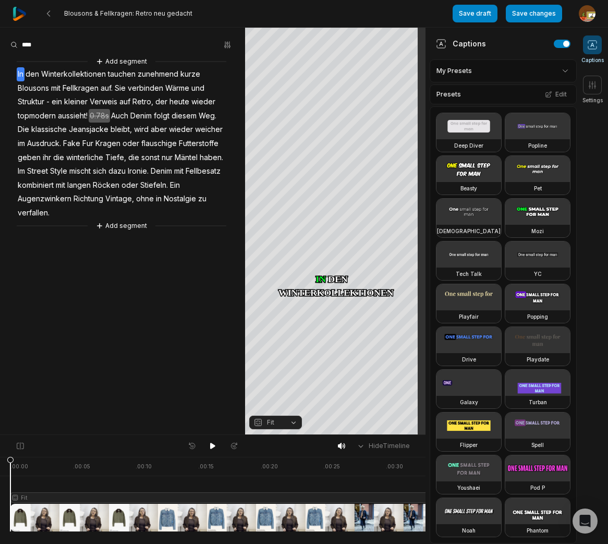
drag, startPoint x: 211, startPoint y: 448, endPoint x: 108, endPoint y: 320, distance: 164.3
click at [211, 448] on icon at bounding box center [212, 446] width 5 height 6
drag, startPoint x: 214, startPoint y: 447, endPoint x: 235, endPoint y: 427, distance: 28.8
click at [214, 447] on icon at bounding box center [213, 446] width 8 height 8
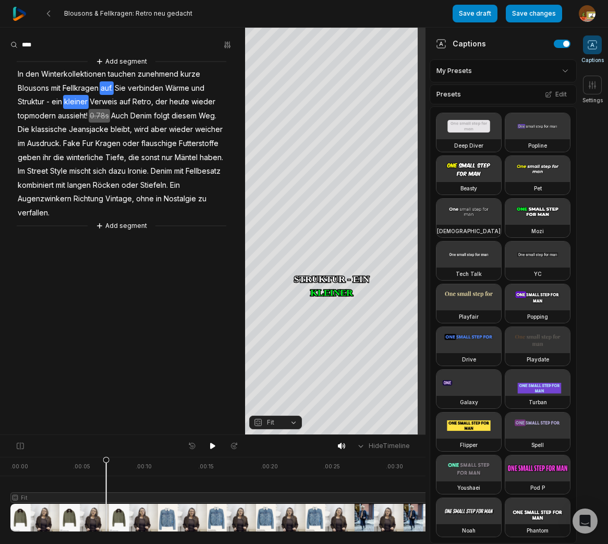
click at [112, 87] on span "auf." at bounding box center [107, 88] width 14 height 14
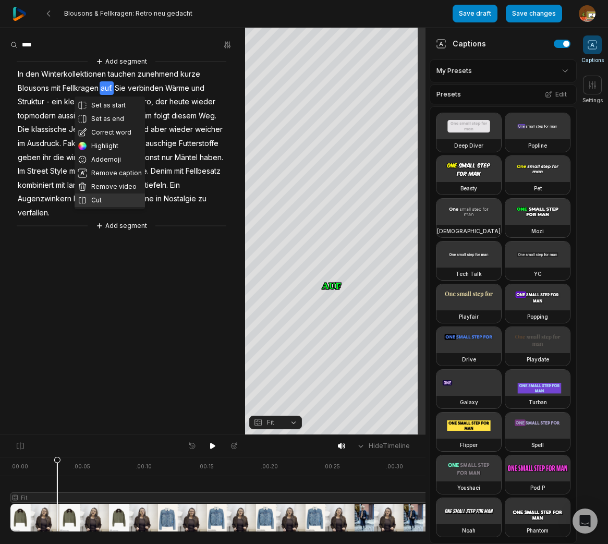
click at [101, 201] on button "Cut" at bounding box center [110, 200] width 70 height 14
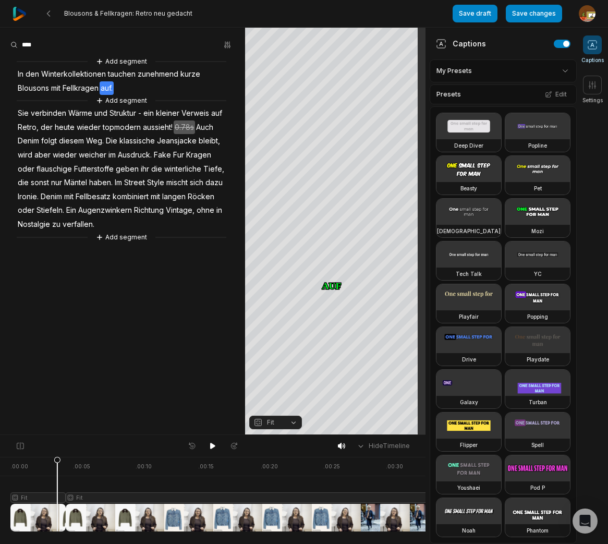
click at [27, 117] on span "Sie" at bounding box center [23, 113] width 13 height 14
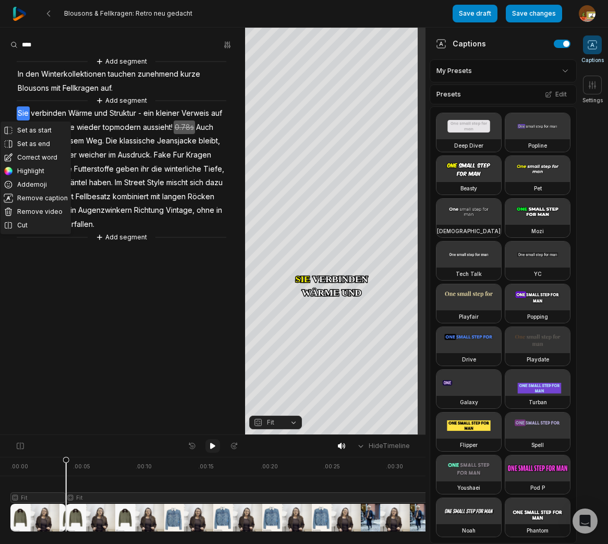
click at [211, 448] on icon at bounding box center [212, 446] width 5 height 6
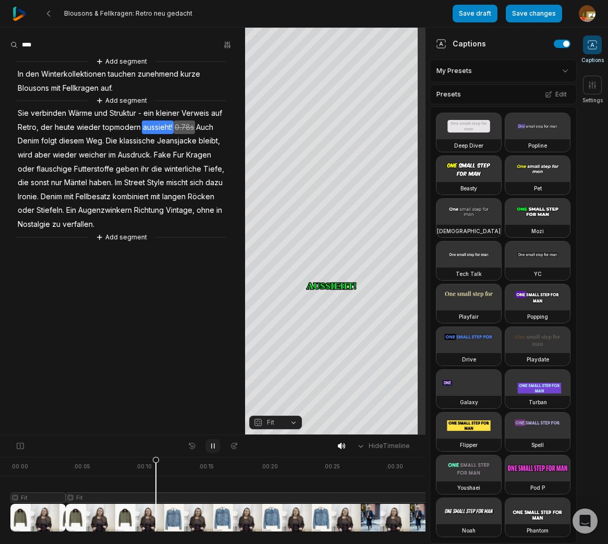
click at [214, 446] on icon at bounding box center [213, 446] width 3 height 5
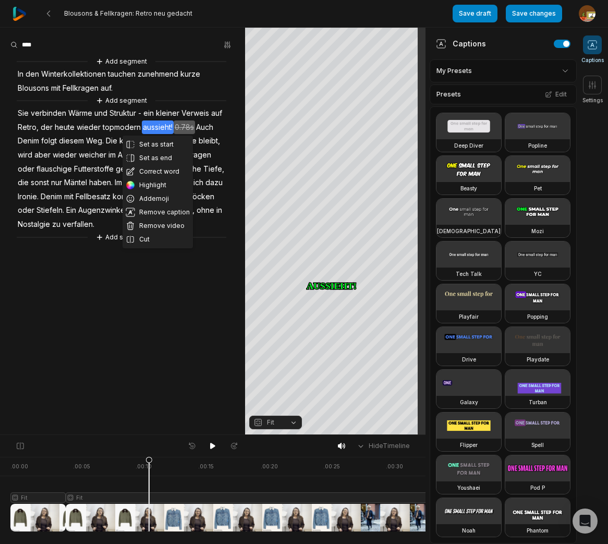
drag, startPoint x: 158, startPoint y: 240, endPoint x: 218, endPoint y: 211, distance: 66.7
click at [158, 240] on button "Cut" at bounding box center [157, 239] width 70 height 14
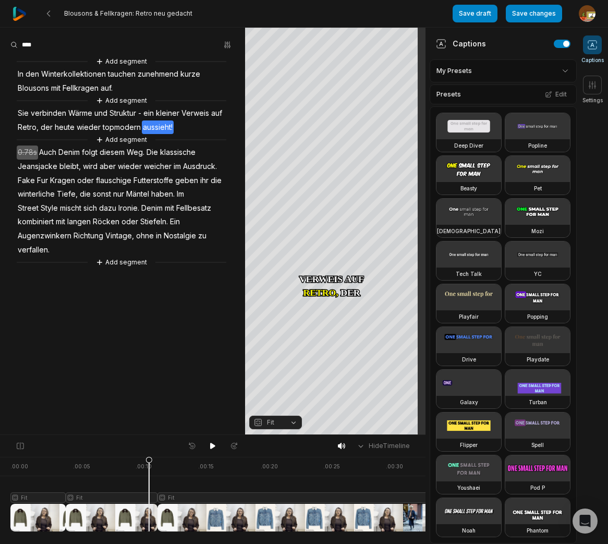
click at [117, 498] on div at bounding box center [247, 494] width 474 height 75
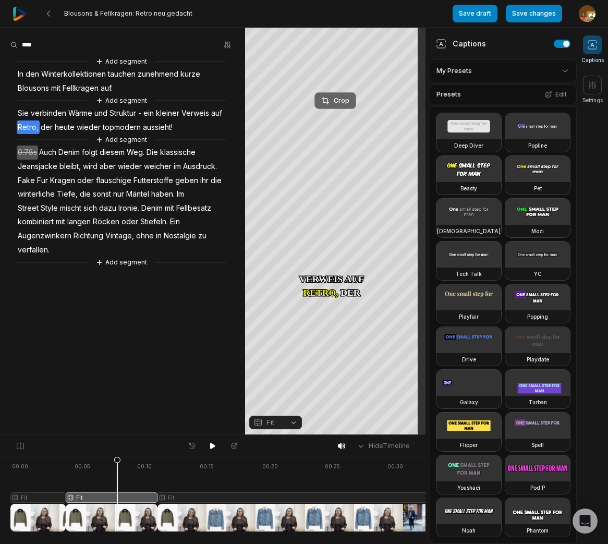
click at [342, 97] on div "Crop" at bounding box center [335, 100] width 28 height 9
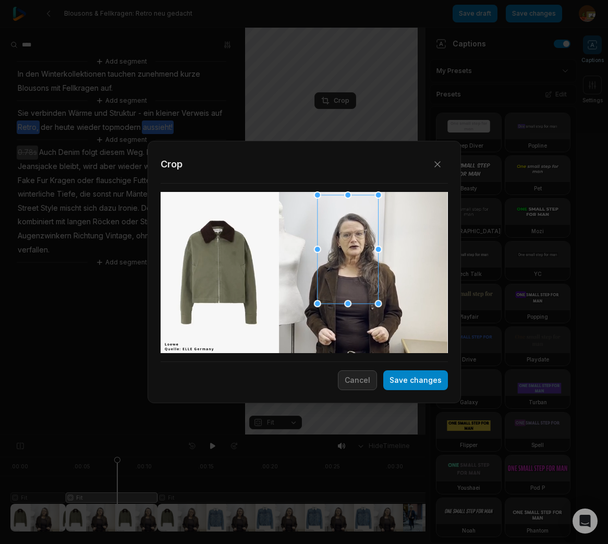
drag, startPoint x: 394, startPoint y: 333, endPoint x: 394, endPoint y: 294, distance: 38.6
click at [394, 435] on div "Close Crop Save changes Cancel" at bounding box center [304, 435] width 608 height 0
drag, startPoint x: 364, startPoint y: 290, endPoint x: 369, endPoint y: 291, distance: 5.3
click at [369, 291] on div at bounding box center [352, 250] width 61 height 108
drag, startPoint x: 423, startPoint y: 379, endPoint x: 436, endPoint y: 371, distance: 15.9
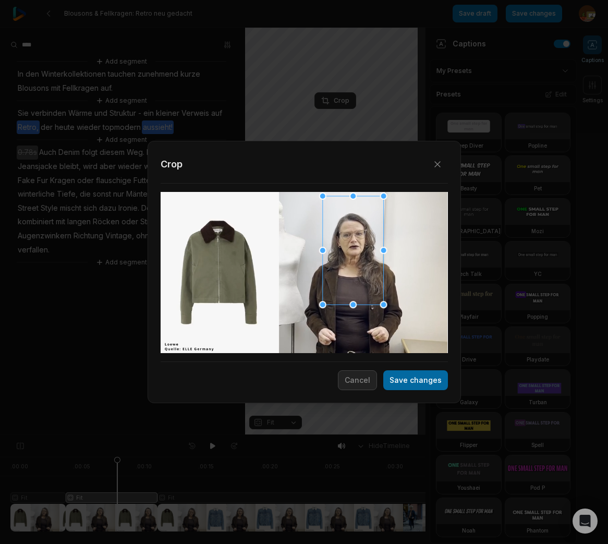
click at [423, 379] on button "Save changes" at bounding box center [415, 380] width 65 height 20
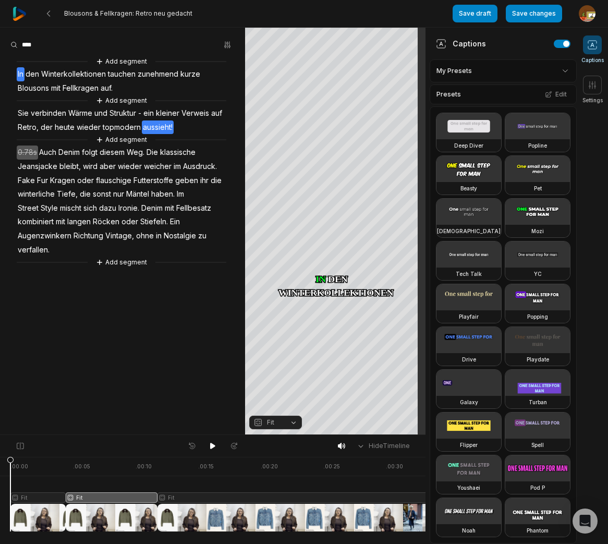
drag, startPoint x: 118, startPoint y: 462, endPoint x: 0, endPoint y: 469, distance: 118.0
click at [0, 469] on div ". 00:00 . 00:05 . 00:10 . 00:15 . 00:20 . 00:25 . 00:30 . 00:35 Fit Fit Fit" at bounding box center [212, 500] width 425 height 87
click at [212, 446] on icon at bounding box center [212, 446] width 5 height 6
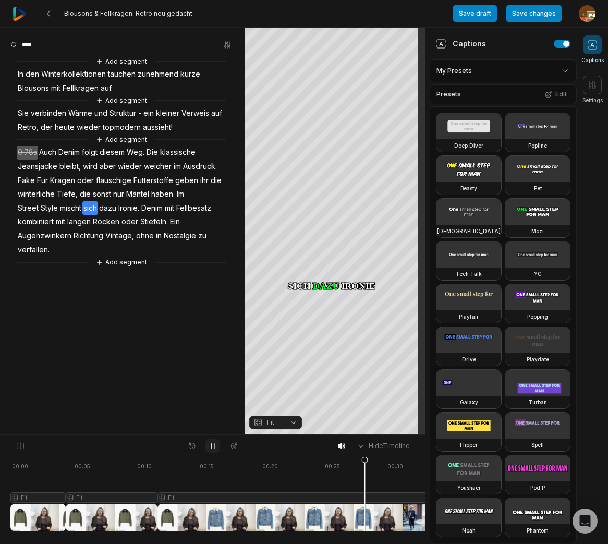
click at [213, 444] on icon at bounding box center [213, 446] width 8 height 8
click at [160, 197] on span "haben." at bounding box center [163, 194] width 26 height 14
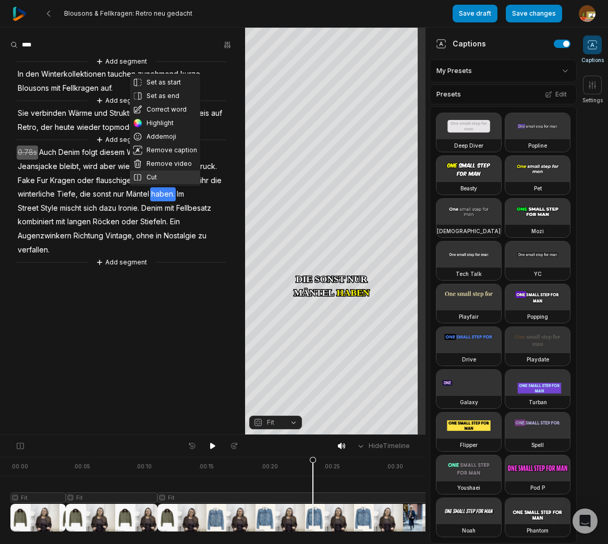
click at [158, 177] on button "Cut" at bounding box center [165, 177] width 70 height 14
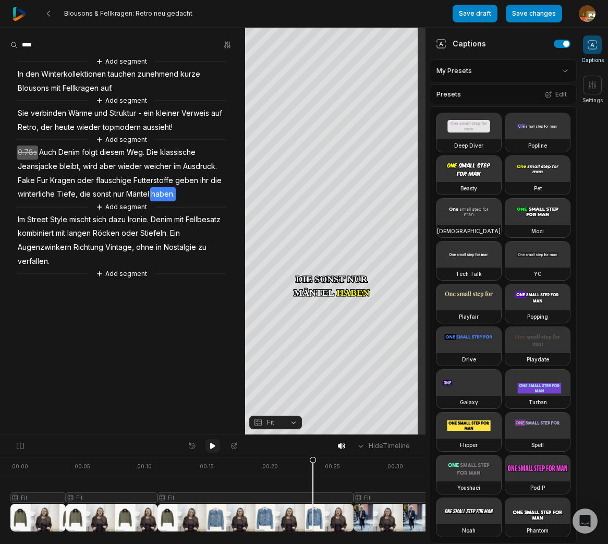
click at [215, 445] on icon at bounding box center [213, 446] width 8 height 8
click at [29, 223] on span "Street Style" at bounding box center [47, 220] width 42 height 14
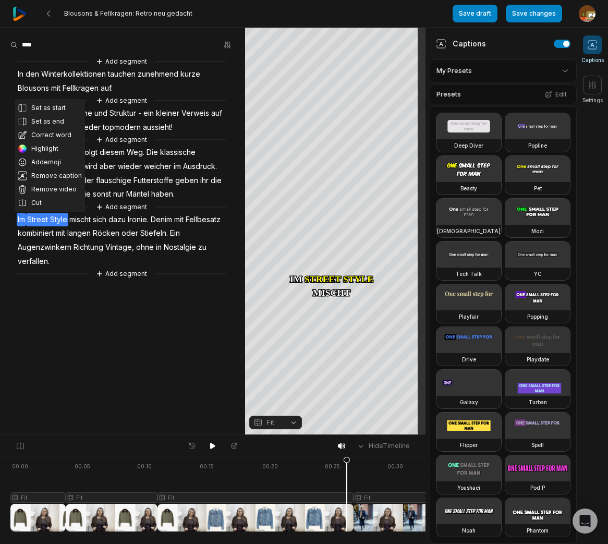
click at [137, 391] on aside "Set as start Set as end Correct word Highlight Add emoji Remove caption Remove …" at bounding box center [122, 231] width 245 height 407
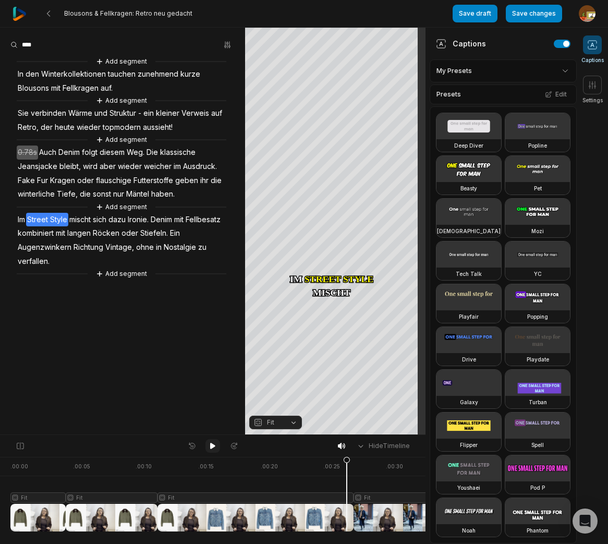
click at [212, 440] on button at bounding box center [212, 446] width 15 height 14
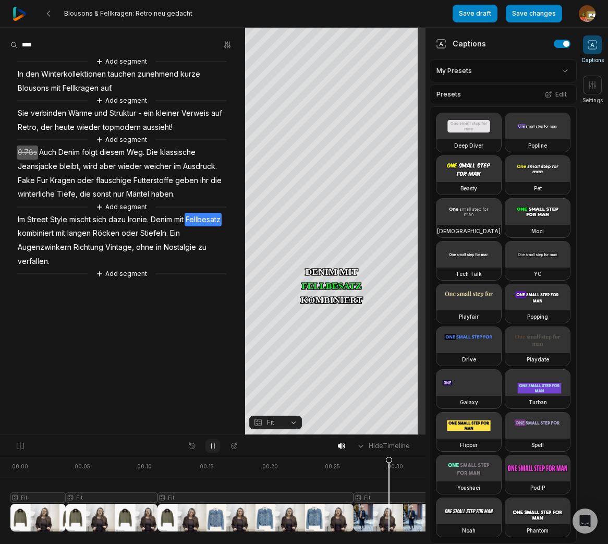
click at [215, 449] on icon at bounding box center [213, 446] width 8 height 8
click at [139, 224] on span "Ironie." at bounding box center [138, 220] width 23 height 14
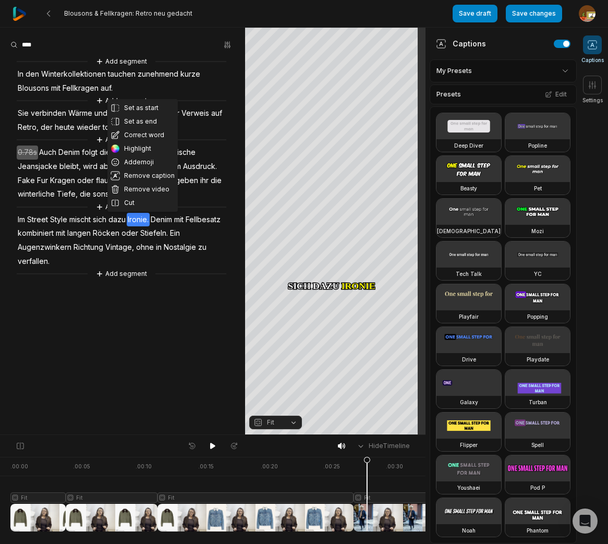
drag, startPoint x: 134, startPoint y: 201, endPoint x: 157, endPoint y: 207, distance: 23.3
click at [135, 201] on button "Cut" at bounding box center [142, 203] width 70 height 14
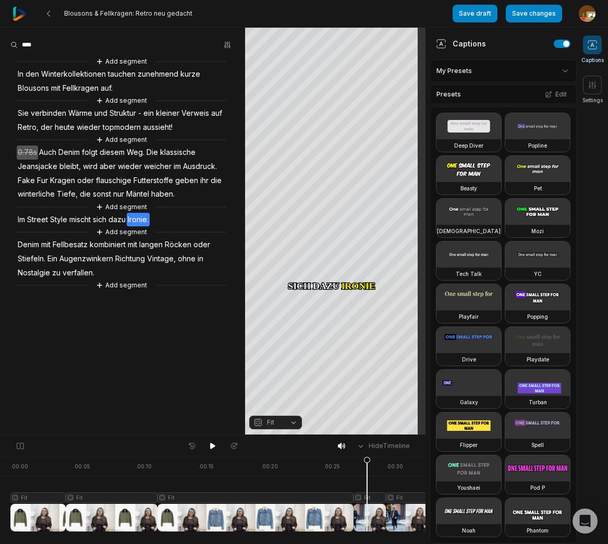
click at [372, 499] on div at bounding box center [247, 494] width 474 height 75
click at [346, 100] on div "Crop" at bounding box center [335, 100] width 28 height 9
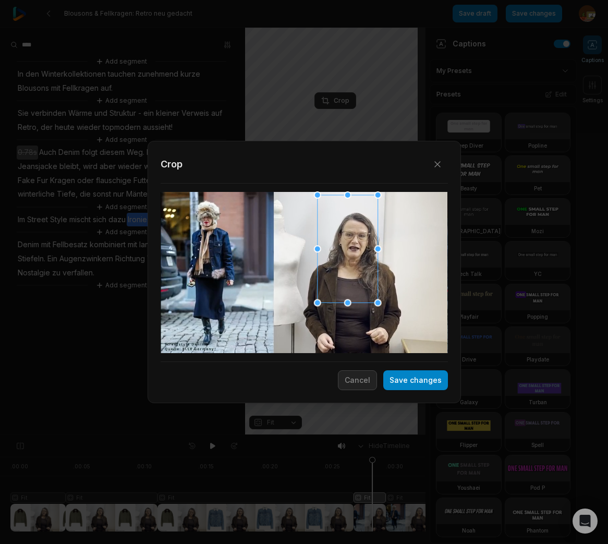
drag, startPoint x: 395, startPoint y: 333, endPoint x: 383, endPoint y: 291, distance: 43.4
click at [388, 435] on div "Close Crop Save changes Cancel" at bounding box center [304, 435] width 608 height 0
drag, startPoint x: 355, startPoint y: 281, endPoint x: 364, endPoint y: 281, distance: 8.9
click at [364, 281] on div at bounding box center [355, 247] width 59 height 105
click at [431, 382] on button "Save changes" at bounding box center [415, 380] width 65 height 20
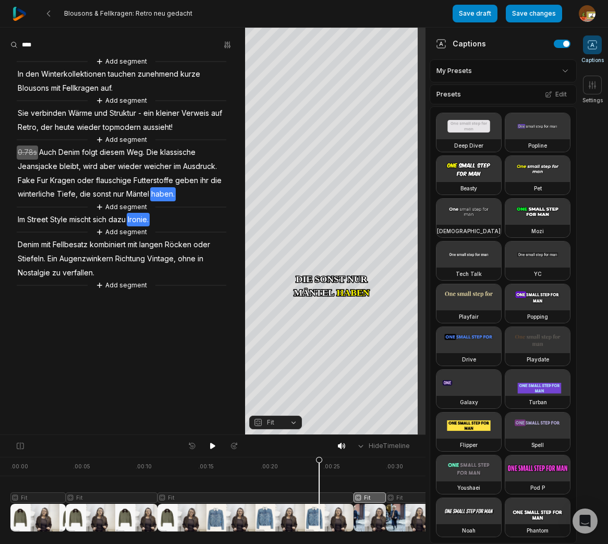
drag, startPoint x: 372, startPoint y: 461, endPoint x: 251, endPoint y: 453, distance: 120.7
click at [319, 469] on icon at bounding box center [319, 496] width 6 height 79
click at [213, 445] on icon at bounding box center [212, 446] width 5 height 6
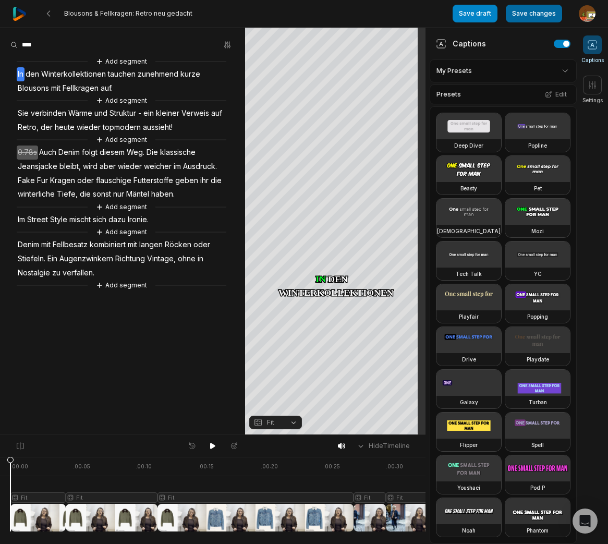
click at [548, 17] on button "Save changes" at bounding box center [534, 14] width 56 height 18
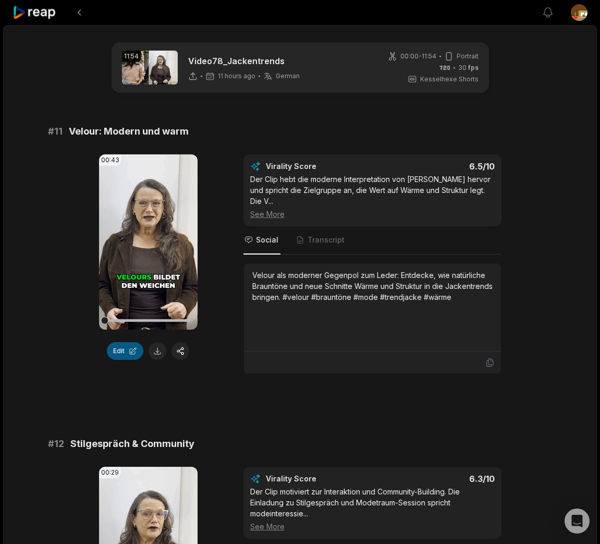
click at [127, 352] on button "Edit" at bounding box center [125, 351] width 36 height 18
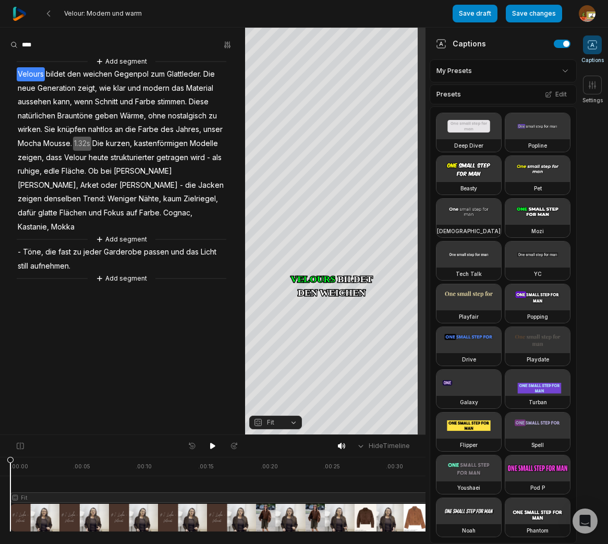
click at [29, 74] on span "Velours" at bounding box center [31, 74] width 28 height 14
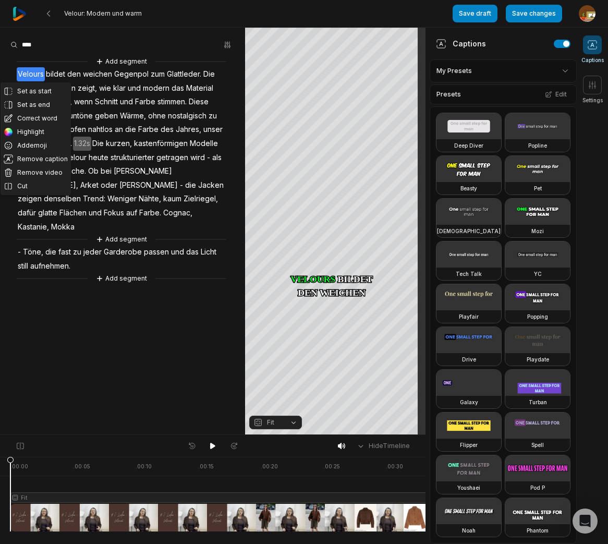
drag, startPoint x: 211, startPoint y: 446, endPoint x: 116, endPoint y: 371, distance: 120.6
click at [209, 443] on icon at bounding box center [213, 446] width 8 height 8
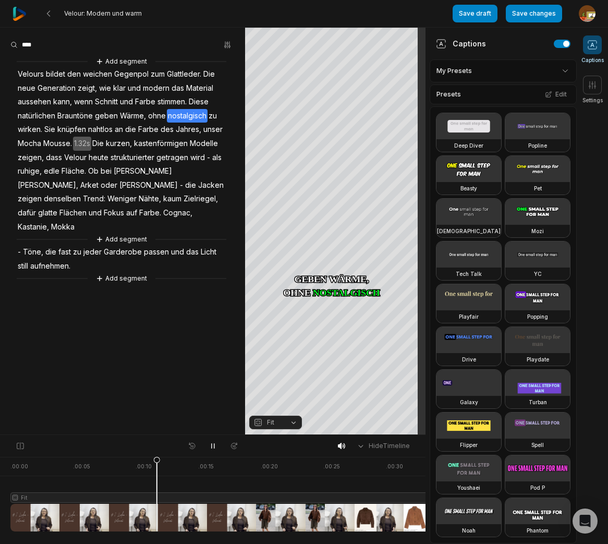
drag, startPoint x: 212, startPoint y: 445, endPoint x: 212, endPoint y: 438, distance: 6.3
click at [212, 445] on icon at bounding box center [213, 446] width 3 height 5
click at [173, 104] on span "stimmen." at bounding box center [171, 102] width 31 height 14
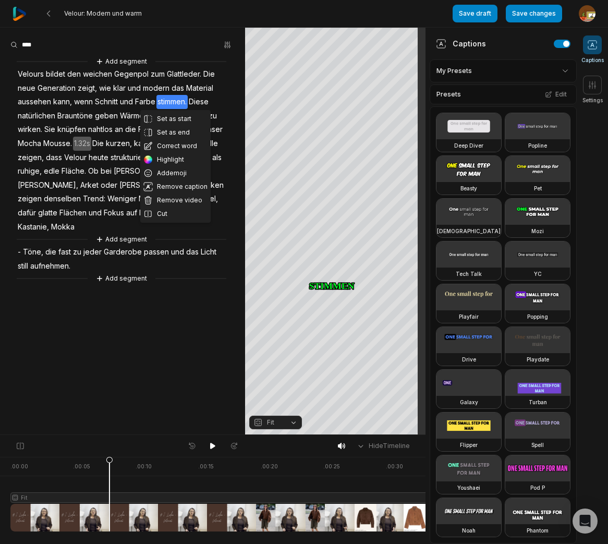
drag, startPoint x: 162, startPoint y: 211, endPoint x: 133, endPoint y: 85, distance: 129.4
click at [162, 211] on button "Cut" at bounding box center [175, 214] width 70 height 14
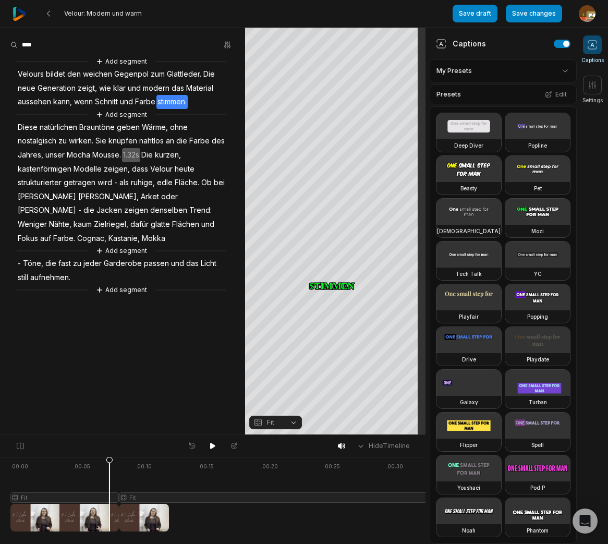
click at [23, 130] on span "Diese" at bounding box center [28, 127] width 22 height 14
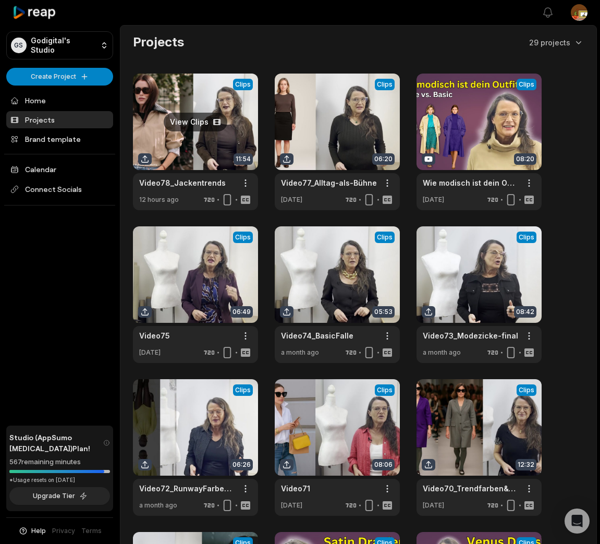
click at [187, 153] on link at bounding box center [195, 141] width 125 height 137
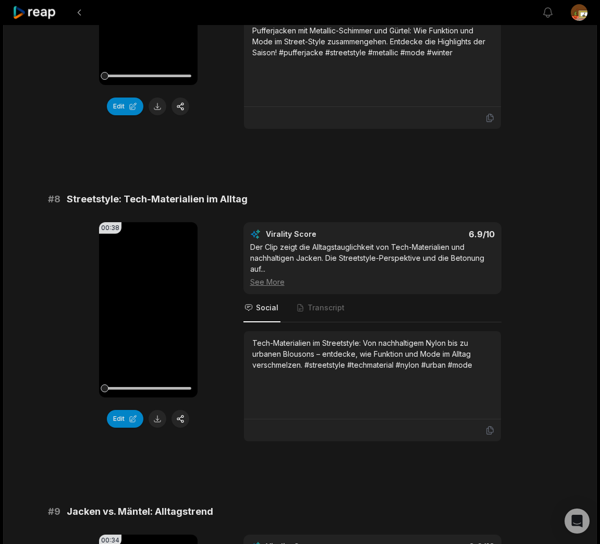
scroll to position [2711, 0]
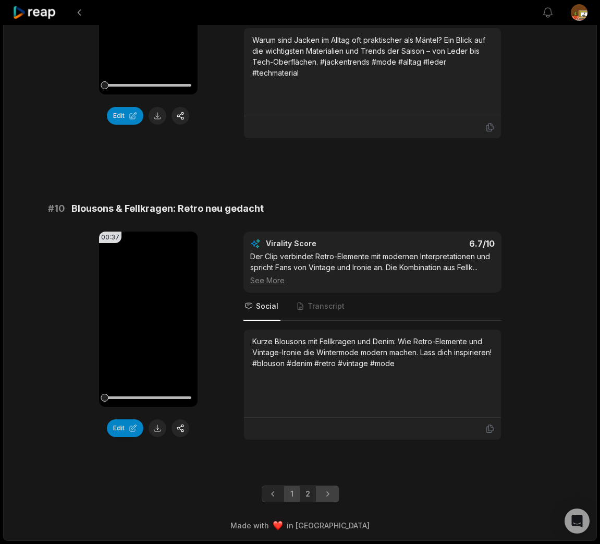
click at [328, 493] on icon "Next page" at bounding box center [327, 493] width 3 height 5
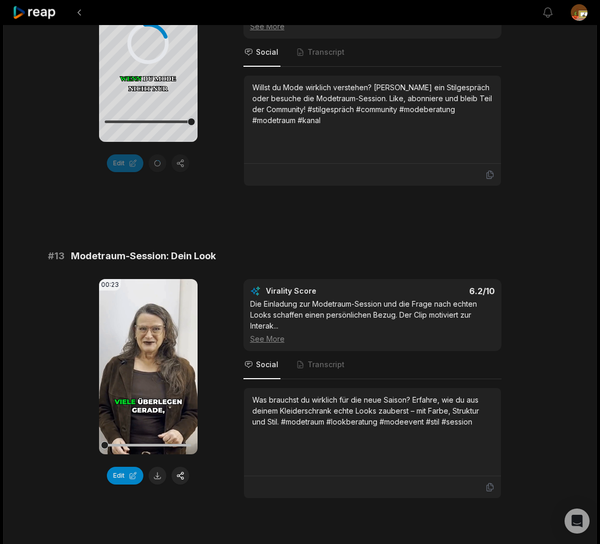
scroll to position [547, 0]
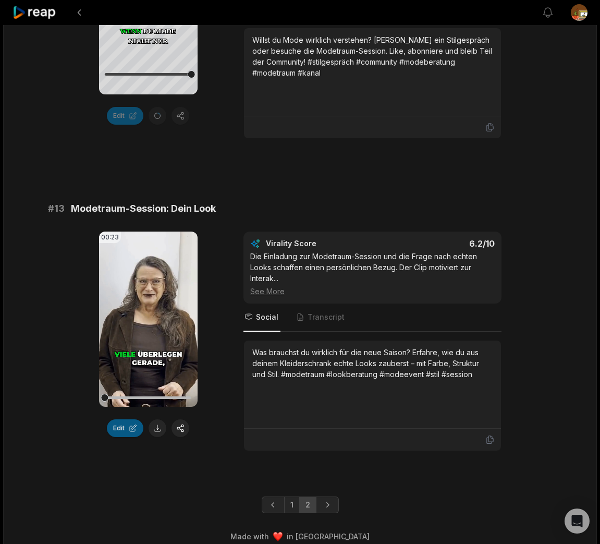
click at [124, 419] on button "Edit" at bounding box center [125, 428] width 36 height 18
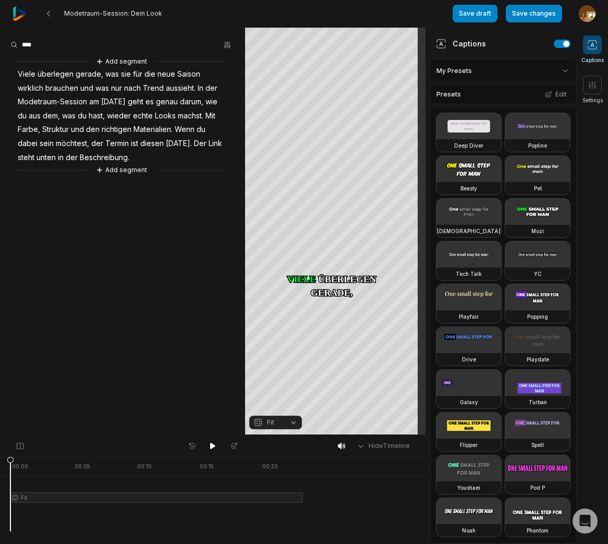
drag, startPoint x: 303, startPoint y: 464, endPoint x: 76, endPoint y: 533, distance: 236.8
click at [0, 499] on html "Modetraum-Session: Dein Look Save draft Save changes Open user menu Captions Se…" at bounding box center [304, 272] width 608 height 544
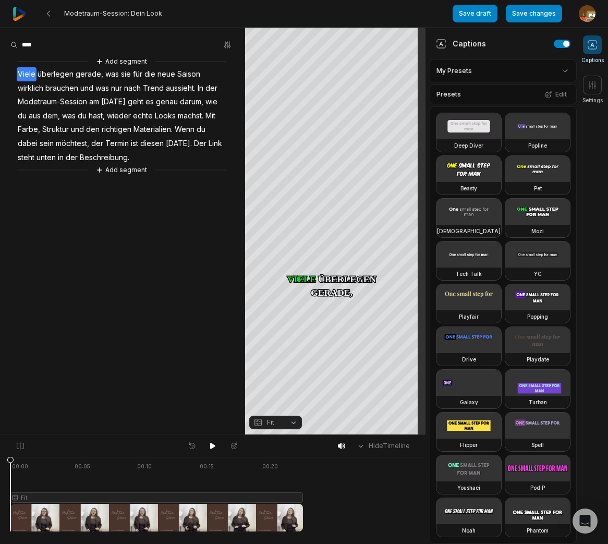
drag, startPoint x: 211, startPoint y: 448, endPoint x: 69, endPoint y: 307, distance: 199.8
click at [211, 447] on icon at bounding box center [212, 446] width 5 height 6
click at [50, 15] on icon at bounding box center [48, 13] width 8 height 8
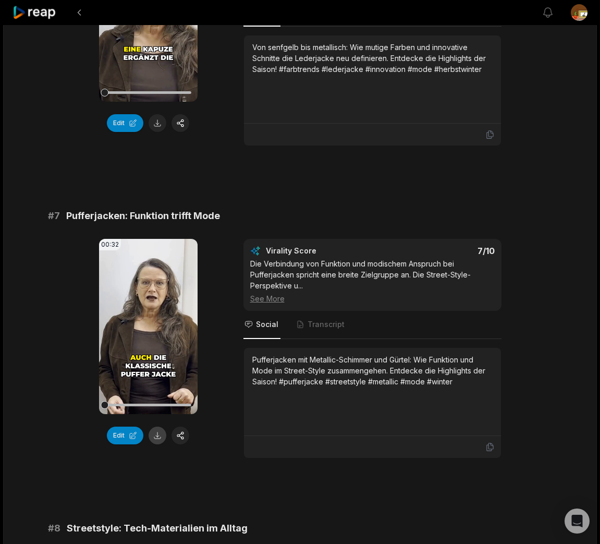
click at [158, 437] on button at bounding box center [158, 435] width 18 height 18
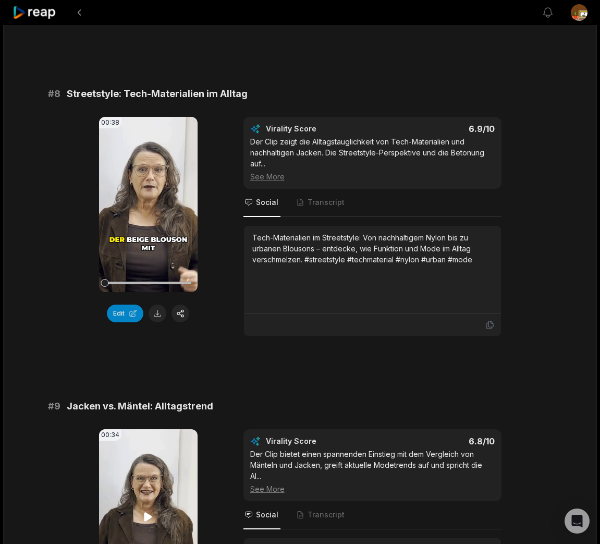
scroll to position [2240, 0]
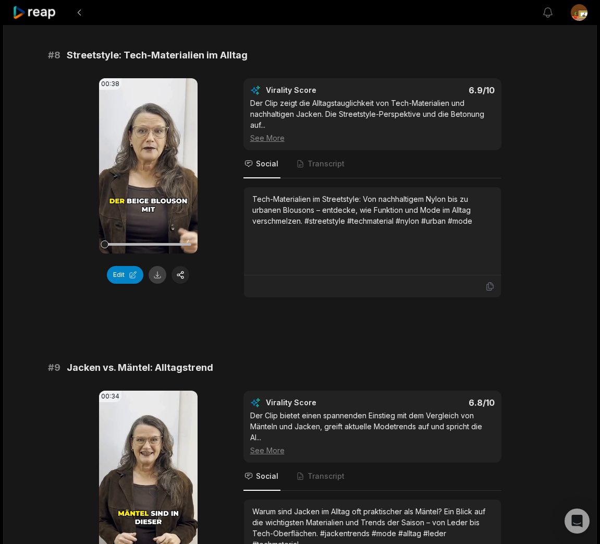
click at [158, 276] on button at bounding box center [158, 275] width 18 height 18
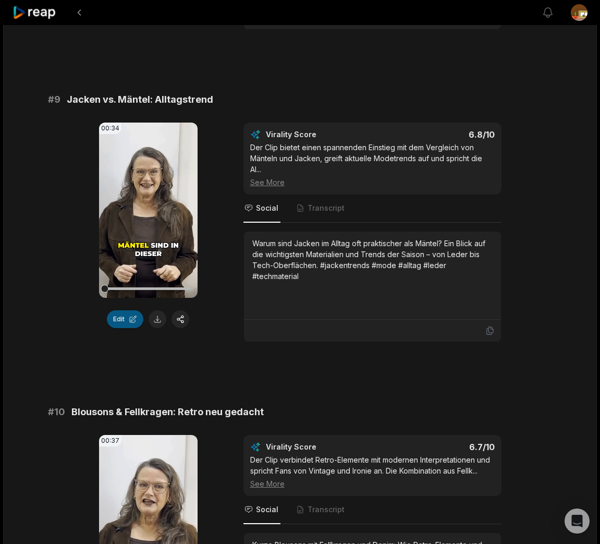
scroll to position [2526, 0]
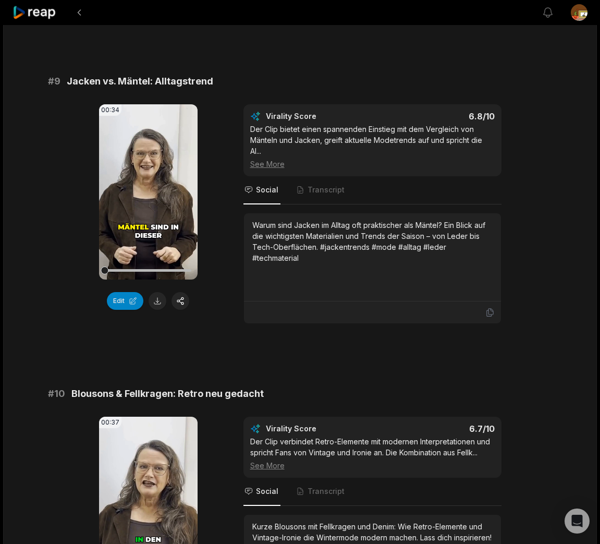
drag, startPoint x: 159, startPoint y: 304, endPoint x: 204, endPoint y: 324, distance: 49.2
click at [160, 304] on button at bounding box center [158, 301] width 18 height 18
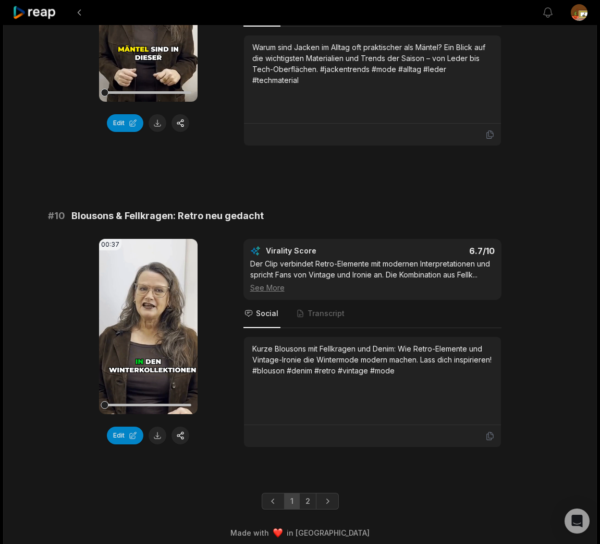
scroll to position [2711, 0]
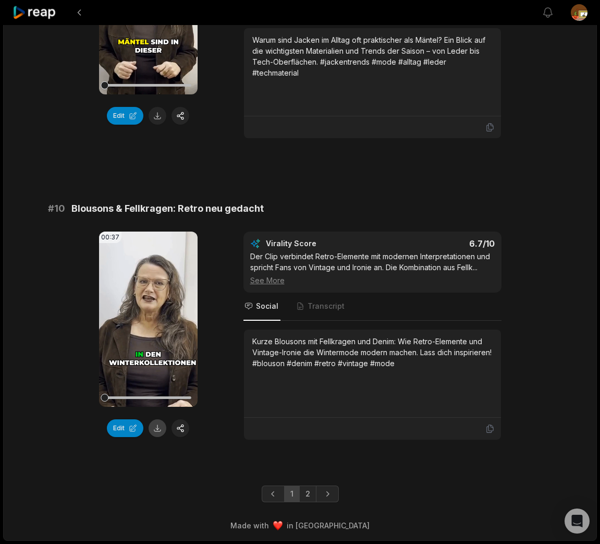
click at [161, 428] on button at bounding box center [158, 428] width 18 height 18
click at [330, 496] on icon "Next page" at bounding box center [327, 493] width 10 height 10
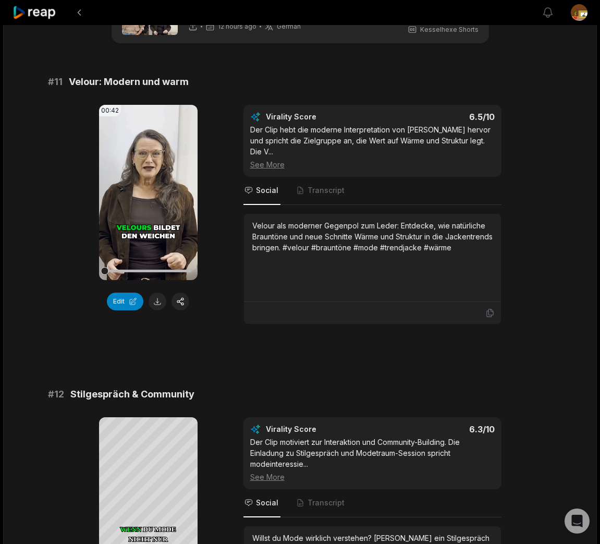
scroll to position [0, 0]
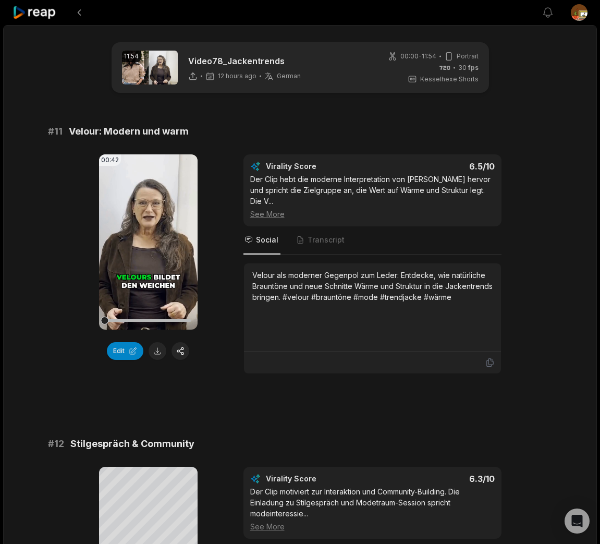
click at [164, 353] on button at bounding box center [158, 351] width 18 height 18
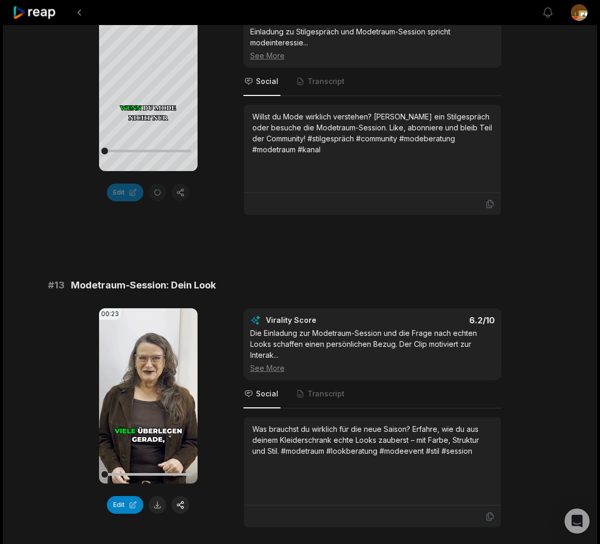
scroll to position [505, 0]
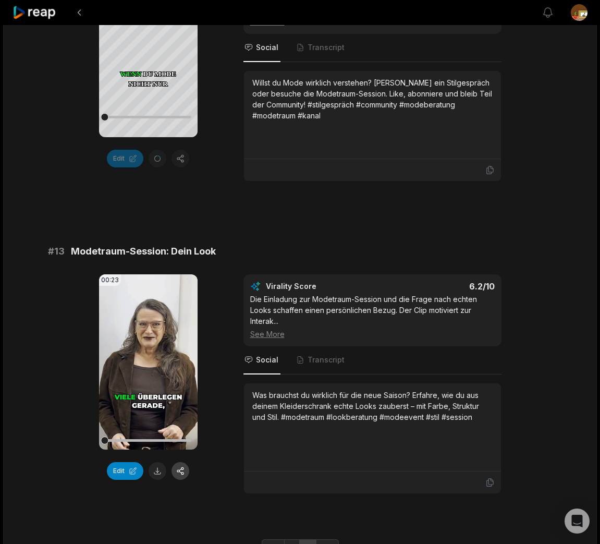
drag, startPoint x: 161, startPoint y: 456, endPoint x: 180, endPoint y: 454, distance: 19.9
click at [161, 462] on button at bounding box center [158, 471] width 18 height 18
click at [295, 539] on link "1" at bounding box center [292, 547] width 16 height 17
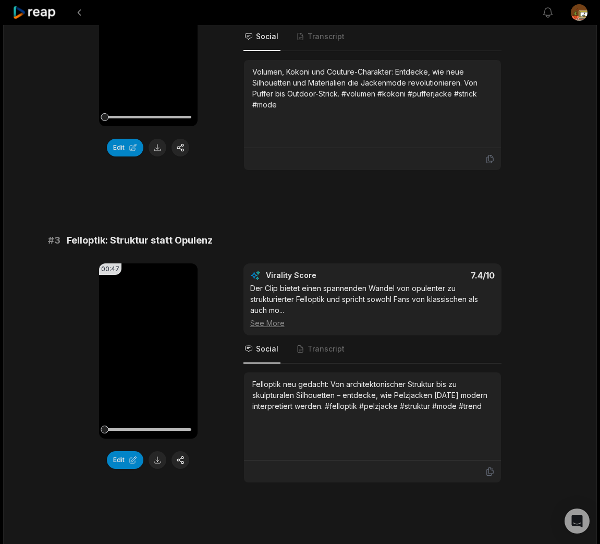
scroll to position [0, 0]
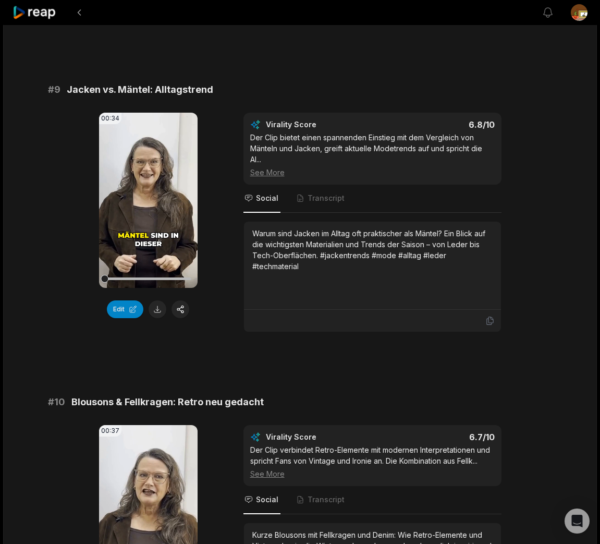
scroll to position [2711, 0]
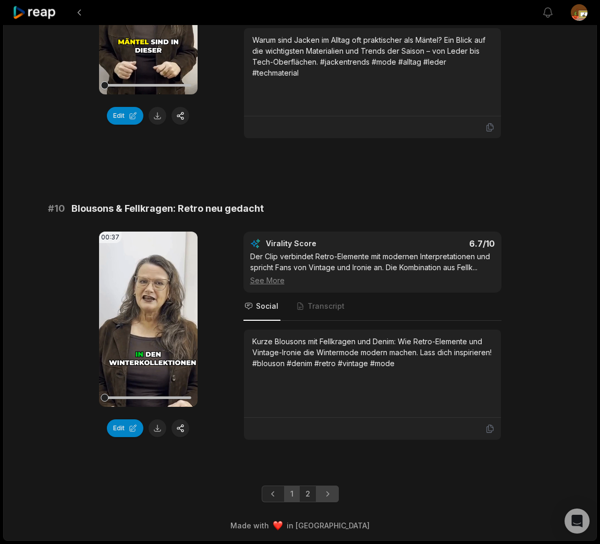
click at [329, 495] on icon "Next page" at bounding box center [327, 493] width 10 height 10
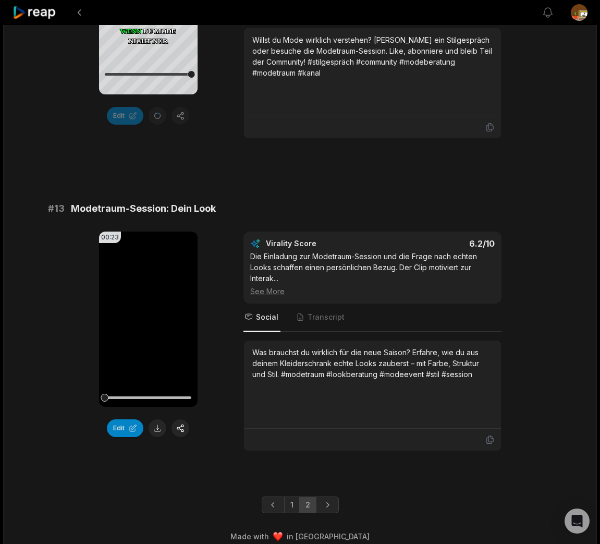
scroll to position [530, 0]
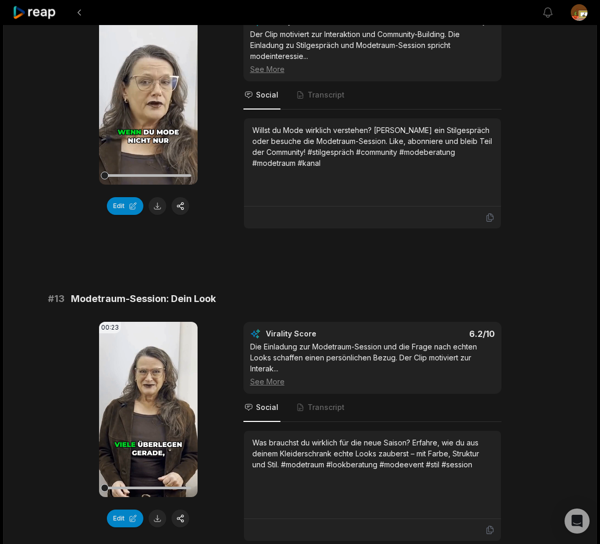
scroll to position [485, 0]
